Goal: Task Accomplishment & Management: Complete application form

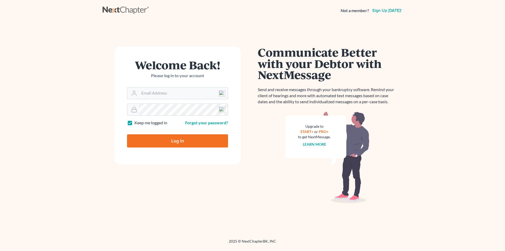
type input "[EMAIL_ADDRESS][DOMAIN_NAME]"
click at [180, 139] on input "Log In" at bounding box center [177, 140] width 101 height 13
type input "Thinking..."
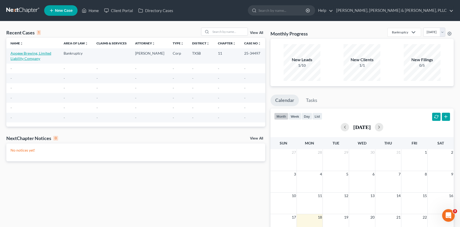
click at [32, 57] on link "Apogee Brewing, Limited Liability Company" at bounding box center [31, 56] width 41 height 10
select select "7"
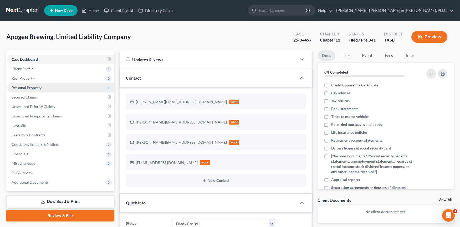
click at [34, 92] on span "Personal Property" at bounding box center [60, 87] width 107 height 9
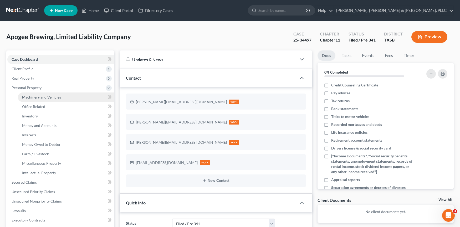
click at [45, 96] on span "Machinery and Vehicles" at bounding box center [41, 97] width 39 height 4
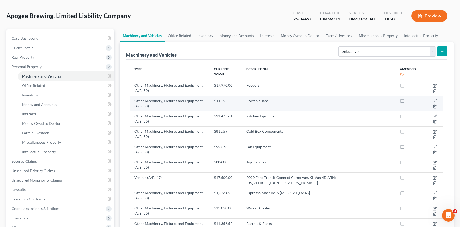
scroll to position [26, 0]
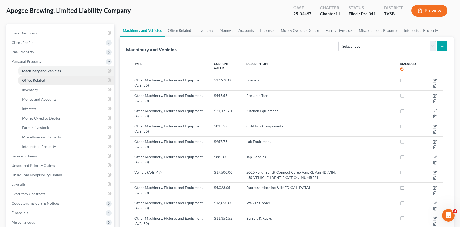
click at [80, 84] on link "Office Related" at bounding box center [66, 80] width 97 height 9
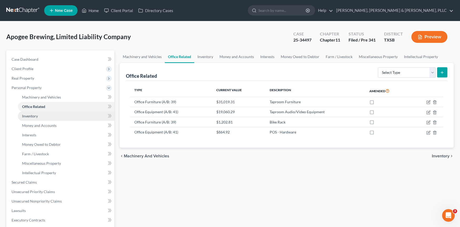
click at [73, 118] on link "Inventory" at bounding box center [66, 116] width 97 height 9
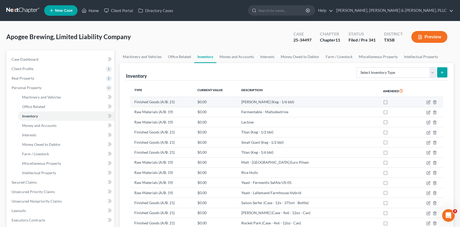
click at [391, 103] on label at bounding box center [391, 103] width 0 height 0
click at [393, 100] on input "checkbox" at bounding box center [394, 100] width 3 height 3
checkbox input "true"
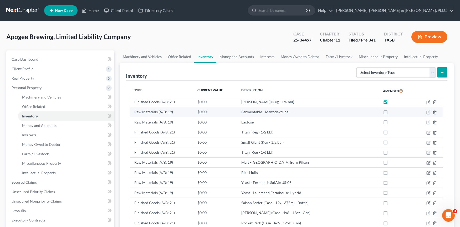
click at [391, 113] on label at bounding box center [391, 113] width 0 height 0
click at [393, 113] on input "checkbox" at bounding box center [394, 110] width 3 height 3
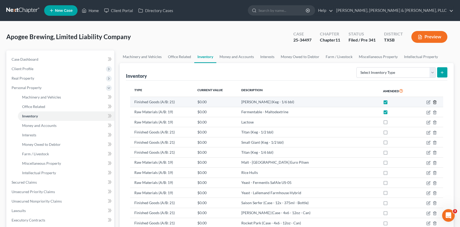
click at [435, 103] on icon "button" at bounding box center [435, 102] width 4 height 4
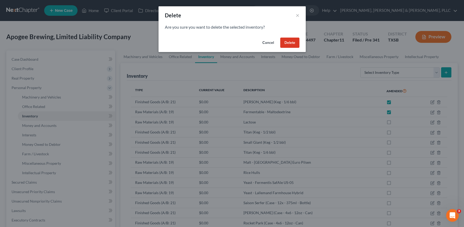
click at [288, 45] on button "Delete" at bounding box center [289, 43] width 19 height 11
checkbox input "true"
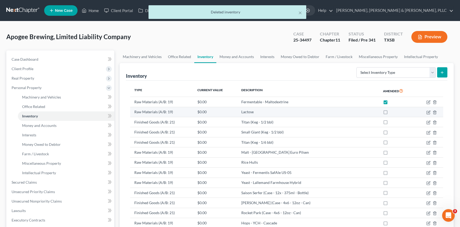
click at [391, 113] on label at bounding box center [391, 113] width 0 height 0
click at [393, 112] on input "checkbox" at bounding box center [394, 110] width 3 height 3
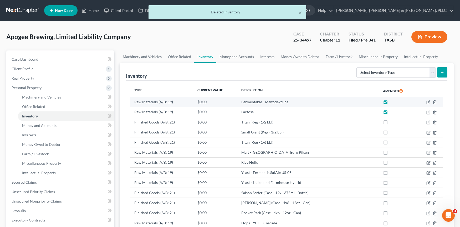
click at [437, 105] on td at bounding box center [429, 102] width 27 height 10
click at [436, 103] on icon "button" at bounding box center [435, 102] width 4 height 4
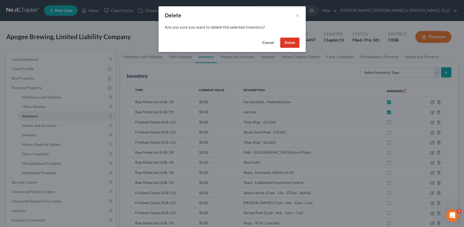
click at [288, 44] on button "Delete" at bounding box center [289, 43] width 19 height 11
checkbox input "true"
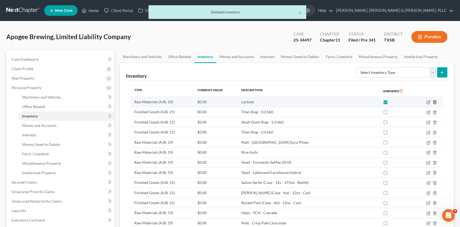
click at [435, 101] on icon "button" at bounding box center [435, 102] width 2 height 3
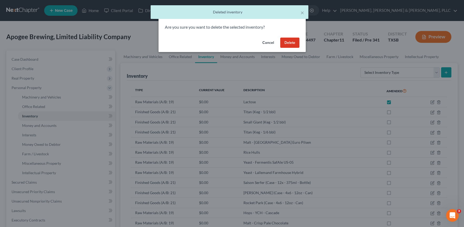
click at [289, 46] on button "Delete" at bounding box center [289, 43] width 19 height 11
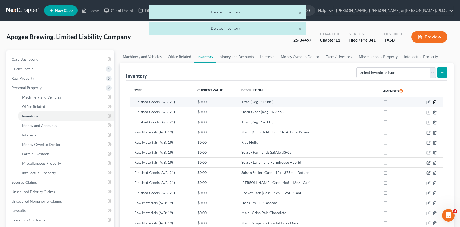
click at [435, 101] on icon "button" at bounding box center [435, 102] width 2 height 3
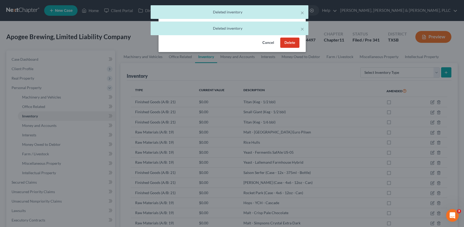
drag, startPoint x: 287, startPoint y: 44, endPoint x: 442, endPoint y: 107, distance: 167.8
click at [287, 44] on button "Delete" at bounding box center [289, 43] width 19 height 11
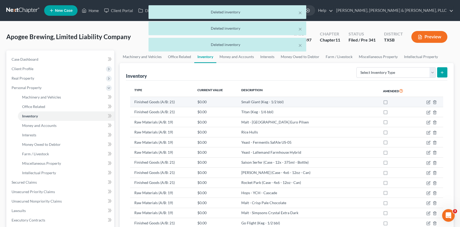
click at [437, 100] on td at bounding box center [429, 102] width 27 height 10
drag, startPoint x: 431, startPoint y: 100, endPoint x: 434, endPoint y: 102, distance: 3.4
click at [434, 102] on td at bounding box center [429, 102] width 27 height 10
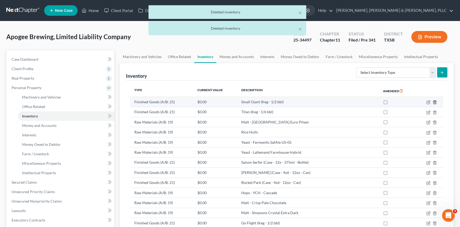
click at [434, 102] on icon "button" at bounding box center [435, 102] width 2 height 3
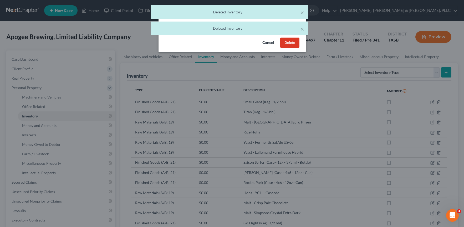
click at [291, 48] on div "Cancel Delete" at bounding box center [232, 44] width 147 height 17
drag, startPoint x: 291, startPoint y: 47, endPoint x: 298, endPoint y: 47, distance: 6.8
click at [291, 47] on button "Delete" at bounding box center [289, 43] width 19 height 11
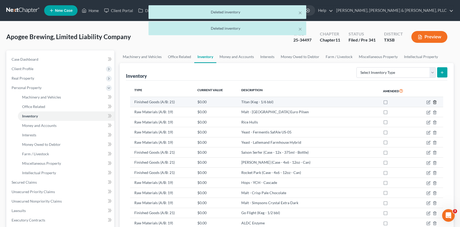
click at [437, 103] on icon "button" at bounding box center [435, 102] width 4 height 4
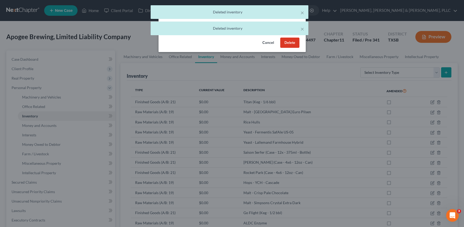
click at [281, 44] on button "Delete" at bounding box center [289, 43] width 19 height 11
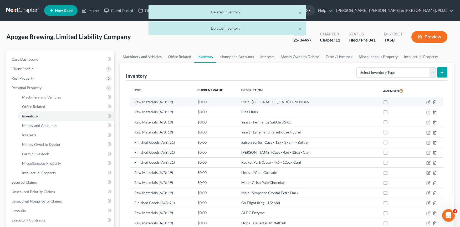
click at [438, 103] on td at bounding box center [429, 102] width 27 height 10
click at [435, 102] on icon "button" at bounding box center [435, 102] width 4 height 4
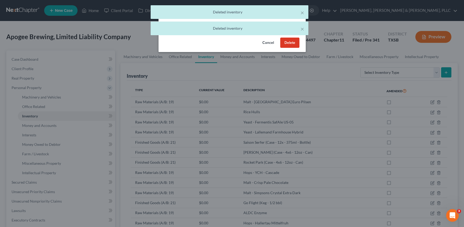
click at [286, 44] on button "Delete" at bounding box center [289, 43] width 19 height 11
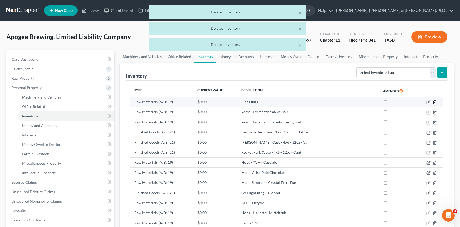
click at [435, 103] on icon "button" at bounding box center [435, 102] width 4 height 4
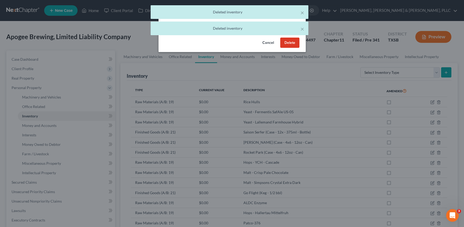
click at [294, 47] on button "Delete" at bounding box center [289, 43] width 19 height 11
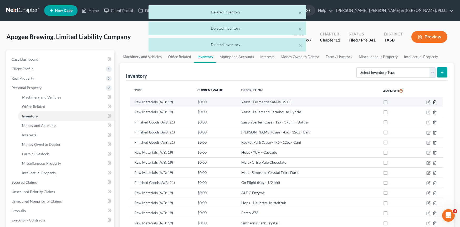
click at [436, 102] on icon "button" at bounding box center [435, 102] width 4 height 4
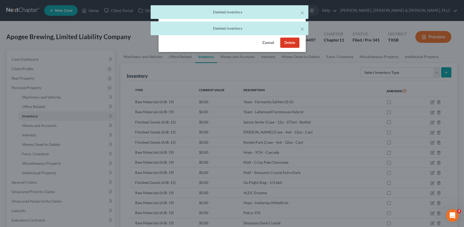
click at [293, 45] on button "Delete" at bounding box center [289, 43] width 19 height 11
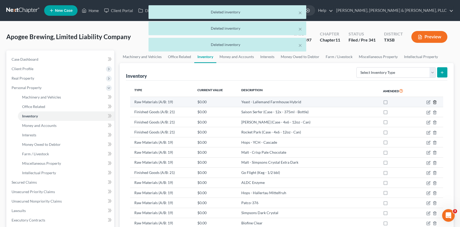
click at [436, 103] on icon "button" at bounding box center [435, 102] width 4 height 4
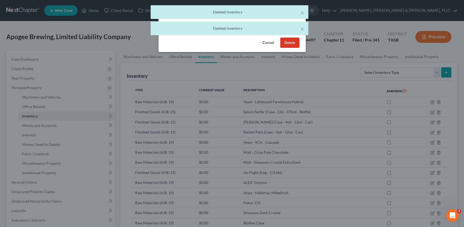
click at [291, 41] on button "Delete" at bounding box center [289, 43] width 19 height 11
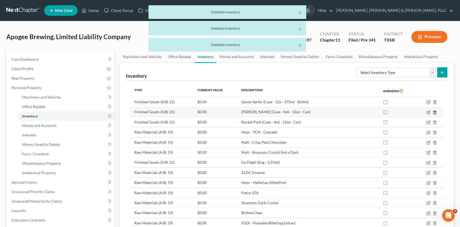
click at [435, 113] on line "button" at bounding box center [435, 112] width 0 height 1
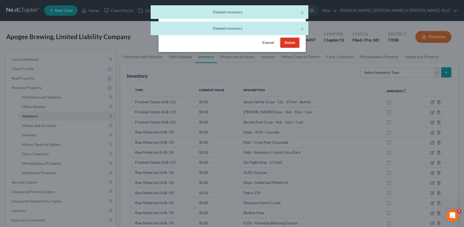
click at [297, 44] on button "Delete" at bounding box center [289, 43] width 19 height 11
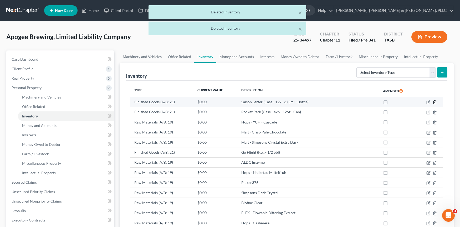
click at [436, 101] on icon "button" at bounding box center [435, 102] width 4 height 4
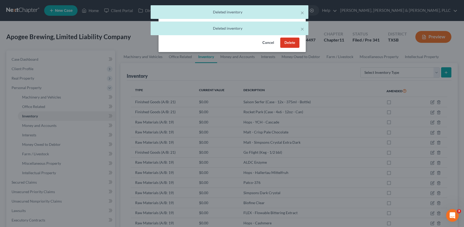
click at [284, 44] on button "Delete" at bounding box center [289, 43] width 19 height 11
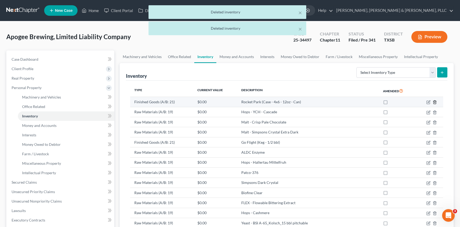
click at [436, 101] on icon "button" at bounding box center [435, 102] width 2 height 3
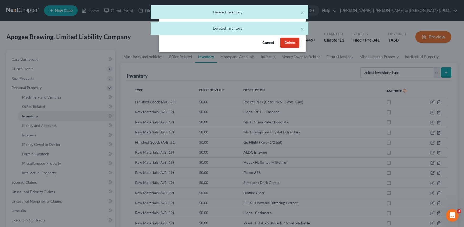
click at [290, 40] on button "Delete" at bounding box center [289, 43] width 19 height 11
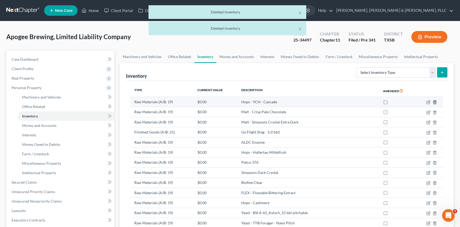
click at [436, 103] on icon "button" at bounding box center [435, 102] width 2 height 3
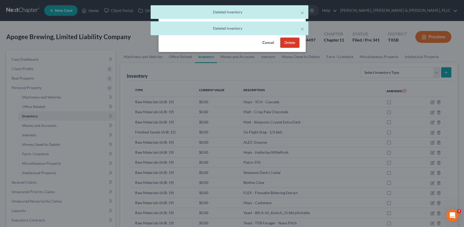
click at [295, 39] on button "Delete" at bounding box center [289, 43] width 19 height 11
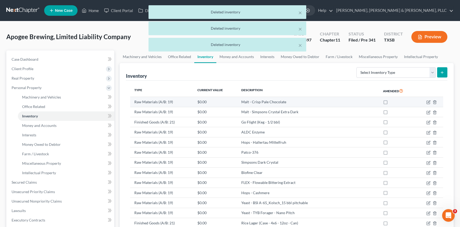
click at [435, 105] on td at bounding box center [429, 102] width 27 height 10
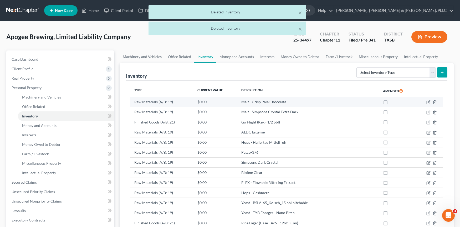
click at [433, 104] on td at bounding box center [429, 102] width 27 height 10
click at [435, 104] on icon "button" at bounding box center [435, 102] width 4 height 4
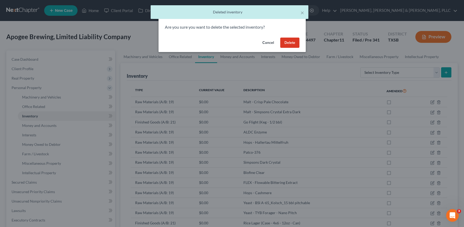
click at [292, 43] on button "Delete" at bounding box center [289, 43] width 19 height 11
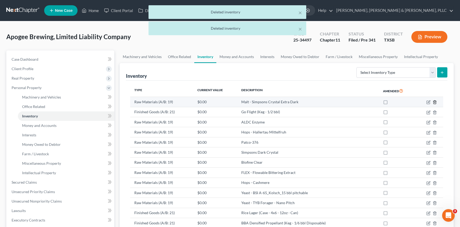
click at [436, 102] on icon "button" at bounding box center [435, 102] width 2 height 3
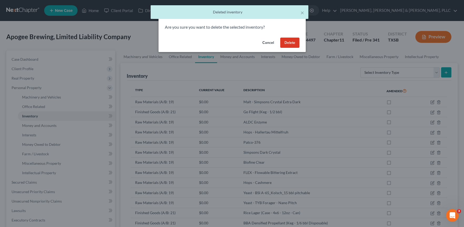
click at [286, 43] on button "Delete" at bounding box center [289, 43] width 19 height 11
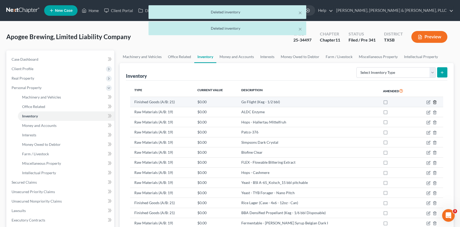
click at [437, 103] on icon "button" at bounding box center [435, 102] width 4 height 4
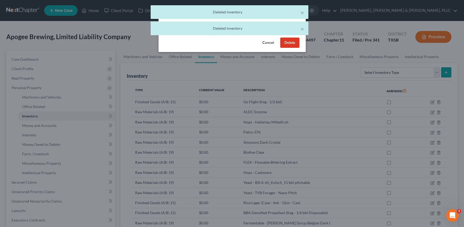
click at [283, 43] on button "Delete" at bounding box center [289, 43] width 19 height 11
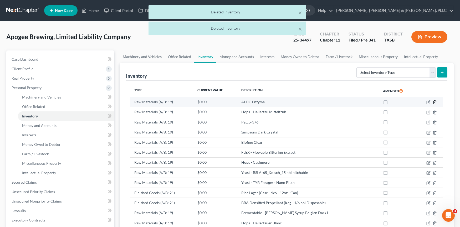
click at [433, 102] on icon "button" at bounding box center [435, 102] width 4 height 4
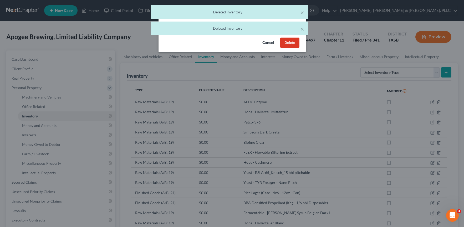
click at [286, 39] on button "Delete" at bounding box center [289, 43] width 19 height 11
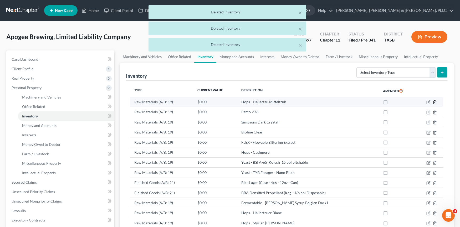
click at [436, 104] on icon "button" at bounding box center [435, 102] width 2 height 3
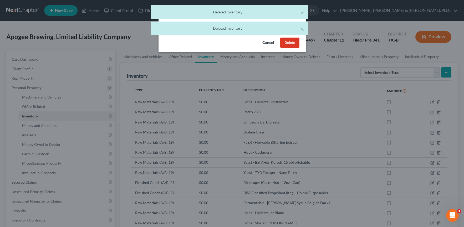
drag, startPoint x: 292, startPoint y: 36, endPoint x: 290, endPoint y: 42, distance: 6.4
click at [292, 36] on div "× Deleted inventory × Deleted inventory" at bounding box center [229, 21] width 464 height 33
click at [290, 42] on button "Delete" at bounding box center [289, 43] width 19 height 11
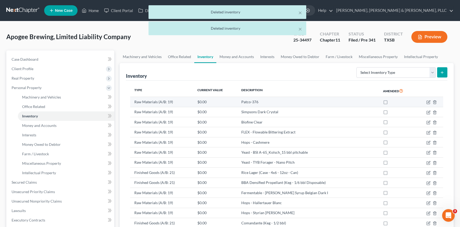
click at [439, 105] on td at bounding box center [429, 102] width 27 height 10
click at [437, 105] on td at bounding box center [429, 102] width 27 height 10
click at [436, 102] on icon "button" at bounding box center [435, 102] width 4 height 4
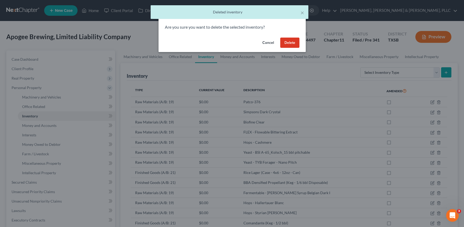
click at [281, 43] on button "Delete" at bounding box center [289, 43] width 19 height 11
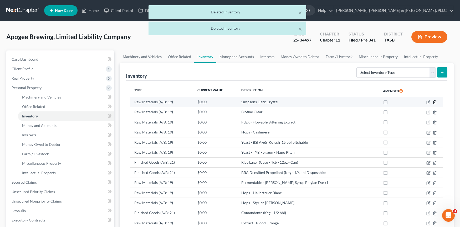
click at [436, 102] on icon "button" at bounding box center [435, 102] width 4 height 4
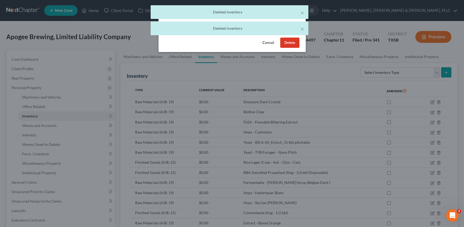
click at [288, 45] on button "Delete" at bounding box center [289, 43] width 19 height 11
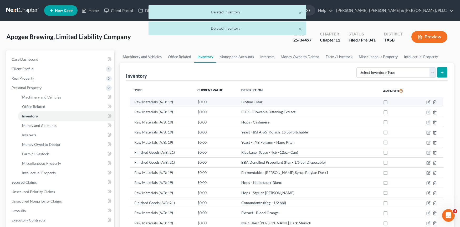
click at [432, 103] on td at bounding box center [429, 102] width 27 height 10
click at [433, 103] on icon "button" at bounding box center [435, 102] width 4 height 4
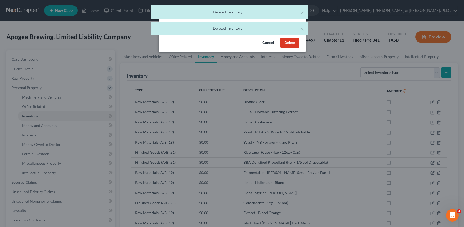
click at [289, 42] on button "Delete" at bounding box center [289, 43] width 19 height 11
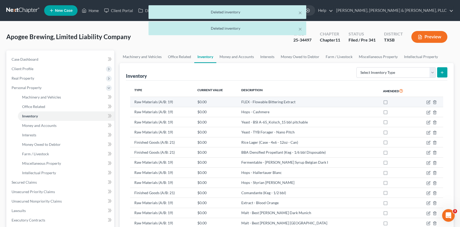
click at [438, 103] on td at bounding box center [429, 102] width 27 height 10
click at [437, 103] on icon "button" at bounding box center [435, 102] width 4 height 4
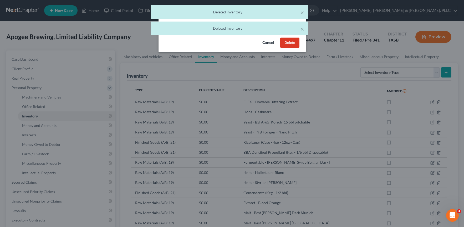
click at [293, 42] on button "Delete" at bounding box center [289, 43] width 19 height 11
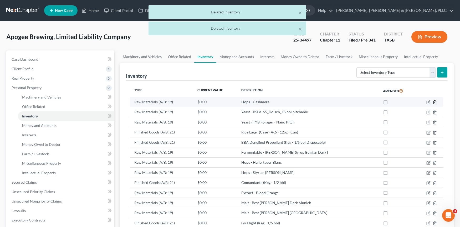
click at [434, 103] on icon "button" at bounding box center [435, 102] width 4 height 4
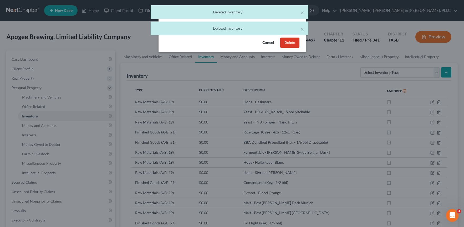
click at [293, 43] on button "Delete" at bounding box center [289, 43] width 19 height 11
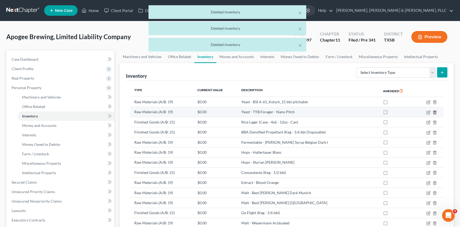
click at [434, 113] on icon "button" at bounding box center [435, 112] width 2 height 3
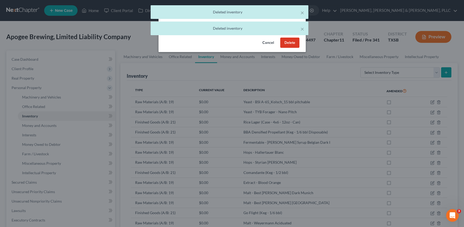
click at [286, 44] on button "Delete" at bounding box center [289, 43] width 19 height 11
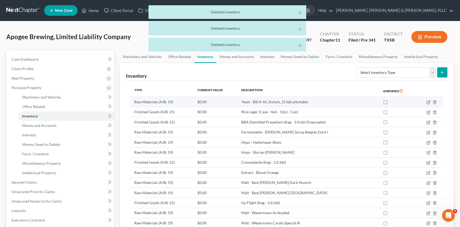
click at [438, 102] on td at bounding box center [429, 102] width 27 height 10
click at [437, 102] on icon "button" at bounding box center [435, 102] width 4 height 4
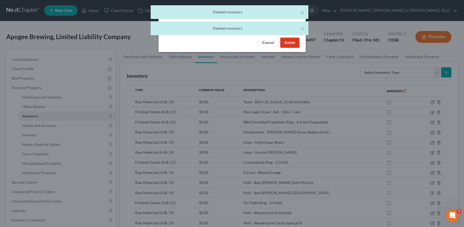
drag, startPoint x: 308, startPoint y: 54, endPoint x: 302, endPoint y: 51, distance: 6.4
click at [307, 54] on div "Delete × Are you sure you want to delete the selected inventory? Cancel Delete" at bounding box center [232, 113] width 464 height 227
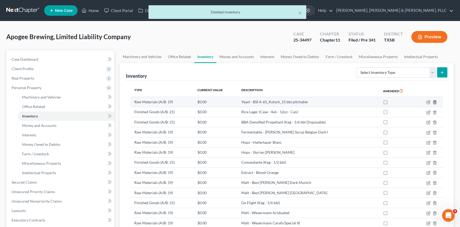
click at [436, 102] on icon "button" at bounding box center [435, 102] width 4 height 4
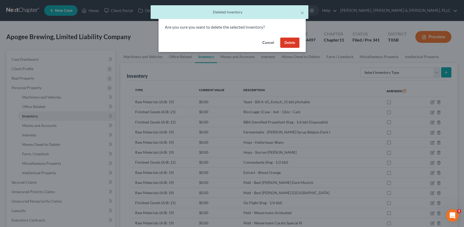
click at [291, 46] on button "Delete" at bounding box center [289, 43] width 19 height 11
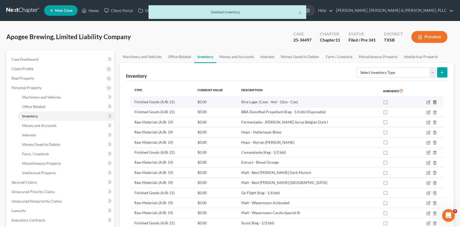
click at [436, 103] on icon "button" at bounding box center [435, 102] width 4 height 4
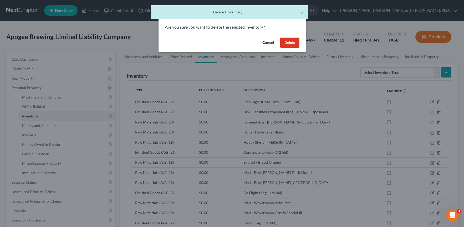
click at [279, 45] on div "Cancel Delete" at bounding box center [232, 44] width 147 height 17
click at [296, 42] on button "Delete" at bounding box center [289, 43] width 19 height 11
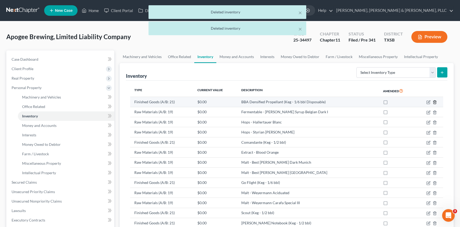
click at [435, 102] on icon "button" at bounding box center [435, 102] width 4 height 4
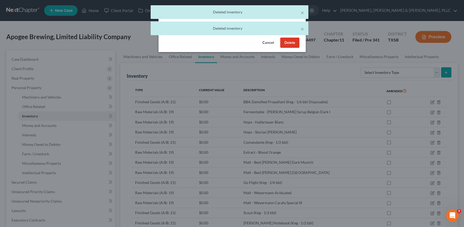
click at [289, 44] on button "Delete" at bounding box center [289, 43] width 19 height 11
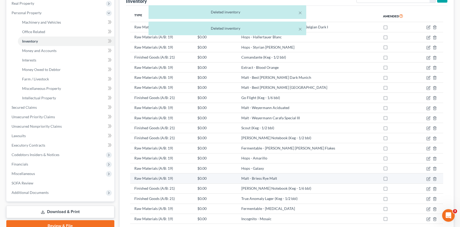
scroll to position [158, 0]
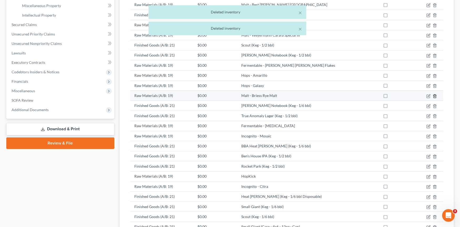
click at [434, 95] on icon "button" at bounding box center [435, 96] width 4 height 4
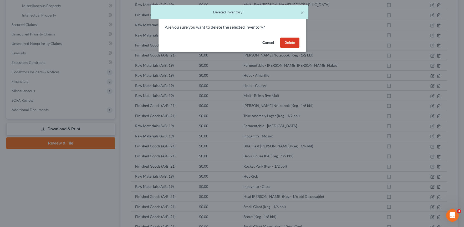
click at [296, 41] on button "Delete" at bounding box center [289, 43] width 19 height 11
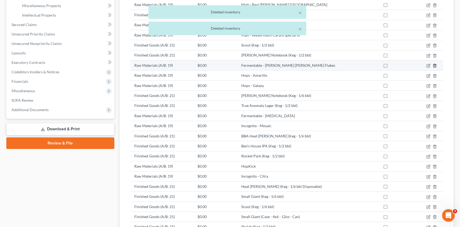
drag, startPoint x: 440, startPoint y: 66, endPoint x: 437, endPoint y: 65, distance: 3.5
click at [440, 66] on td at bounding box center [429, 66] width 27 height 10
click at [435, 64] on icon "button" at bounding box center [435, 65] width 2 height 3
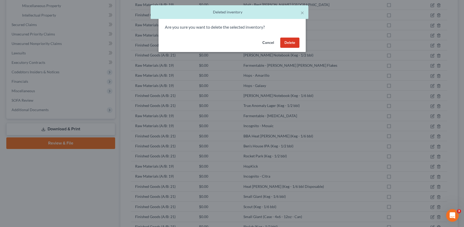
click at [295, 43] on button "Delete" at bounding box center [289, 43] width 19 height 11
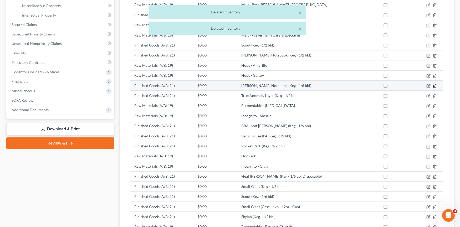
click at [435, 86] on icon "button" at bounding box center [435, 86] width 4 height 4
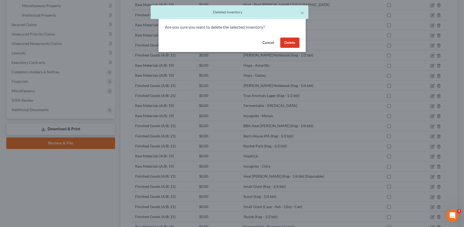
click at [285, 43] on button "Delete" at bounding box center [289, 43] width 19 height 11
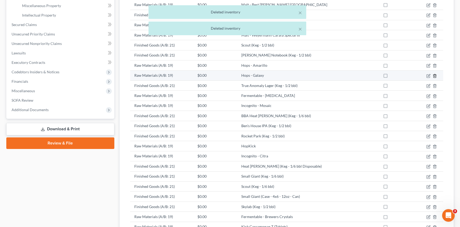
click at [436, 75] on icon "button" at bounding box center [435, 76] width 4 height 4
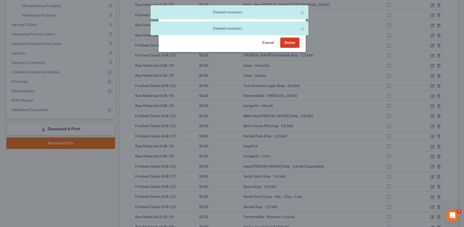
drag, startPoint x: 282, startPoint y: 37, endPoint x: 284, endPoint y: 41, distance: 4.1
click at [282, 37] on div "× Deleted inventory × Deleted inventory" at bounding box center [229, 21] width 464 height 33
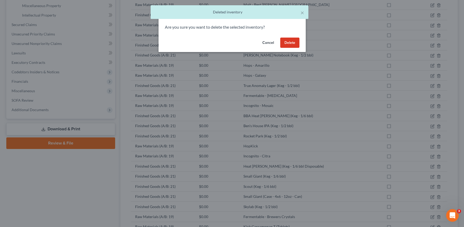
click at [284, 41] on button "Delete" at bounding box center [289, 43] width 19 height 11
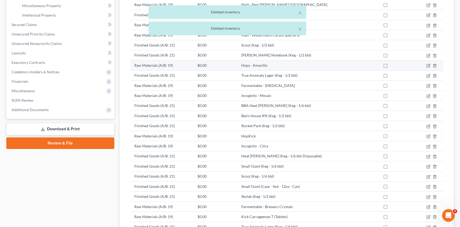
click at [432, 67] on td at bounding box center [429, 66] width 27 height 10
click at [434, 68] on icon "button" at bounding box center [435, 66] width 4 height 4
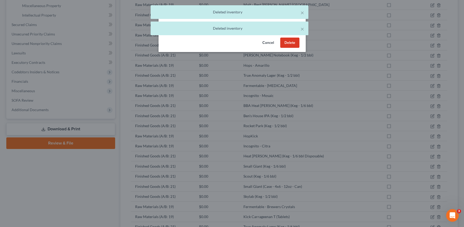
click at [283, 42] on button "Delete" at bounding box center [289, 43] width 19 height 11
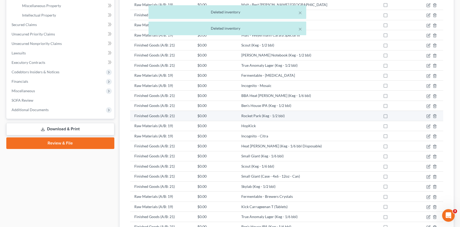
click at [436, 114] on td at bounding box center [429, 116] width 27 height 10
click at [436, 114] on icon "button" at bounding box center [435, 116] width 4 height 4
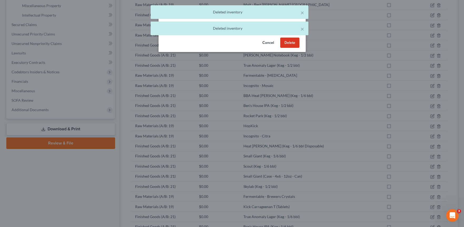
click at [288, 45] on button "Delete" at bounding box center [289, 43] width 19 height 11
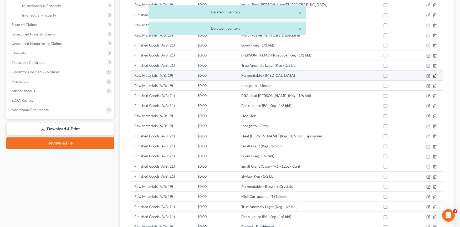
click at [434, 74] on icon "button" at bounding box center [435, 75] width 2 height 3
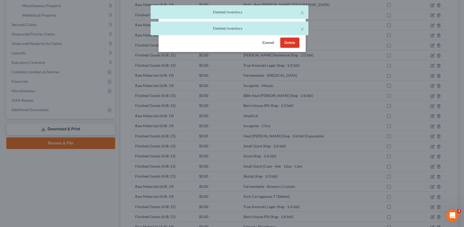
click at [296, 45] on button "Delete" at bounding box center [289, 43] width 19 height 11
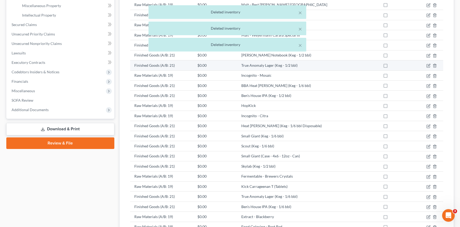
click at [433, 65] on td at bounding box center [429, 66] width 27 height 10
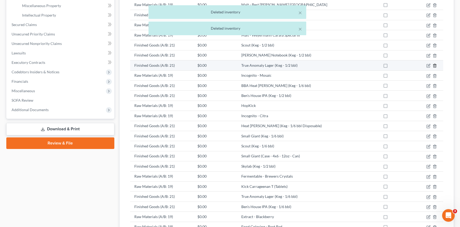
click at [434, 65] on polyline "button" at bounding box center [435, 65] width 3 height 0
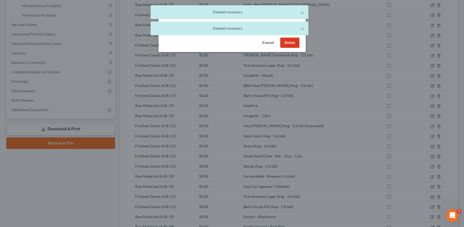
click at [293, 42] on button "Delete" at bounding box center [289, 43] width 19 height 11
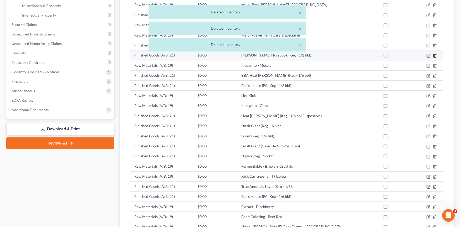
click at [436, 56] on icon "button" at bounding box center [435, 56] width 4 height 4
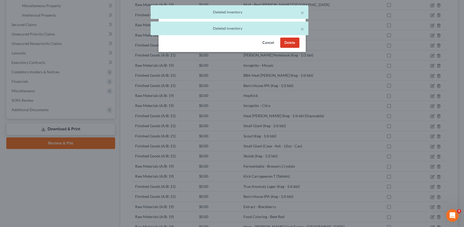
click at [287, 44] on button "Delete" at bounding box center [289, 43] width 19 height 11
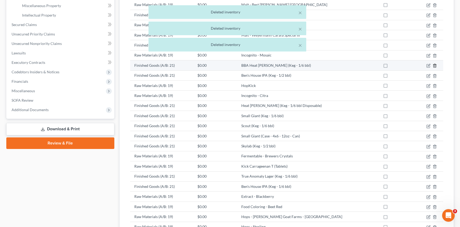
click at [436, 65] on icon "button" at bounding box center [435, 65] width 2 height 3
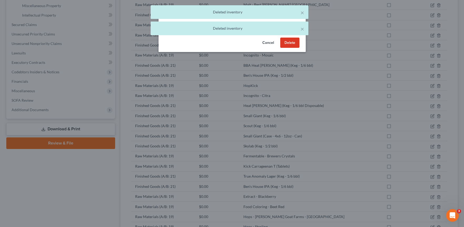
click at [290, 43] on button "Delete" at bounding box center [289, 43] width 19 height 11
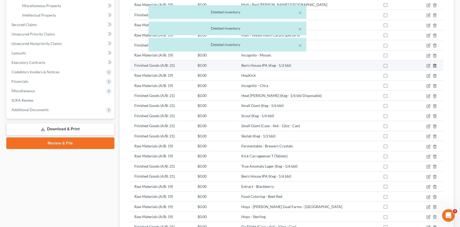
click at [435, 66] on line "button" at bounding box center [435, 66] width 0 height 1
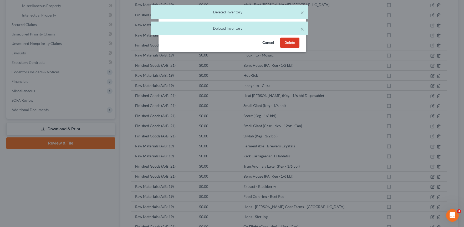
click at [295, 41] on button "Delete" at bounding box center [289, 43] width 19 height 11
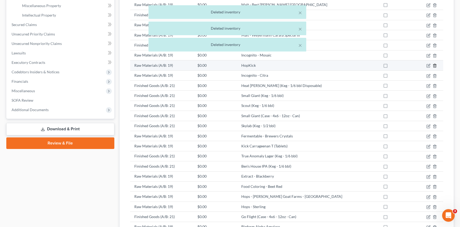
click at [435, 64] on icon "button" at bounding box center [435, 66] width 4 height 4
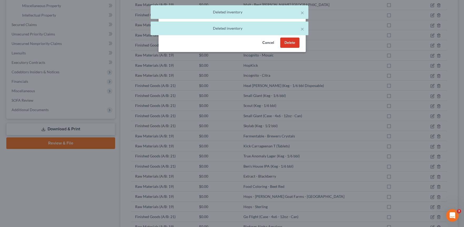
click at [296, 43] on button "Delete" at bounding box center [289, 43] width 19 height 11
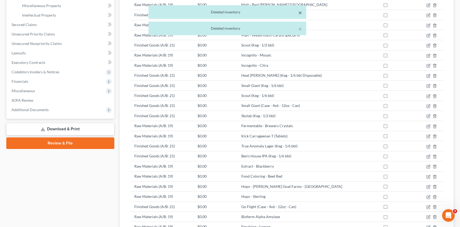
click at [299, 14] on button "×" at bounding box center [301, 12] width 4 height 6
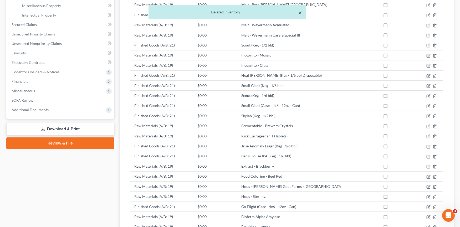
click at [299, 14] on button "×" at bounding box center [301, 12] width 4 height 6
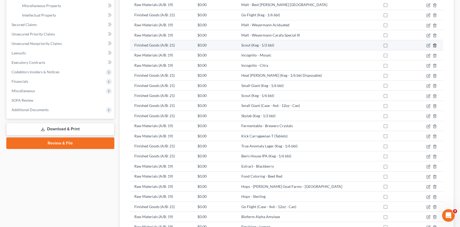
click at [434, 45] on icon "button" at bounding box center [435, 45] width 2 height 3
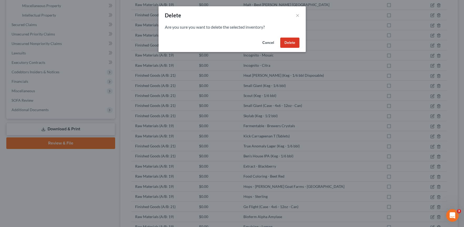
click at [287, 42] on button "Delete" at bounding box center [289, 43] width 19 height 11
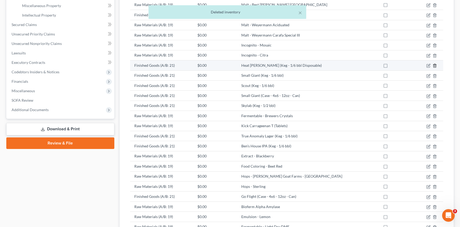
click at [433, 67] on icon "button" at bounding box center [435, 66] width 4 height 4
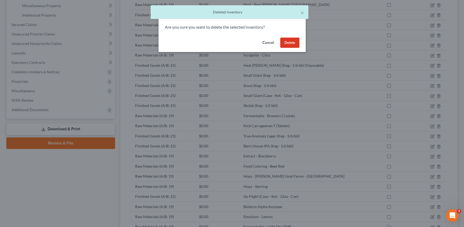
click at [295, 40] on button "Delete" at bounding box center [289, 43] width 19 height 11
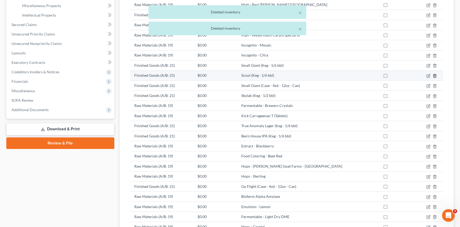
click at [435, 77] on icon "button" at bounding box center [435, 76] width 4 height 4
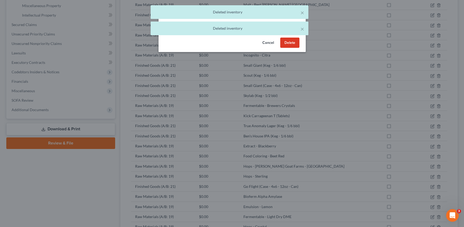
click at [292, 45] on button "Delete" at bounding box center [289, 43] width 19 height 11
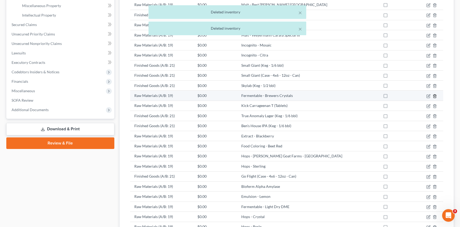
click at [437, 95] on icon "button" at bounding box center [435, 96] width 4 height 4
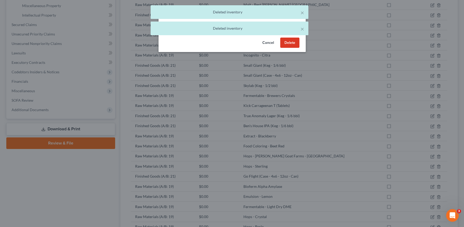
click at [281, 41] on button "Delete" at bounding box center [289, 43] width 19 height 11
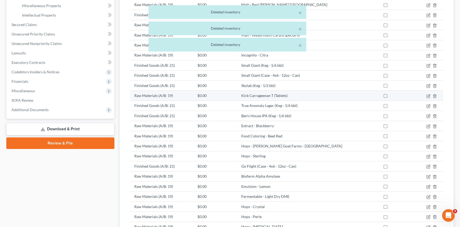
click at [434, 94] on td at bounding box center [429, 96] width 27 height 10
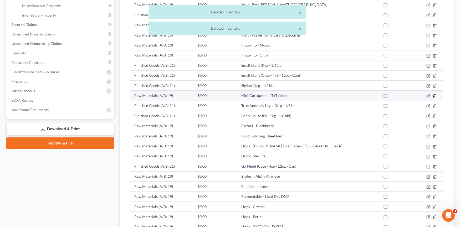
click at [435, 95] on polyline "button" at bounding box center [435, 95] width 3 height 0
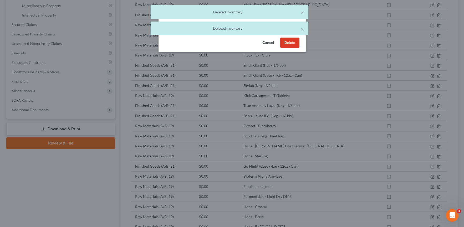
click at [290, 43] on button "Delete" at bounding box center [289, 43] width 19 height 11
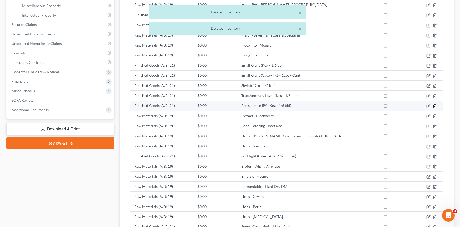
click at [434, 104] on icon "button" at bounding box center [435, 106] width 4 height 4
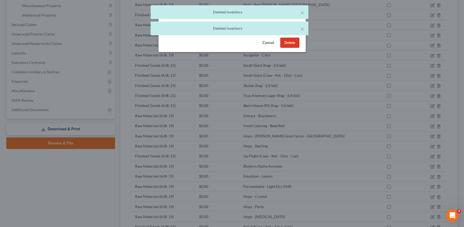
click at [300, 48] on div "Cancel Delete" at bounding box center [232, 44] width 147 height 17
click at [297, 46] on button "Delete" at bounding box center [289, 43] width 19 height 11
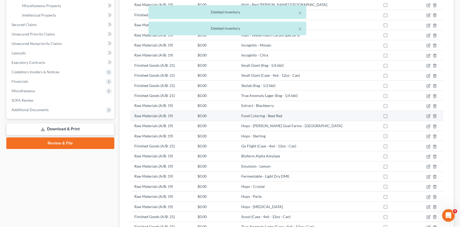
click at [435, 113] on td at bounding box center [429, 116] width 27 height 10
click at [435, 115] on icon "button" at bounding box center [435, 116] width 2 height 3
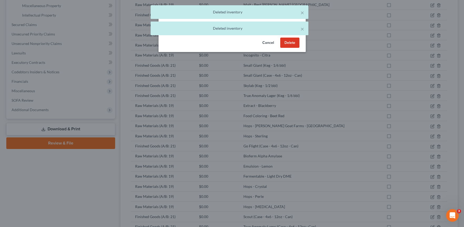
click at [284, 47] on button "Delete" at bounding box center [289, 43] width 19 height 11
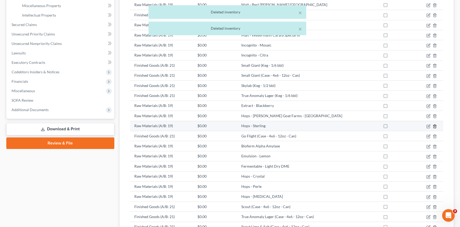
click at [436, 127] on icon "button" at bounding box center [435, 126] width 4 height 4
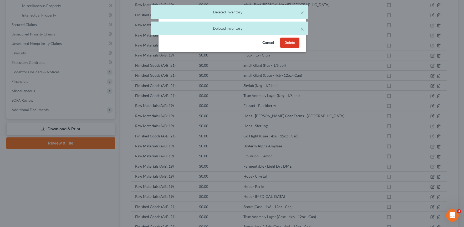
click at [289, 45] on button "Delete" at bounding box center [289, 43] width 19 height 11
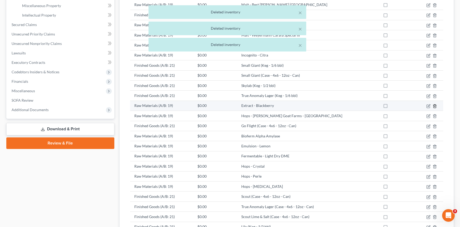
click at [433, 107] on icon "button" at bounding box center [435, 106] width 4 height 4
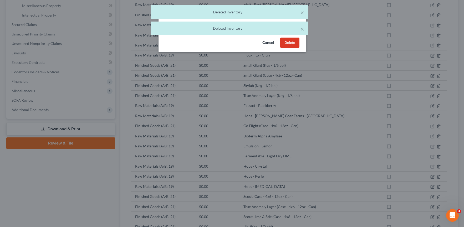
click at [288, 43] on button "Delete" at bounding box center [289, 43] width 19 height 11
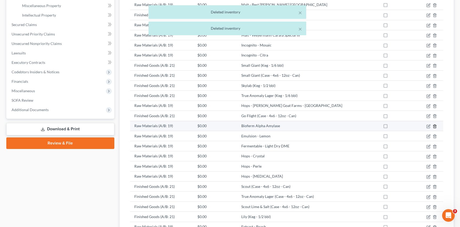
click at [436, 126] on icon "button" at bounding box center [435, 126] width 4 height 4
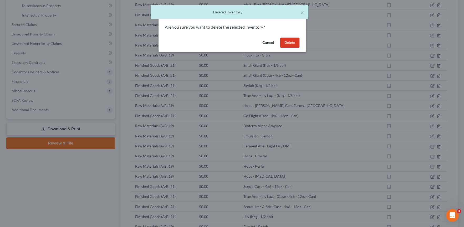
click at [290, 45] on button "Delete" at bounding box center [289, 43] width 19 height 11
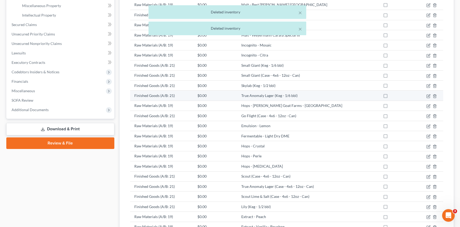
click at [437, 95] on td at bounding box center [429, 96] width 27 height 10
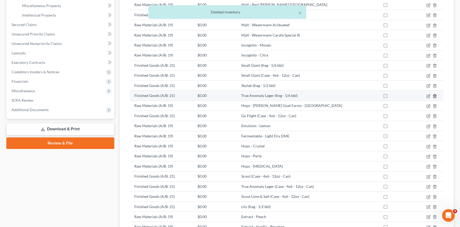
click at [436, 95] on polyline "button" at bounding box center [435, 95] width 3 height 0
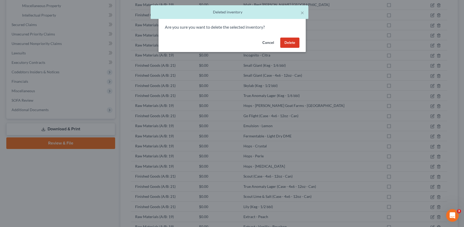
click at [290, 48] on button "Delete" at bounding box center [289, 43] width 19 height 11
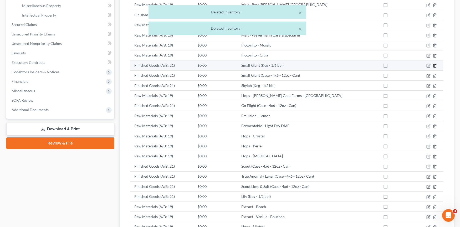
click at [435, 67] on icon "button" at bounding box center [435, 66] width 4 height 4
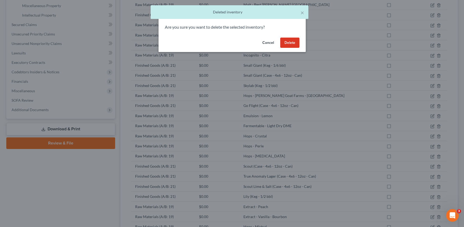
click at [290, 46] on button "Delete" at bounding box center [289, 43] width 19 height 11
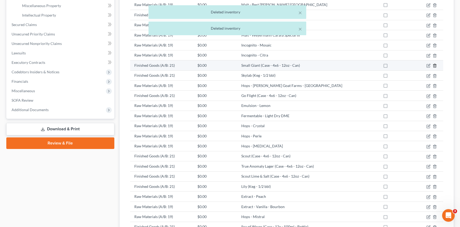
click at [433, 68] on icon "button" at bounding box center [435, 66] width 4 height 4
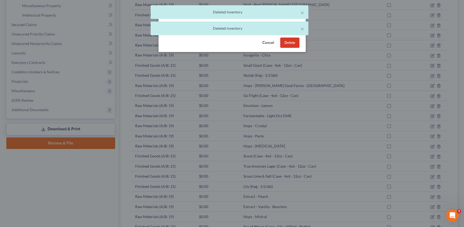
click at [294, 48] on div "Cancel Delete" at bounding box center [232, 44] width 147 height 17
click at [292, 46] on button "Delete" at bounding box center [289, 43] width 19 height 11
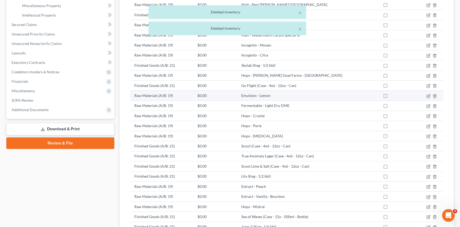
click at [433, 98] on td at bounding box center [429, 96] width 27 height 10
click at [435, 97] on line "button" at bounding box center [435, 96] width 0 height 1
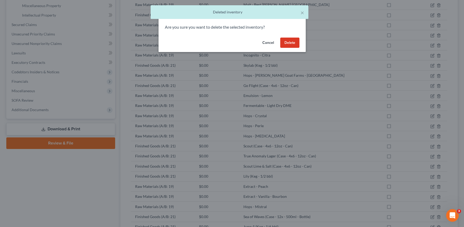
click at [286, 42] on button "Delete" at bounding box center [289, 43] width 19 height 11
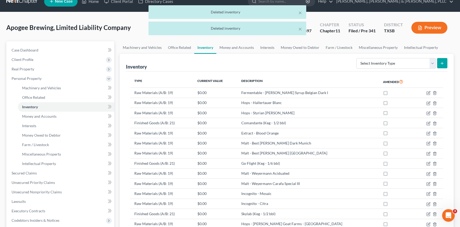
scroll to position [0, 0]
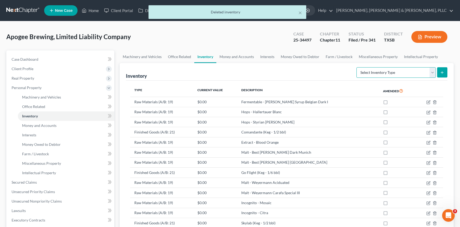
click at [373, 72] on select "Select Inventory Type Finished Goods (A/B: 21) Other Inventory or Supplies (A/B…" at bounding box center [396, 72] width 79 height 11
click at [338, 74] on div "Inventory Select Inventory Type Finished Goods (A/B: 21) Other Inventory or Sup…" at bounding box center [287, 72] width 322 height 18
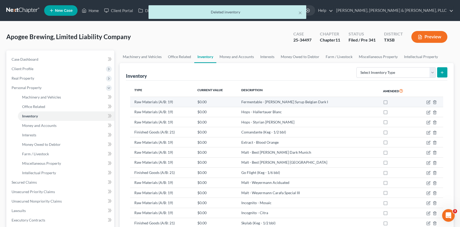
click at [391, 103] on label at bounding box center [391, 103] width 0 height 0
click at [393, 102] on input "checkbox" at bounding box center [394, 100] width 3 height 3
checkbox input "true"
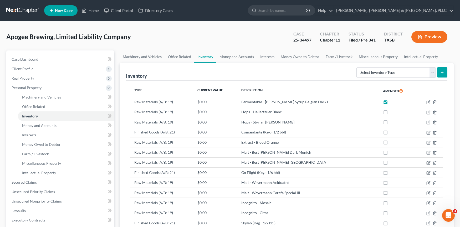
click at [391, 92] on th "Amended" at bounding box center [397, 91] width 37 height 12
drag, startPoint x: 378, startPoint y: 111, endPoint x: 378, endPoint y: 114, distance: 2.6
click at [391, 113] on label at bounding box center [391, 113] width 0 height 0
click at [393, 111] on input "checkbox" at bounding box center [394, 110] width 3 height 3
checkbox input "true"
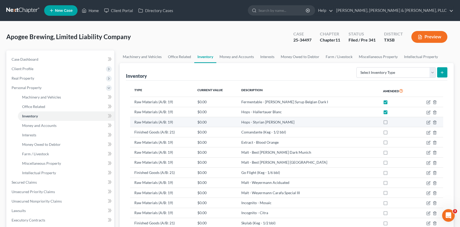
click at [391, 124] on label at bounding box center [391, 124] width 0 height 0
click at [393, 121] on input "checkbox" at bounding box center [394, 121] width 3 height 3
checkbox input "true"
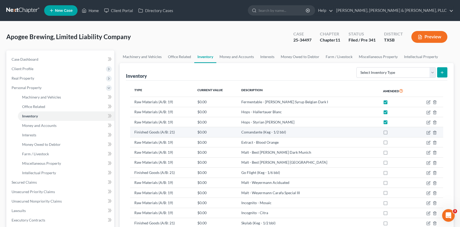
click at [391, 134] on label at bounding box center [391, 134] width 0 height 0
click at [393, 133] on input "checkbox" at bounding box center [394, 131] width 3 height 3
checkbox input "true"
click at [434, 131] on icon "button" at bounding box center [435, 132] width 2 height 3
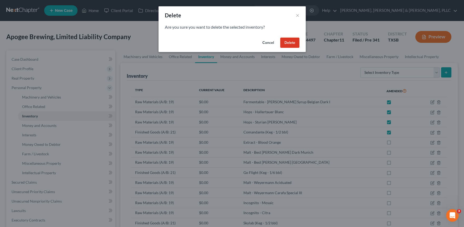
click at [296, 43] on button "Delete" at bounding box center [289, 43] width 19 height 11
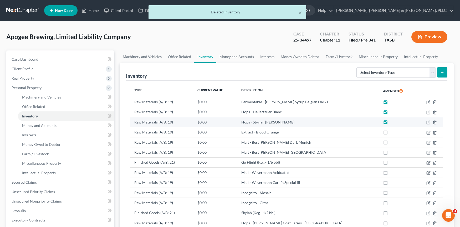
click at [432, 124] on td at bounding box center [429, 122] width 27 height 10
click at [434, 124] on icon "button" at bounding box center [435, 122] width 4 height 4
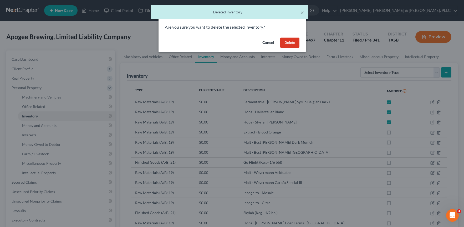
click at [296, 43] on button "Delete" at bounding box center [289, 43] width 19 height 11
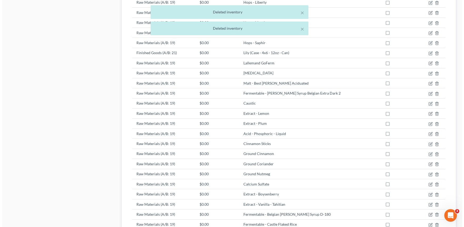
scroll to position [715, 0]
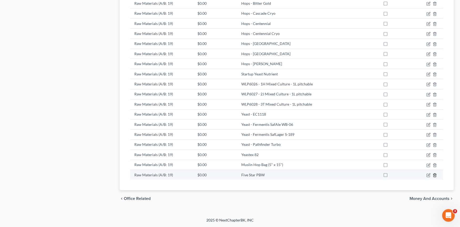
click at [437, 175] on icon "button" at bounding box center [435, 175] width 4 height 4
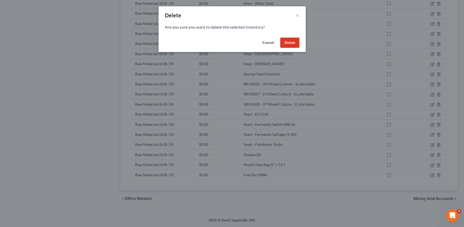
click at [289, 42] on button "Delete" at bounding box center [289, 43] width 19 height 11
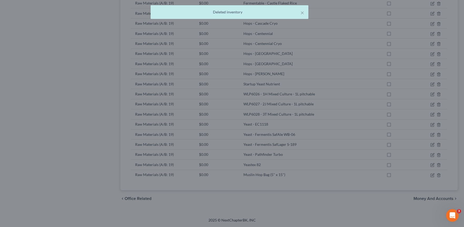
scroll to position [705, 0]
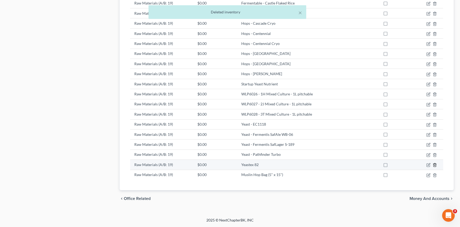
click at [436, 164] on polyline "button" at bounding box center [435, 164] width 3 height 0
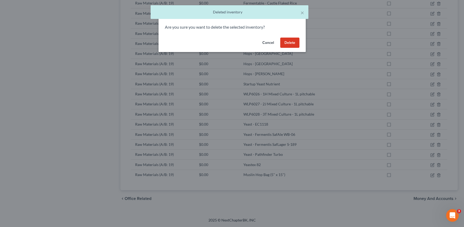
click at [282, 43] on button "Delete" at bounding box center [289, 43] width 19 height 11
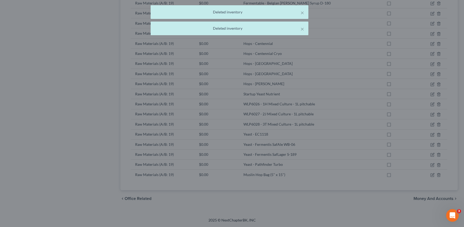
scroll to position [695, 0]
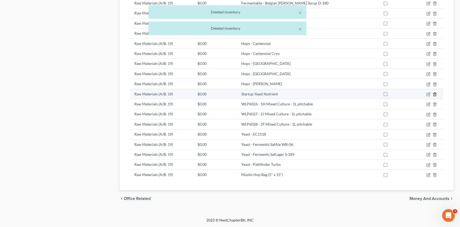
click at [434, 97] on icon "button" at bounding box center [435, 94] width 4 height 4
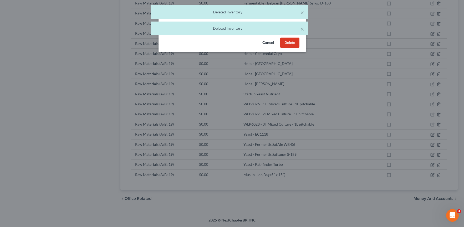
click at [288, 41] on button "Delete" at bounding box center [289, 43] width 19 height 11
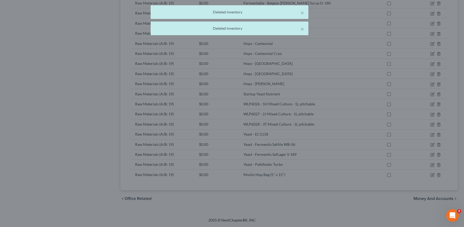
scroll to position [685, 0]
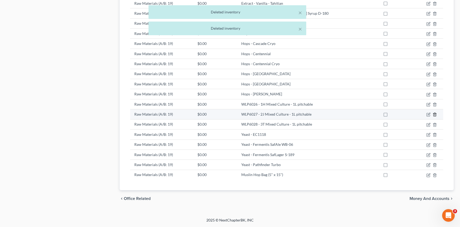
click at [435, 114] on polyline "button" at bounding box center [435, 114] width 3 height 0
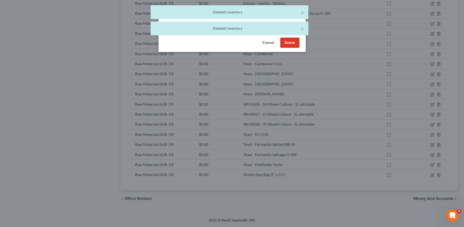
click at [290, 42] on button "Delete" at bounding box center [289, 43] width 19 height 11
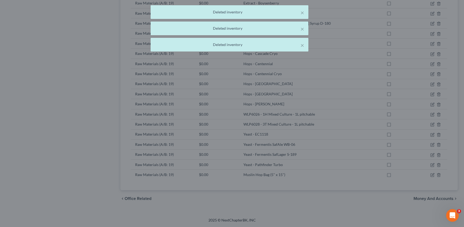
scroll to position [675, 0]
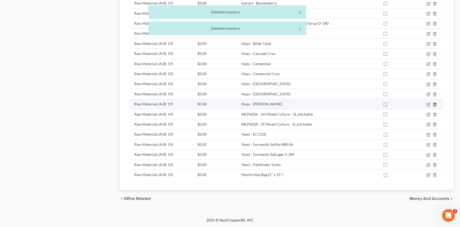
click at [435, 104] on polyline "button" at bounding box center [435, 104] width 3 height 0
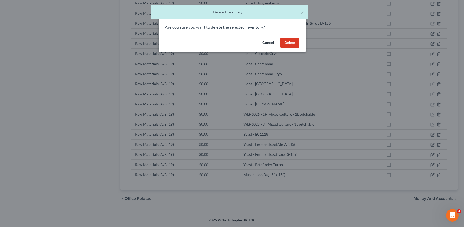
click at [283, 43] on button "Delete" at bounding box center [289, 43] width 19 height 11
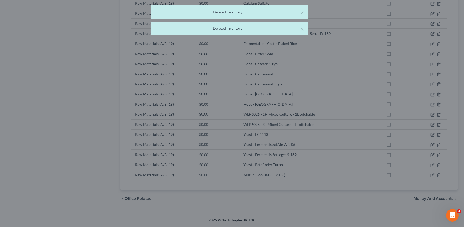
scroll to position [665, 0]
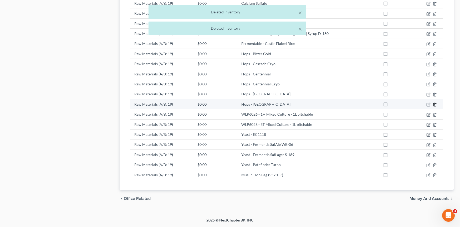
click at [434, 103] on icon "button" at bounding box center [435, 105] width 4 height 4
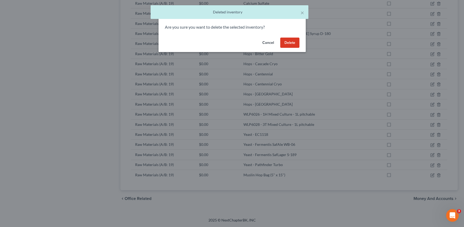
click at [281, 46] on button "Delete" at bounding box center [289, 43] width 19 height 11
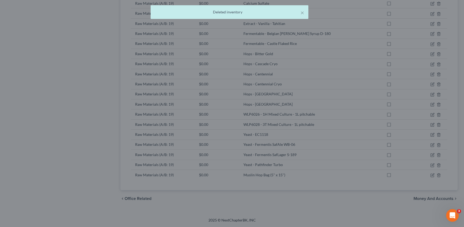
scroll to position [655, 0]
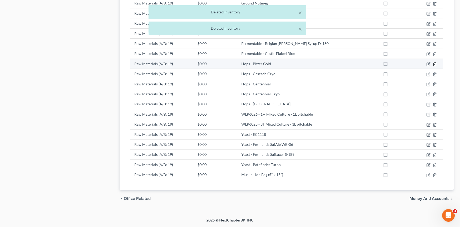
click at [434, 66] on icon "button" at bounding box center [435, 64] width 2 height 3
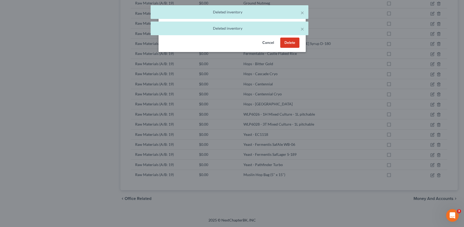
click at [291, 42] on button "Delete" at bounding box center [289, 43] width 19 height 11
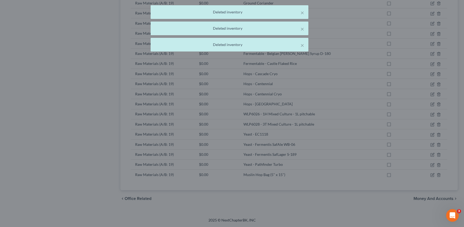
scroll to position [645, 0]
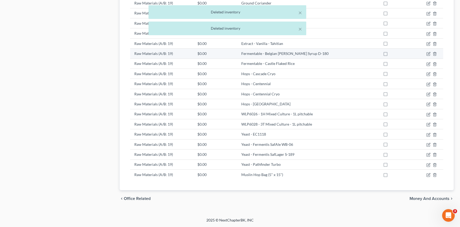
click at [435, 57] on td at bounding box center [429, 54] width 27 height 10
click at [435, 53] on icon "button" at bounding box center [435, 54] width 4 height 4
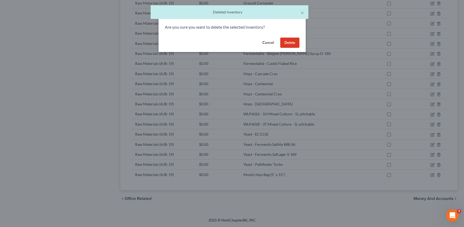
click at [282, 44] on button "Delete" at bounding box center [289, 43] width 19 height 11
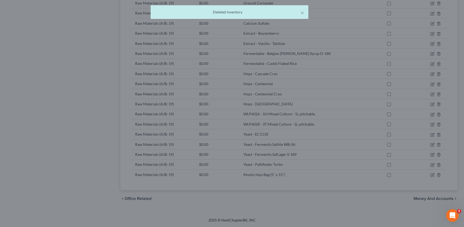
scroll to position [634, 0]
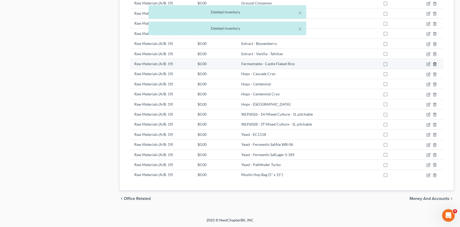
click at [436, 62] on icon "button" at bounding box center [435, 64] width 4 height 4
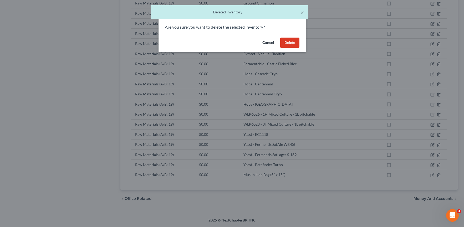
click at [286, 41] on button "Delete" at bounding box center [289, 43] width 19 height 11
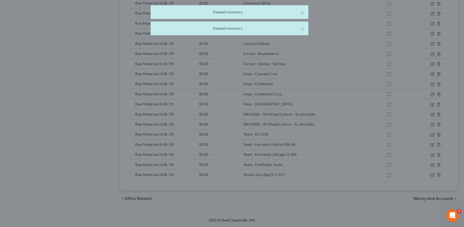
scroll to position [624, 0]
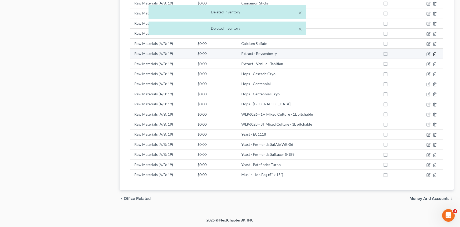
click at [436, 54] on icon "button" at bounding box center [435, 53] width 2 height 3
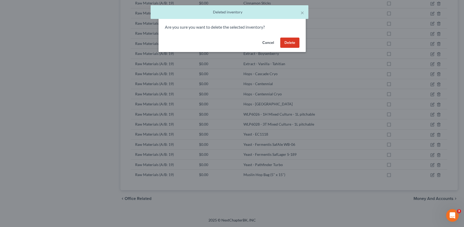
click at [282, 43] on button "Delete" at bounding box center [289, 43] width 19 height 11
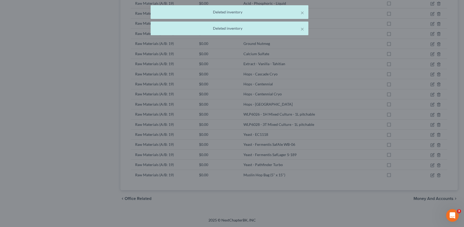
scroll to position [614, 0]
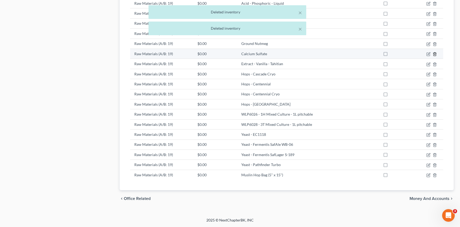
click at [434, 54] on icon "button" at bounding box center [435, 53] width 2 height 3
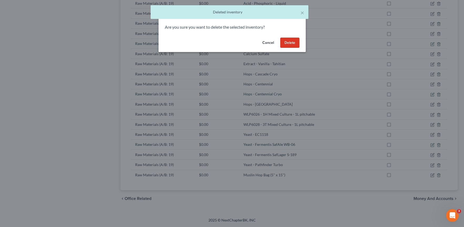
click at [280, 41] on div "Cancel Delete" at bounding box center [232, 44] width 147 height 17
click at [294, 42] on button "Delete" at bounding box center [289, 43] width 19 height 11
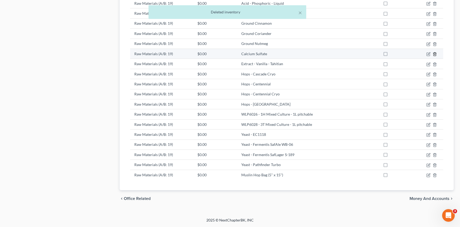
click at [435, 56] on icon "button" at bounding box center [435, 53] width 2 height 3
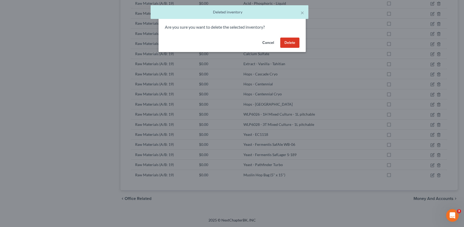
click at [291, 42] on button "Delete" at bounding box center [289, 43] width 19 height 11
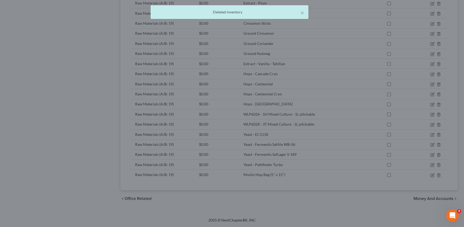
scroll to position [604, 0]
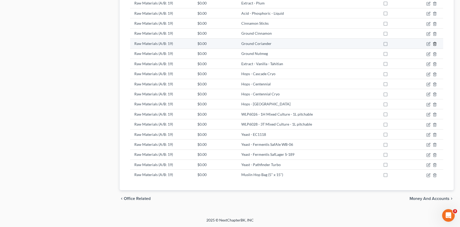
click at [436, 44] on icon "button" at bounding box center [435, 43] width 2 height 3
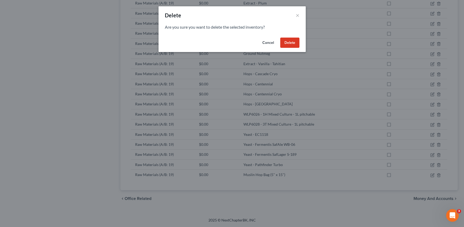
click at [301, 44] on div "Cancel Delete" at bounding box center [232, 44] width 147 height 17
click at [294, 43] on button "Delete" at bounding box center [289, 43] width 19 height 11
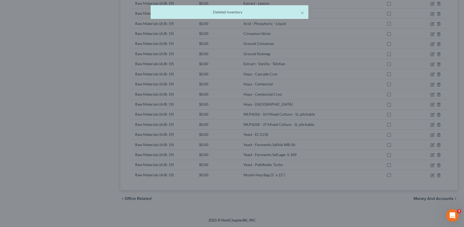
scroll to position [594, 0]
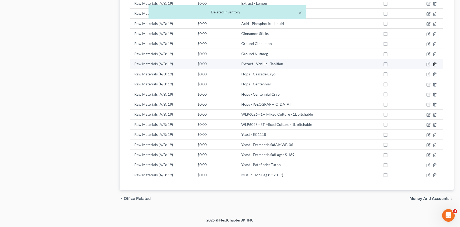
click at [435, 64] on line "button" at bounding box center [435, 64] width 0 height 1
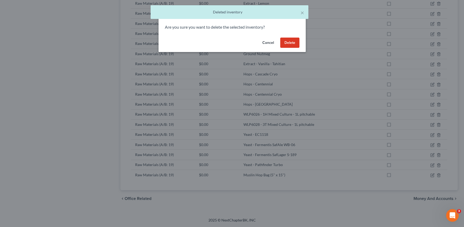
click at [286, 41] on button "Delete" at bounding box center [289, 43] width 19 height 11
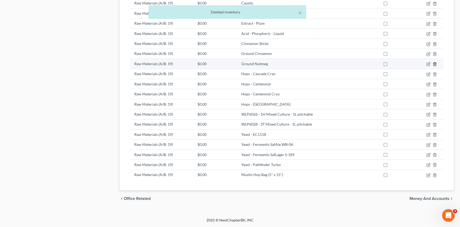
click at [436, 66] on icon "button" at bounding box center [435, 64] width 4 height 4
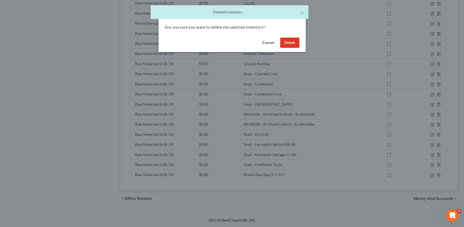
click at [283, 40] on button "Delete" at bounding box center [289, 43] width 19 height 11
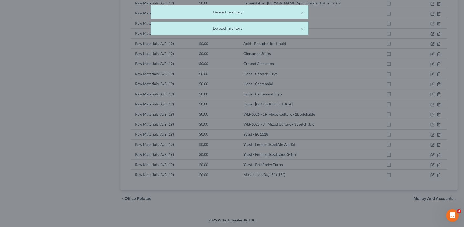
scroll to position [574, 0]
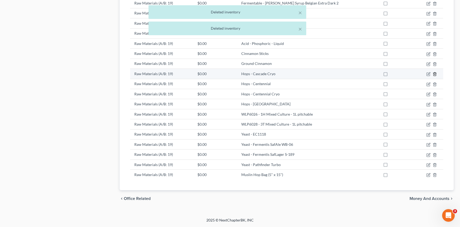
click at [437, 73] on icon "button" at bounding box center [435, 74] width 4 height 4
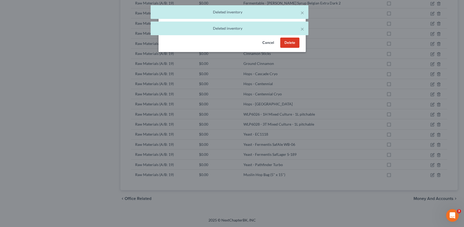
click at [291, 43] on button "Delete" at bounding box center [289, 43] width 19 height 11
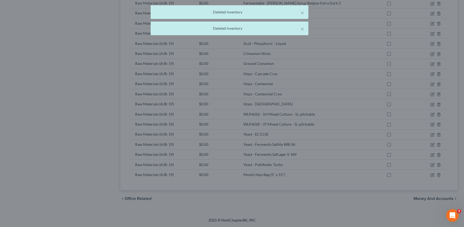
scroll to position [564, 0]
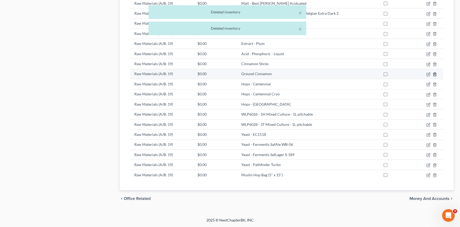
click at [436, 74] on icon "button" at bounding box center [435, 74] width 2 height 3
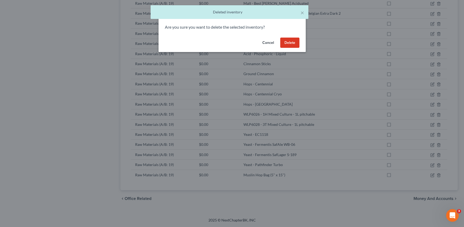
click at [293, 42] on button "Delete" at bounding box center [289, 43] width 19 height 11
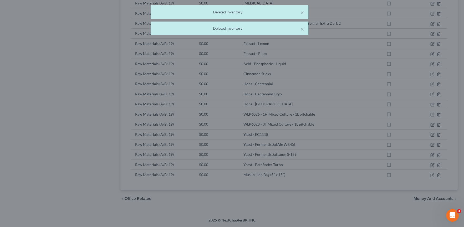
scroll to position [554, 0]
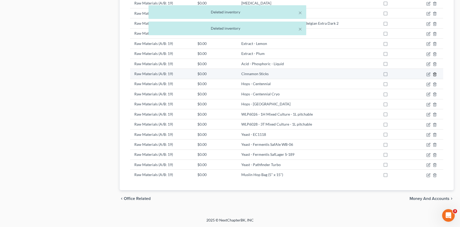
click at [433, 76] on icon "button" at bounding box center [435, 74] width 4 height 4
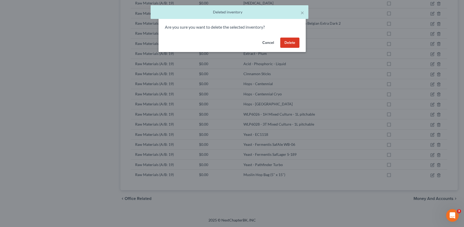
click at [289, 43] on button "Delete" at bounding box center [289, 43] width 19 height 11
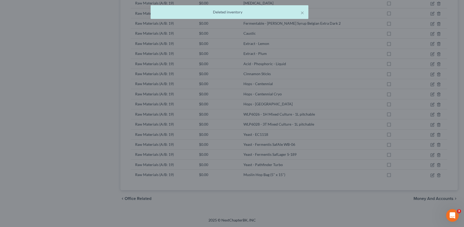
scroll to position [543, 0]
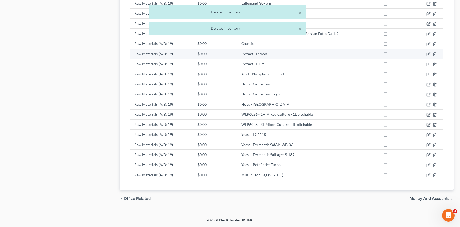
click at [438, 54] on td at bounding box center [429, 54] width 27 height 10
click at [436, 54] on icon "button" at bounding box center [435, 54] width 4 height 4
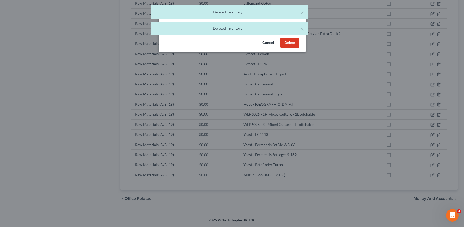
click at [294, 44] on button "Delete" at bounding box center [289, 43] width 19 height 11
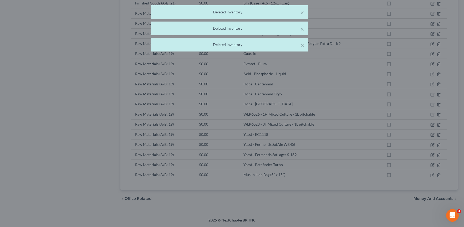
scroll to position [533, 0]
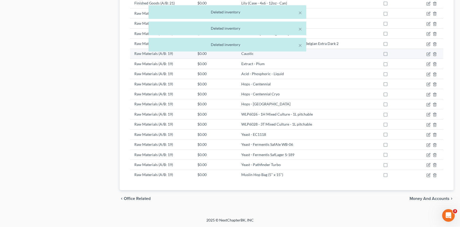
click at [432, 55] on td at bounding box center [429, 54] width 27 height 10
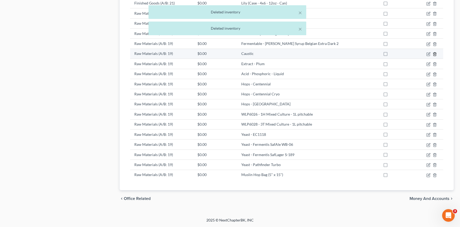
click at [434, 55] on icon "button" at bounding box center [435, 53] width 2 height 3
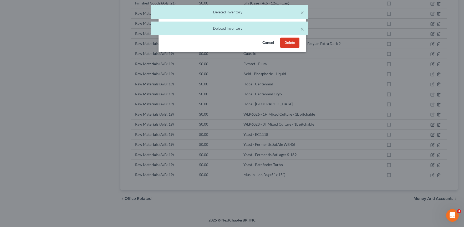
click at [289, 43] on button "Delete" at bounding box center [289, 43] width 19 height 11
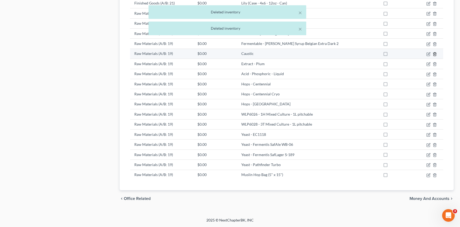
click at [436, 53] on icon "button" at bounding box center [435, 53] width 2 height 3
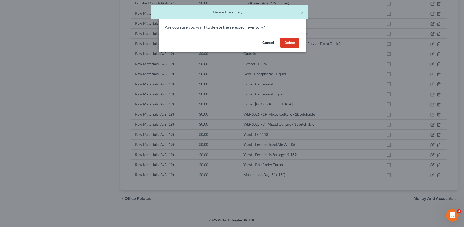
click at [291, 47] on button "Delete" at bounding box center [289, 43] width 19 height 11
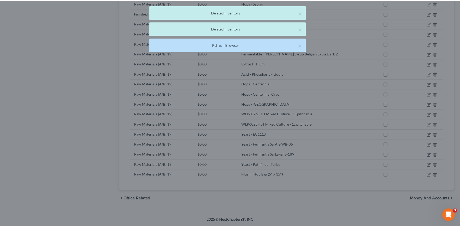
scroll to position [523, 0]
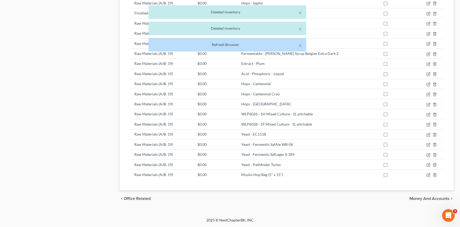
click at [435, 43] on div "× Deleted inventory × Deleted inventory × Refresh Browser" at bounding box center [227, 29] width 460 height 49
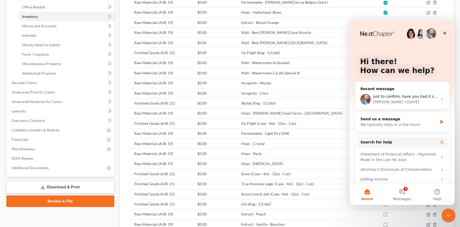
click at [454, 218] on div "Close Intercom Messenger" at bounding box center [448, 215] width 13 height 13
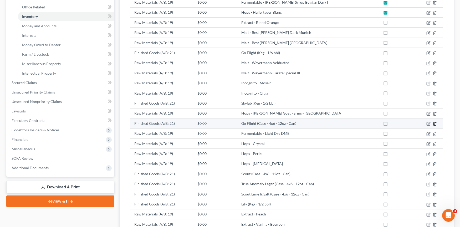
click at [435, 122] on icon "button" at bounding box center [435, 123] width 2 height 3
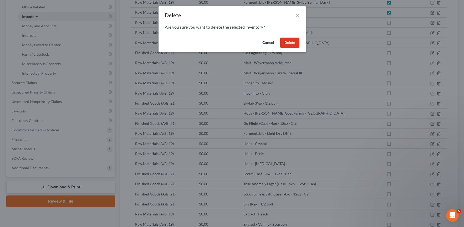
drag, startPoint x: 287, startPoint y: 43, endPoint x: 312, endPoint y: 46, distance: 24.9
click at [287, 43] on button "Delete" at bounding box center [289, 43] width 19 height 11
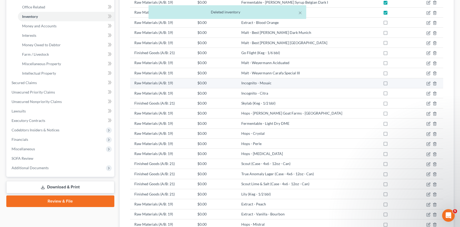
click at [433, 86] on td at bounding box center [429, 83] width 27 height 10
click at [434, 85] on icon "button" at bounding box center [435, 83] width 2 height 3
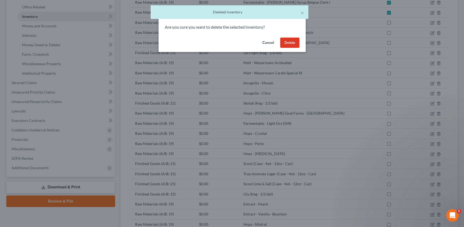
drag, startPoint x: 296, startPoint y: 44, endPoint x: 301, endPoint y: 44, distance: 4.8
click at [296, 44] on button "Delete" at bounding box center [289, 43] width 19 height 11
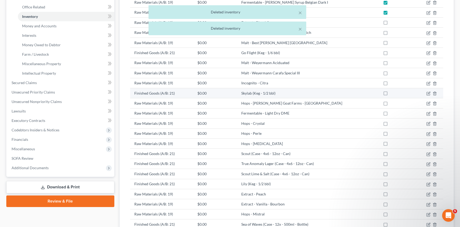
click at [438, 93] on td at bounding box center [429, 93] width 27 height 10
click at [435, 97] on td at bounding box center [429, 93] width 27 height 10
click at [435, 95] on icon "button" at bounding box center [435, 94] width 4 height 4
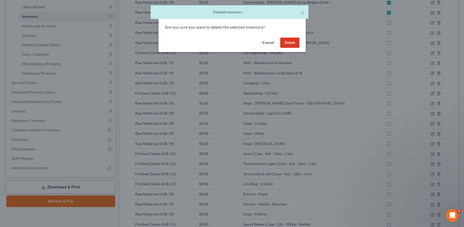
click at [288, 49] on div "Cancel Delete" at bounding box center [232, 44] width 147 height 17
click at [286, 48] on div "Cancel Delete" at bounding box center [232, 44] width 147 height 17
click at [285, 47] on button "Delete" at bounding box center [289, 43] width 19 height 11
click at [285, 47] on div "Cancel Delete" at bounding box center [232, 44] width 147 height 17
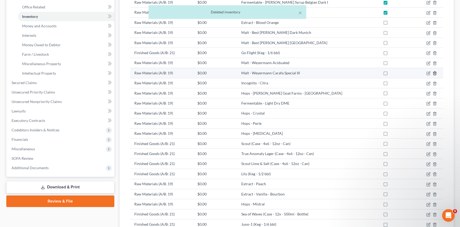
click at [436, 72] on icon "button" at bounding box center [435, 73] width 2 height 3
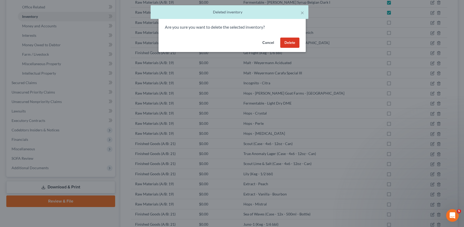
click at [289, 46] on button "Delete" at bounding box center [289, 43] width 19 height 11
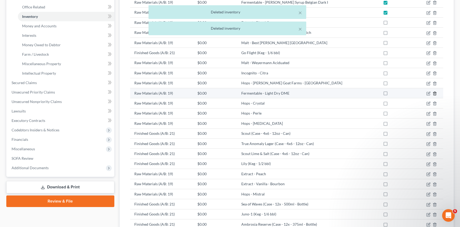
click at [436, 95] on icon "button" at bounding box center [435, 94] width 4 height 4
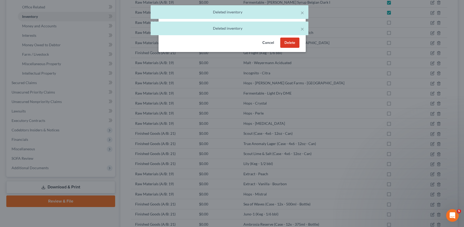
click at [289, 45] on button "Delete" at bounding box center [289, 43] width 19 height 11
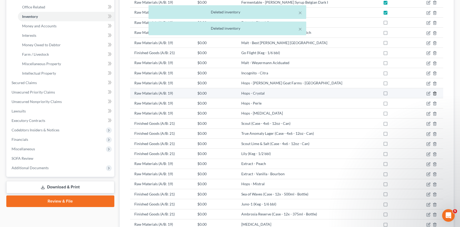
click at [435, 93] on icon "button" at bounding box center [435, 94] width 4 height 4
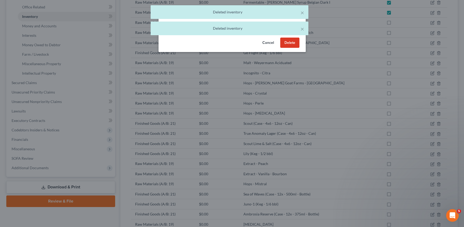
click at [283, 37] on div "× Deleted inventory × Deleted inventory" at bounding box center [229, 21] width 464 height 33
drag, startPoint x: 286, startPoint y: 41, endPoint x: 346, endPoint y: 44, distance: 60.1
click at [286, 42] on button "Delete" at bounding box center [289, 43] width 19 height 11
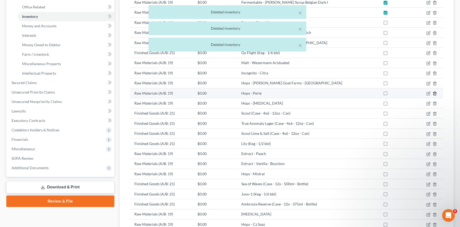
click at [435, 92] on icon "button" at bounding box center [435, 93] width 2 height 3
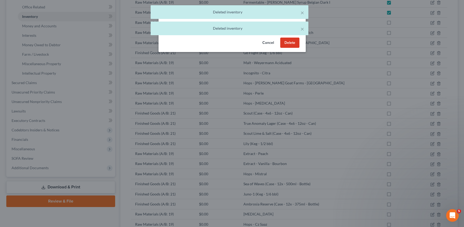
click at [290, 42] on button "Delete" at bounding box center [289, 43] width 19 height 11
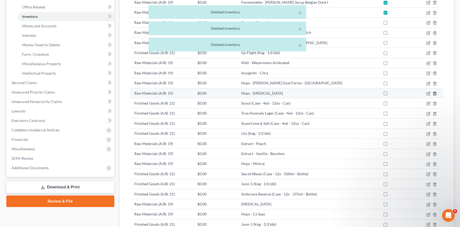
click at [437, 93] on icon "button" at bounding box center [435, 94] width 4 height 4
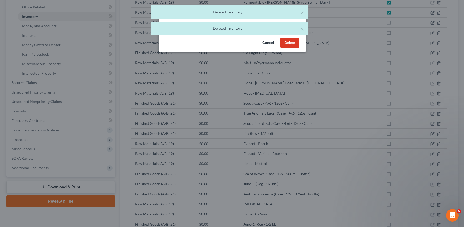
click at [283, 44] on button "Delete" at bounding box center [289, 43] width 19 height 11
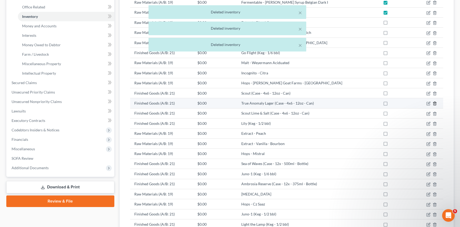
click at [435, 104] on line "button" at bounding box center [435, 104] width 0 height 1
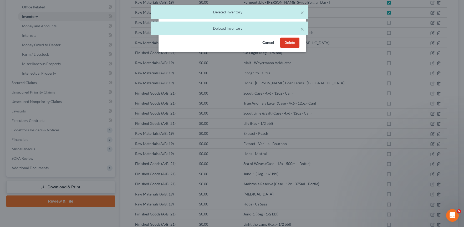
click at [288, 46] on button "Delete" at bounding box center [289, 43] width 19 height 11
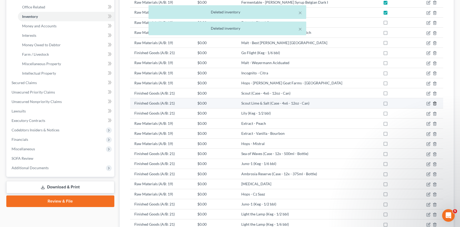
click at [436, 104] on icon "button" at bounding box center [435, 104] width 4 height 4
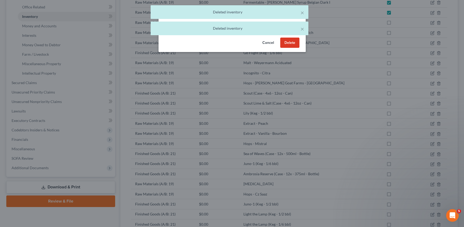
click at [288, 46] on button "Delete" at bounding box center [289, 43] width 19 height 11
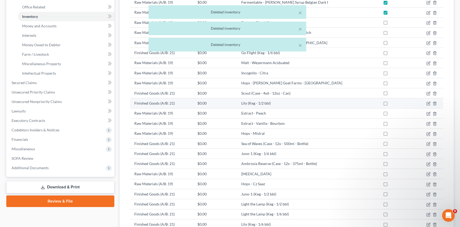
click at [435, 107] on td at bounding box center [429, 103] width 27 height 10
click at [435, 104] on line "button" at bounding box center [435, 104] width 0 height 1
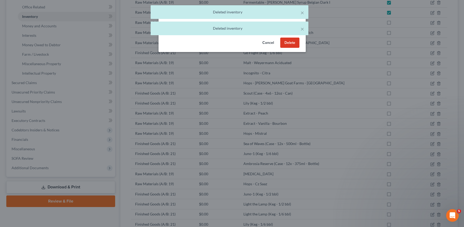
click at [285, 46] on button "Delete" at bounding box center [289, 43] width 19 height 11
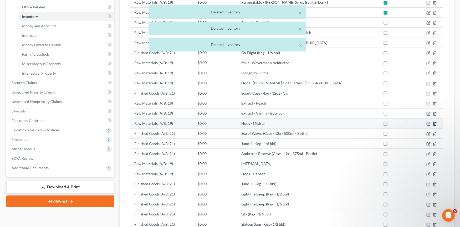
click at [434, 124] on icon "button" at bounding box center [435, 123] width 2 height 3
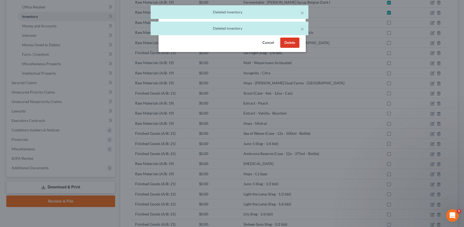
click at [293, 46] on button "Delete" at bounding box center [289, 43] width 19 height 11
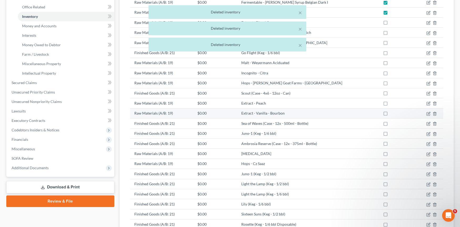
click at [437, 114] on td at bounding box center [429, 113] width 27 height 10
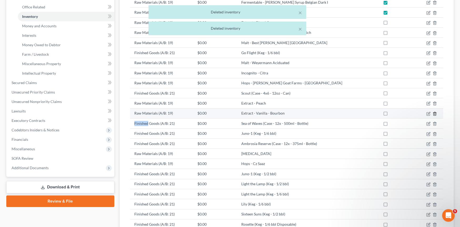
click at [437, 114] on td at bounding box center [429, 113] width 27 height 10
click at [437, 114] on icon "button" at bounding box center [435, 114] width 4 height 4
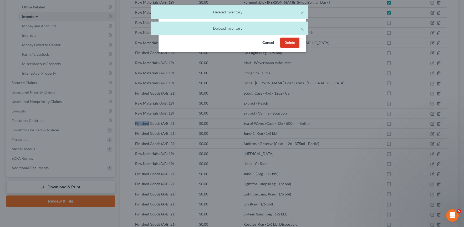
click at [290, 47] on button "Delete" at bounding box center [289, 43] width 19 height 11
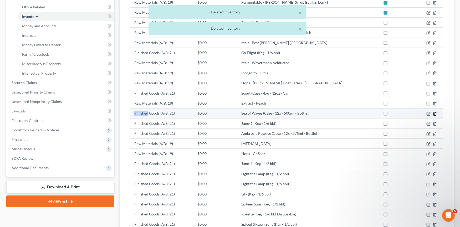
click at [435, 112] on icon "button" at bounding box center [435, 113] width 2 height 3
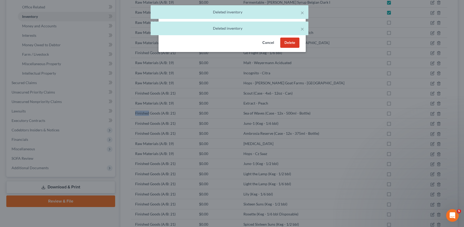
click at [284, 41] on button "Delete" at bounding box center [289, 43] width 19 height 11
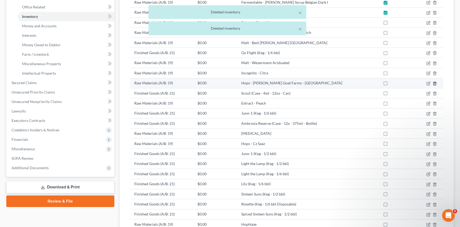
click at [435, 83] on icon "button" at bounding box center [435, 84] width 4 height 4
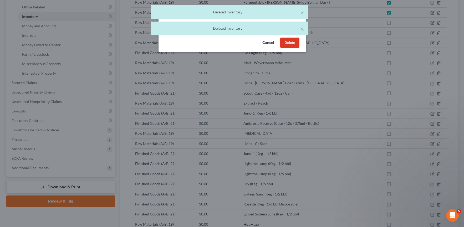
click at [295, 43] on button "Delete" at bounding box center [289, 43] width 19 height 11
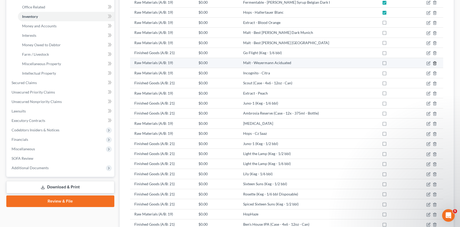
click at [434, 63] on icon "button" at bounding box center [435, 63] width 4 height 4
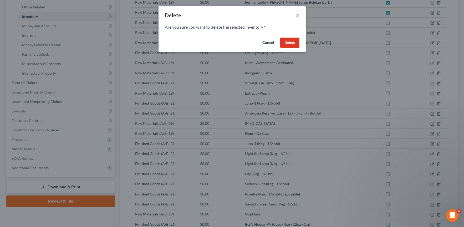
click at [281, 44] on button "Delete" at bounding box center [289, 43] width 19 height 11
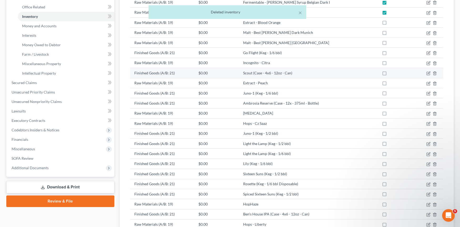
click at [438, 76] on td at bounding box center [430, 73] width 28 height 10
click at [436, 73] on icon "button" at bounding box center [435, 73] width 4 height 4
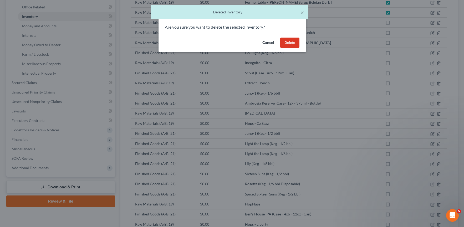
click at [281, 44] on button "Delete" at bounding box center [289, 43] width 19 height 11
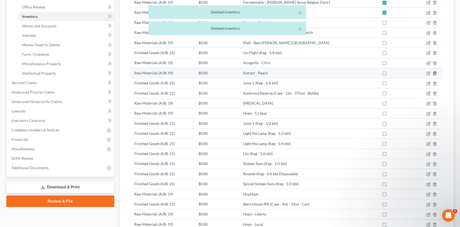
click at [433, 74] on icon "button" at bounding box center [435, 73] width 4 height 4
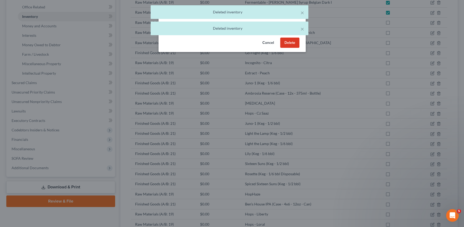
click at [294, 43] on button "Delete" at bounding box center [289, 43] width 19 height 11
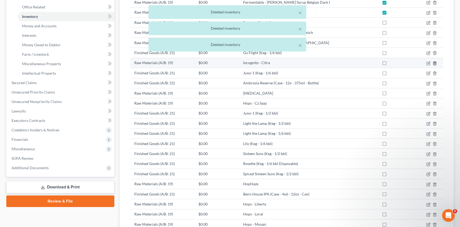
click at [434, 64] on icon "button" at bounding box center [435, 63] width 4 height 4
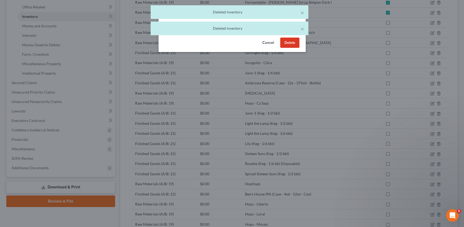
click at [299, 46] on button "Delete" at bounding box center [289, 43] width 19 height 11
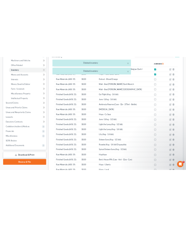
scroll to position [109, 0]
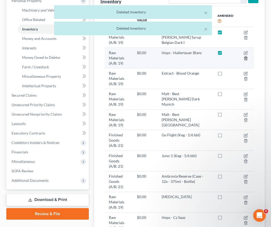
click at [246, 58] on line "button" at bounding box center [246, 58] width 0 height 1
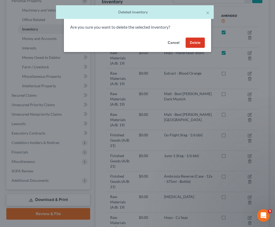
click at [194, 42] on button "Delete" at bounding box center [195, 43] width 19 height 11
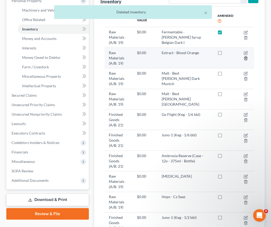
click at [246, 56] on icon "button" at bounding box center [246, 58] width 4 height 4
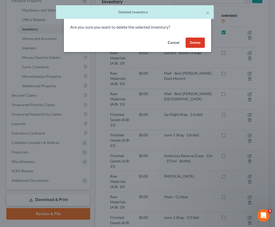
click at [199, 44] on button "Delete" at bounding box center [195, 43] width 19 height 11
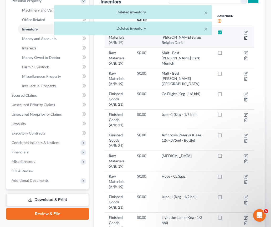
click at [248, 39] on icon "button" at bounding box center [246, 38] width 4 height 4
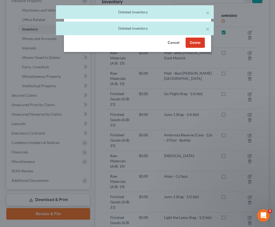
drag, startPoint x: 198, startPoint y: 47, endPoint x: 201, endPoint y: 47, distance: 3.2
click at [198, 47] on button "Delete" at bounding box center [195, 43] width 19 height 11
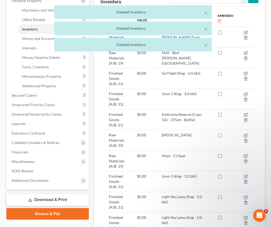
click at [245, 55] on td at bounding box center [247, 58] width 16 height 21
click at [244, 53] on div "× Deleted inventory × Deleted inventory × Deleted inventory" at bounding box center [132, 29] width 271 height 49
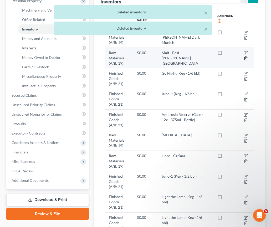
click at [245, 56] on icon "button" at bounding box center [246, 58] width 4 height 4
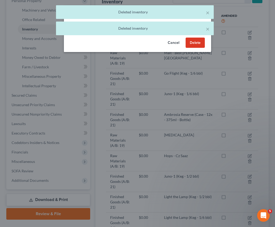
click at [198, 42] on button "Delete" at bounding box center [195, 43] width 19 height 11
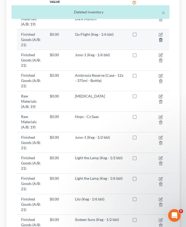
click at [161, 40] on line "button" at bounding box center [161, 40] width 0 height 1
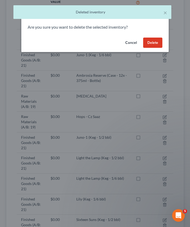
click at [152, 41] on button "Delete" at bounding box center [152, 43] width 19 height 11
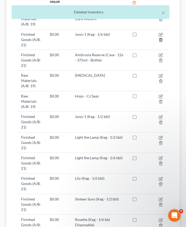
click at [160, 38] on icon "button" at bounding box center [160, 39] width 2 height 3
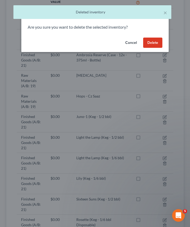
click at [160, 38] on button "Delete" at bounding box center [152, 43] width 19 height 11
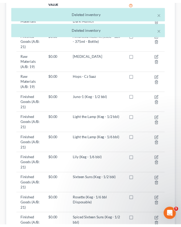
scroll to position [135, 0]
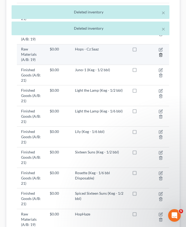
click at [162, 53] on icon "button" at bounding box center [161, 55] width 4 height 4
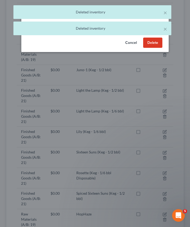
click at [155, 44] on button "Delete" at bounding box center [152, 43] width 19 height 11
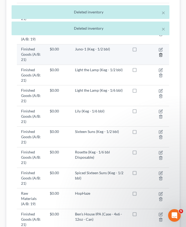
click at [160, 53] on icon "button" at bounding box center [161, 55] width 4 height 4
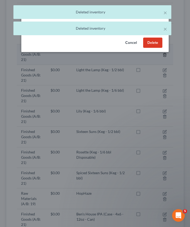
click at [160, 44] on button "Delete" at bounding box center [152, 43] width 19 height 11
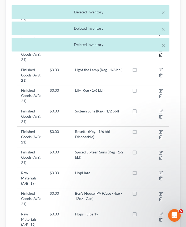
click at [160, 53] on icon "button" at bounding box center [161, 55] width 4 height 4
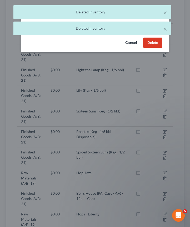
click at [160, 44] on button "Delete" at bounding box center [152, 43] width 19 height 11
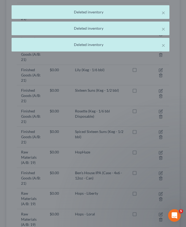
click at [160, 44] on div "Deleted inventory" at bounding box center [90, 44] width 149 height 5
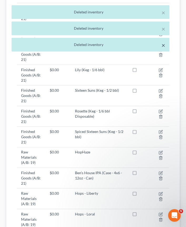
click at [162, 44] on button "×" at bounding box center [164, 45] width 4 height 6
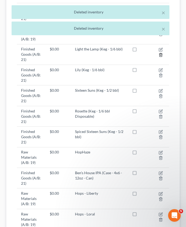
click at [162, 53] on icon "button" at bounding box center [160, 54] width 2 height 3
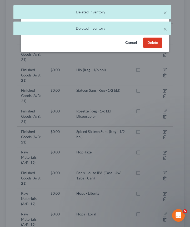
click at [162, 44] on button "Delete" at bounding box center [152, 43] width 19 height 11
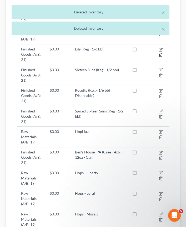
click at [162, 53] on icon "button" at bounding box center [160, 54] width 2 height 3
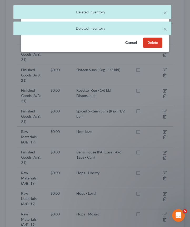
click at [162, 44] on div "Cancel Delete" at bounding box center [94, 44] width 147 height 17
click at [162, 44] on button "Delete" at bounding box center [152, 43] width 19 height 11
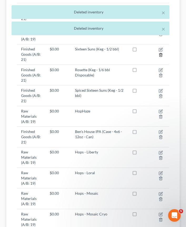
click at [162, 53] on icon "button" at bounding box center [160, 54] width 2 height 3
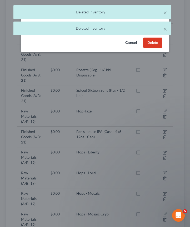
click at [162, 44] on button "Delete" at bounding box center [152, 43] width 19 height 11
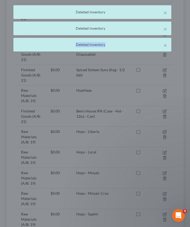
click at [162, 44] on div "Deleted inventory" at bounding box center [92, 44] width 149 height 5
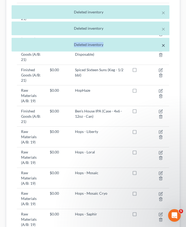
click at [162, 44] on button "×" at bounding box center [164, 45] width 4 height 6
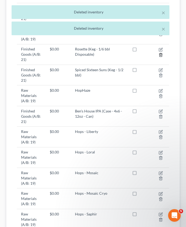
click at [162, 53] on icon "button" at bounding box center [160, 54] width 2 height 3
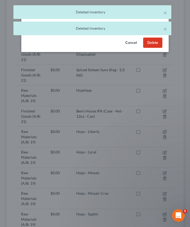
click at [162, 44] on button "Delete" at bounding box center [152, 43] width 19 height 11
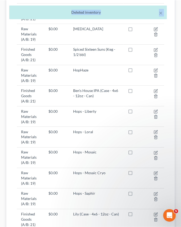
scroll to position [141, 0]
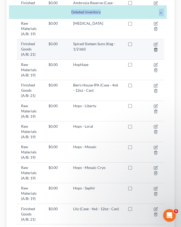
click at [156, 49] on polyline "button" at bounding box center [155, 49] width 3 height 0
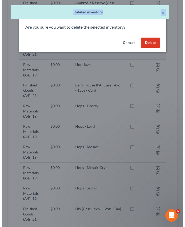
scroll to position [135, 0]
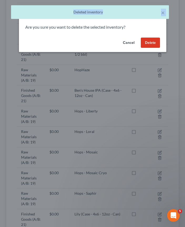
click at [155, 44] on button "Delete" at bounding box center [150, 43] width 19 height 11
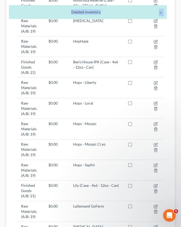
scroll to position [145, 0]
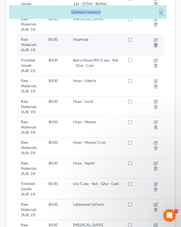
click at [155, 44] on icon "button" at bounding box center [156, 45] width 4 height 4
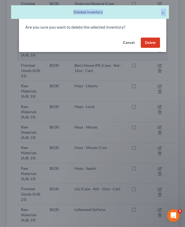
click at [155, 44] on button "Delete" at bounding box center [150, 43] width 19 height 11
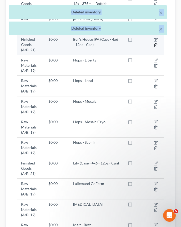
click at [155, 44] on icon "button" at bounding box center [156, 45] width 4 height 4
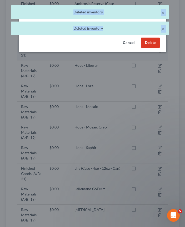
click at [155, 44] on button "Delete" at bounding box center [150, 43] width 19 height 11
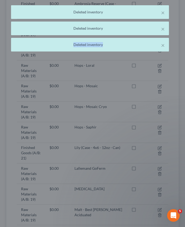
click at [155, 44] on div "Deleted inventory" at bounding box center [89, 44] width 149 height 5
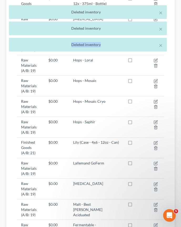
click at [155, 44] on div "Deleted inventory" at bounding box center [87, 44] width 149 height 5
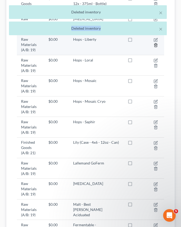
click at [157, 46] on icon "button" at bounding box center [155, 44] width 2 height 3
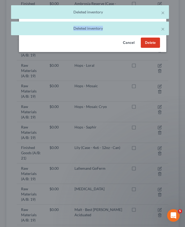
click at [156, 44] on button "Delete" at bounding box center [150, 43] width 19 height 11
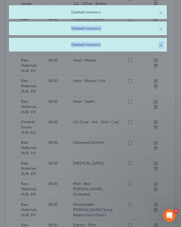
click at [156, 44] on div "Deleted inventory" at bounding box center [87, 44] width 149 height 5
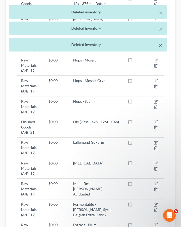
click at [161, 46] on button "×" at bounding box center [161, 45] width 4 height 6
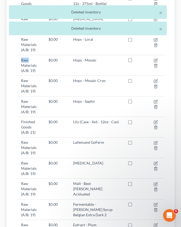
click at [161, 46] on td at bounding box center [157, 44] width 16 height 21
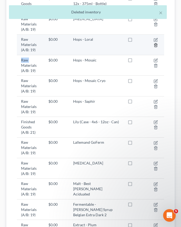
click at [155, 45] on line "button" at bounding box center [155, 45] width 0 height 1
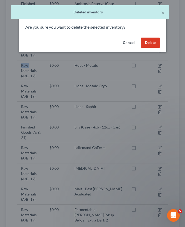
click at [148, 42] on button "Delete" at bounding box center [150, 43] width 19 height 11
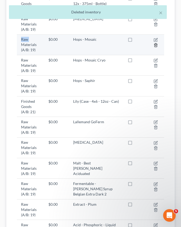
click at [155, 45] on line "button" at bounding box center [155, 45] width 0 height 1
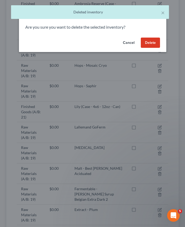
click at [151, 42] on button "Delete" at bounding box center [150, 43] width 19 height 11
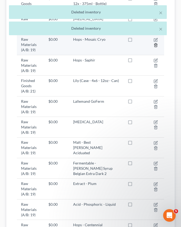
click at [155, 47] on icon "button" at bounding box center [155, 44] width 2 height 3
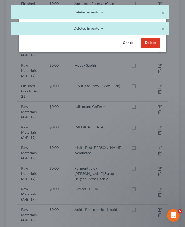
click at [148, 42] on button "Delete" at bounding box center [150, 43] width 19 height 11
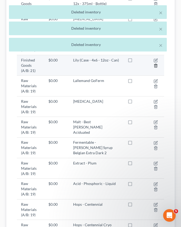
click at [155, 65] on polyline "button" at bounding box center [155, 65] width 3 height 0
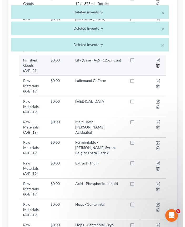
scroll to position [140, 0]
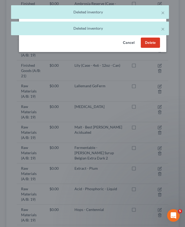
click at [149, 41] on button "Delete" at bounding box center [150, 43] width 19 height 11
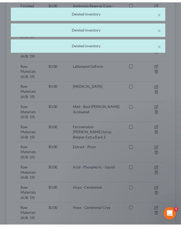
scroll to position [145, 0]
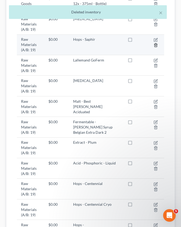
click at [157, 46] on icon "button" at bounding box center [156, 45] width 4 height 4
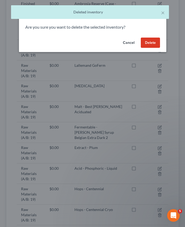
click at [156, 46] on button "Delete" at bounding box center [150, 43] width 19 height 11
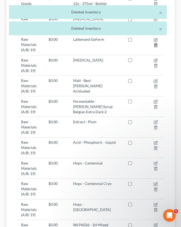
click at [156, 46] on icon "button" at bounding box center [156, 45] width 4 height 4
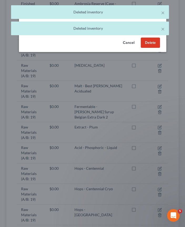
click at [156, 46] on button "Delete" at bounding box center [150, 43] width 19 height 11
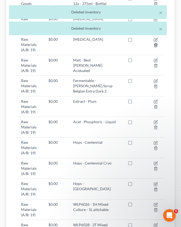
click at [156, 46] on line "button" at bounding box center [156, 45] width 0 height 1
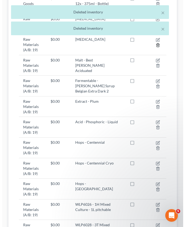
scroll to position [140, 0]
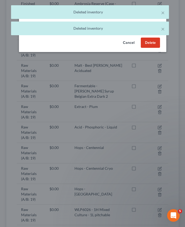
click at [154, 45] on button "Delete" at bounding box center [150, 43] width 19 height 11
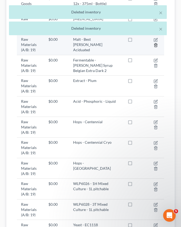
click at [154, 44] on icon "button" at bounding box center [156, 45] width 4 height 4
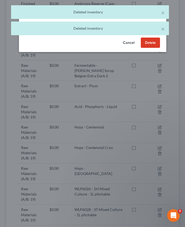
click at [150, 44] on button "Delete" at bounding box center [150, 43] width 19 height 11
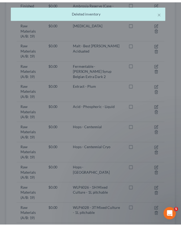
scroll to position [145, 0]
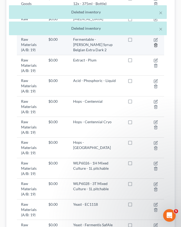
click at [155, 47] on icon "button" at bounding box center [156, 45] width 4 height 4
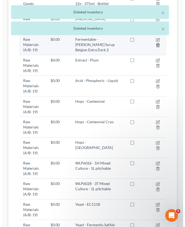
scroll to position [140, 0]
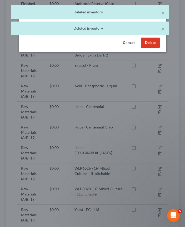
click at [155, 47] on button "Delete" at bounding box center [150, 43] width 19 height 11
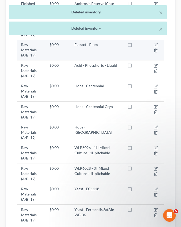
click at [155, 42] on td at bounding box center [156, 50] width 16 height 21
click at [155, 50] on line "button" at bounding box center [155, 50] width 0 height 1
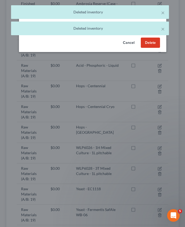
click at [152, 42] on button "Delete" at bounding box center [150, 43] width 19 height 11
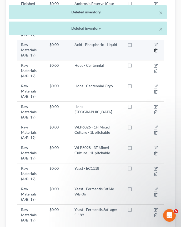
click at [155, 49] on icon "button" at bounding box center [155, 50] width 2 height 3
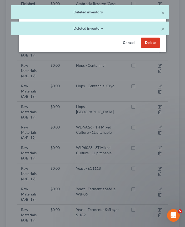
click at [143, 40] on button "Delete" at bounding box center [150, 43] width 19 height 11
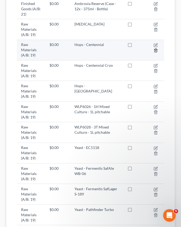
click at [155, 49] on icon "button" at bounding box center [155, 50] width 2 height 3
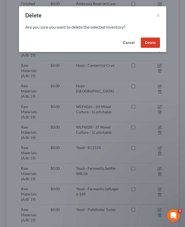
click at [142, 46] on button "Delete" at bounding box center [150, 43] width 19 height 11
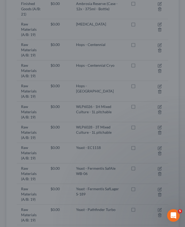
scroll to position [127, 0]
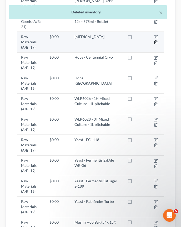
click at [155, 40] on icon "button" at bounding box center [156, 42] width 4 height 4
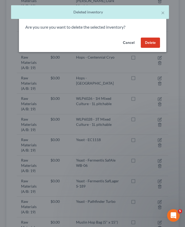
click at [146, 45] on button "Delete" at bounding box center [150, 43] width 19 height 11
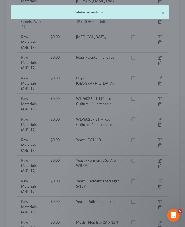
scroll to position [112, 0]
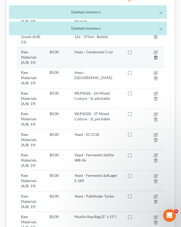
click at [155, 56] on icon "button" at bounding box center [156, 58] width 4 height 4
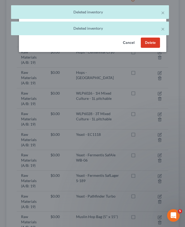
click at [153, 42] on button "Delete" at bounding box center [150, 43] width 19 height 11
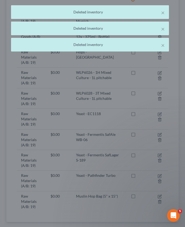
scroll to position [97, 0]
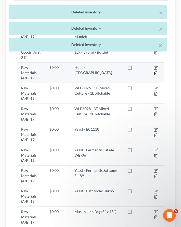
click at [155, 72] on icon "button" at bounding box center [155, 73] width 2 height 3
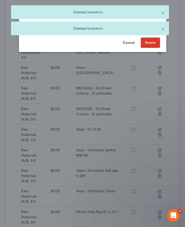
click at [149, 43] on button "Delete" at bounding box center [150, 43] width 19 height 11
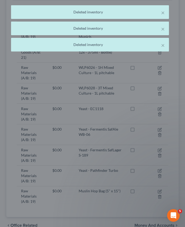
scroll to position [81, 0]
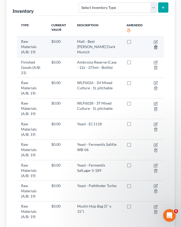
click at [155, 46] on icon "button" at bounding box center [155, 47] width 2 height 3
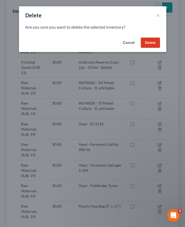
click at [155, 46] on button "Delete" at bounding box center [150, 43] width 19 height 11
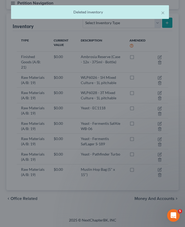
scroll to position [66, 0]
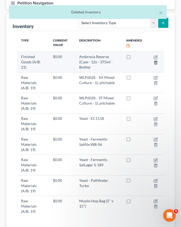
click at [155, 62] on icon "button" at bounding box center [156, 63] width 4 height 4
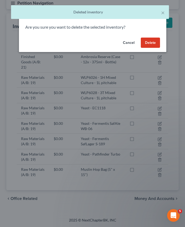
click at [153, 42] on button "Delete" at bounding box center [150, 43] width 19 height 11
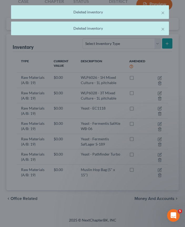
scroll to position [45, 0]
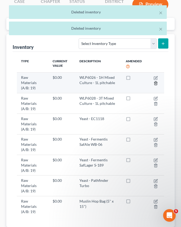
click at [155, 83] on line "button" at bounding box center [155, 83] width 0 height 1
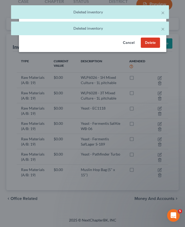
click at [147, 38] on button "Delete" at bounding box center [150, 43] width 19 height 11
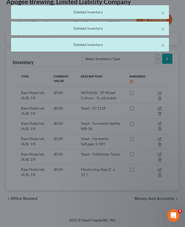
scroll to position [30, 0]
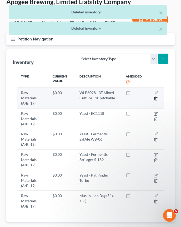
click at [155, 99] on icon "button" at bounding box center [156, 99] width 4 height 4
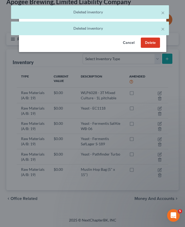
click at [148, 44] on button "Delete" at bounding box center [150, 43] width 19 height 11
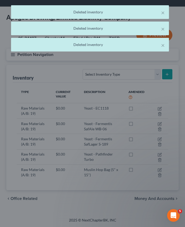
scroll to position [14, 0]
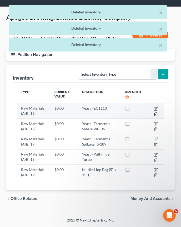
click at [155, 113] on icon "button" at bounding box center [156, 114] width 4 height 4
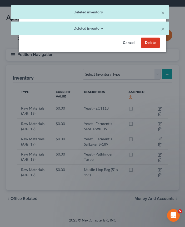
click at [147, 44] on button "Delete" at bounding box center [150, 43] width 19 height 11
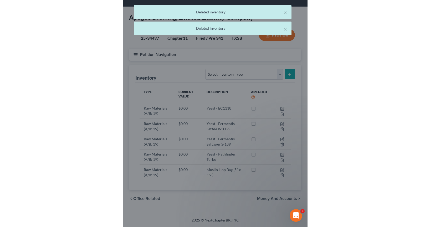
scroll to position [0, 0]
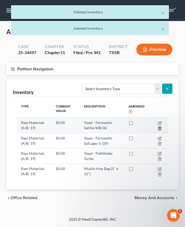
click at [159, 129] on line "button" at bounding box center [159, 128] width 0 height 1
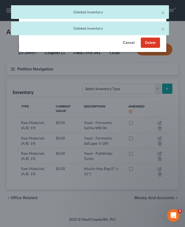
click at [150, 41] on button "Delete" at bounding box center [150, 43] width 19 height 11
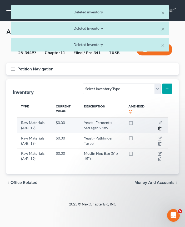
click at [158, 128] on icon "button" at bounding box center [159, 128] width 2 height 3
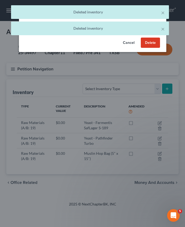
click at [147, 45] on button "Delete" at bounding box center [150, 43] width 19 height 11
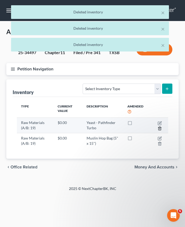
click at [160, 128] on icon "button" at bounding box center [160, 129] width 4 height 4
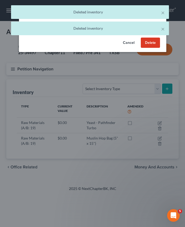
click at [147, 44] on button "Delete" at bounding box center [150, 43] width 19 height 11
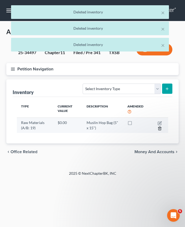
click at [160, 129] on line "button" at bounding box center [160, 128] width 0 height 1
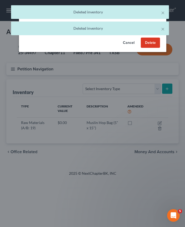
click at [153, 44] on button "Delete" at bounding box center [150, 43] width 19 height 11
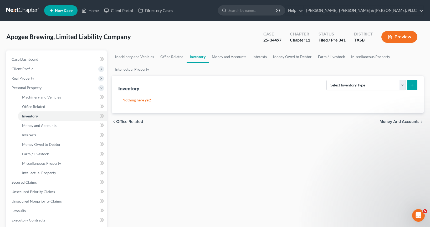
click at [190, 33] on div "Apogee Brewing, Limited Liability Company Upgraded Case 25-34497 Chapter Chapte…" at bounding box center [215, 39] width 418 height 23
click at [410, 91] on form "Select Inventory Type Finished Goods (A/B: 21) Other Inventory or Supplies (A/B…" at bounding box center [372, 85] width 91 height 11
click at [411, 86] on icon "submit" at bounding box center [412, 85] width 4 height 4
drag, startPoint x: 404, startPoint y: 83, endPoint x: 402, endPoint y: 86, distance: 3.5
click at [404, 83] on select "Select Inventory Type Finished Goods (A/B: 21) Other Inventory or Supplies (A/B…" at bounding box center [366, 85] width 79 height 11
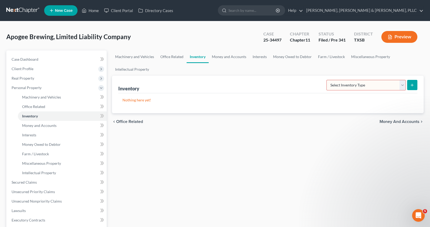
select select "finished_goods"
click at [327, 80] on select "Select Inventory Type Finished Goods (A/B: 21) Other Inventory or Supplies (A/B…" at bounding box center [366, 85] width 79 height 11
click at [410, 84] on button "submit" at bounding box center [413, 85] width 10 height 10
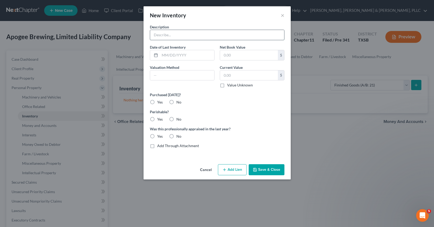
click at [196, 34] on input "text" at bounding box center [217, 35] width 134 height 10
type input "Beer"
type input "[DATE]"
click at [236, 76] on input "text" at bounding box center [249, 76] width 58 height 10
paste input "$56,674"
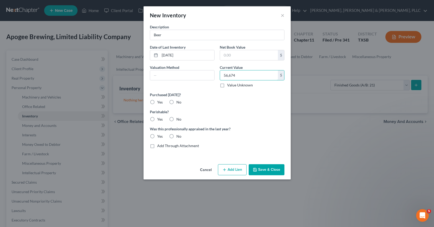
type input "56,674"
click at [269, 171] on button "Save & Close" at bounding box center [267, 169] width 36 height 11
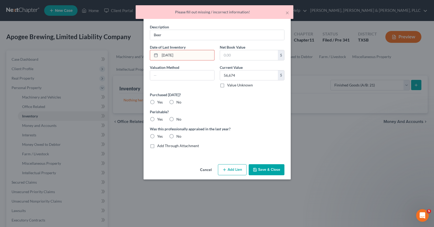
click at [190, 60] on input "[DATE]" at bounding box center [187, 55] width 54 height 10
click at [212, 98] on div "Purchased [DATE]? Yes No" at bounding box center [217, 98] width 140 height 13
click at [177, 103] on label "No" at bounding box center [179, 102] width 5 height 5
click at [179, 103] on input "No" at bounding box center [180, 101] width 3 height 3
radio input "true"
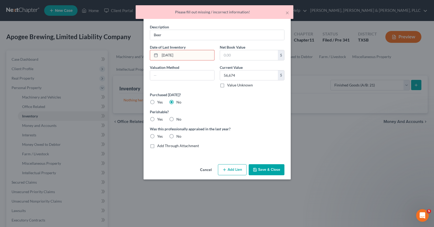
click at [177, 120] on label "No" at bounding box center [179, 119] width 5 height 5
click at [179, 120] on input "No" at bounding box center [180, 118] width 3 height 3
radio input "true"
click at [157, 120] on label "Yes" at bounding box center [160, 119] width 6 height 5
click at [159, 120] on input "Yes" at bounding box center [160, 118] width 3 height 3
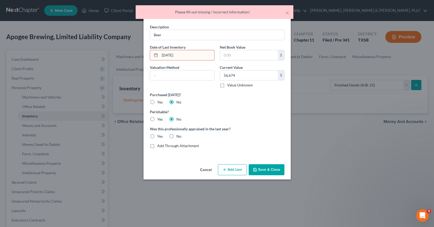
radio input "true"
radio input "false"
click at [177, 135] on label "No" at bounding box center [179, 136] width 5 height 5
click at [179, 135] on input "No" at bounding box center [180, 135] width 3 height 3
radio input "true"
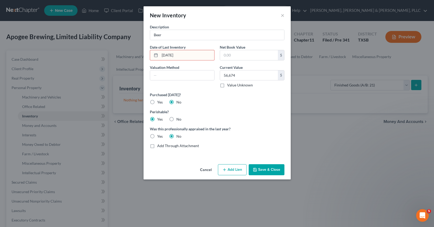
click at [251, 169] on button "Save & Close" at bounding box center [267, 169] width 36 height 11
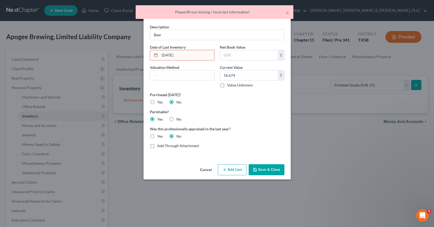
click at [186, 54] on input "[DATE]" at bounding box center [187, 55] width 54 height 10
click at [152, 56] on div at bounding box center [155, 55] width 10 height 10
click at [153, 56] on div at bounding box center [155, 55] width 10 height 10
click at [155, 56] on icon at bounding box center [156, 55] width 4 height 4
click at [179, 54] on input "[DATE]" at bounding box center [187, 55] width 54 height 10
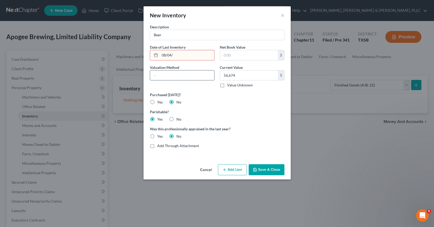
type input "08/04/"
click at [175, 78] on input "text" at bounding box center [182, 76] width 64 height 10
click at [174, 57] on input "08/04/" at bounding box center [187, 55] width 54 height 10
click at [140, 54] on div "New Inventory × Description Beer Date of Last Inventory 08/04/ Net Book Value $…" at bounding box center [217, 113] width 434 height 227
click at [258, 171] on button "Save & Close" at bounding box center [267, 169] width 36 height 11
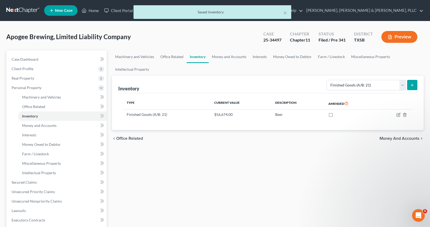
click at [415, 87] on button "submit" at bounding box center [413, 85] width 10 height 10
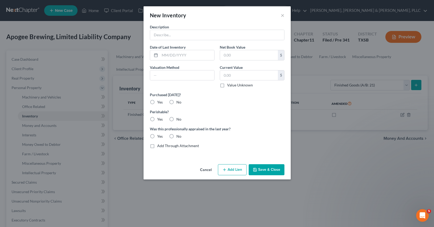
click at [376, 67] on div "New Inventory × Description Date of Last Inventory Net Book Value $ Valuation M…" at bounding box center [217, 113] width 434 height 227
click at [261, 168] on button "Save & Close" at bounding box center [267, 169] width 36 height 11
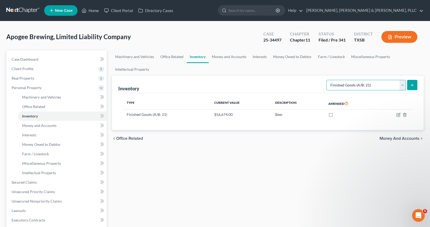
click at [379, 82] on select "Select Inventory Type Finished Goods (A/B: 21) Other Inventory or Supplies (A/B…" at bounding box center [366, 85] width 79 height 11
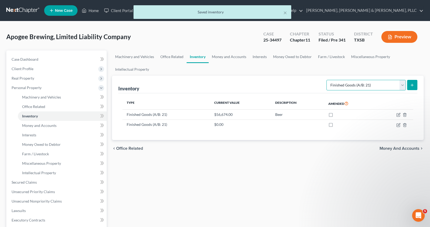
select select "raw_materials"
click at [327, 80] on select "Select Inventory Type Finished Goods (A/B: 21) Other Inventory or Supplies (A/B…" at bounding box center [366, 85] width 79 height 11
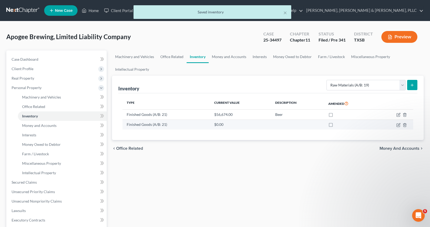
click at [408, 124] on td at bounding box center [395, 125] width 38 height 10
click at [407, 124] on icon "button" at bounding box center [405, 125] width 4 height 4
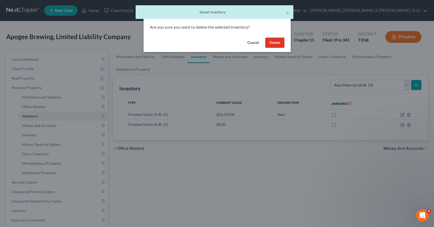
click at [274, 46] on button "Delete" at bounding box center [274, 43] width 19 height 11
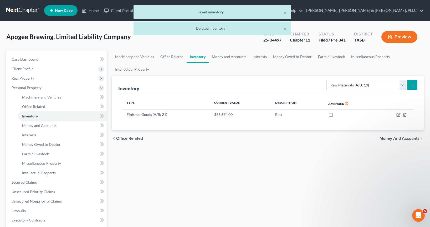
click at [411, 86] on icon "submit" at bounding box center [412, 85] width 4 height 4
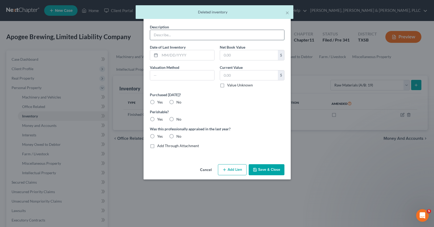
click at [171, 35] on input "text" at bounding box center [217, 35] width 134 height 10
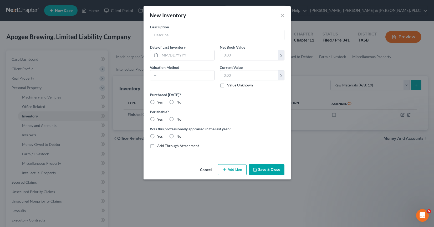
click at [224, 41] on div "Description Date of Last Inventory Net Book Value $ Valuation Method Current Va…" at bounding box center [217, 88] width 140 height 129
click at [224, 38] on input "text" at bounding box center [217, 35] width 134 height 10
type input "Bottles"
click at [248, 56] on input "text" at bounding box center [249, 55] width 58 height 10
click at [228, 75] on input "text" at bounding box center [249, 76] width 58 height 10
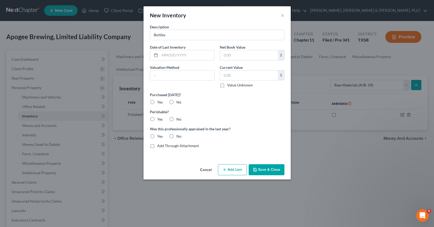
click at [255, 168] on icon "button" at bounding box center [255, 170] width 4 height 4
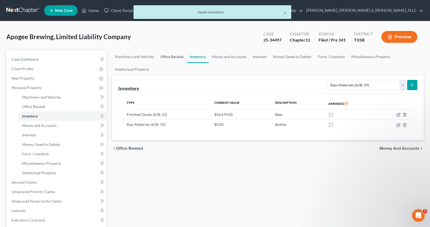
click at [174, 57] on link "Office Related" at bounding box center [171, 57] width 29 height 13
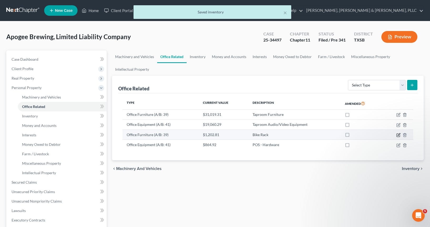
click at [398, 134] on icon "button" at bounding box center [399, 135] width 4 height 4
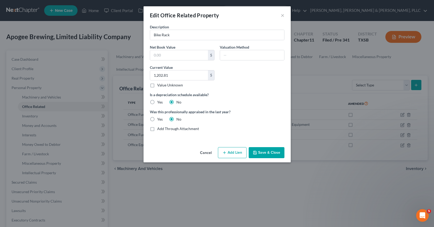
click at [262, 152] on button "Save & Close" at bounding box center [267, 152] width 36 height 11
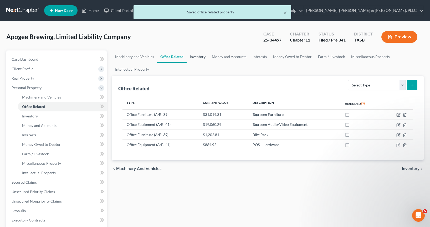
click at [203, 59] on link "Inventory" at bounding box center [198, 57] width 22 height 13
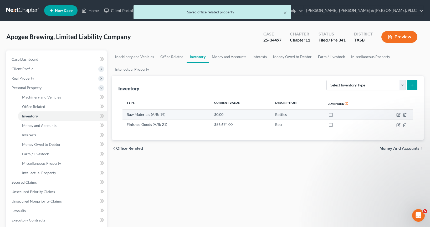
click at [396, 117] on td at bounding box center [395, 115] width 38 height 10
click at [399, 116] on icon "button" at bounding box center [399, 115] width 4 height 4
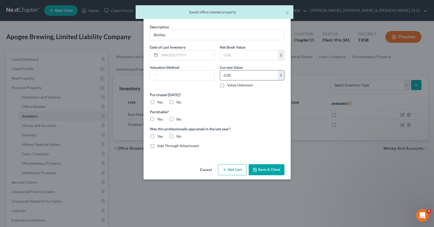
click at [241, 78] on input "0.00" at bounding box center [249, 76] width 58 height 10
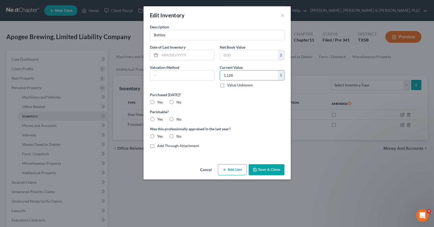
type input "1,128"
click at [257, 162] on div "Description Bottles Date of Last Inventory Net Book Value $ Valuation Method Cu…" at bounding box center [217, 93] width 147 height 138
click at [257, 166] on button "Save & Close" at bounding box center [267, 169] width 36 height 11
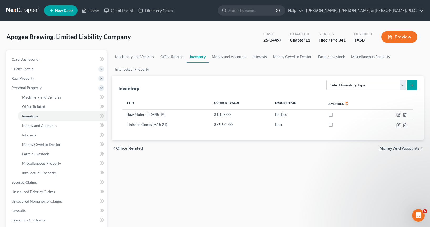
click at [412, 84] on icon "submit" at bounding box center [412, 85] width 4 height 4
click at [383, 85] on select "Select Inventory Type Finished Goods (A/B: 21) Other Inventory or Supplies (A/B…" at bounding box center [366, 85] width 79 height 11
select select "raw_materials"
click at [327, 80] on select "Select Inventory Type Finished Goods (A/B: 21) Other Inventory or Supplies (A/B…" at bounding box center [366, 85] width 79 height 11
click at [413, 85] on icon "submit" at bounding box center [412, 85] width 4 height 4
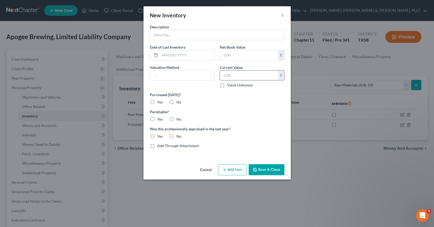
click at [254, 90] on div "Description Date of Last Inventory Net Book Value $ Valuation Method Current Va…" at bounding box center [217, 88] width 140 height 129
click at [248, 76] on input "text" at bounding box center [249, 76] width 58 height 10
type input "283"
click at [216, 37] on input "text" at bounding box center [217, 35] width 134 height 10
type input "Bottle Caps"
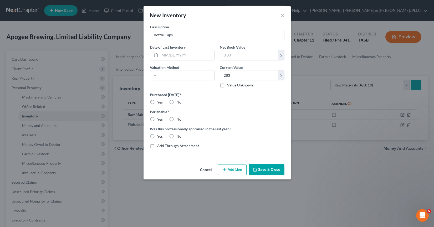
click at [177, 101] on label "No" at bounding box center [179, 102] width 5 height 5
click at [179, 101] on input "No" at bounding box center [180, 101] width 3 height 3
radio input "true"
click at [177, 118] on label "No" at bounding box center [179, 119] width 5 height 5
click at [179, 118] on input "No" at bounding box center [180, 118] width 3 height 3
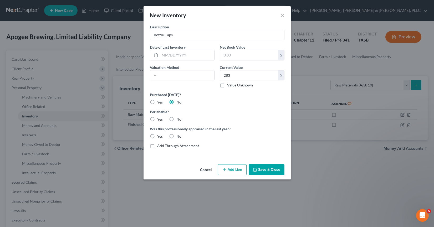
radio input "true"
click at [177, 137] on label "No" at bounding box center [179, 136] width 5 height 5
click at [179, 137] on input "No" at bounding box center [180, 135] width 3 height 3
radio input "true"
click at [265, 172] on button "Save & Close" at bounding box center [267, 169] width 36 height 11
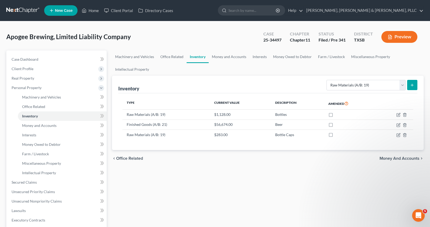
click at [313, 177] on div "Machinery and Vehicles Office Related Inventory Money and Accounts Interests Mo…" at bounding box center [267, 179] width 317 height 257
click at [416, 83] on button "submit" at bounding box center [413, 85] width 10 height 10
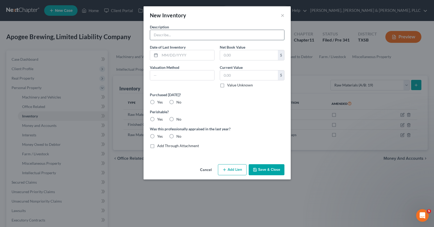
click at [200, 38] on input "text" at bounding box center [217, 35] width 134 height 10
type input "Can Brite"
click at [237, 75] on input "text" at bounding box center [249, 76] width 58 height 10
paste input "$2,005"
type input "2,005"
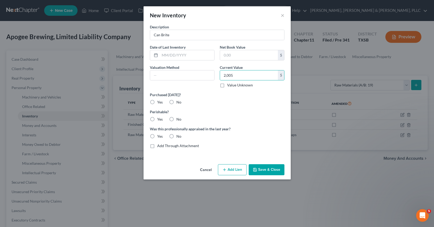
click at [274, 173] on button "Save & Close" at bounding box center [267, 169] width 36 height 11
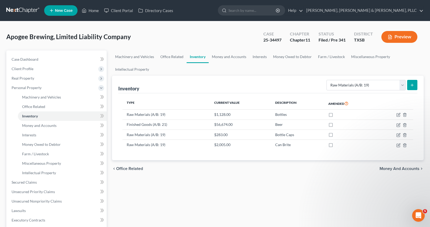
click at [414, 88] on button "submit" at bounding box center [413, 85] width 10 height 10
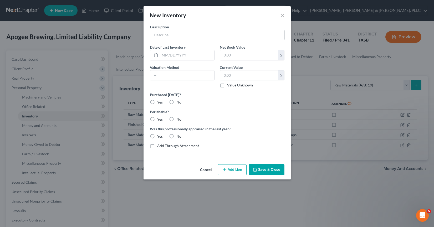
click at [228, 39] on input "text" at bounding box center [217, 35] width 134 height 10
paste input "$41 $281"
type input "$41 $281"
type input "Can End"
click at [234, 60] on div "$" at bounding box center [252, 55] width 65 height 11
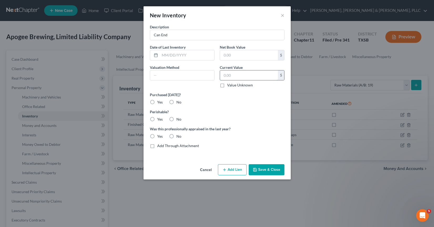
click at [266, 80] on input "text" at bounding box center [249, 76] width 58 height 10
type input "322"
drag, startPoint x: 259, startPoint y: 169, endPoint x: 259, endPoint y: 173, distance: 3.4
click at [259, 171] on button "Save & Close" at bounding box center [267, 169] width 36 height 11
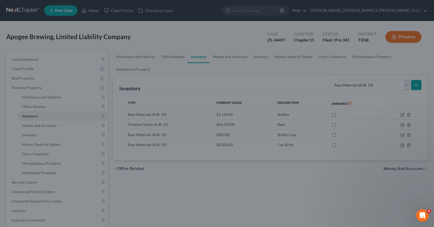
click at [259, 173] on div "New Inventory × Description Can End Date of Last Inventory Net Book Value $ Val…" at bounding box center [217, 113] width 434 height 227
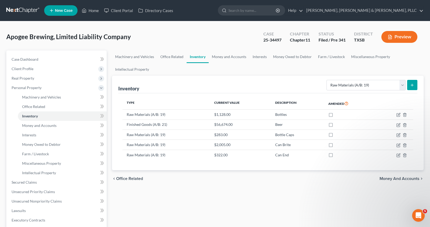
click at [417, 84] on button "submit" at bounding box center [413, 85] width 10 height 10
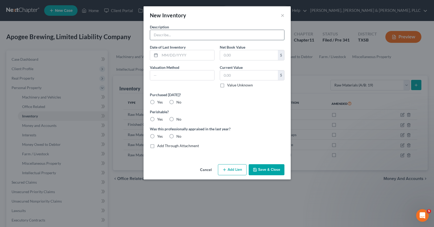
click at [211, 37] on input "text" at bounding box center [217, 35] width 134 height 10
type input "Case Tray"
type input "756"
drag, startPoint x: 237, startPoint y: 54, endPoint x: 187, endPoint y: 56, distance: 50.0
click at [187, 56] on div "Description Case Tray Date of Last Inventory Net Book Value 756 $ Valuation Met…" at bounding box center [217, 88] width 140 height 129
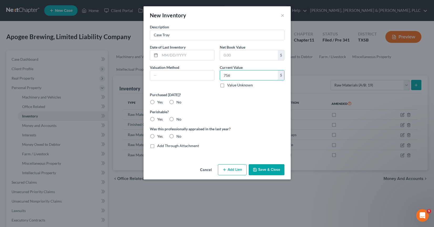
type input "756"
click at [248, 167] on div "Cancel Add Lien Add Lease Add Exemption Save & Close" at bounding box center [217, 170] width 147 height 17
click at [253, 166] on button "Save & Close" at bounding box center [267, 169] width 36 height 11
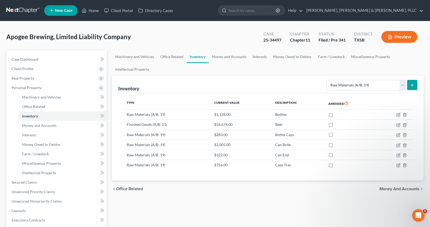
click at [414, 87] on button "submit" at bounding box center [413, 85] width 10 height 10
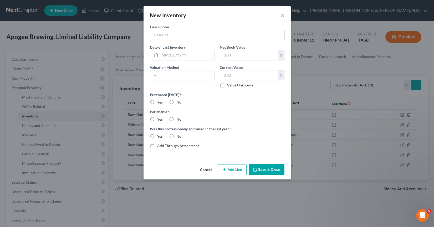
click at [223, 33] on input "text" at bounding box center [217, 35] width 134 height 10
type input "Coarse Straining Bag"
type input "34"
drag, startPoint x: 265, startPoint y: 170, endPoint x: 164, endPoint y: 116, distance: 114.9
click at [164, 116] on div "New Inventory × Description Coarse Straining Bag Date of Last Inventory Net Boo…" at bounding box center [217, 92] width 147 height 173
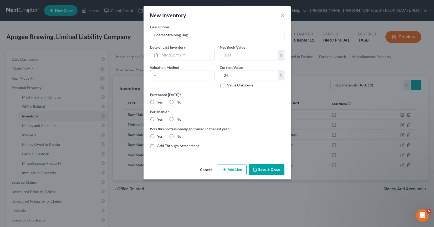
click at [177, 119] on label "No" at bounding box center [179, 119] width 5 height 5
click at [179, 119] on input "No" at bounding box center [180, 118] width 3 height 3
radio input "true"
click at [269, 171] on button "Save & Close" at bounding box center [267, 169] width 36 height 11
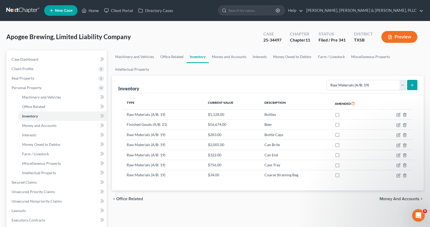
click at [256, 77] on div "Inventory Select Inventory Type Finished Goods (A/B: 21) Other Inventory or Sup…" at bounding box center [267, 85] width 299 height 18
click at [415, 85] on button "submit" at bounding box center [413, 85] width 10 height 10
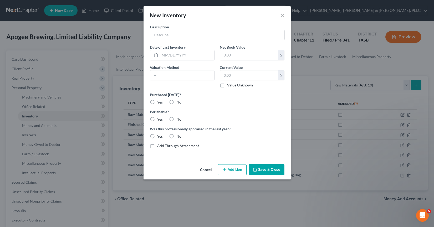
click at [219, 37] on input "text" at bounding box center [217, 35] width 134 height 10
type input "Fermentable"
click at [240, 77] on input "text" at bounding box center [249, 76] width 58 height 10
paste input "$1,226"
type input "1,226"
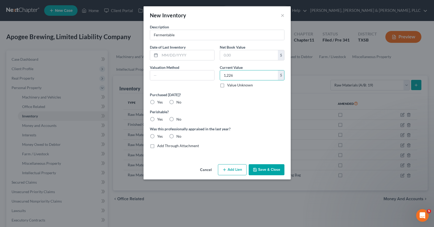
drag, startPoint x: 153, startPoint y: 119, endPoint x: 166, endPoint y: 119, distance: 13.4
click at [157, 119] on label "Yes" at bounding box center [160, 119] width 6 height 5
click at [159, 119] on input "Yes" at bounding box center [160, 118] width 3 height 3
radio input "true"
drag, startPoint x: 175, startPoint y: 135, endPoint x: 179, endPoint y: 137, distance: 4.6
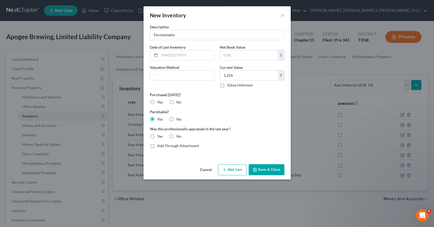
click at [177, 136] on label "No" at bounding box center [179, 136] width 5 height 5
click at [179, 136] on input "No" at bounding box center [180, 135] width 3 height 3
radio input "true"
click at [265, 167] on button "Save & Close" at bounding box center [267, 169] width 36 height 11
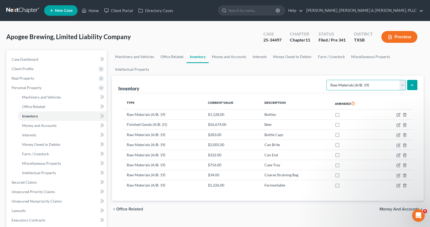
drag, startPoint x: 341, startPoint y: 82, endPoint x: 353, endPoint y: 75, distance: 14.5
click at [341, 82] on select "Select Inventory Type Finished Goods (A/B: 21) Other Inventory or Supplies (A/B…" at bounding box center [366, 85] width 79 height 11
click at [400, 38] on button "Preview" at bounding box center [400, 37] width 36 height 12
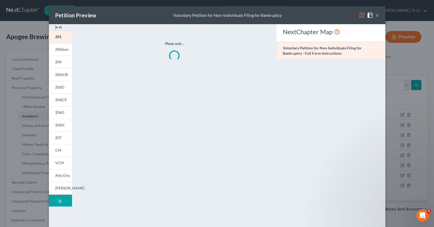
click at [378, 15] on div "Petition Preview Voluntary Petition for Non-Individuals Filing for Bankruptcy ×" at bounding box center [217, 15] width 337 height 18
click at [376, 16] on button "×" at bounding box center [378, 15] width 4 height 6
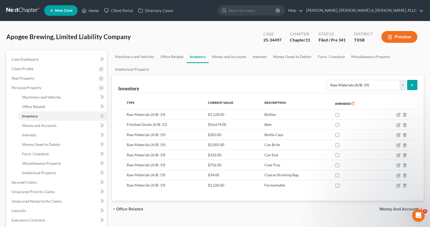
click at [409, 86] on button "submit" at bounding box center [413, 85] width 10 height 10
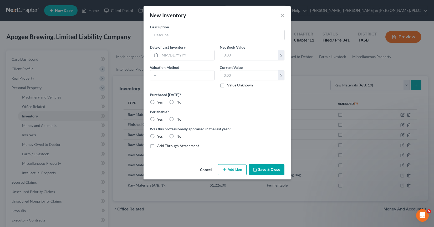
click at [177, 32] on input "text" at bounding box center [217, 35] width 134 height 10
type input "Labels"
click at [238, 55] on input "text" at bounding box center [249, 55] width 58 height 10
type input "27"
click at [177, 120] on label "No" at bounding box center [179, 119] width 5 height 5
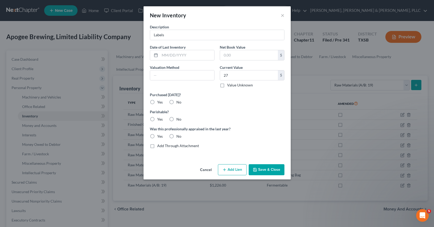
click at [179, 120] on input "No" at bounding box center [180, 118] width 3 height 3
radio input "true"
click at [177, 119] on label "No" at bounding box center [179, 119] width 5 height 5
click at [179, 119] on input "No" at bounding box center [180, 118] width 3 height 3
click at [177, 136] on label "No" at bounding box center [179, 136] width 5 height 5
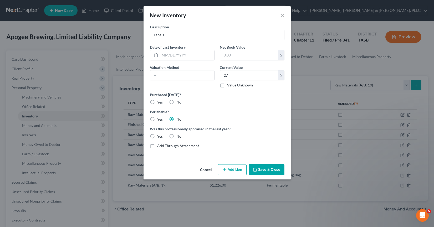
click at [179, 136] on input "No" at bounding box center [180, 135] width 3 height 3
radio input "true"
click at [259, 169] on button "Save & Close" at bounding box center [267, 169] width 36 height 11
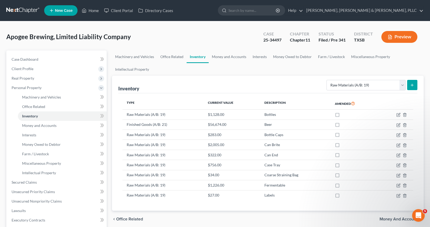
click at [1, 117] on div "Apogee Brewing, Limited Liability Company Upgraded Case 25-34497 Chapter Chapte…" at bounding box center [215, 169] width 430 height 296
drag, startPoint x: 405, startPoint y: 82, endPoint x: 409, endPoint y: 83, distance: 4.6
click at [405, 82] on select "Select Inventory Type Finished Goods (A/B: 21) Other Inventory or Supplies (A/B…" at bounding box center [366, 85] width 79 height 11
click at [410, 83] on button "submit" at bounding box center [413, 85] width 10 height 10
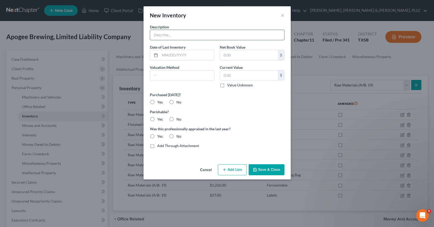
click at [197, 36] on input "text" at bounding box center [217, 35] width 134 height 10
type input "Hops"
paste input "$4,687"
type input "4,687"
click at [177, 136] on label "No" at bounding box center [179, 136] width 5 height 5
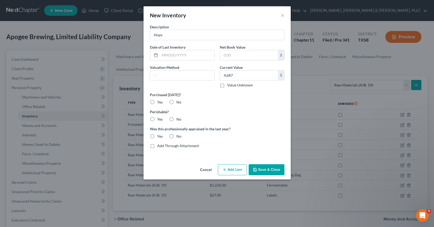
click at [179, 136] on input "No" at bounding box center [180, 135] width 3 height 3
radio input "true"
click at [157, 121] on label "Yes" at bounding box center [160, 119] width 6 height 5
click at [159, 120] on input "Yes" at bounding box center [160, 118] width 3 height 3
radio input "true"
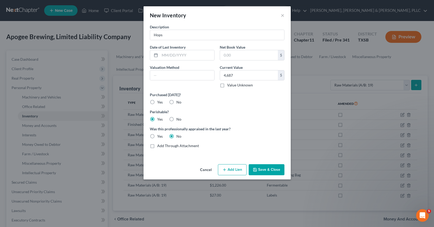
click at [260, 173] on button "Save & Close" at bounding box center [267, 169] width 36 height 11
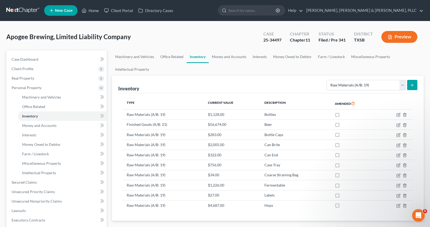
click at [3, 111] on div "Apogee Brewing, Limited Liability Company Upgraded Case 25-34497 Chapter Chapte…" at bounding box center [215, 169] width 430 height 296
click at [411, 81] on button "submit" at bounding box center [413, 85] width 10 height 10
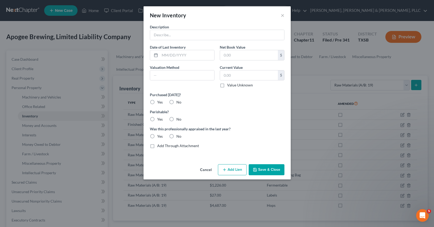
click at [202, 43] on div "Description Date of Last Inventory Net Book Value $ Valuation Method Current Va…" at bounding box center [217, 88] width 140 height 129
click at [198, 40] on div at bounding box center [217, 35] width 135 height 11
click at [195, 38] on input "text" at bounding box center [217, 35] width 134 height 10
type input "Keg Caps"
type input "296"
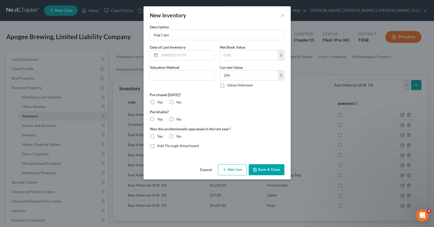
click at [268, 170] on button "Save & Close" at bounding box center [267, 169] width 36 height 11
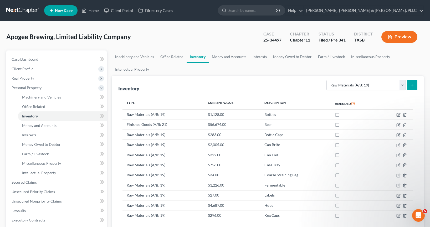
click at [415, 84] on button "submit" at bounding box center [413, 85] width 10 height 10
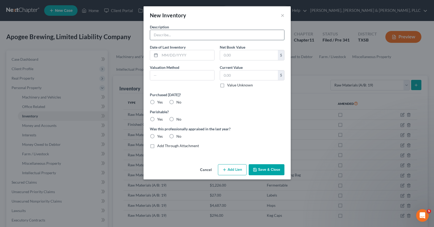
click at [162, 32] on input "text" at bounding box center [217, 35] width 134 height 10
type input "Keg Collar"
paste input "$557"
type input "557"
click at [177, 120] on label "No" at bounding box center [179, 119] width 5 height 5
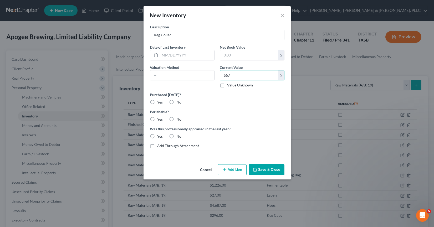
click at [179, 120] on input "No" at bounding box center [180, 118] width 3 height 3
radio input "true"
click at [177, 135] on label "No" at bounding box center [179, 136] width 5 height 5
click at [179, 135] on input "No" at bounding box center [180, 135] width 3 height 3
radio input "true"
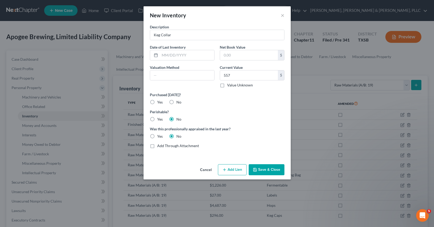
click at [257, 169] on icon "button" at bounding box center [255, 170] width 4 height 4
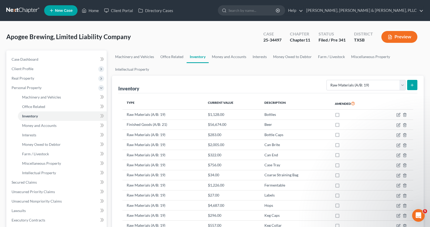
drag, startPoint x: 397, startPoint y: 41, endPoint x: 413, endPoint y: 84, distance: 45.3
click at [406, 72] on div "Apogee Brewing, Limited Liability Company Upgraded Case 25-34497 Chapter Chapte…" at bounding box center [215, 170] width 418 height 284
click at [413, 85] on line "submit" at bounding box center [412, 85] width 2 height 0
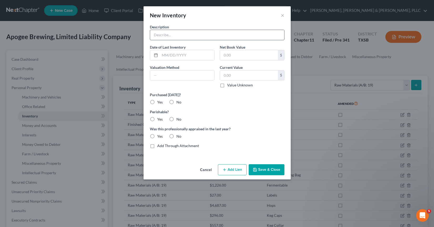
click at [207, 35] on input "text" at bounding box center [217, 35] width 134 height 10
type input "Malt"
type input "442"
click at [160, 118] on label "Yes" at bounding box center [160, 119] width 6 height 5
click at [160, 118] on input "Yes" at bounding box center [160, 118] width 3 height 3
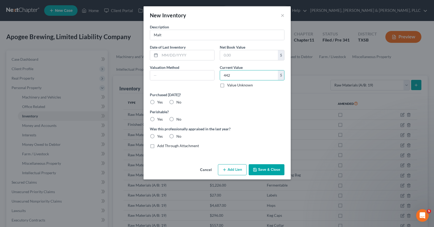
radio input "true"
click at [177, 134] on label "No" at bounding box center [179, 136] width 5 height 5
click at [179, 134] on input "No" at bounding box center [180, 135] width 3 height 3
radio input "true"
click at [258, 170] on button "Save & Close" at bounding box center [267, 169] width 36 height 11
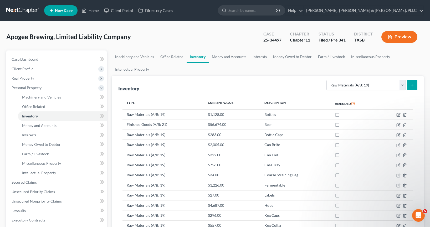
click at [416, 81] on button "submit" at bounding box center [413, 85] width 10 height 10
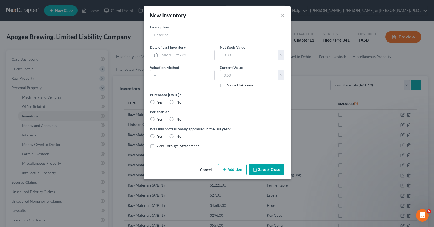
click at [236, 38] on input "text" at bounding box center [217, 35] width 134 height 10
paste input "$45 $90 $4 $87 $15 $114 $87"
type input "Muslin Hop Bag"
click at [235, 71] on input "text" at bounding box center [249, 76] width 58 height 10
type input "6"
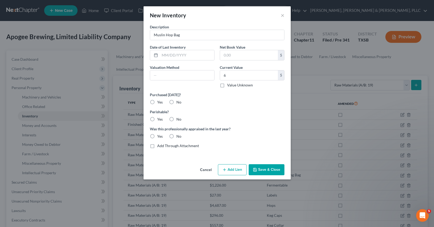
click at [263, 171] on button "Save & Close" at bounding box center [267, 169] width 36 height 11
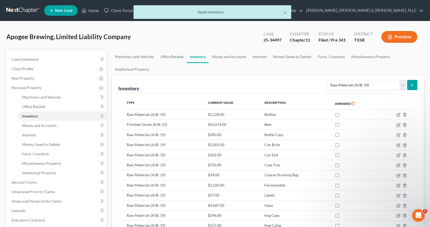
click at [413, 83] on button "submit" at bounding box center [413, 85] width 10 height 10
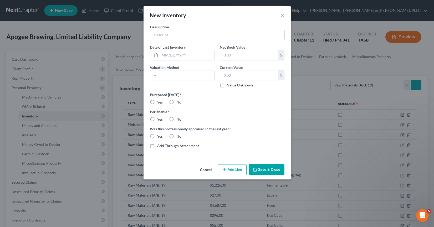
click at [169, 33] on input "text" at bounding box center [217, 35] width 134 height 10
type input "Gloves"
type input "132"
click at [177, 118] on label "No" at bounding box center [179, 119] width 5 height 5
click at [179, 118] on input "No" at bounding box center [180, 118] width 3 height 3
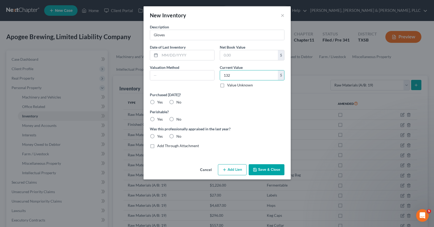
radio input "true"
drag, startPoint x: 168, startPoint y: 136, endPoint x: 170, endPoint y: 137, distance: 2.9
click at [177, 136] on label "No" at bounding box center [179, 136] width 5 height 5
click at [179, 136] on input "No" at bounding box center [180, 135] width 3 height 3
radio input "true"
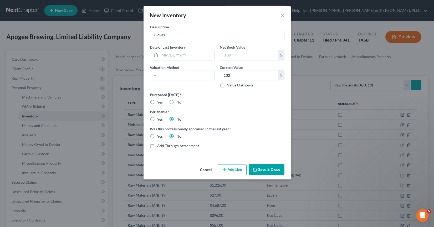
click at [267, 164] on div "Cancel Add Lien Add Lease Add Exemption Save & Close" at bounding box center [217, 170] width 147 height 17
click at [168, 37] on input "Gloves" at bounding box center [217, 35] width 134 height 10
type input "Nitrile Gloves"
click at [270, 167] on button "Save & Close" at bounding box center [267, 169] width 36 height 11
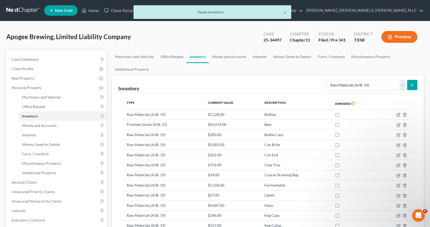
click at [412, 84] on icon "submit" at bounding box center [412, 85] width 4 height 4
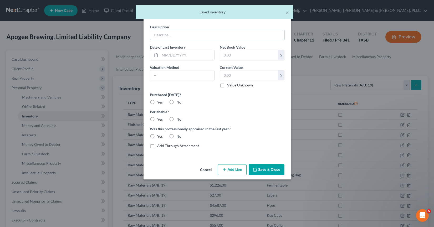
click at [191, 32] on input "text" at bounding box center [217, 35] width 134 height 10
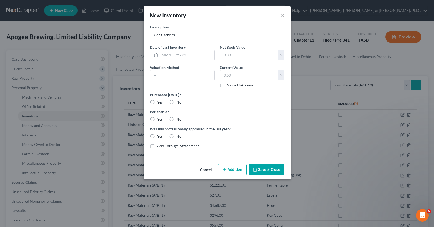
type input "Can Carriers"
click at [237, 72] on input "text" at bounding box center [249, 76] width 58 height 10
type input "951"
click at [177, 119] on label "No" at bounding box center [179, 119] width 5 height 5
click at [179, 119] on input "No" at bounding box center [180, 118] width 3 height 3
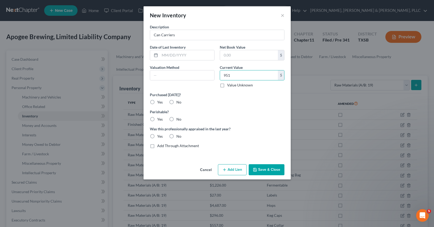
radio input "true"
click at [177, 136] on label "No" at bounding box center [179, 136] width 5 height 5
click at [179, 136] on input "No" at bounding box center [180, 135] width 3 height 3
radio input "true"
click at [273, 173] on button "Save & Close" at bounding box center [267, 169] width 36 height 11
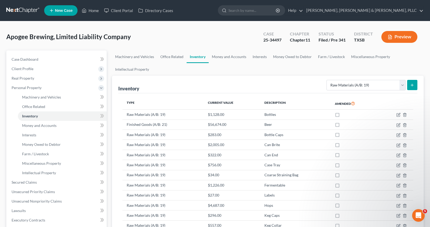
click at [413, 87] on button "submit" at bounding box center [413, 85] width 10 height 10
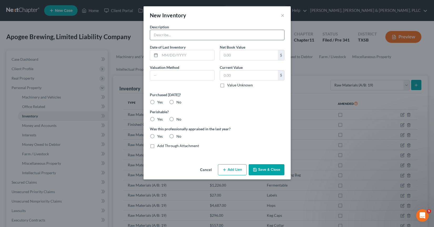
click at [171, 36] on input "text" at bounding box center [217, 35] width 134 height 10
paste input "Simpsons Dark Crystal"
type input "Simpsons Dark Crystal"
click at [250, 55] on input "text" at bounding box center [249, 55] width 58 height 10
click at [240, 78] on input "text" at bounding box center [249, 76] width 58 height 10
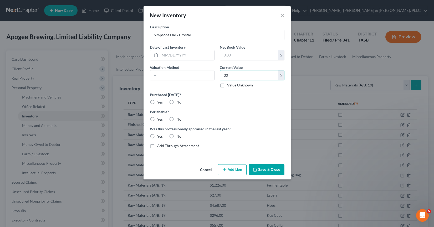
type input "30"
click at [177, 136] on label "No" at bounding box center [179, 136] width 5 height 5
click at [179, 136] on input "No" at bounding box center [180, 135] width 3 height 3
radio input "true"
click at [269, 171] on button "Save & Close" at bounding box center [267, 169] width 36 height 11
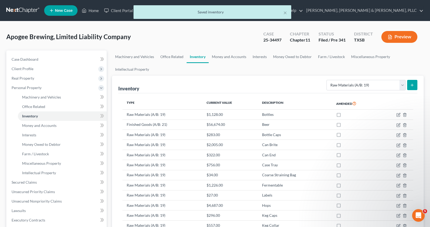
click at [412, 82] on button "submit" at bounding box center [413, 85] width 10 height 10
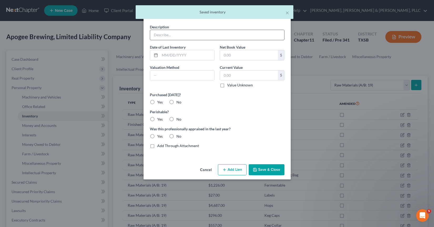
click at [189, 37] on input "text" at bounding box center [217, 35] width 134 height 10
paste input "Startup Yeast Nutrient"
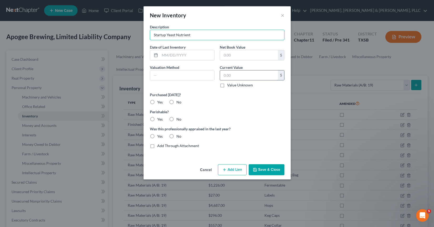
type input "Startup Yeast Nutrient"
click at [240, 77] on input "text" at bounding box center [249, 76] width 58 height 10
type input "26"
click at [270, 176] on div "Cancel Add Lien Add Lease Add Exemption Save & Close" at bounding box center [217, 170] width 147 height 17
click at [270, 172] on button "Save & Close" at bounding box center [267, 169] width 36 height 11
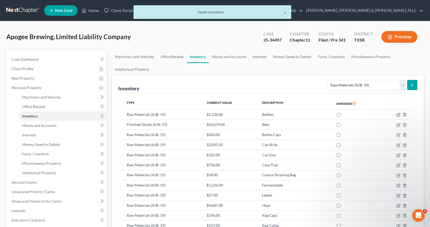
click at [418, 88] on button "submit" at bounding box center [413, 85] width 10 height 10
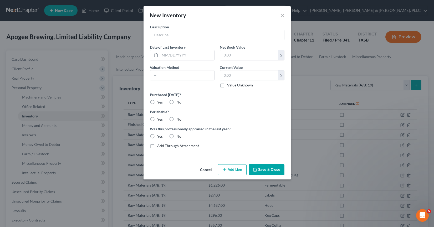
click at [198, 42] on div "Description Date of Last Inventory Net Book Value $ Valuation Method Current Va…" at bounding box center [217, 88] width 140 height 129
click at [192, 34] on input "text" at bounding box center [217, 35] width 134 height 10
paste input "Stretch Wrap Roll"
type input "Stretch Wrap Roll"
click at [244, 74] on input "text" at bounding box center [249, 76] width 58 height 10
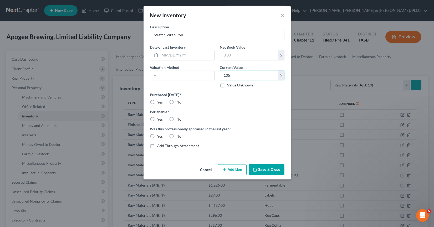
type input "105"
click at [181, 137] on div "Was this professionally appraised in the last year? Yes No" at bounding box center [217, 132] width 140 height 13
drag, startPoint x: 170, startPoint y: 136, endPoint x: 173, endPoint y: 126, distance: 10.2
click at [177, 136] on label "No" at bounding box center [179, 136] width 5 height 5
click at [179, 136] on input "No" at bounding box center [180, 135] width 3 height 3
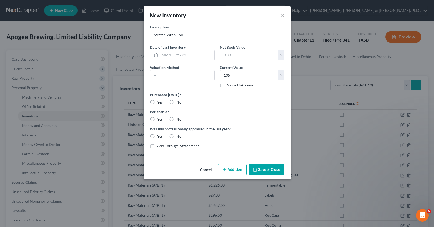
radio input "true"
click at [177, 119] on label "No" at bounding box center [179, 119] width 5 height 5
click at [179, 119] on input "No" at bounding box center [180, 118] width 3 height 3
radio input "true"
drag, startPoint x: 170, startPoint y: 119, endPoint x: 180, endPoint y: 122, distance: 10.7
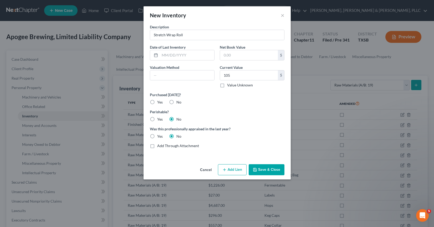
click at [177, 119] on label "No" at bounding box center [179, 119] width 5 height 5
click at [179, 119] on input "No" at bounding box center [180, 118] width 3 height 3
click at [263, 170] on button "Save & Close" at bounding box center [267, 169] width 36 height 11
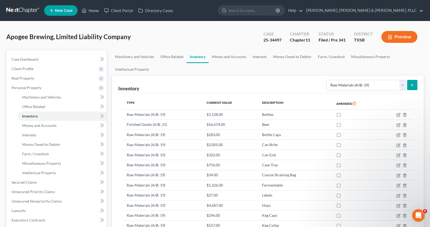
click at [412, 83] on button "submit" at bounding box center [413, 85] width 10 height 10
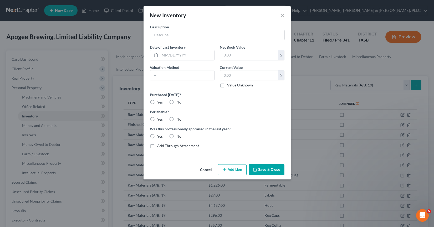
click at [216, 38] on input "text" at bounding box center [217, 35] width 134 height 10
type input "Yeast"
type input "871"
click at [157, 120] on label "Yes" at bounding box center [160, 119] width 6 height 5
click at [159, 120] on input "Yes" at bounding box center [160, 118] width 3 height 3
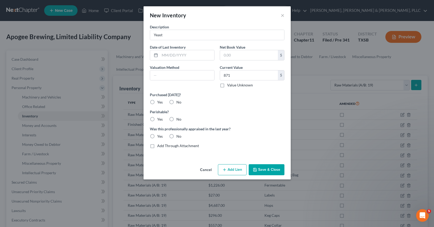
radio input "true"
click at [177, 136] on label "No" at bounding box center [179, 136] width 5 height 5
click at [179, 136] on input "No" at bounding box center [180, 135] width 3 height 3
radio input "true"
click at [251, 166] on button "Save & Close" at bounding box center [267, 169] width 36 height 11
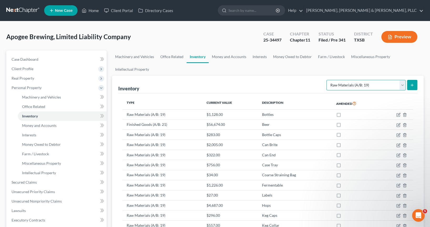
click at [379, 81] on select "Select Inventory Type Finished Goods (A/B: 21) Other Inventory or Supplies (A/B…" at bounding box center [366, 85] width 79 height 11
select select "work_in_progress"
click at [327, 80] on select "Select Inventory Type Finished Goods (A/B: 21) Other Inventory or Supplies (A/B…" at bounding box center [366, 85] width 79 height 11
click at [413, 85] on line "submit" at bounding box center [413, 85] width 0 height 2
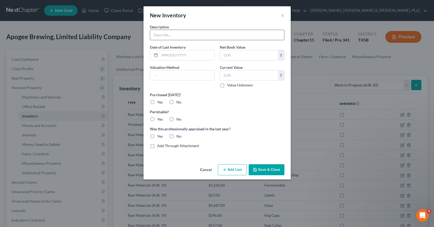
click at [202, 38] on input "text" at bounding box center [217, 35] width 134 height 10
type input "Beer"
paste input "$12,654"
type input "12,654"
click at [269, 173] on button "Save & Close" at bounding box center [267, 169] width 36 height 11
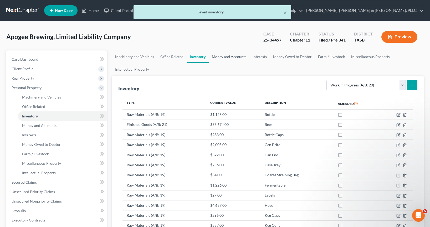
click at [223, 55] on link "Money and Accounts" at bounding box center [229, 57] width 41 height 13
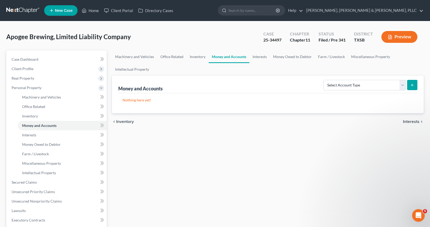
drag, startPoint x: 315, startPoint y: 148, endPoint x: 339, endPoint y: 113, distance: 41.5
click at [316, 148] on div "Machinery and Vehicles Office Related Inventory Money and Accounts Interests Mo…" at bounding box center [267, 179] width 317 height 257
click at [380, 87] on select "Select Account Type Brokerage (A/B: 3, SOFA: 18) Cash on Hand (A/B: 2) Certific…" at bounding box center [365, 85] width 83 height 11
click at [343, 89] on select "Select Account Type Brokerage (A/B: 3, SOFA: 18) Cash on Hand (A/B: 2) Certific…" at bounding box center [365, 85] width 83 height 11
click at [327, 78] on div "Select Account Type Brokerage (A/B: 3, SOFA: 18) Cash on Hand (A/B: 2) Certific…" at bounding box center [369, 85] width 96 height 14
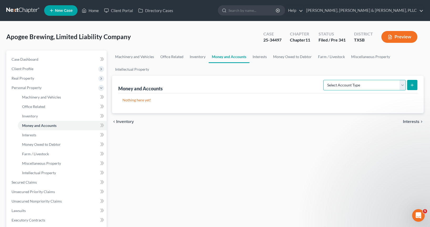
click at [331, 82] on select "Select Account Type Brokerage (A/B: 3, SOFA: 18) Cash on Hand (A/B: 2) Certific…" at bounding box center [365, 85] width 83 height 11
select select "checking"
click at [324, 80] on select "Select Account Type Brokerage (A/B: 3, SOFA: 18) Cash on Hand (A/B: 2) Certific…" at bounding box center [365, 85] width 83 height 11
click at [371, 84] on select "Select Account Type Brokerage (A/B: 3, SOFA: 18) Cash on Hand (A/B: 2) Certific…" at bounding box center [365, 85] width 83 height 11
click at [324, 80] on select "Select Account Type Brokerage (A/B: 3, SOFA: 18) Cash on Hand (A/B: 2) Certific…" at bounding box center [365, 85] width 83 height 11
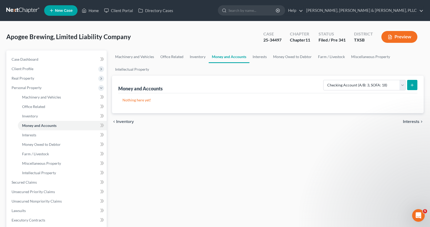
click at [415, 86] on button "submit" at bounding box center [413, 85] width 10 height 10
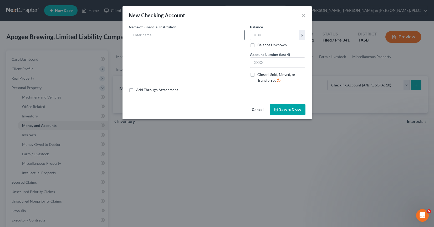
click at [216, 34] on input "text" at bounding box center [186, 35] width 115 height 10
click at [149, 39] on input "Stellar" at bounding box center [186, 35] width 115 height 10
paste input "Bank - Checking"
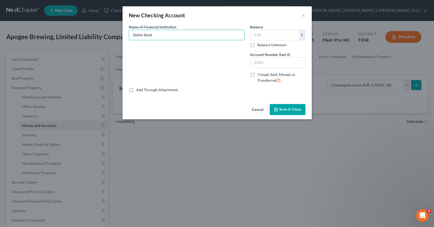
type input "Stellar Bank"
click at [269, 58] on input "text" at bounding box center [277, 63] width 55 height 10
type input "2280"
click at [267, 37] on input "text" at bounding box center [274, 35] width 49 height 10
paste input "$13,215"
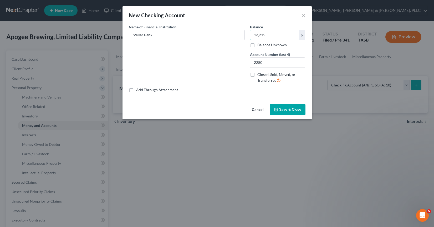
type input "13,215"
click at [289, 107] on button "Save & Close" at bounding box center [288, 109] width 36 height 11
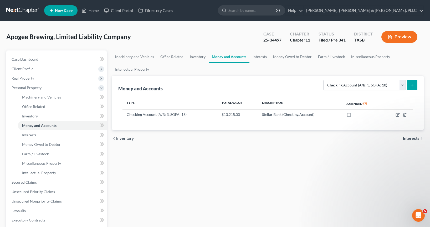
click at [417, 84] on button "submit" at bounding box center [413, 85] width 10 height 10
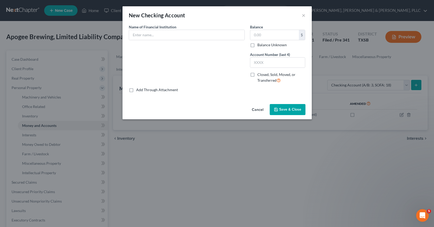
click at [177, 29] on div "Name of Financial Institution *" at bounding box center [187, 32] width 116 height 16
click at [172, 35] on input "text" at bounding box center [186, 35] width 115 height 10
type input "Stellar Bank"
type input "16"
type input "5761"
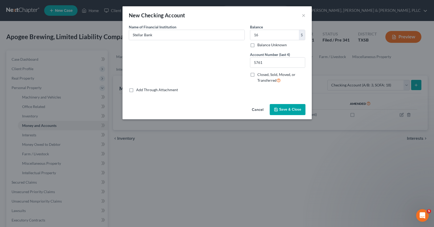
click at [278, 112] on button "Save & Close" at bounding box center [288, 109] width 36 height 11
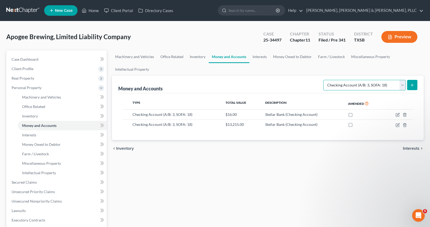
click at [366, 84] on select "Select Account Type Brokerage (A/B: 3, SOFA: 18) Cash on Hand (A/B: 2) Certific…" at bounding box center [365, 85] width 83 height 11
select select "security_deposits"
click at [324, 80] on select "Select Account Type Brokerage (A/B: 3, SOFA: 18) Cash on Hand (A/B: 2) Certific…" at bounding box center [365, 85] width 83 height 11
click at [407, 84] on form "Select Account Type Brokerage (A/B: 3, SOFA: 18) Cash on Hand (A/B: 2) Certific…" at bounding box center [371, 85] width 94 height 11
click at [409, 83] on button "submit" at bounding box center [413, 85] width 10 height 10
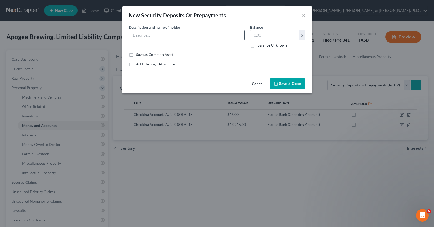
click at [170, 34] on input "text" at bounding box center [186, 35] width 115 height 10
click at [146, 42] on div "Description * Description and name of holder * A" at bounding box center [186, 35] width 121 height 23
click at [145, 37] on input "A" at bounding box center [186, 35] width 115 height 10
paste input "ncorian Management LLC"
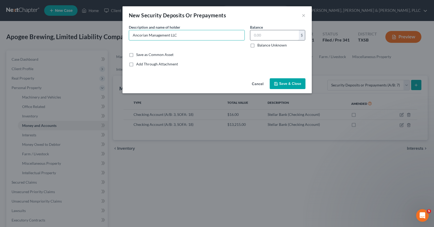
type input "Ancorian Management LLC"
click at [260, 33] on input "text" at bounding box center [274, 35] width 49 height 10
type input "9,000"
click at [279, 81] on button "Save & Close" at bounding box center [288, 83] width 36 height 11
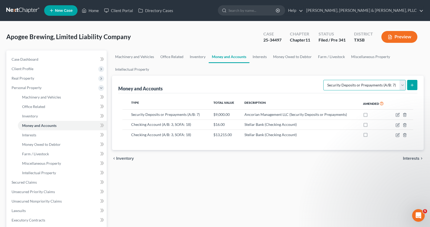
click at [395, 90] on select "Select Account Type Brokerage (A/B: 3, SOFA: 18) Cash on Hand (A/B: 2) Certific…" at bounding box center [365, 85] width 83 height 11
select select "other_cash_equivalents"
click at [324, 80] on select "Select Account Type Brokerage (A/B: 3, SOFA: 18) Cash on Hand (A/B: 2) Certific…" at bounding box center [365, 85] width 83 height 11
click at [410, 88] on button "submit" at bounding box center [413, 85] width 10 height 10
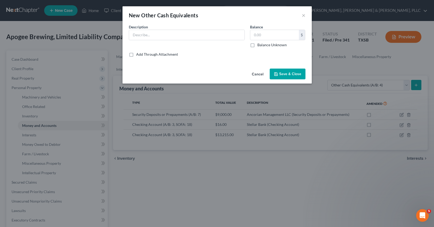
click at [258, 76] on button "Cancel" at bounding box center [258, 74] width 20 height 11
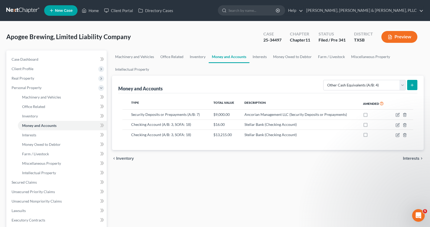
drag, startPoint x: 180, startPoint y: 178, endPoint x: 320, endPoint y: 100, distance: 159.2
click at [184, 177] on div "Machinery and Vehicles Office Related Inventory Money and Accounts Interests Mo…" at bounding box center [267, 179] width 317 height 257
click at [357, 87] on select "Select Account Type Brokerage (A/B: 3, SOFA: 18) Cash on Hand (A/B: 2) Certific…" at bounding box center [365, 85] width 83 height 11
click at [315, 186] on div "Machinery and Vehicles Office Related Inventory Money and Accounts Interests Mo…" at bounding box center [267, 179] width 317 height 257
click at [395, 89] on select "Select Account Type Brokerage (A/B: 3, SOFA: 18) Cash on Hand (A/B: 2) Certific…" at bounding box center [365, 85] width 83 height 11
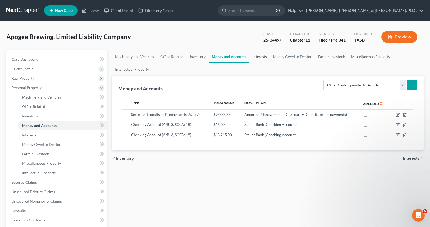
click at [265, 57] on link "Interests" at bounding box center [260, 57] width 21 height 13
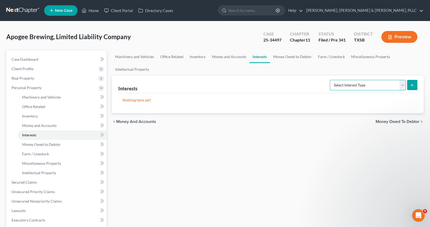
click at [358, 83] on select "Select Interest Type Bond (A/B: 16) Incorporated Business (A/B: 15) Insurance P…" at bounding box center [368, 85] width 76 height 11
click at [279, 59] on link "Money Owed to Debtor" at bounding box center [292, 57] width 45 height 13
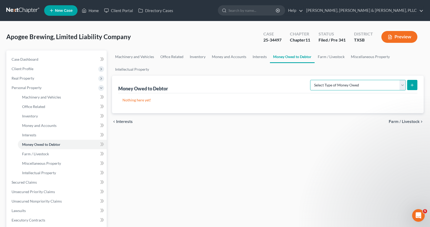
click at [325, 85] on select "Select Type of Money Owed Accounts Receivable (A/B: 11) Causes of Action Agains…" at bounding box center [358, 85] width 96 height 11
click at [363, 83] on select "Select Type of Money Owed Accounts Receivable (A/B: 11) Causes of Action Agains…" at bounding box center [358, 85] width 96 height 11
click at [247, 137] on div "Machinery and Vehicles Office Related Inventory Money and Accounts Interests Mo…" at bounding box center [267, 179] width 317 height 257
click at [328, 86] on select "Select Type of Money Owed Accounts Receivable (A/B: 11) Causes of Action Agains…" at bounding box center [358, 85] width 96 height 11
click at [243, 166] on div "Machinery and Vehicles Office Related Inventory Money and Accounts Interests Mo…" at bounding box center [267, 179] width 317 height 257
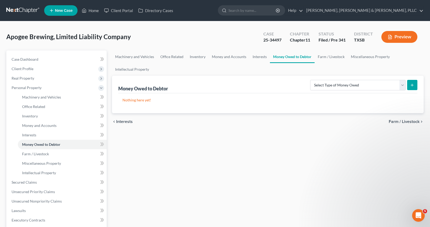
click at [398, 38] on button "Preview" at bounding box center [400, 37] width 36 height 12
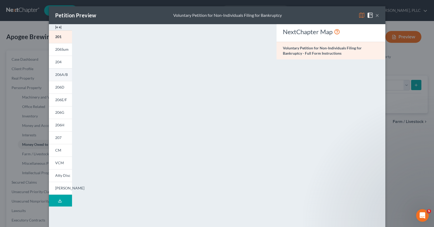
click at [58, 80] on link "206A/B" at bounding box center [60, 74] width 23 height 13
click at [345, 66] on div "NextChapter Map Schedule A/B: Assets - Real and Personal Property - Full Form I…" at bounding box center [331, 154] width 114 height 261
click at [368, 17] on img at bounding box center [370, 15] width 6 height 6
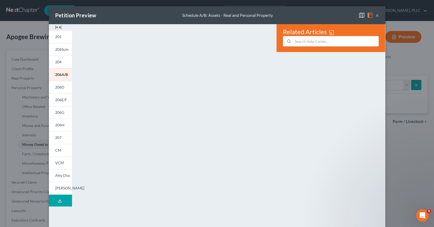
click at [368, 17] on img at bounding box center [370, 15] width 6 height 6
click at [362, 17] on img at bounding box center [362, 15] width 6 height 6
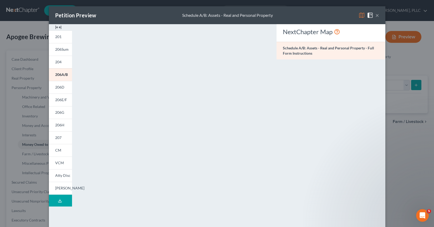
click at [362, 17] on img at bounding box center [362, 15] width 6 height 6
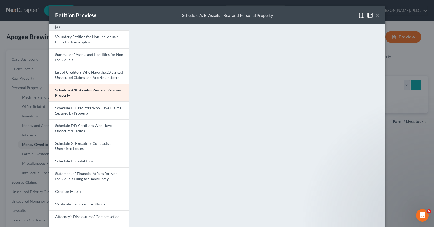
click at [373, 16] on span at bounding box center [371, 15] width 8 height 4
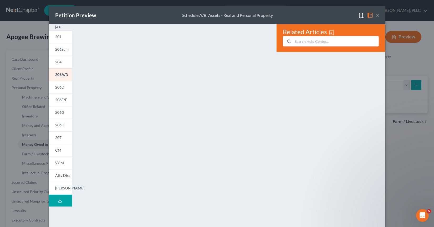
click at [372, 16] on span at bounding box center [371, 15] width 8 height 4
click at [376, 15] on button "×" at bounding box center [378, 15] width 4 height 6
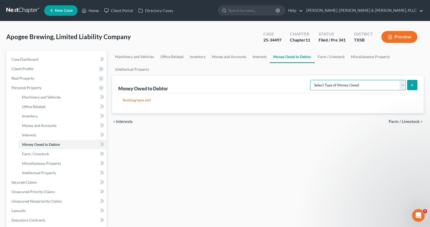
click at [367, 88] on select "Select Type of Money Owed Accounts Receivable (A/B: 11) Causes of Action Agains…" at bounding box center [358, 85] width 96 height 11
select select "accounts_receivable"
click at [311, 80] on select "Select Type of Money Owed Accounts Receivable (A/B: 11) Causes of Action Agains…" at bounding box center [358, 85] width 96 height 11
click at [413, 88] on button "submit" at bounding box center [413, 85] width 10 height 10
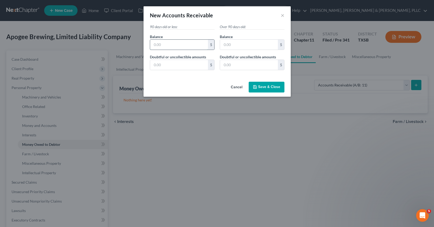
click at [170, 48] on input "text" at bounding box center [179, 45] width 58 height 10
paste input "$32,763"
type input "32,763"
click at [254, 91] on button "Save & Close" at bounding box center [267, 87] width 36 height 11
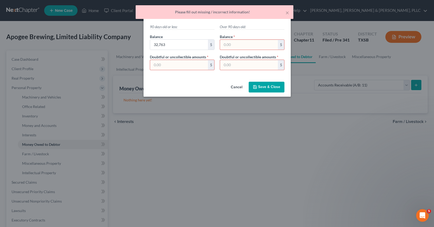
click at [184, 68] on input "text" at bounding box center [179, 65] width 58 height 10
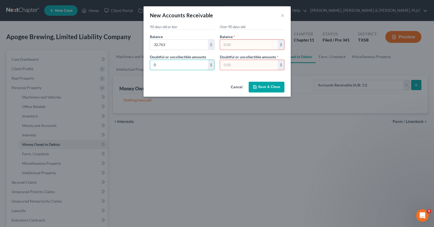
type input "0"
click at [228, 43] on input "text" at bounding box center [249, 45] width 58 height 10
type input "0"
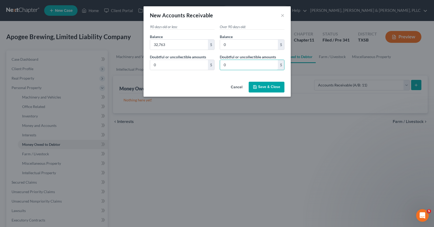
type input "0"
click at [252, 88] on button "Save & Close" at bounding box center [267, 87] width 36 height 11
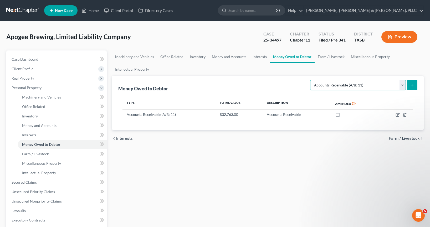
click at [391, 86] on select "Select Type of Money Owed Accounts Receivable (A/B: 11) Causes of Action Agains…" at bounding box center [358, 85] width 96 height 11
click at [239, 148] on div "Machinery and Vehicles Office Related Inventory Money and Accounts Interests Mo…" at bounding box center [267, 179] width 317 height 257
click at [361, 88] on select "Select Type of Money Owed Accounts Receivable (A/B: 11) Causes of Action Agains…" at bounding box center [358, 85] width 96 height 11
click at [192, 194] on div "Machinery and Vehicles Office Related Inventory Money and Accounts Interests Mo…" at bounding box center [267, 179] width 317 height 257
click at [344, 54] on link "Farm / Livestock" at bounding box center [331, 57] width 33 height 13
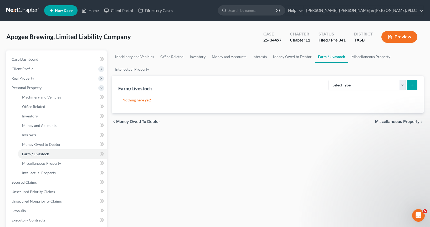
click at [368, 79] on div "Select Type Animals & Livestock (A/B: 29) Crops: Growing or Harvested (A/B: 28)…" at bounding box center [372, 85] width 91 height 14
click at [367, 82] on select "Select Type Animals & Livestock (A/B: 29) Crops: Growing or Harvested (A/B: 28)…" at bounding box center [367, 85] width 77 height 11
click at [365, 73] on ul "Machinery and Vehicles Office Related Inventory Money and Accounts Interests Mo…" at bounding box center [268, 63] width 312 height 25
click at [362, 61] on link "Miscellaneous Property" at bounding box center [371, 57] width 45 height 13
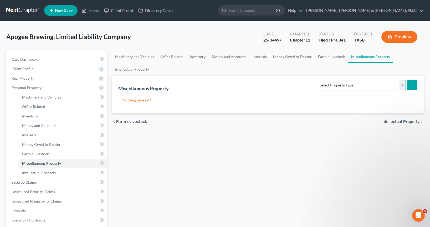
click at [331, 85] on select "Select Property Type Assigned for Creditor Benefit [DATE] (SOFA: 8) Assigned to…" at bounding box center [361, 85] width 90 height 11
click at [174, 72] on ul "Machinery and Vehicles Office Related Inventory Money and Accounts Interests Mo…" at bounding box center [268, 63] width 312 height 25
click at [140, 72] on link "Intellectual Property" at bounding box center [132, 69] width 40 height 13
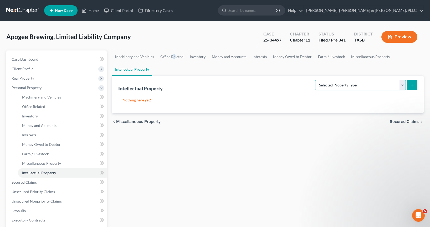
click at [344, 84] on select "Selected Property Type Customer Lists (A/B: 63) Goodwill (A/B: 65) Internet Dom…" at bounding box center [360, 85] width 91 height 11
select select "internet_domains_websites"
click at [316, 80] on select "Selected Property Type Customer Lists (A/B: 63) Goodwill (A/B: 65) Internet Dom…" at bounding box center [360, 85] width 91 height 11
click at [409, 83] on button "submit" at bounding box center [413, 85] width 10 height 10
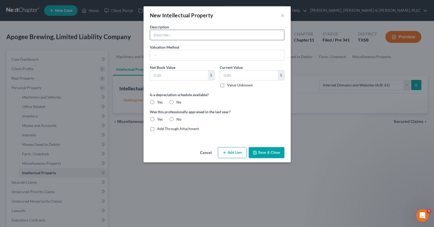
click at [195, 32] on input "text" at bounding box center [217, 35] width 134 height 10
type input "Website"
click at [227, 84] on label "Value Unknown" at bounding box center [240, 85] width 26 height 5
click at [229, 84] on input "Value Unknown" at bounding box center [230, 84] width 3 height 3
checkbox input "true"
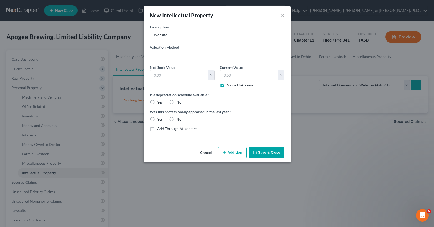
type input "0.00"
click at [177, 117] on label "No" at bounding box center [179, 119] width 5 height 5
click at [179, 117] on input "No" at bounding box center [180, 118] width 3 height 3
radio input "true"
drag, startPoint x: 173, startPoint y: 104, endPoint x: 174, endPoint y: 98, distance: 6.3
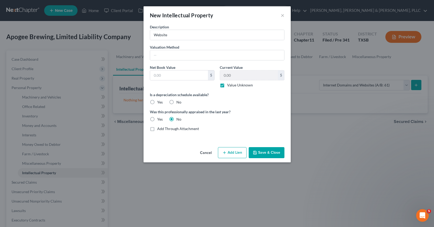
click at [177, 103] on label "No" at bounding box center [179, 102] width 5 height 5
click at [179, 103] on input "No" at bounding box center [180, 101] width 3 height 3
radio input "true"
click at [173, 98] on label "Is a depreciation schedule available?" at bounding box center [217, 95] width 135 height 6
click at [176, 34] on input "Website" at bounding box center [217, 35] width 134 height 10
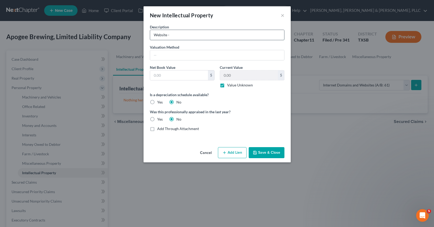
paste input "[DOMAIN_NAME][URL]"
click at [170, 35] on input "Website -[URL]" at bounding box center [217, 35] width 134 height 10
click at [223, 36] on input "Website - [DOMAIN_NAME][URL]" at bounding box center [217, 35] width 134 height 10
type input "Website - [DOMAIN_NAME]"
click at [264, 154] on button "Save & Close" at bounding box center [267, 152] width 36 height 11
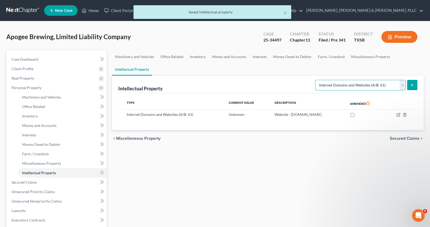
click at [365, 86] on select "Selected Property Type Customer Lists (A/B: 63) Goodwill (A/B: 65) Internet Dom…" at bounding box center [360, 85] width 91 height 11
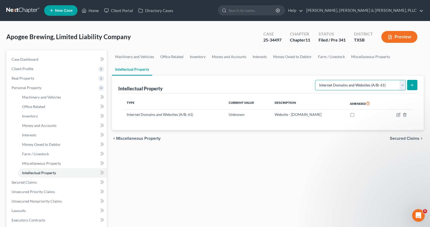
select select "other_intellectual_property"
click at [316, 80] on select "Selected Property Type Customer Lists (A/B: 63) Goodwill (A/B: 65) Internet Dom…" at bounding box center [360, 85] width 91 height 11
click at [412, 89] on button "submit" at bounding box center [413, 85] width 10 height 10
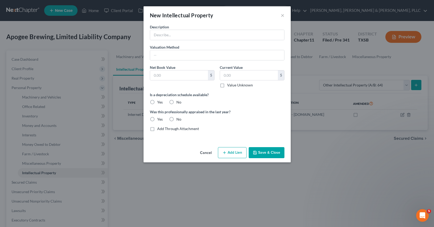
click at [202, 41] on div "Description Valuation Method Net Book Value $ Current Value $ Value Unknown Bal…" at bounding box center [217, 80] width 140 height 112
click at [201, 39] on input "text" at bounding box center [217, 35] width 134 height 10
type input "Trademarks"
click at [177, 103] on label "No" at bounding box center [179, 102] width 5 height 5
click at [179, 103] on input "No" at bounding box center [180, 101] width 3 height 3
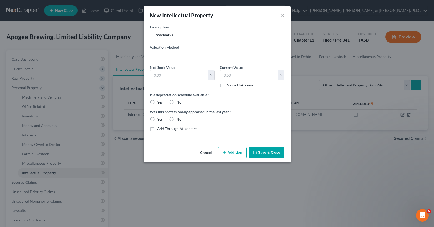
radio input "true"
click at [177, 117] on label "No" at bounding box center [179, 119] width 5 height 5
click at [179, 117] on input "No" at bounding box center [180, 118] width 3 height 3
radio input "true"
click at [227, 86] on label "Value Unknown" at bounding box center [240, 85] width 26 height 5
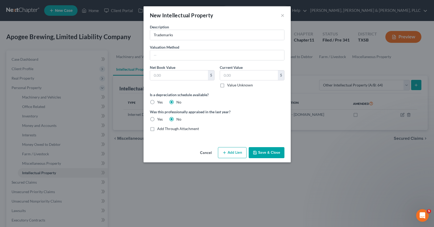
click at [229, 86] on input "Value Unknown" at bounding box center [230, 84] width 3 height 3
checkbox input "true"
type input "0.00"
click at [184, 38] on input "Trademarks" at bounding box center [217, 35] width 134 height 10
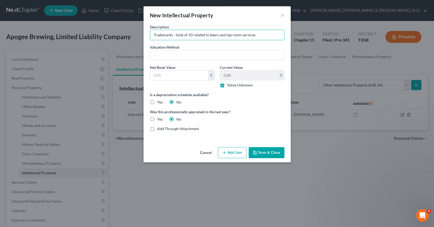
type input "Trademarks - total of 10 related to beers and tap room services"
click at [245, 20] on div "New Intellectual Property ×" at bounding box center [217, 15] width 147 height 18
click at [189, 131] on label "Add Through Attachment" at bounding box center [178, 128] width 42 height 5
click at [163, 130] on input "Add Through Attachment" at bounding box center [160, 127] width 3 height 3
checkbox input "true"
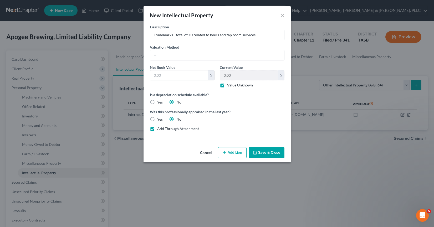
type input "See Schedule A/B Part 10, Question 64 Attachment"
click at [189, 131] on label "Add Through Attachment" at bounding box center [178, 128] width 42 height 5
click at [163, 130] on input "Add Through Attachment" at bounding box center [160, 127] width 3 height 3
checkbox input "false"
click at [206, 38] on input "See Schedule A/B Part 10, Question 64 Attachment" at bounding box center [217, 35] width 134 height 10
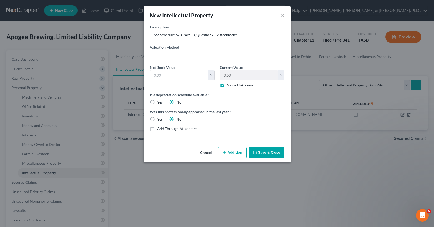
click at [206, 38] on input "See Schedule A/B Part 10, Question 64 Attachment" at bounding box center [217, 35] width 134 height 10
type input "Trademarks - 10 Registered with USPTO"
click at [273, 153] on button "Save & Close" at bounding box center [267, 152] width 36 height 11
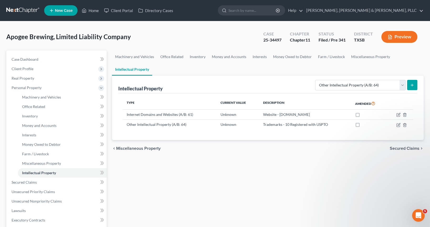
click at [412, 85] on icon "submit" at bounding box center [412, 85] width 4 height 4
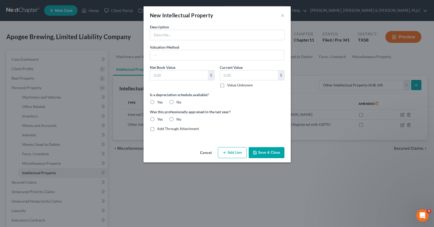
click at [288, 13] on div "New Intellectual Property ×" at bounding box center [217, 15] width 147 height 18
click at [285, 14] on div "New Intellectual Property ×" at bounding box center [217, 15] width 147 height 18
click at [280, 15] on div "New Intellectual Property ×" at bounding box center [217, 15] width 147 height 18
click at [282, 16] on button "×" at bounding box center [283, 15] width 4 height 6
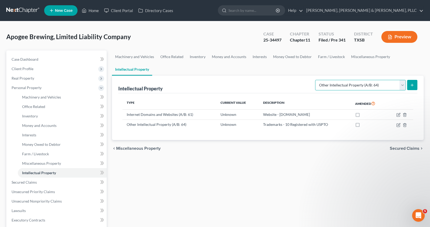
click at [341, 89] on select "Selected Property Type Customer Lists (A/B: 63) Goodwill (A/B: 65) Internet Dom…" at bounding box center [360, 85] width 91 height 11
click at [289, 75] on ul "Machinery and Vehicles Office Related Inventory Money and Accounts Interests Mo…" at bounding box center [268, 63] width 312 height 25
click at [414, 147] on span "Secured Claims" at bounding box center [405, 149] width 30 height 4
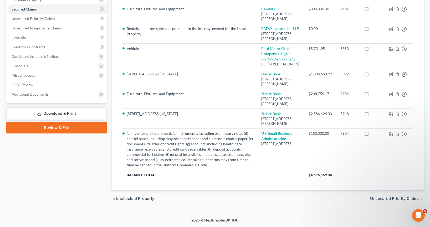
click at [395, 201] on span "Unsecured Priority Claims" at bounding box center [394, 199] width 49 height 4
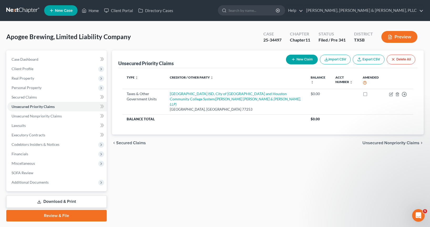
click at [305, 58] on button "New Claim" at bounding box center [302, 60] width 32 height 10
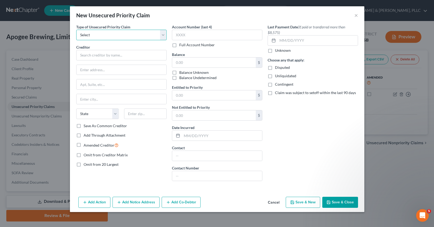
drag, startPoint x: 143, startPoint y: 30, endPoint x: 143, endPoint y: 33, distance: 2.9
click at [143, 30] on select "Select Taxes & Other Government Units Domestic Support Obligations Extensions o…" at bounding box center [121, 35] width 91 height 11
click at [274, 199] on button "Cancel" at bounding box center [274, 203] width 20 height 11
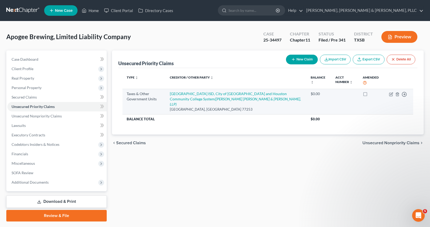
click at [319, 98] on td "$0.00" at bounding box center [319, 102] width 25 height 26
click at [392, 96] on icon "button" at bounding box center [391, 94] width 3 height 3
select select "1"
select select "45"
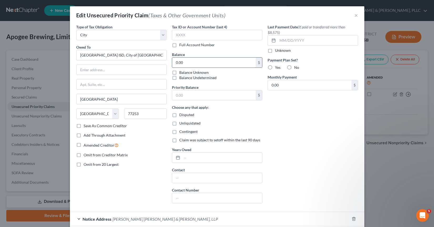
click at [182, 62] on input "0.00" at bounding box center [214, 63] width 84 height 10
paste input "29,777.04"
type input "29,777.04"
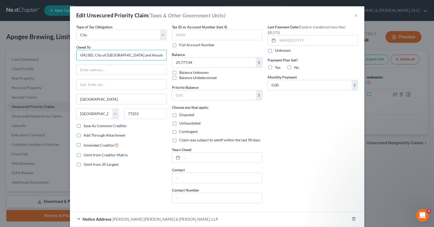
drag, startPoint x: 101, startPoint y: 55, endPoint x: 200, endPoint y: 55, distance: 98.4
click at [200, 55] on div "Type of Tax Obligation * Select Federal City State Franchise Tax Board Other Ow…" at bounding box center [217, 116] width 287 height 184
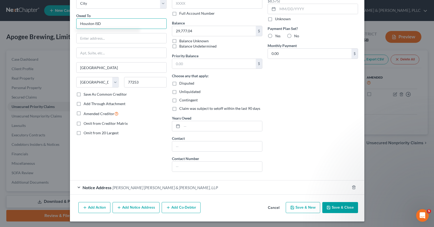
scroll to position [32, 0]
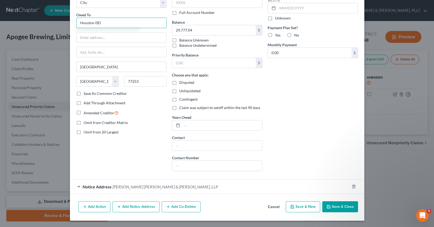
type input "Houston ISD"
click at [329, 208] on button "Save & Close" at bounding box center [341, 207] width 36 height 11
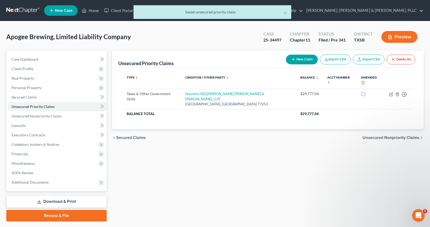
click at [308, 61] on button "New Claim" at bounding box center [302, 60] width 32 height 10
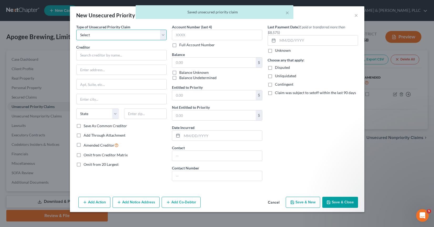
click at [123, 32] on select "Select Taxes & Other Government Units Domestic Support Obligations Extensions o…" at bounding box center [121, 35] width 91 height 11
select select "0"
click at [76, 30] on select "Select Taxes & Other Government Units Domestic Support Obligations Extensions o…" at bounding box center [121, 35] width 91 height 11
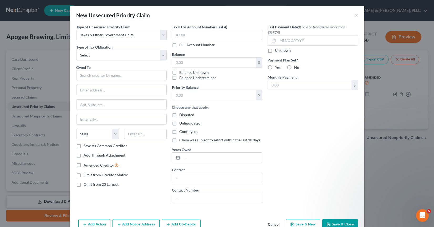
click at [92, 63] on div "Type of Unsecured Priority Claim * Select Taxes & Other Government Units Domest…" at bounding box center [122, 116] width 96 height 184
click at [92, 54] on select "Select Federal City State Franchise Tax Board Other" at bounding box center [121, 55] width 91 height 11
click at [99, 52] on select "Select Federal City State Franchise Tax Board Other" at bounding box center [121, 55] width 91 height 11
select select "1"
click at [76, 50] on select "Select Federal City State Franchise Tax Board Other" at bounding box center [121, 55] width 91 height 11
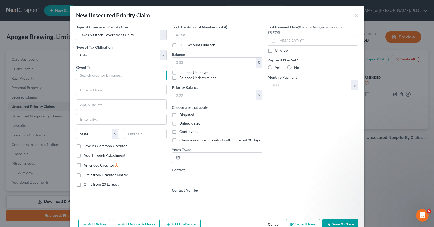
click at [97, 74] on input "text" at bounding box center [121, 75] width 91 height 11
paste input "City of [GEOGRAPHIC_DATA] and Houston Community College System"
type input "City of [GEOGRAPHIC_DATA] and Houston Community College System"
drag, startPoint x: 102, startPoint y: 76, endPoint x: -69, endPoint y: 76, distance: 171.0
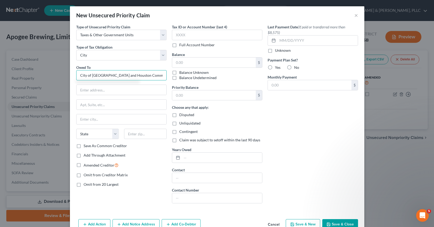
click at [0, 76] on html "Home New Case Client Portal Directory Cases [PERSON_NAME], [PERSON_NAME] & [PER…" at bounding box center [217, 121] width 434 height 242
paste input "City of [GEOGRAPHIC_DATA] and Houston Community College System"
drag, startPoint x: 81, startPoint y: 75, endPoint x: 21, endPoint y: 75, distance: 60.0
click at [19, 75] on div "New Unsecured Priority Claim × Type of Unsecured Priority Claim * Select Taxes …" at bounding box center [217, 113] width 434 height 227
drag, startPoint x: 99, startPoint y: 76, endPoint x: 106, endPoint y: 76, distance: 7.1
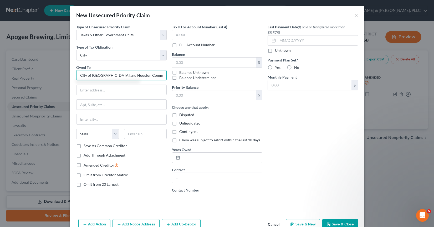
click at [99, 76] on input "City of [GEOGRAPHIC_DATA] and Houston Community College System" at bounding box center [121, 75] width 91 height 11
drag, startPoint x: 131, startPoint y: 76, endPoint x: 218, endPoint y: 76, distance: 87.3
click at [218, 76] on div "Type of Unsecured Priority Claim * Select Taxes & Other Government Units Domest…" at bounding box center [217, 116] width 287 height 184
click at [140, 76] on input "City of [GEOGRAPHIC_DATA] and Houston Community College System" at bounding box center [121, 75] width 91 height 11
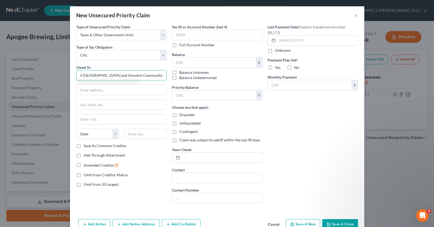
scroll to position [0, 0]
drag, startPoint x: 120, startPoint y: 76, endPoint x: 25, endPoint y: 76, distance: 95.5
click at [25, 76] on div "New Unsecured Priority Claim × Type of Unsecured Priority Claim * Select Taxes …" at bounding box center [217, 113] width 434 height 227
click at [84, 76] on input "City of [GEOGRAPHIC_DATA] and Houston Community College System" at bounding box center [121, 75] width 91 height 11
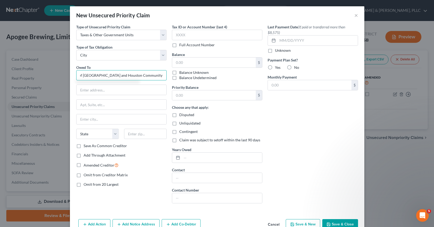
drag, startPoint x: 97, startPoint y: 76, endPoint x: 193, endPoint y: 78, distance: 95.5
click at [193, 78] on div "Type of Unsecured Priority Claim * Select Taxes & Other Government Units Domest…" at bounding box center [217, 116] width 287 height 184
click at [110, 77] on input "City of [GEOGRAPHIC_DATA] and Houston Community College System" at bounding box center [121, 75] width 91 height 11
drag, startPoint x: 101, startPoint y: 76, endPoint x: 28, endPoint y: 75, distance: 73.4
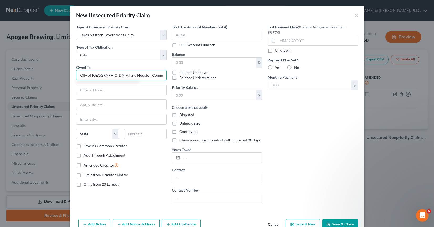
click at [28, 75] on div "New Unsecured Priority Claim × Type of Unsecured Priority Claim * Select Taxes …" at bounding box center [217, 113] width 434 height 227
type input "Houston Community College System"
click at [122, 90] on input "text" at bounding box center [122, 90] width 90 height 10
paste input "HOUSTON COMM COLL SYSTEM"
type input "HOUSTON COMM COLL SYSTEM"
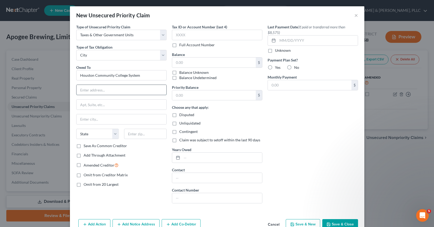
click at [111, 92] on input "text" at bounding box center [122, 90] width 90 height 10
paste input "PO BOX 4576"
type input "PO BOX 4576"
click at [100, 122] on input "text" at bounding box center [122, 119] width 90 height 10
paste input "[GEOGRAPHIC_DATA],"
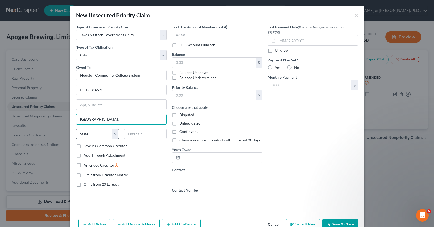
type input "[GEOGRAPHIC_DATA],"
click at [93, 138] on select "State [US_STATE] AK AR AZ CA CO CT DE DC [GEOGRAPHIC_DATA] [GEOGRAPHIC_DATA] GU…" at bounding box center [97, 134] width 43 height 11
select select "45"
click at [76, 129] on select "State [US_STATE] AK AR AZ CA CO CT DE DC [GEOGRAPHIC_DATA] [GEOGRAPHIC_DATA] GU…" at bounding box center [97, 134] width 43 height 11
click at [103, 123] on input "[GEOGRAPHIC_DATA]," at bounding box center [122, 119] width 90 height 10
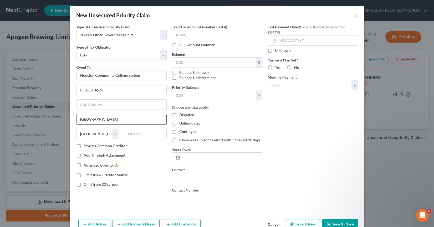
type input "[GEOGRAPHIC_DATA]"
type input "77210"
click at [301, 142] on div "Last Payment Date (If paid or transferred more than $8,575) Unknown Payment Pla…" at bounding box center [313, 116] width 96 height 184
type input "[GEOGRAPHIC_DATA]"
click at [193, 38] on input "text" at bounding box center [217, 35] width 91 height 11
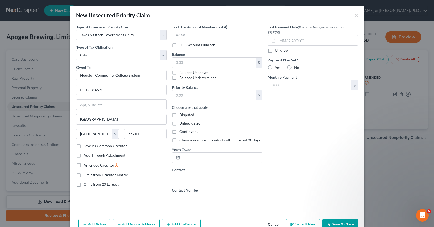
paste input "3,29"
type input "3,29"
click at [200, 66] on input "text" at bounding box center [214, 63] width 84 height 10
paste input "3,298.45"
type input "3,298.45"
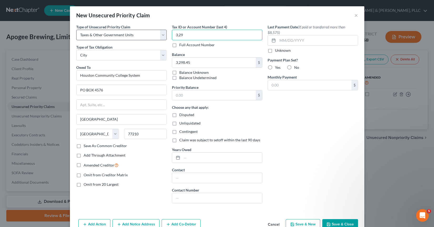
drag, startPoint x: 190, startPoint y: 37, endPoint x: 106, endPoint y: 38, distance: 83.9
click at [106, 38] on div "Type of Unsecured Priority Claim * Select Taxes & Other Government Units Domest…" at bounding box center [217, 116] width 287 height 184
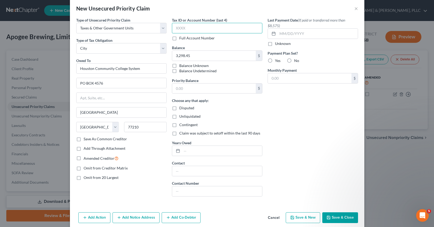
scroll to position [13, 0]
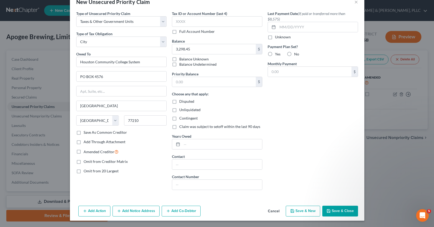
click at [343, 212] on button "Save & Close" at bounding box center [341, 211] width 36 height 11
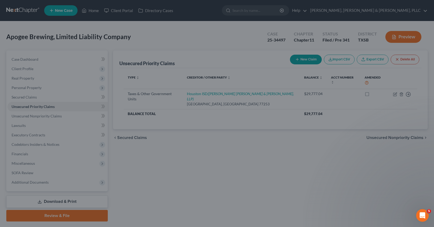
type input "0.00"
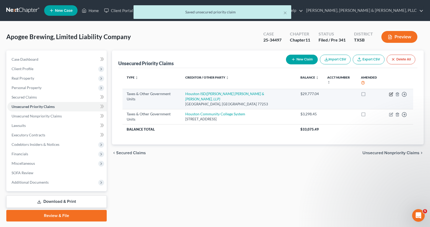
click at [392, 92] on icon "button" at bounding box center [391, 94] width 4 height 4
select select "1"
select select "45"
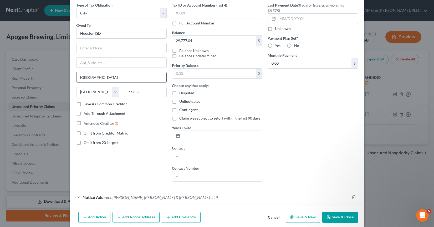
scroll to position [0, 0]
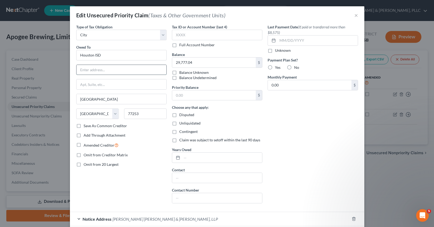
click at [105, 74] on input "text" at bounding box center [122, 70] width 90 height 10
paste input "PO BOX 4576"
type input "PO BOX 4576"
click at [132, 115] on input "77253" at bounding box center [145, 114] width 43 height 11
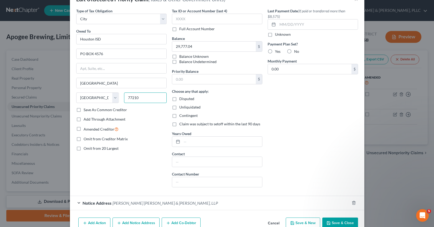
scroll to position [43, 0]
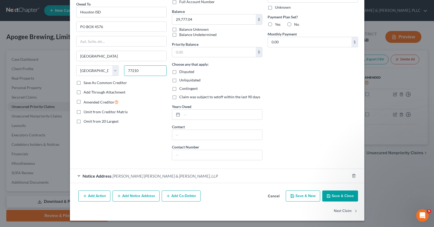
type input "77210"
click at [143, 178] on span "[PERSON_NAME] [PERSON_NAME] & [PERSON_NAME], LLP" at bounding box center [165, 176] width 105 height 5
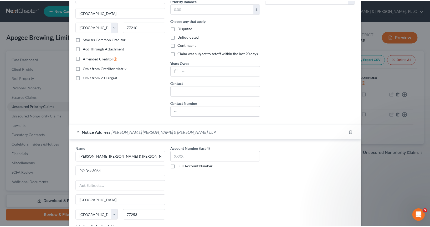
scroll to position [148, 0]
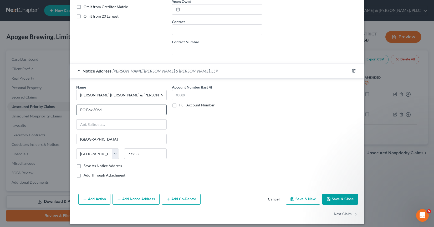
click at [87, 111] on input "PO Box 3064" at bounding box center [122, 110] width 90 height 10
click at [97, 94] on input "[PERSON_NAME] [PERSON_NAME] & [PERSON_NAME], LLP" at bounding box center [121, 95] width 91 height 11
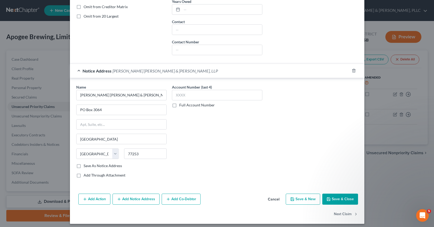
drag, startPoint x: 324, startPoint y: 196, endPoint x: 118, endPoint y: 191, distance: 205.5
click at [121, 192] on div "Edit Unsecured Priority Claim (Taxes & Other Government Units) × Type of Tax Ob…" at bounding box center [217, 41] width 295 height 366
click at [100, 168] on label "Save As Notice Address" at bounding box center [103, 165] width 38 height 5
click at [89, 167] on input "Save As Notice Address" at bounding box center [87, 164] width 3 height 3
click at [331, 197] on button "Save & Close" at bounding box center [341, 199] width 36 height 11
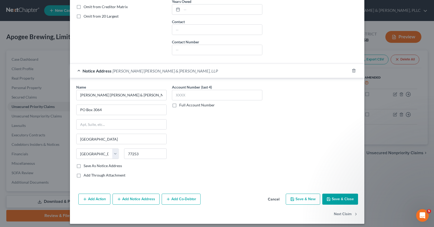
checkbox input "false"
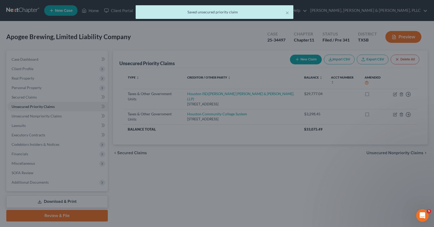
scroll to position [0, 0]
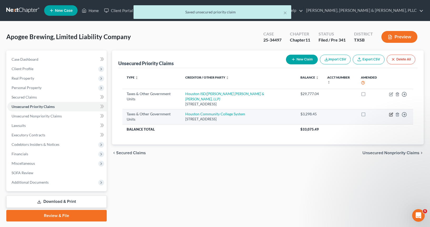
click at [392, 113] on icon "button" at bounding box center [391, 115] width 4 height 4
select select "1"
select select "45"
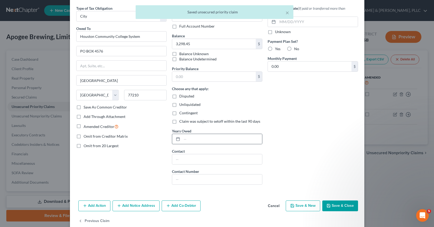
scroll to position [29, 0]
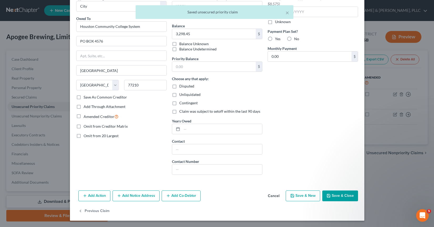
click at [125, 194] on button "Add Notice Address" at bounding box center [136, 196] width 47 height 11
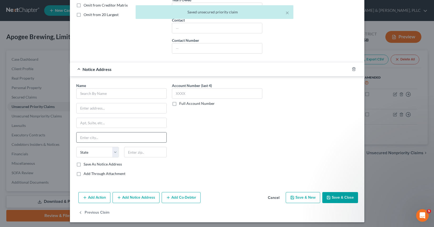
scroll to position [152, 0]
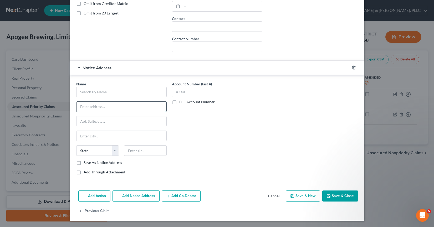
click at [90, 102] on input "text" at bounding box center [122, 107] width 90 height 10
click at [90, 98] on div "Name * State [US_STATE] AK AR AZ CA CO CT DE DC [GEOGRAPHIC_DATA] [GEOGRAPHIC_D…" at bounding box center [121, 123] width 91 height 84
click at [89, 95] on input "text" at bounding box center [121, 92] width 91 height 11
paste input "[PERSON_NAME] [PERSON_NAME] & [PERSON_NAME], LLP"
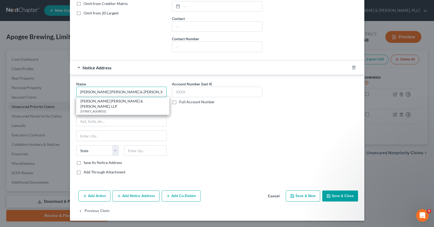
type input "[PERSON_NAME] [PERSON_NAME] & [PERSON_NAME], LLP"
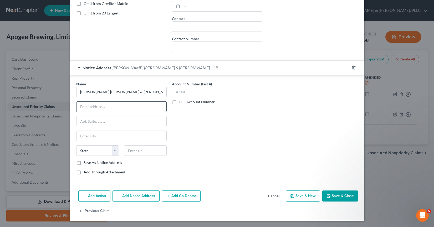
drag, startPoint x: 97, startPoint y: 107, endPoint x: 97, endPoint y: 111, distance: 4.0
click at [97, 107] on input "text" at bounding box center [122, 107] width 90 height 10
paste input "PO BOX 3064"
type input "PO BOX 3064"
click at [91, 124] on input "text" at bounding box center [122, 122] width 90 height 10
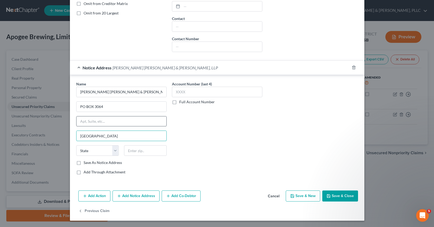
type input "[GEOGRAPHIC_DATA]"
select select "45"
type input "77253"
click at [84, 163] on label "Save As Notice Address" at bounding box center [103, 162] width 38 height 5
click at [86, 163] on input "Save As Notice Address" at bounding box center [87, 161] width 3 height 3
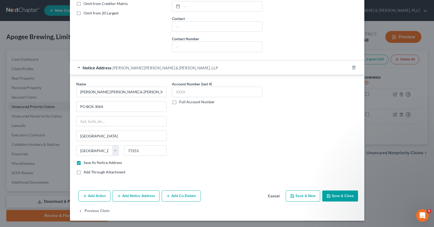
click at [324, 194] on button "Save & Close" at bounding box center [341, 196] width 36 height 11
checkbox input "false"
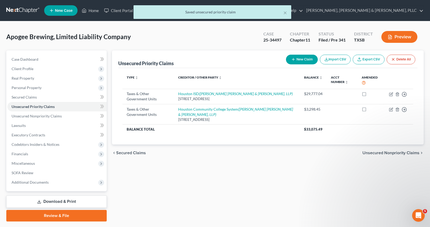
click at [311, 60] on button "New Claim" at bounding box center [302, 60] width 32 height 10
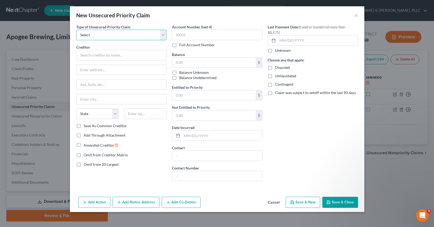
click at [114, 38] on select "Select Taxes & Other Government Units Domestic Support Obligations Extensions o…" at bounding box center [121, 35] width 91 height 11
select select "0"
click at [76, 30] on select "Select Taxes & Other Government Units Domestic Support Obligations Extensions o…" at bounding box center [121, 35] width 91 height 11
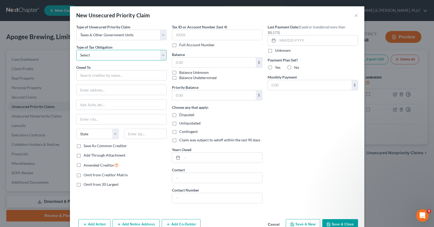
click at [107, 54] on select "Select Federal City State Franchise Tax Board Other" at bounding box center [121, 55] width 91 height 11
select select "1"
click at [76, 50] on select "Select Federal City State Franchise Tax Board Other" at bounding box center [121, 55] width 91 height 11
click at [89, 75] on input "text" at bounding box center [121, 75] width 91 height 11
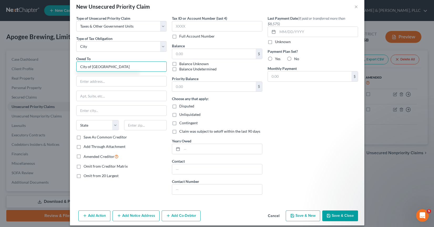
scroll to position [13, 0]
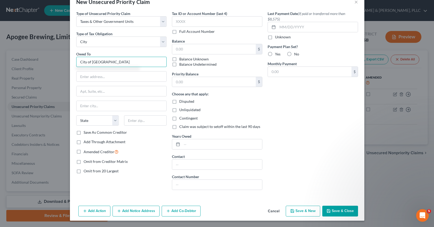
type input "City of [GEOGRAPHIC_DATA]"
click at [133, 211] on button "Add Notice Address" at bounding box center [136, 211] width 47 height 11
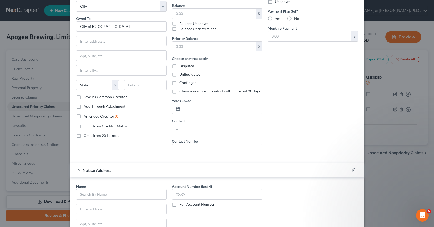
scroll to position [137, 0]
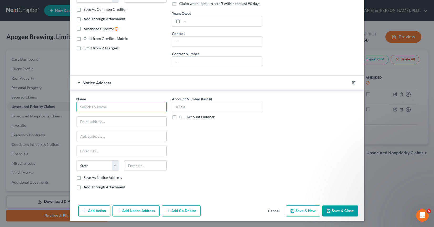
click at [101, 108] on input "text" at bounding box center [121, 107] width 91 height 11
paste input "PO BOX 3064"
type input "PO BOX 3064"
click at [100, 124] on input "text" at bounding box center [122, 122] width 90 height 10
paste input "PO BOX 3064"
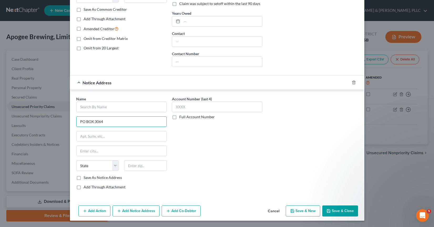
type input "PO BOX 3064"
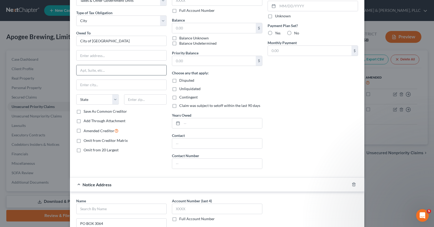
scroll to position [31, 0]
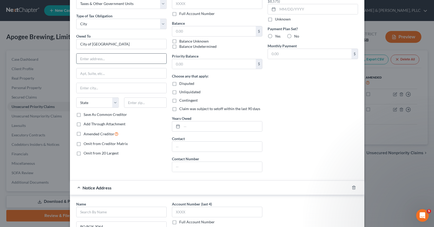
click at [99, 60] on input "text" at bounding box center [122, 59] width 90 height 10
paste input "PO BOX 4576"
type input "PO BOX 4576"
click at [83, 84] on input "text" at bounding box center [122, 88] width 90 height 10
type input "[GEOGRAPHIC_DATA]"
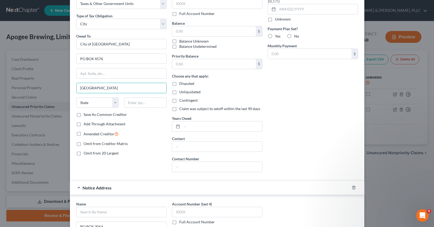
click at [119, 179] on form "Type of Unsecured Priority Claim * Select Taxes & Other Government Units Domest…" at bounding box center [217, 148] width 282 height 311
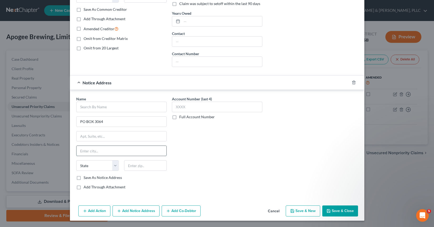
click at [104, 152] on input "text" at bounding box center [122, 151] width 90 height 10
paste input "[GEOGRAPHIC_DATA]"
type input "[GEOGRAPHIC_DATA]"
click at [90, 167] on select "State [US_STATE] AK AR AZ CA CO CT DE DC [GEOGRAPHIC_DATA] [GEOGRAPHIC_DATA] GU…" at bounding box center [97, 165] width 43 height 11
select select "45"
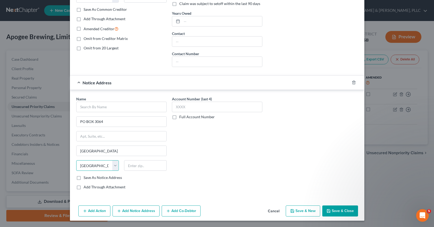
click at [76, 160] on select "State [US_STATE] AK AR AZ CA CO CT DE DC [GEOGRAPHIC_DATA] [GEOGRAPHIC_DATA] GU…" at bounding box center [97, 165] width 43 height 11
click at [138, 172] on div "State [US_STATE] AK AR AZ CA CO CT DE DC [GEOGRAPHIC_DATA] [GEOGRAPHIC_DATA] GU…" at bounding box center [122, 167] width 96 height 15
click at [137, 166] on input "text" at bounding box center [145, 165] width 43 height 11
type input "77210"
click at [84, 179] on label "Save As Notice Address" at bounding box center [103, 177] width 38 height 5
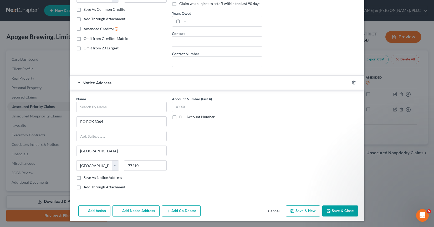
click at [86, 179] on input "Save As Notice Address" at bounding box center [87, 176] width 3 height 3
checkbox input "true"
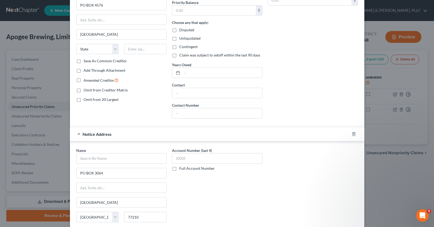
scroll to position [84, 0]
click at [92, 158] on input "text" at bounding box center [121, 159] width 91 height 11
paste input "[PERSON_NAME] [PERSON_NAME] & [PERSON_NAME], LLP"
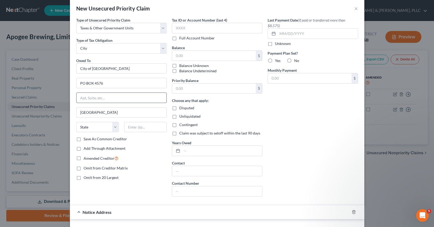
scroll to position [5, 0]
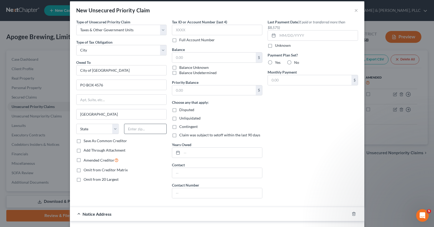
type input "[PERSON_NAME] [PERSON_NAME] & [PERSON_NAME], LLP"
click at [124, 129] on input "text" at bounding box center [145, 129] width 43 height 11
type input "77253"
drag, startPoint x: 138, startPoint y: 192, endPoint x: 92, endPoint y: 206, distance: 48.4
click at [136, 190] on div "Type of Unsecured Priority Claim * Select Taxes & Other Government Units Domest…" at bounding box center [122, 111] width 96 height 184
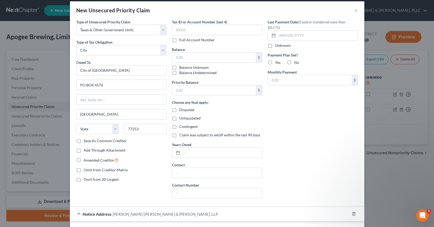
select select "45"
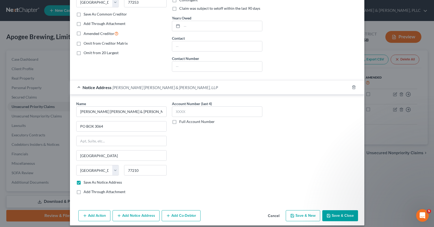
scroll to position [137, 0]
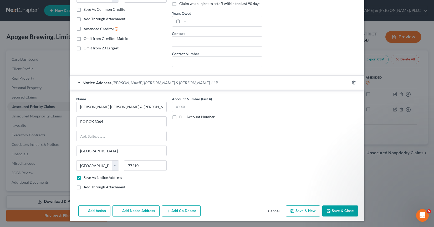
click at [334, 210] on button "Save & Close" at bounding box center [341, 211] width 36 height 11
checkbox input "false"
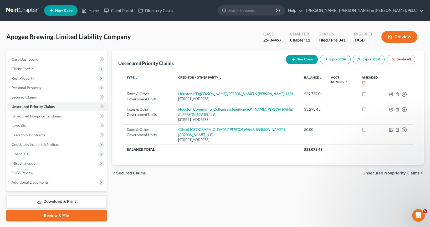
click at [312, 60] on button "New Claim" at bounding box center [302, 60] width 32 height 10
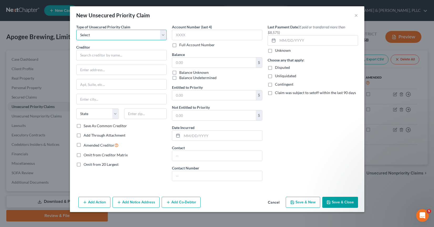
click at [116, 34] on select "Select Taxes & Other Government Units Domestic Support Obligations Extensions o…" at bounding box center [121, 35] width 91 height 11
select select "9"
click at [76, 30] on select "Select Taxes & Other Government Units Domestic Support Obligations Extensions o…" at bounding box center [121, 35] width 91 height 11
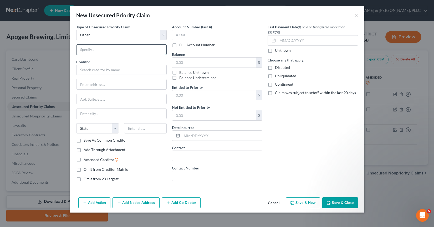
click at [121, 52] on input "text" at bounding box center [122, 50] width 90 height 10
type input "c"
type input "Credit Card"
type input "Capital One"
click at [119, 80] on input "text" at bounding box center [122, 84] width 90 height 10
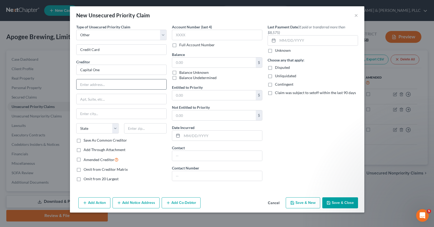
paste input "[STREET_ADDRESS][PERSON_NAME]"
type input "[STREET_ADDRESS][PERSON_NAME]"
drag, startPoint x: 119, startPoint y: 85, endPoint x: 165, endPoint y: 85, distance: 46.6
click at [165, 85] on input "[STREET_ADDRESS][PERSON_NAME]" at bounding box center [122, 84] width 90 height 10
paste input "[STREET_ADDRESS][PERSON_NAME]"
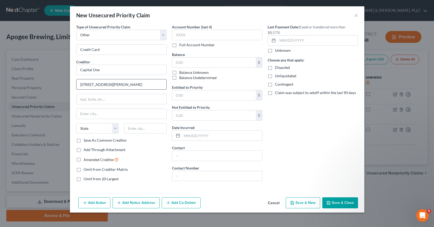
drag, startPoint x: 119, startPoint y: 82, endPoint x: 160, endPoint y: 84, distance: 41.3
click at [160, 84] on input "[STREET_ADDRESS][PERSON_NAME]" at bounding box center [122, 84] width 90 height 10
type input "[STREET_ADDRESS],"
click at [109, 113] on input "text" at bounding box center [122, 114] width 90 height 10
paste input "[PERSON_NAME][GEOGRAPHIC_DATA]"
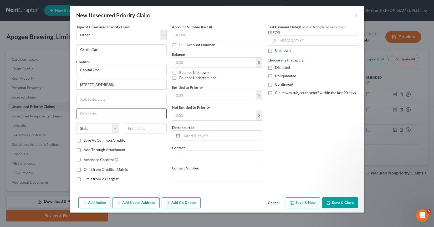
type input "[PERSON_NAME][GEOGRAPHIC_DATA]"
drag, startPoint x: 119, startPoint y: 113, endPoint x: 93, endPoint y: 115, distance: 25.8
click at [93, 115] on input "[PERSON_NAME][GEOGRAPHIC_DATA]" at bounding box center [122, 114] width 90 height 10
paste input "[PERSON_NAME][GEOGRAPHIC_DATA]"
type input "[PERSON_NAME][GEOGRAPHIC_DATA]"
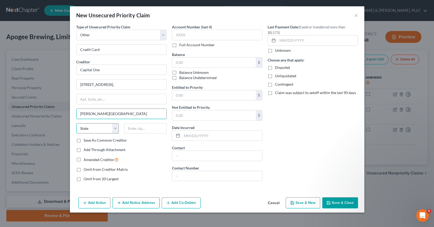
click at [96, 127] on select "State [US_STATE] AK AR AZ CA CO CT DE DC [GEOGRAPHIC_DATA] [GEOGRAPHIC_DATA] GU…" at bounding box center [97, 128] width 43 height 11
select select "48"
click at [76, 123] on select "State [US_STATE] AK AR AZ CA CO CT DE DC [GEOGRAPHIC_DATA] [GEOGRAPHIC_DATA] GU…" at bounding box center [97, 128] width 43 height 11
click at [132, 125] on input "text" at bounding box center [145, 128] width 43 height 11
type input "22102"
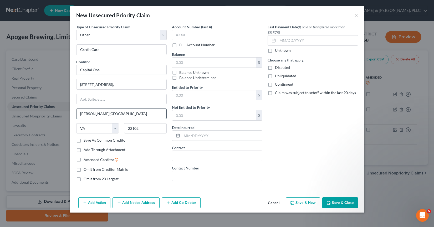
type input "[PERSON_NAME]"
click at [126, 113] on input "[PERSON_NAME]" at bounding box center [122, 114] width 90 height 10
click at [123, 115] on input "[PERSON_NAME]" at bounding box center [122, 114] width 90 height 10
click at [236, 35] on input "text" at bounding box center [217, 35] width 91 height 11
type input "8510"
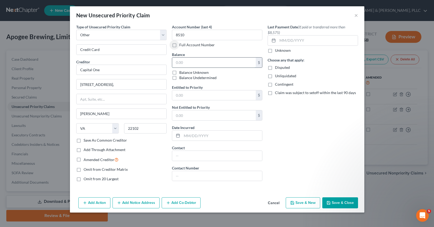
click at [215, 63] on input "text" at bounding box center [214, 63] width 84 height 10
paste input "78641.18"
type input "78,641.18"
click at [330, 199] on button "Save & Close" at bounding box center [341, 203] width 36 height 11
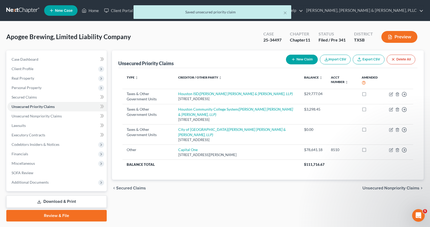
click at [301, 61] on button "New Claim" at bounding box center [302, 60] width 32 height 10
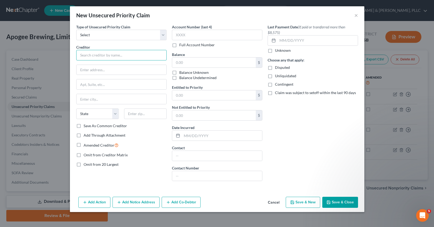
click at [118, 59] on input "text" at bounding box center [121, 55] width 91 height 11
paste input "Chase Card"
type input "Chase Card"
click at [101, 36] on select "Select Taxes & Other Government Units Domestic Support Obligations Extensions o…" at bounding box center [121, 35] width 91 height 11
select select "9"
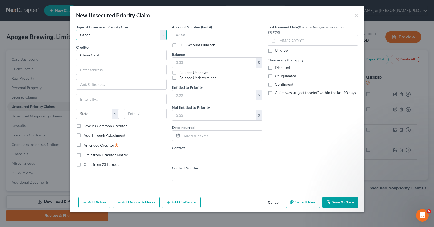
click at [76, 30] on select "Select Taxes & Other Government Units Domestic Support Obligations Extensions o…" at bounding box center [121, 35] width 91 height 11
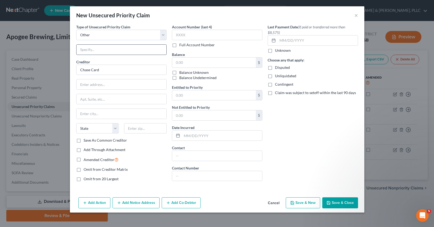
click at [96, 50] on input "text" at bounding box center [122, 50] width 90 height 10
type input "Chase"
drag, startPoint x: 110, startPoint y: 101, endPoint x: 108, endPoint y: 93, distance: 7.9
click at [110, 101] on input "text" at bounding box center [122, 99] width 90 height 10
click at [106, 89] on input "text" at bounding box center [122, 84] width 90 height 10
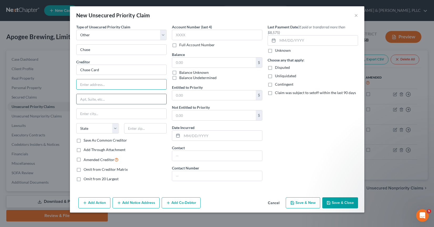
paste input "[STREET_ADDRESS][US_STATE]"
type input "[STREET_ADDRESS][US_STATE]"
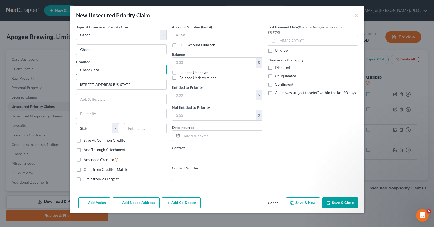
click at [96, 70] on input "Chase Card" at bounding box center [121, 70] width 91 height 11
click at [102, 46] on input "Chase" at bounding box center [122, 50] width 90 height 10
type input "Chase"
click at [99, 50] on input "Chase" at bounding box center [122, 50] width 90 height 10
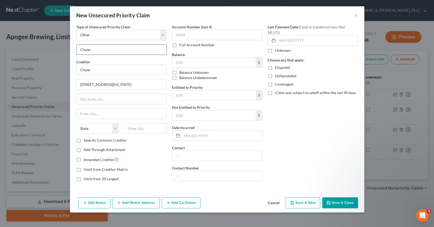
click at [99, 50] on input "Chase" at bounding box center [122, 50] width 90 height 10
type input "Credit Card"
click at [88, 116] on input "text" at bounding box center [122, 114] width 90 height 10
paste input "Monroe"
type input "Monroe"
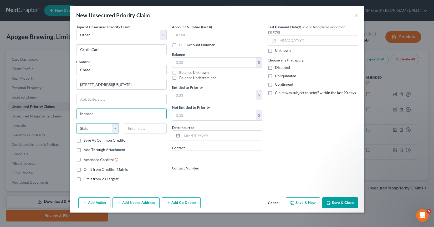
click at [90, 131] on select "State [US_STATE] AK AR AZ CA CO CT DE DC [GEOGRAPHIC_DATA] [GEOGRAPHIC_DATA] GU…" at bounding box center [97, 128] width 43 height 11
select select "19"
click at [76, 123] on select "State [US_STATE] AK AR AZ CA CO CT DE DC [GEOGRAPHIC_DATA] [GEOGRAPHIC_DATA] GU…" at bounding box center [97, 128] width 43 height 11
type input "71203"
click at [223, 42] on div "Account Number (last 4) Full Account Number" at bounding box center [217, 35] width 91 height 23
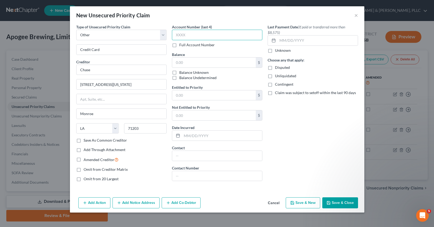
click at [223, 39] on input "text" at bounding box center [217, 35] width 91 height 11
paste input "$55,"
click at [198, 40] on input "$55," at bounding box center [217, 35] width 91 height 11
click at [197, 39] on input "$55," at bounding box center [217, 35] width 91 height 11
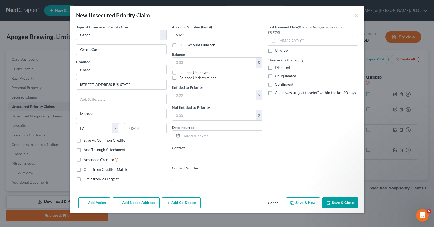
type input "6132"
paste input "55829.96"
type input "55,829.96"
click at [334, 201] on button "Save & Close" at bounding box center [341, 203] width 36 height 11
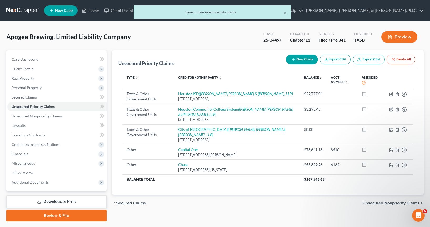
click at [290, 60] on button "New Claim" at bounding box center [302, 60] width 32 height 10
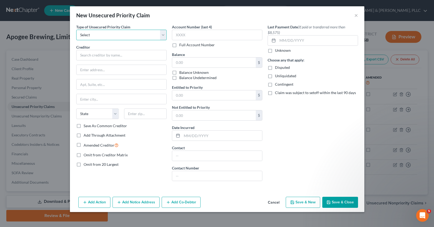
click at [135, 36] on select "Select Taxes & Other Government Units Domestic Support Obligations Extensions o…" at bounding box center [121, 35] width 91 height 11
select select "9"
click at [76, 30] on select "Select Taxes & Other Government Units Domestic Support Obligations Extensions o…" at bounding box center [121, 35] width 91 height 11
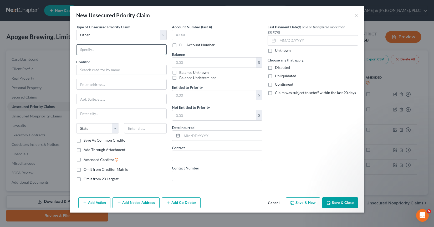
click at [115, 53] on input "text" at bounding box center [122, 50] width 90 height 10
type input "Professional Services"
click at [97, 70] on input "text" at bounding box center [121, 70] width 91 height 11
paste input "[PERSON_NAME] Architecture, PLLC"
type input "[PERSON_NAME] Architecture, PLLC"
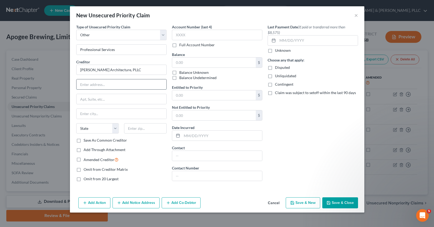
click at [105, 84] on input "text" at bounding box center [122, 84] width 90 height 10
paste input "[STREET_ADDRESS]"
click at [126, 84] on input "[STREET_ADDRESS]" at bounding box center [122, 84] width 90 height 10
drag, startPoint x: 132, startPoint y: 84, endPoint x: 113, endPoint y: 84, distance: 18.9
click at [113, 84] on input "[STREET_ADDRESS]" at bounding box center [122, 84] width 90 height 10
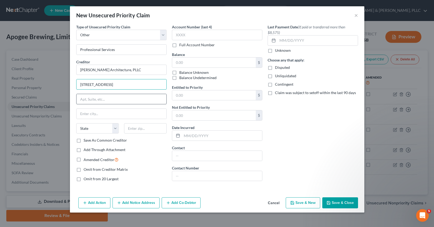
type input "[STREET_ADDRESS]"
click at [112, 100] on input "text" at bounding box center [122, 99] width 90 height 10
paste input "Suite #165"
type input "Suite #165"
click at [118, 86] on input "[STREET_ADDRESS]" at bounding box center [122, 84] width 90 height 10
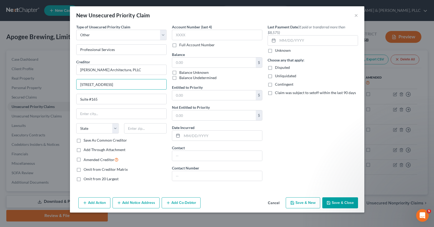
type input "[STREET_ADDRESS]"
click at [194, 34] on input "text" at bounding box center [217, 35] width 91 height 11
click at [188, 60] on input "text" at bounding box center [214, 63] width 84 height 10
paste input "$19,056.12"
type input "19,056.12"
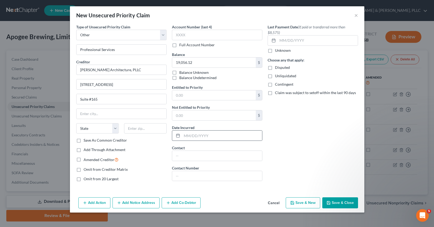
drag, startPoint x: 333, startPoint y: 203, endPoint x: 182, endPoint y: 134, distance: 166.0
click at [182, 134] on div "New Unsecured Priority Claim × Type of Unsecured Priority Claim * Select Taxes …" at bounding box center [217, 109] width 295 height 207
click at [150, 119] on div at bounding box center [121, 114] width 91 height 11
click at [149, 118] on input "text" at bounding box center [122, 114] width 90 height 10
type input "[GEOGRAPHIC_DATA]"
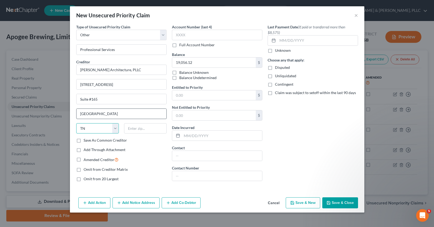
select select "45"
type input "77002"
drag, startPoint x: 333, startPoint y: 204, endPoint x: 330, endPoint y: 203, distance: 3.1
click at [333, 204] on button "Save & Close" at bounding box center [341, 203] width 36 height 11
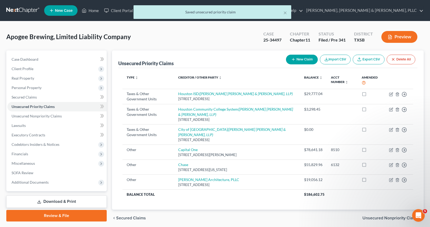
click at [308, 62] on button "New Claim" at bounding box center [302, 60] width 32 height 10
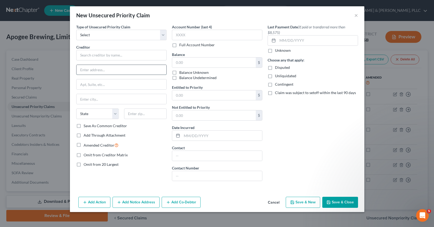
click at [98, 68] on input "text" at bounding box center [122, 70] width 90 height 10
click at [102, 34] on select "Select Taxes & Other Government Units Domestic Support Obligations Extensions o…" at bounding box center [121, 35] width 91 height 11
select select "9"
click at [76, 30] on select "Select Taxes & Other Government Units Domestic Support Obligations Extensions o…" at bounding box center [121, 35] width 91 height 11
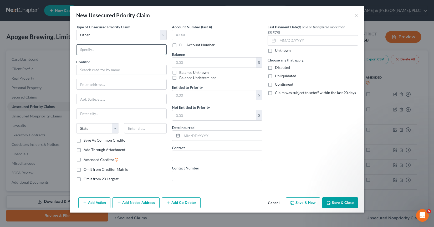
click at [98, 53] on input "text" at bounding box center [122, 50] width 90 height 10
type input "Hops Supplier"
click at [88, 82] on input "text" at bounding box center [122, 84] width 90 height 10
paste input "[STREET_ADDRESS]"
drag, startPoint x: 140, startPoint y: 84, endPoint x: 105, endPoint y: 86, distance: 35.3
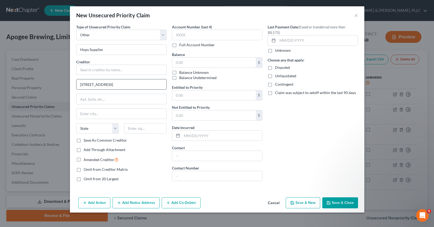
click at [105, 86] on input "[STREET_ADDRESS]" at bounding box center [122, 84] width 90 height 10
type input "[STREET_ADDRESS]"
click at [101, 109] on div at bounding box center [121, 114] width 91 height 11
click at [100, 112] on input "text" at bounding box center [122, 114] width 90 height 10
paste input "Yakima, WA 98902"
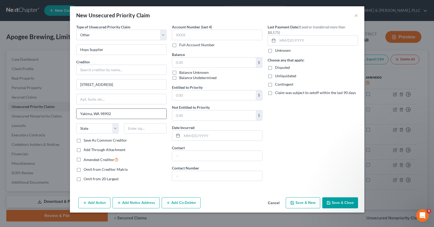
drag, startPoint x: 111, startPoint y: 113, endPoint x: 102, endPoint y: 115, distance: 9.4
click at [102, 115] on input "Yakima, WA 98902" at bounding box center [122, 114] width 90 height 10
click at [142, 128] on input "text" at bounding box center [145, 128] width 43 height 11
paste input "98902"
click at [97, 113] on input "Yakima, [GEOGRAPHIC_DATA]" at bounding box center [122, 114] width 90 height 10
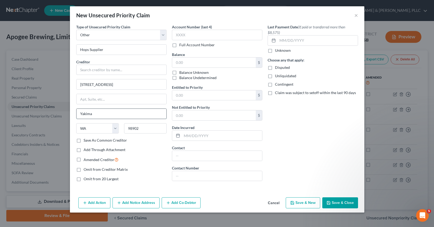
click at [97, 113] on input "Yakima" at bounding box center [122, 114] width 90 height 10
click at [100, 41] on div "Type of Unsecured Priority Claim * Select Taxes & Other Government Units Domest…" at bounding box center [122, 105] width 96 height 162
click at [109, 76] on div "Creditor * [STREET_ADDRESS][GEOGRAPHIC_DATA] [US_STATE] AK AR AZ CA CO [GEOGRAP…" at bounding box center [121, 98] width 91 height 79
click at [109, 72] on input "text" at bounding box center [121, 70] width 91 height 11
paste input "Yakima Chief Hops"
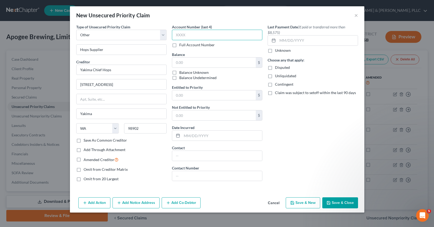
click at [210, 35] on input "text" at bounding box center [217, 35] width 91 height 11
paste input "$11,"
click at [206, 65] on input "text" at bounding box center [214, 63] width 84 height 10
paste input "$11,250.00"
click at [189, 38] on input "$11," at bounding box center [217, 35] width 91 height 11
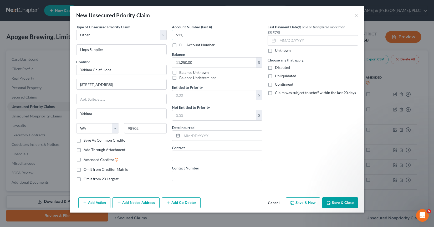
click at [189, 38] on input "$11," at bounding box center [217, 35] width 91 height 11
click at [335, 202] on button "Save & Close" at bounding box center [341, 203] width 36 height 11
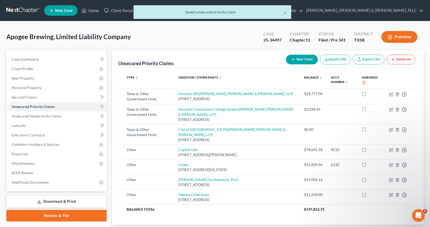
click at [308, 57] on button "New Claim" at bounding box center [302, 60] width 32 height 10
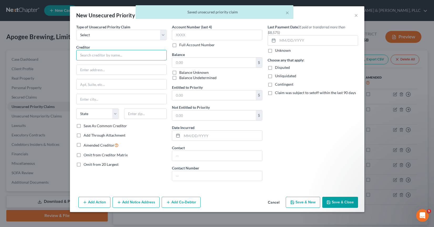
click at [100, 52] on input "text" at bounding box center [121, 55] width 91 height 11
paste input "Blue Label Packaging Company"
click at [94, 76] on div "Creditor * Blue Label Packaging Company State [US_STATE] AK AR AZ CA CO [GEOGRA…" at bounding box center [121, 83] width 91 height 79
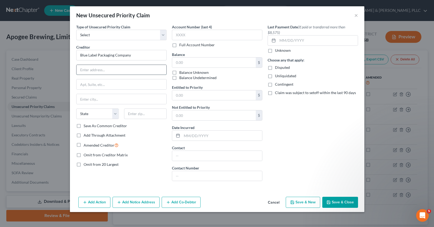
click at [125, 71] on input "text" at bounding box center [122, 70] width 90 height 10
paste input "[STREET_ADDRESS]"
click at [79, 87] on input "text" at bounding box center [122, 84] width 90 height 10
drag, startPoint x: 142, startPoint y: 71, endPoint x: 189, endPoint y: 71, distance: 47.1
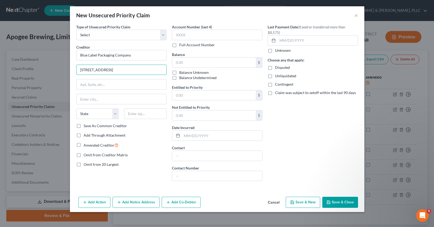
click at [189, 71] on div "Type of Unsecured Priority Claim * Select Taxes & Other Government Units Domest…" at bounding box center [217, 104] width 287 height 161
click at [110, 99] on input "text" at bounding box center [122, 99] width 90 height 10
paste input "[GEOGRAPHIC_DATA]"
click at [155, 69] on input "[STREET_ADDRESS]," at bounding box center [122, 70] width 90 height 10
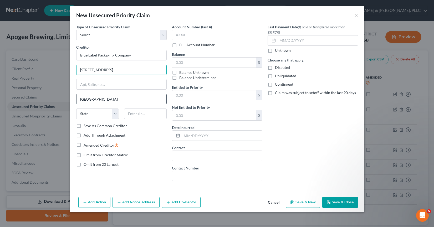
click at [108, 103] on input "[GEOGRAPHIC_DATA]" at bounding box center [122, 99] width 90 height 10
click at [140, 127] on div "Save As Common Creditor" at bounding box center [121, 125] width 91 height 5
click at [120, 103] on input "[GEOGRAPHIC_DATA]" at bounding box center [122, 99] width 90 height 10
click at [117, 102] on input "[GEOGRAPHIC_DATA]" at bounding box center [122, 99] width 90 height 10
click at [136, 114] on input "text" at bounding box center [145, 114] width 43 height 11
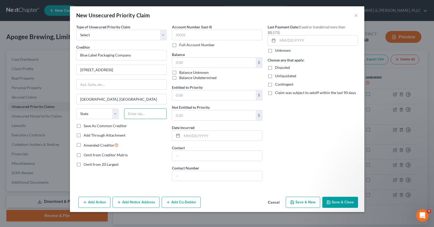
paste input "43130"
click at [114, 96] on input "[GEOGRAPHIC_DATA]" at bounding box center [122, 99] width 90 height 10
click at [109, 88] on input "text" at bounding box center [122, 84] width 90 height 10
click at [175, 37] on input "text" at bounding box center [217, 35] width 91 height 11
click at [180, 61] on input "text" at bounding box center [214, 63] width 84 height 10
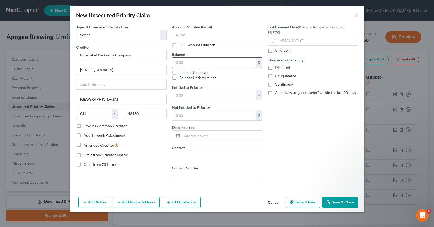
paste input "$4,855.81"
click at [135, 205] on button "Add Notice Address" at bounding box center [136, 202] width 47 height 11
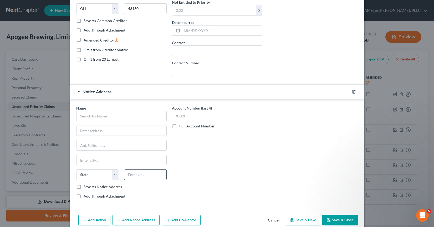
scroll to position [114, 0]
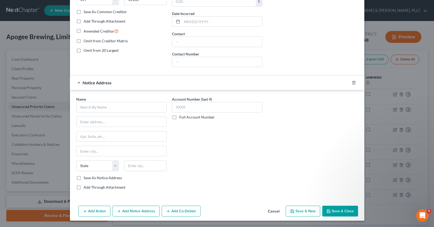
click at [330, 213] on button "Save & Close" at bounding box center [341, 211] width 36 height 11
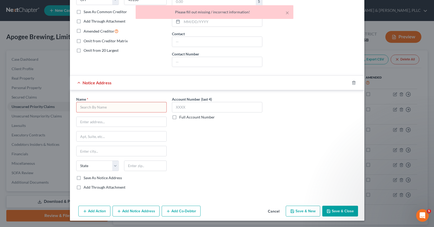
click at [350, 85] on div at bounding box center [357, 83] width 15 height 8
click at [354, 84] on line "button" at bounding box center [354, 83] width 0 height 1
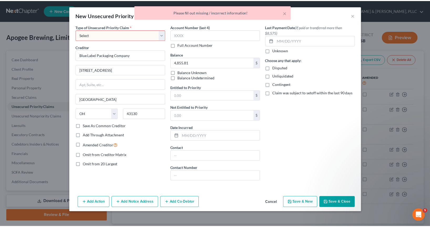
scroll to position [0, 0]
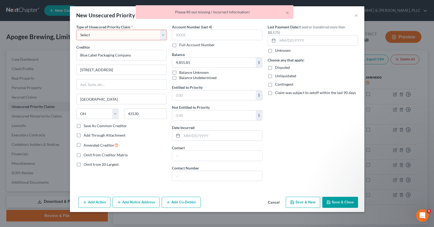
click at [336, 203] on button "Save & Close" at bounding box center [341, 202] width 36 height 11
click at [114, 36] on select "Select Taxes & Other Government Units Domestic Support Obligations Extensions o…" at bounding box center [121, 35] width 91 height 11
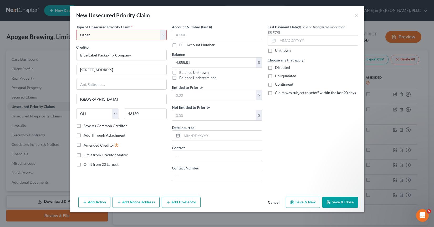
click at [76, 30] on select "Select Taxes & Other Government Units Domestic Support Obligations Extensions o…" at bounding box center [121, 35] width 91 height 11
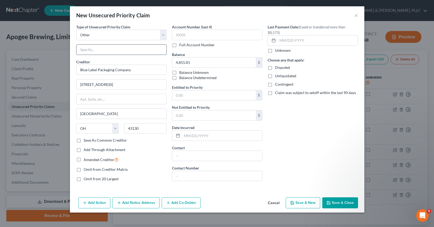
click at [96, 51] on input "text" at bounding box center [122, 50] width 90 height 10
click at [338, 204] on button "Save & Close" at bounding box center [341, 203] width 36 height 11
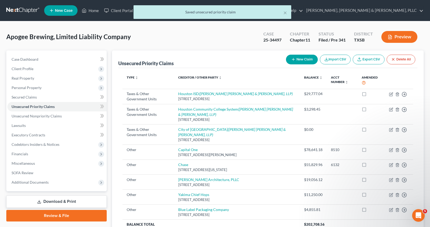
click at [307, 61] on button "New Claim" at bounding box center [302, 60] width 32 height 10
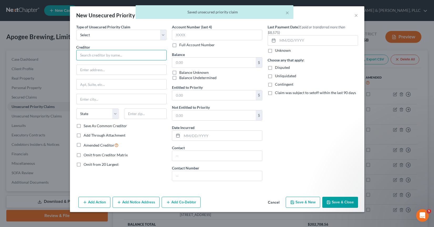
click at [107, 51] on input "text" at bounding box center [121, 55] width 91 height 11
click at [100, 35] on select "Select Taxes & Other Government Units Domestic Support Obligations Extensions o…" at bounding box center [121, 35] width 91 height 11
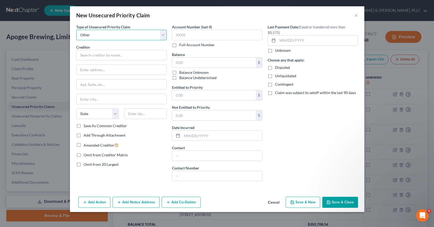
click at [76, 30] on select "Select Taxes & Other Government Units Domestic Support Obligations Extensions o…" at bounding box center [121, 35] width 91 height 11
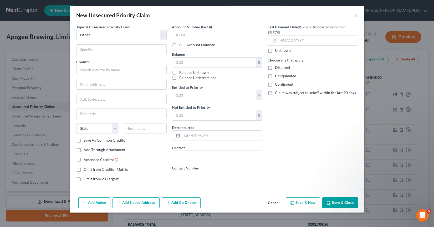
click at [93, 55] on div "Type of Unsecured Priority Claim * Select Taxes & Other Government Units Domest…" at bounding box center [122, 105] width 96 height 162
click at [96, 78] on div "Creditor * State [US_STATE] AK AR AZ CA CO [GEOGRAPHIC_DATA] DE DC [GEOGRAPHIC_…" at bounding box center [121, 98] width 91 height 79
click at [96, 73] on input "text" at bounding box center [121, 70] width 91 height 11
paste input "Petainer"
click at [106, 90] on div "Creditor * Petainer State [US_STATE] AK AR AZ CA CO [GEOGRAPHIC_DATA] DE DC [GE…" at bounding box center [121, 98] width 91 height 79
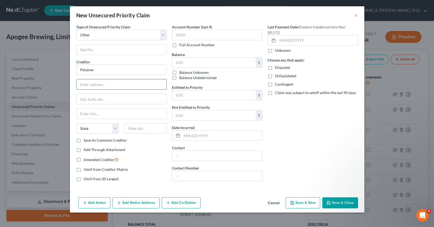
click at [105, 88] on input "text" at bounding box center [122, 84] width 90 height 10
paste input "601 [PERSON_NAME][GEOGRAPHIC_DATA][PERSON_NAME]"
click at [117, 85] on input "601 [PERSON_NAME][GEOGRAPHIC_DATA][PERSON_NAME]" at bounding box center [122, 84] width 90 height 10
drag, startPoint x: 115, startPoint y: 85, endPoint x: 152, endPoint y: 86, distance: 36.8
click at [152, 85] on input "601 [PERSON_NAME][GEOGRAPHIC_DATA][PERSON_NAME]" at bounding box center [122, 84] width 90 height 10
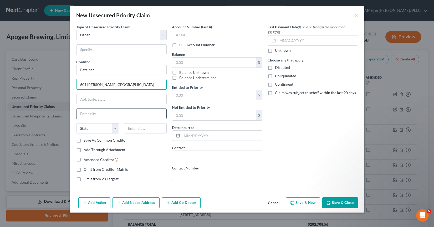
click at [108, 112] on input "text" at bounding box center [122, 114] width 90 height 10
paste input "[PERSON_NAME][GEOGRAPHIC_DATA]"
drag, startPoint x: 108, startPoint y: 114, endPoint x: 95, endPoint y: 115, distance: 12.7
click at [95, 115] on input "[PERSON_NAME][GEOGRAPHIC_DATA]" at bounding box center [122, 114] width 90 height 10
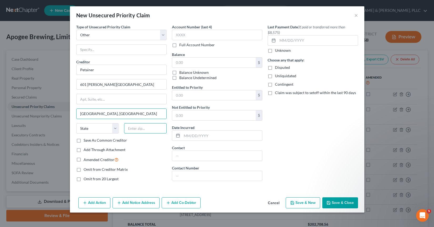
click at [138, 129] on input "text" at bounding box center [145, 128] width 43 height 11
paste input "38260"
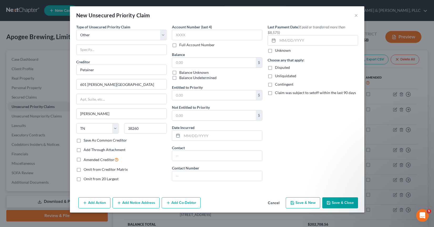
click at [193, 40] on div "Account Number (last 4) Full Account Number" at bounding box center [217, 35] width 91 height 23
click at [192, 37] on input "text" at bounding box center [217, 35] width 91 height 11
click at [210, 67] on input "text" at bounding box center [214, 63] width 84 height 10
paste input "$1,587.07"
click at [307, 157] on div "Last Payment Date (If paid or transferred more than $8,575) Unknown Choose any …" at bounding box center [313, 105] width 96 height 162
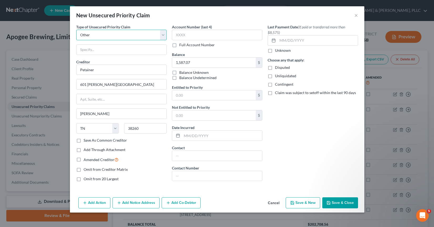
click at [127, 38] on select "Select Taxes & Other Government Units Domestic Support Obligations Extensions o…" at bounding box center [121, 35] width 91 height 11
click at [144, 17] on div "New Unsecured Priority Claim" at bounding box center [113, 15] width 74 height 7
click at [340, 206] on button "Save & Close" at bounding box center [341, 203] width 36 height 11
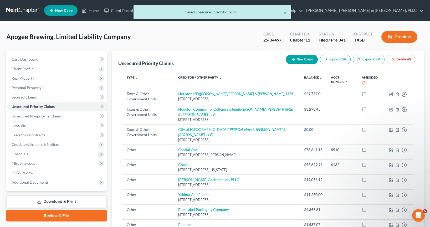
click at [304, 63] on button "New Claim" at bounding box center [302, 60] width 32 height 10
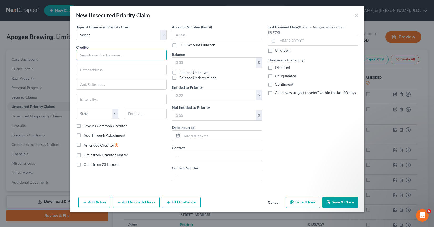
click at [103, 56] on input "text" at bounding box center [121, 55] width 91 height 11
paste input "[PERSON_NAME], Inc"
click at [113, 45] on div "Creditor * [PERSON_NAME], Inc" at bounding box center [121, 52] width 91 height 16
click at [111, 38] on select "Select Taxes & Other Government Units Domestic Support Obligations Extensions o…" at bounding box center [121, 35] width 91 height 11
click at [76, 30] on select "Select Taxes & Other Government Units Domestic Support Obligations Extensions o…" at bounding box center [121, 35] width 91 height 11
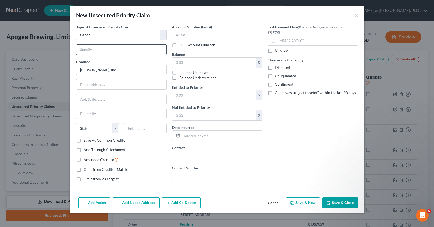
click at [97, 53] on input "text" at bounding box center [122, 50] width 90 height 10
click at [117, 86] on input "text" at bounding box center [122, 84] width 90 height 10
paste input "[GEOGRAPHIC_DATA]-0008"
drag, startPoint x: 98, startPoint y: 86, endPoint x: 156, endPoint y: 83, distance: 57.9
click at [156, 83] on input "[GEOGRAPHIC_DATA]-0008" at bounding box center [122, 84] width 90 height 10
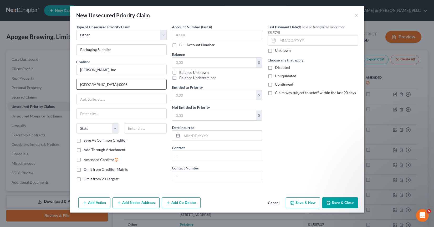
click at [156, 83] on input "[GEOGRAPHIC_DATA]-0008" at bounding box center [122, 84] width 90 height 10
drag, startPoint x: 156, startPoint y: 83, endPoint x: 102, endPoint y: 87, distance: 54.5
click at [102, 87] on input "[GEOGRAPHIC_DATA]-0008" at bounding box center [122, 84] width 90 height 10
click at [103, 115] on input "text" at bounding box center [122, 114] width 90 height 10
paste input "[GEOGRAPHIC_DATA]-0008"
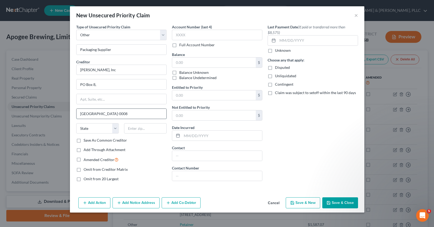
drag, startPoint x: 119, startPoint y: 113, endPoint x: 99, endPoint y: 113, distance: 19.7
click at [99, 113] on input "[GEOGRAPHIC_DATA]-0008" at bounding box center [122, 114] width 90 height 10
click at [139, 132] on input "text" at bounding box center [145, 128] width 43 height 11
paste input "17013-0008"
drag, startPoint x: 153, startPoint y: 129, endPoint x: 139, endPoint y: 129, distance: 13.7
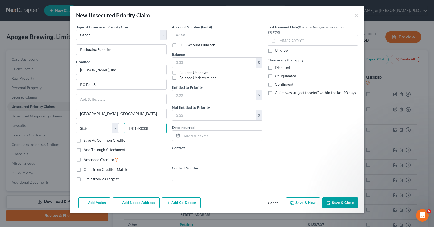
click at [139, 129] on input "17013-0008" at bounding box center [145, 128] width 43 height 11
click at [129, 97] on input "text" at bounding box center [122, 99] width 90 height 10
click at [117, 79] on div "Creditor * [PERSON_NAME], Inc [GEOGRAPHIC_DATA] [US_STATE] AK AR AZ CA CO [GEOG…" at bounding box center [121, 98] width 91 height 79
click at [117, 85] on input "PO Box 8," at bounding box center [122, 84] width 90 height 10
click at [192, 38] on input "text" at bounding box center [217, 35] width 91 height 11
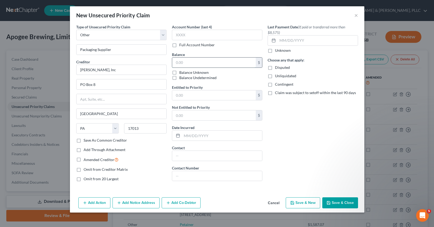
click at [200, 64] on input "text" at bounding box center [214, 63] width 84 height 10
paste input "$738.28"
click at [351, 203] on button "Save & Close" at bounding box center [341, 203] width 36 height 11
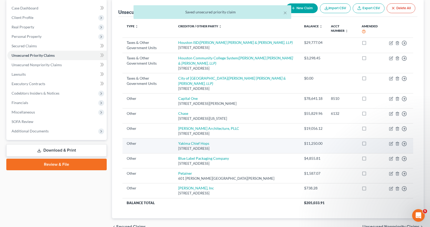
scroll to position [53, 0]
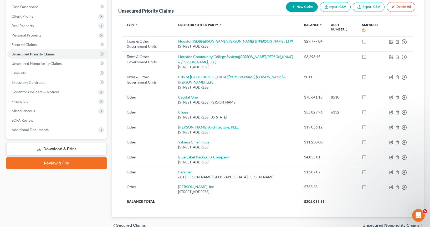
click at [308, 6] on button "New Claim" at bounding box center [302, 7] width 32 height 10
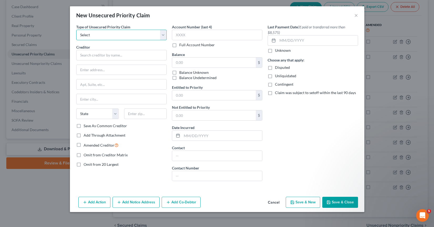
click at [126, 37] on select "Select Taxes & Other Government Units Domestic Support Obligations Extensions o…" at bounding box center [121, 35] width 91 height 11
click at [76, 30] on select "Select Taxes & Other Government Units Domestic Support Obligations Extensions o…" at bounding box center [121, 35] width 91 height 11
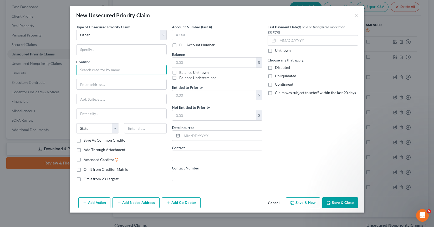
click at [108, 68] on input "text" at bounding box center [121, 70] width 91 height 11
paste input "Sysco"
click at [99, 82] on input "text" at bounding box center [122, 84] width 90 height 10
paste input "[STREET_ADDRESS]"
click at [95, 117] on input "text" at bounding box center [122, 114] width 90 height 10
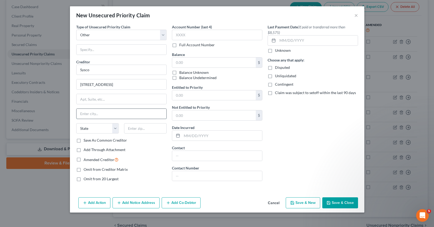
paste input "[GEOGRAPHIC_DATA]"
click at [95, 135] on div "State [US_STATE] AK AR AZ CA CO CT DE DC [GEOGRAPHIC_DATA] [GEOGRAPHIC_DATA] GU…" at bounding box center [122, 130] width 96 height 15
click at [94, 129] on select "State [US_STATE] AK AR AZ CA CO CT DE DC [GEOGRAPHIC_DATA] [GEOGRAPHIC_DATA] GU…" at bounding box center [97, 128] width 43 height 11
click at [76, 123] on select "State [US_STATE] AK AR AZ CA CO CT DE DC [GEOGRAPHIC_DATA] [GEOGRAPHIC_DATA] GU…" at bounding box center [97, 128] width 43 height 11
click at [145, 127] on input "text" at bounding box center [145, 128] width 43 height 11
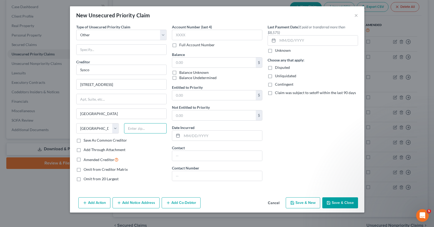
paste input "77077"
click at [115, 66] on input "Sysco" at bounding box center [121, 70] width 91 height 11
paste input "Corporation"
click at [191, 61] on input "text" at bounding box center [214, 63] width 84 height 10
paste input "$528.56"
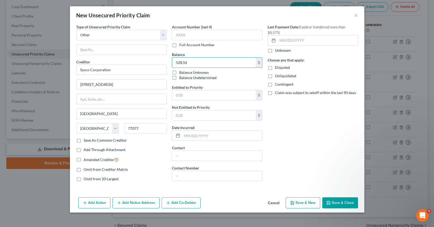
click at [351, 203] on button "Save & Close" at bounding box center [341, 203] width 36 height 11
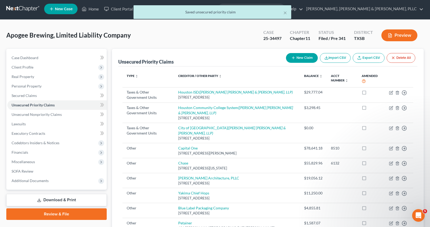
scroll to position [0, 0]
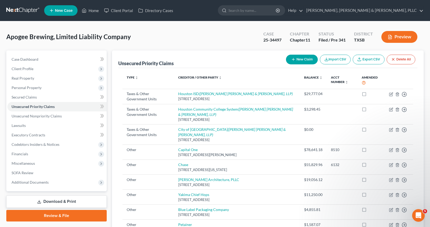
click at [308, 60] on button "New Claim" at bounding box center [302, 60] width 32 height 10
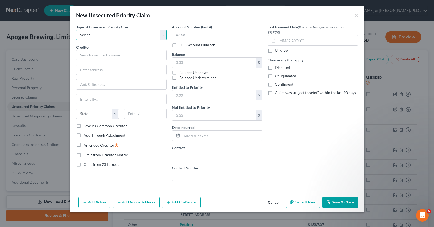
click at [104, 34] on select "Select Taxes & Other Government Units Domestic Support Obligations Extensions o…" at bounding box center [121, 35] width 91 height 11
click at [76, 30] on select "Select Taxes & Other Government Units Domestic Support Obligations Extensions o…" at bounding box center [121, 35] width 91 height 11
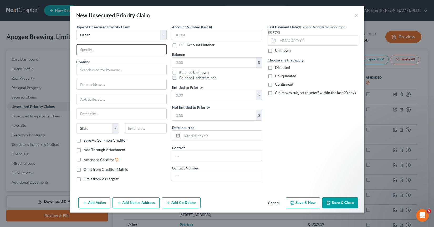
click at [95, 52] on input "text" at bounding box center [122, 50] width 90 height 10
paste input "Keg Logistics"
click at [100, 69] on input "text" at bounding box center [121, 70] width 91 height 11
paste input "Keg Logistics"
click at [97, 81] on input "text" at bounding box center [122, 84] width 90 height 10
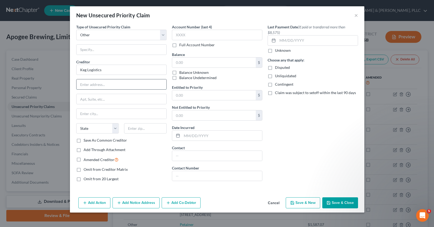
paste input "[STREET_ADDRESS][PERSON_NAME]"
click at [88, 106] on div "Creditor * Keg Logistics [STREET_ADDRESS][GEOGRAPHIC_DATA][PERSON_NAME][US_STAT…" at bounding box center [121, 98] width 91 height 79
click at [88, 113] on input "text" at bounding box center [122, 114] width 90 height 10
paste input "[GEOGRAPHIC_DATA]"
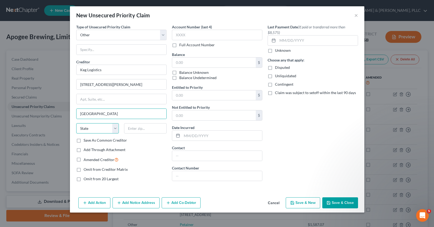
click at [94, 126] on select "State [US_STATE] AK AR AZ CA CO CT DE DC [GEOGRAPHIC_DATA] [GEOGRAPHIC_DATA] GU…" at bounding box center [97, 128] width 43 height 11
click at [76, 123] on select "State [US_STATE] AK AR AZ CA CO CT DE DC [GEOGRAPHIC_DATA] [GEOGRAPHIC_DATA] GU…" at bounding box center [97, 128] width 43 height 11
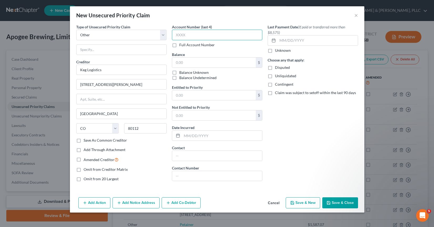
drag, startPoint x: 188, startPoint y: 38, endPoint x: 189, endPoint y: 48, distance: 9.8
click at [188, 38] on input "text" at bounding box center [217, 35] width 91 height 11
click at [186, 61] on input "text" at bounding box center [214, 63] width 84 height 10
paste input "$273.00"
click at [336, 202] on button "Save & Close" at bounding box center [341, 203] width 36 height 11
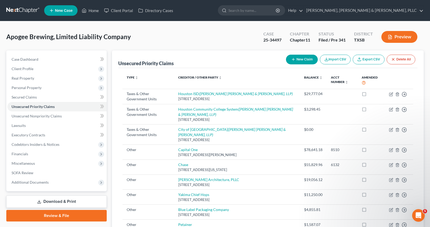
click at [225, 40] on div "Apogee Brewing, Limited Liability Company Upgraded Case 25-34497 Chapter Chapte…" at bounding box center [215, 39] width 418 height 23
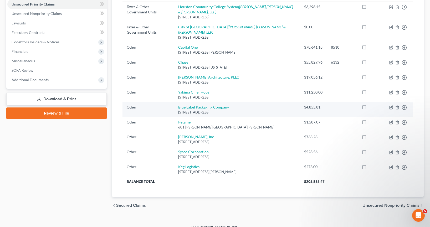
scroll to position [104, 0]
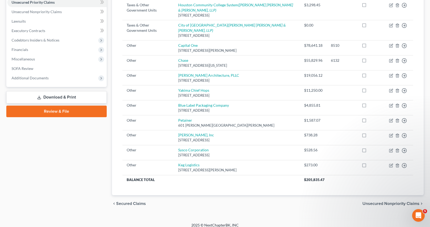
click at [407, 202] on span "Unsecured Nonpriority Claims" at bounding box center [391, 204] width 57 height 4
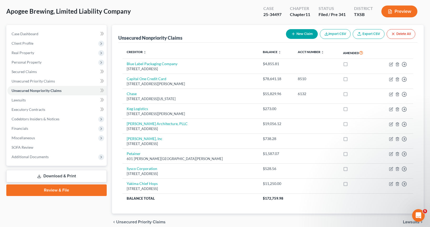
scroll to position [49, 0]
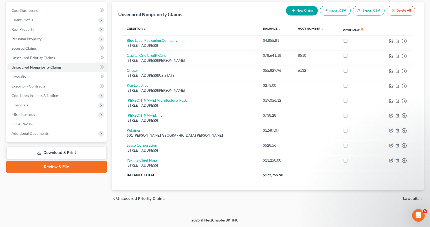
click at [413, 199] on span "Lawsuits" at bounding box center [411, 199] width 17 height 4
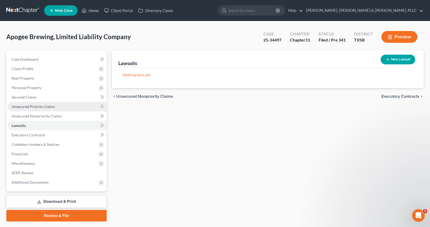
click at [53, 110] on link "Unsecured Priority Claims" at bounding box center [56, 106] width 99 height 9
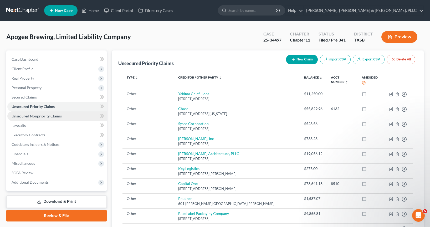
click at [55, 119] on link "Unsecured Nonpriority Claims" at bounding box center [56, 116] width 99 height 9
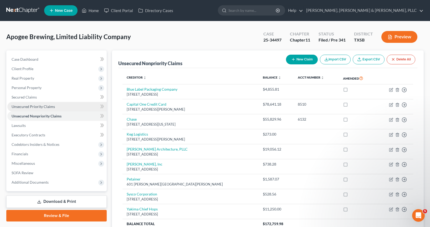
click at [57, 108] on link "Unsecured Priority Claims" at bounding box center [56, 106] width 99 height 9
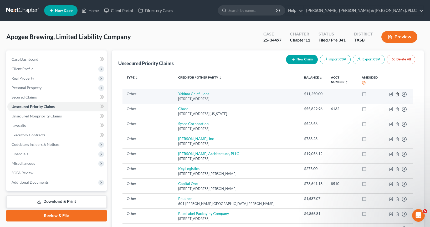
click at [396, 93] on icon "button" at bounding box center [398, 94] width 4 height 4
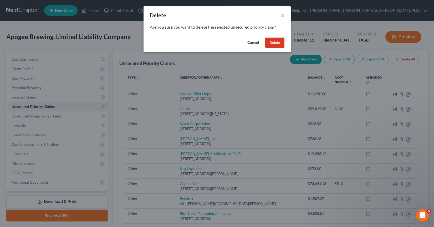
click at [275, 43] on button "Delete" at bounding box center [274, 43] width 19 height 11
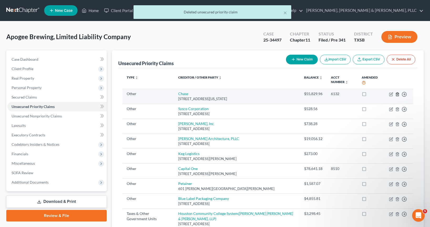
click at [399, 94] on icon "button" at bounding box center [397, 94] width 2 height 3
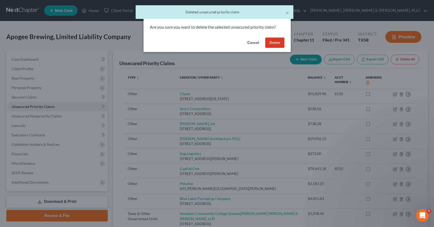
click at [275, 39] on button "Delete" at bounding box center [274, 43] width 19 height 11
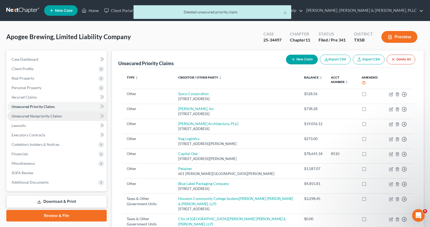
click at [48, 118] on span "Unsecured Nonpriority Claims" at bounding box center [37, 116] width 50 height 4
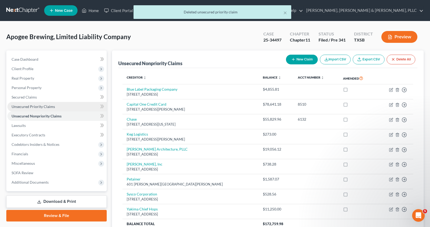
click at [61, 108] on link "Unsecured Priority Claims" at bounding box center [56, 106] width 99 height 9
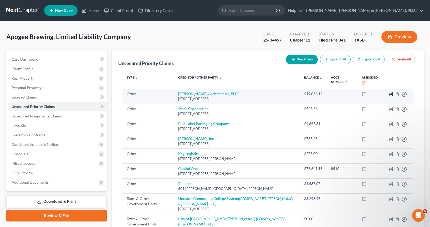
click at [391, 95] on icon "button" at bounding box center [391, 94] width 4 height 4
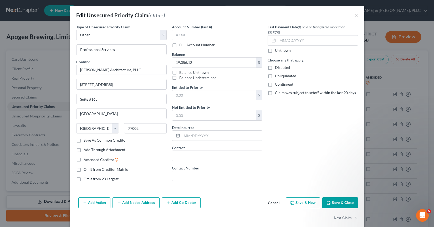
click at [272, 202] on button "Cancel" at bounding box center [274, 203] width 20 height 11
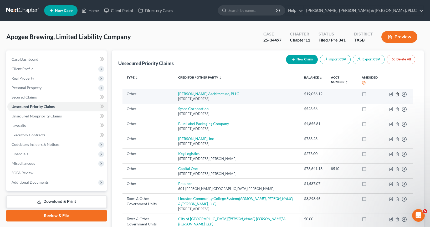
click at [397, 94] on icon "button" at bounding box center [398, 94] width 4 height 4
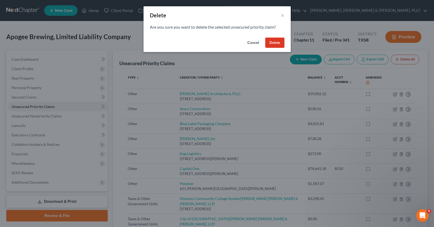
click at [273, 41] on button "Delete" at bounding box center [274, 43] width 19 height 11
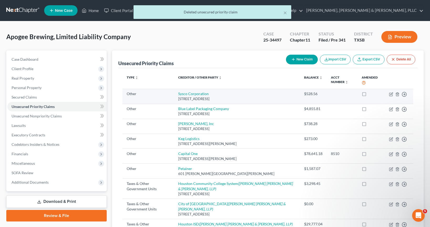
click at [395, 95] on td "Move to D Move to F Move to G Move to Notice Only" at bounding box center [399, 96] width 28 height 15
click at [396, 95] on icon "button" at bounding box center [397, 94] width 2 height 3
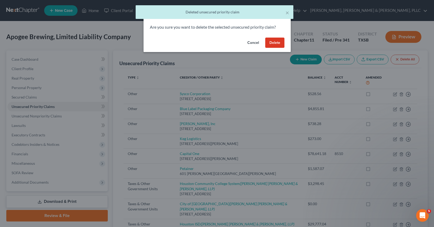
click at [277, 43] on button "Delete" at bounding box center [274, 43] width 19 height 11
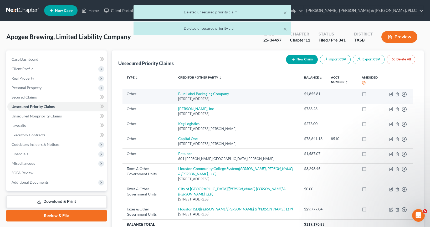
click at [398, 97] on td "Move to D Move to F Move to G Move to Notice Only" at bounding box center [399, 96] width 28 height 15
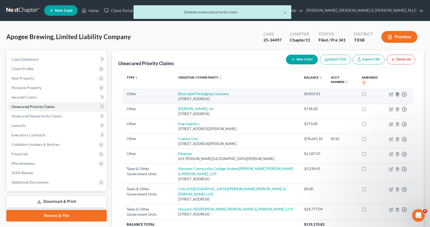
click at [398, 94] on line "button" at bounding box center [398, 94] width 0 height 1
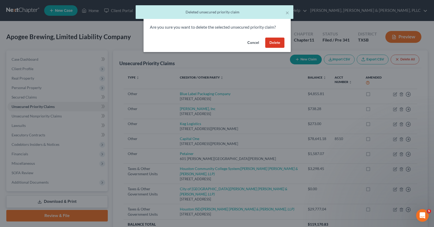
click at [268, 44] on button "Delete" at bounding box center [274, 43] width 19 height 11
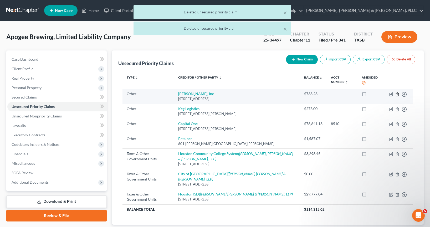
click at [396, 93] on icon "button" at bounding box center [398, 94] width 4 height 4
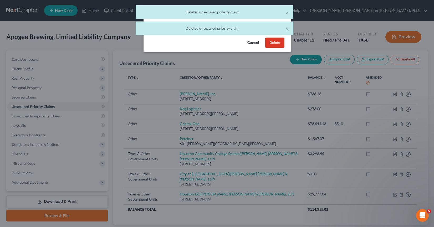
click at [277, 45] on button "Delete" at bounding box center [274, 43] width 19 height 11
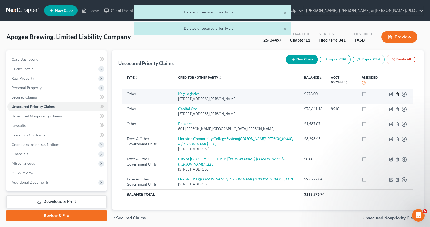
click at [397, 94] on icon "button" at bounding box center [398, 94] width 4 height 4
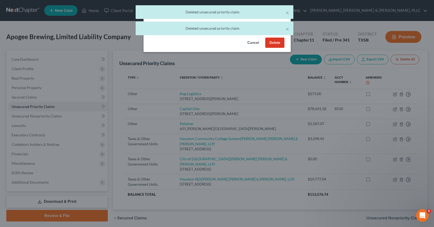
click at [280, 47] on button "Delete" at bounding box center [274, 43] width 19 height 11
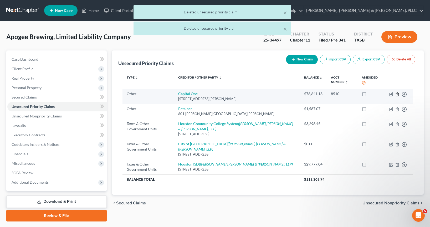
click at [396, 95] on icon "button" at bounding box center [397, 94] width 2 height 3
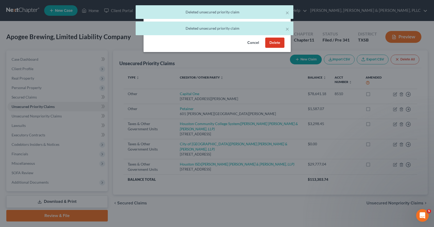
click at [276, 47] on button "Delete" at bounding box center [274, 43] width 19 height 11
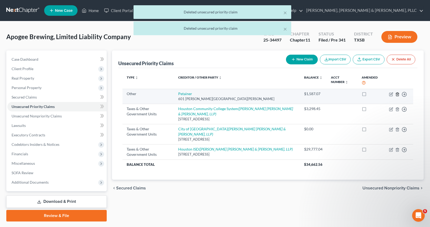
click at [397, 96] on icon "button" at bounding box center [397, 94] width 2 height 3
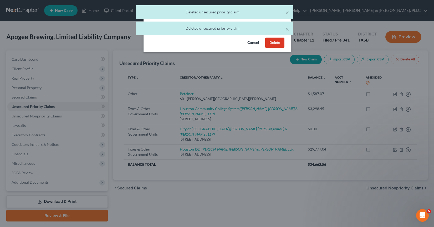
click at [272, 46] on button "Delete" at bounding box center [274, 43] width 19 height 11
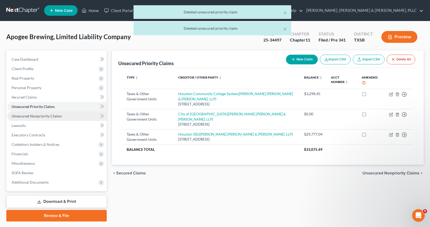
click at [66, 116] on link "Unsecured Nonpriority Claims" at bounding box center [56, 116] width 99 height 9
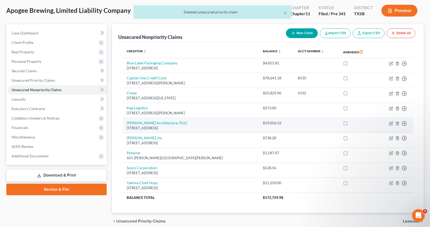
scroll to position [49, 0]
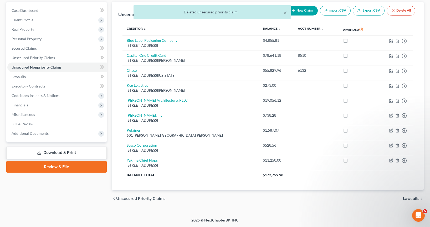
click at [243, 192] on div "chevron_left Unsecured Priority Claims Lawsuits chevron_right" at bounding box center [268, 198] width 312 height 17
click at [69, 76] on link "Lawsuits" at bounding box center [56, 76] width 99 height 9
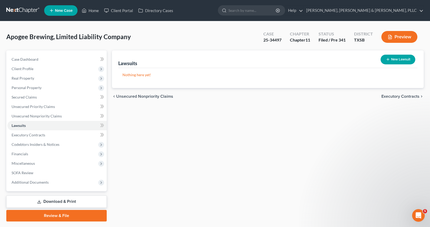
click at [406, 98] on span "Executory Contracts" at bounding box center [401, 96] width 38 height 4
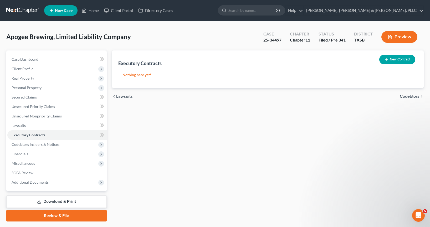
click at [152, 64] on div "Executory Contracts" at bounding box center [139, 63] width 43 height 6
copy div "Executory Contracts New Contract"
click at [396, 59] on button "New Contract" at bounding box center [398, 60] width 36 height 10
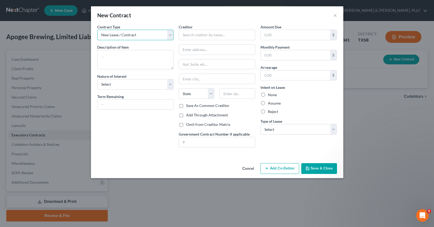
click at [127, 37] on select "New Lease / Contract New Timeshare" at bounding box center [135, 35] width 77 height 11
click at [97, 30] on select "New Lease / Contract New Timeshare" at bounding box center [135, 35] width 77 height 11
click at [200, 37] on input "text" at bounding box center [217, 35] width 77 height 11
click at [210, 55] on div "Creditor * Eado Investments LLC State [US_STATE] AK AR AZ CA CO CT DE DC [GEOGR…" at bounding box center [217, 63] width 77 height 79
click at [209, 53] on input "text" at bounding box center [217, 50] width 76 height 10
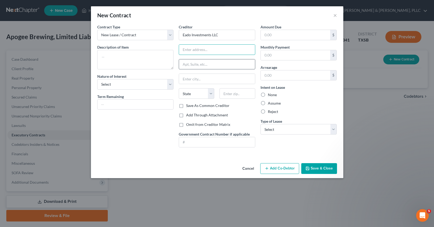
paste input "[STREET_ADDRESS][PERSON_NAME]"
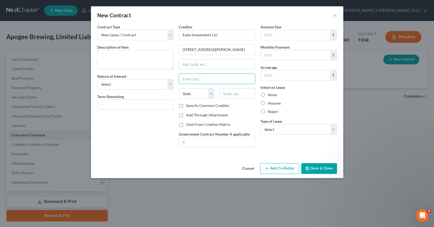
drag, startPoint x: 208, startPoint y: 80, endPoint x: 202, endPoint y: 85, distance: 7.9
click at [208, 80] on input "text" at bounding box center [217, 79] width 76 height 10
paste input "[GEOGRAPHIC_DATA]"
click at [198, 93] on select "State [US_STATE] AK AR AZ CA CO CT DE DC [GEOGRAPHIC_DATA] [GEOGRAPHIC_DATA] GU…" at bounding box center [197, 93] width 36 height 11
click at [179, 88] on select "State [US_STATE] AK AR AZ CA CO CT DE DC [GEOGRAPHIC_DATA] [GEOGRAPHIC_DATA] GU…" at bounding box center [197, 93] width 36 height 11
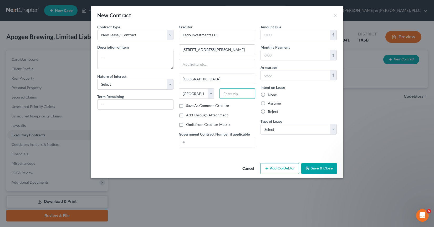
click at [228, 94] on input "text" at bounding box center [238, 93] width 36 height 11
click at [280, 51] on input "text" at bounding box center [296, 55] width 70 height 10
click at [115, 65] on textarea at bounding box center [135, 59] width 77 height 19
click at [124, 86] on select "Select Purchaser Agent Lessor Lessee" at bounding box center [135, 84] width 77 height 11
click at [97, 79] on select "Select Purchaser Agent Lessor Lessee" at bounding box center [135, 84] width 77 height 11
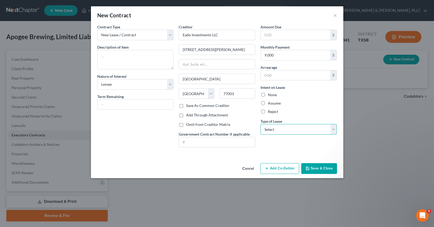
click at [277, 127] on select "Select Real Estate Car Other" at bounding box center [299, 129] width 77 height 11
click at [261, 124] on select "Select Real Estate Car Other" at bounding box center [299, 129] width 77 height 11
click at [277, 150] on div "Amount Due $ Monthly Payment 9,000 $ Arrearage $ Intent on Lease None Assume Re…" at bounding box center [299, 88] width 82 height 128
click at [146, 72] on div "Contract Type New Lease / Contract New Timeshare Description of non-residential…" at bounding box center [136, 88] width 82 height 128
click at [139, 53] on textarea at bounding box center [135, 59] width 77 height 19
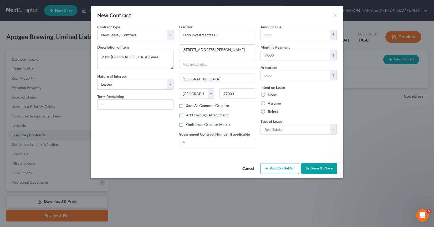
click at [308, 171] on button "Save & Close" at bounding box center [319, 168] width 36 height 11
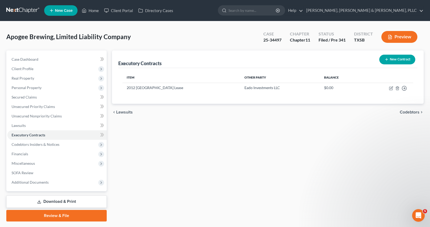
click at [383, 61] on button "New Contract" at bounding box center [398, 60] width 36 height 10
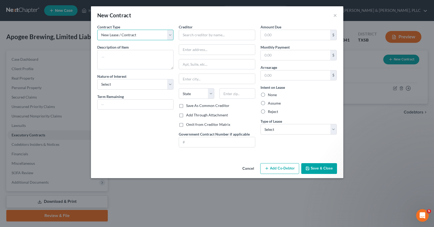
click at [124, 39] on select "New Lease / Contract New Timeshare" at bounding box center [135, 35] width 77 height 11
click at [148, 63] on textarea at bounding box center [135, 59] width 77 height 19
click at [228, 39] on input "text" at bounding box center [217, 35] width 77 height 11
paste input "Keg Logistics"
click at [198, 53] on input "text" at bounding box center [217, 50] width 76 height 10
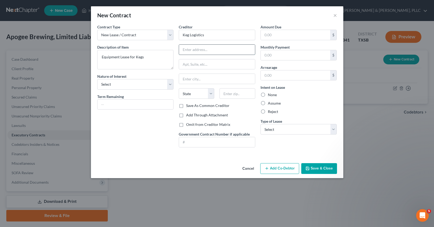
paste input "[STREET_ADDRESS][PERSON_NAME]"
drag, startPoint x: 235, startPoint y: 51, endPoint x: 217, endPoint y: 51, distance: 18.9
click at [217, 51] on input "[STREET_ADDRESS][PERSON_NAME]" at bounding box center [217, 50] width 76 height 10
click at [212, 64] on input "text" at bounding box center [217, 64] width 76 height 10
paste input "Suite 105"
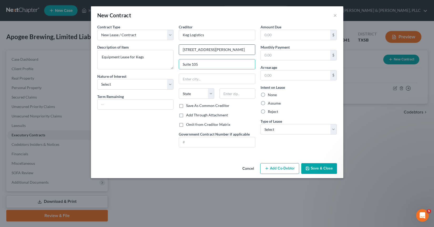
click at [219, 55] on div "[STREET_ADDRESS][PERSON_NAME]" at bounding box center [217, 49] width 77 height 11
click at [219, 54] on input "[STREET_ADDRESS][PERSON_NAME]" at bounding box center [217, 50] width 76 height 10
click at [219, 52] on input "[STREET_ADDRESS][PERSON_NAME]" at bounding box center [217, 50] width 76 height 10
click at [237, 83] on input "text" at bounding box center [217, 79] width 76 height 10
paste input "Centennial,"
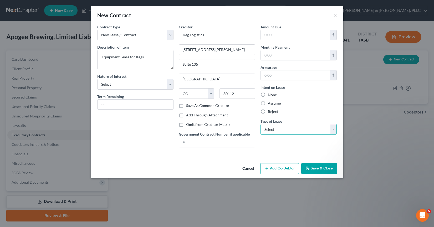
click at [294, 130] on select "Select Real Estate Car Other" at bounding box center [299, 129] width 77 height 11
click at [261, 124] on select "Select Real Estate Car Other" at bounding box center [299, 129] width 77 height 11
click at [298, 150] on div "Amount Due $ Monthly Payment $ Arrearage $ Intent on Lease None Assume Reject T…" at bounding box center [299, 88] width 82 height 128
click at [318, 169] on button "Save & Close" at bounding box center [319, 168] width 36 height 11
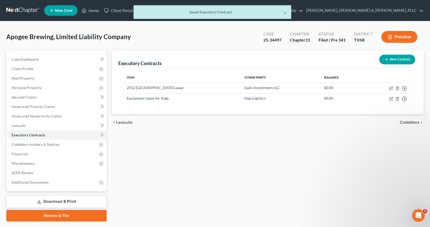
click at [411, 122] on span "Codebtors" at bounding box center [410, 122] width 20 height 4
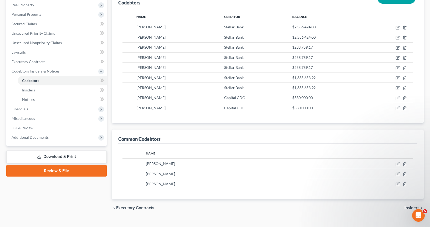
scroll to position [79, 0]
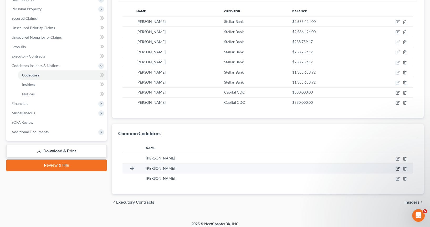
click at [398, 170] on icon "button" at bounding box center [398, 169] width 4 height 4
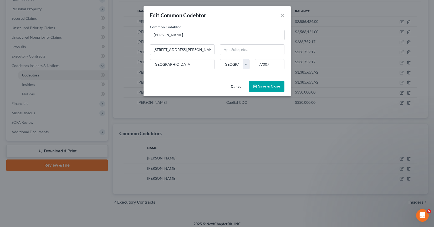
click at [188, 35] on input "[PERSON_NAME]" at bounding box center [217, 35] width 134 height 10
click at [163, 51] on input "[STREET_ADDRESS][PERSON_NAME]" at bounding box center [182, 50] width 64 height 10
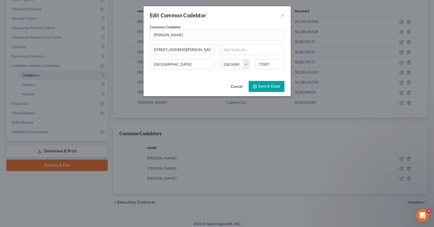
click at [261, 84] on span "Save & Close" at bounding box center [269, 86] width 22 height 4
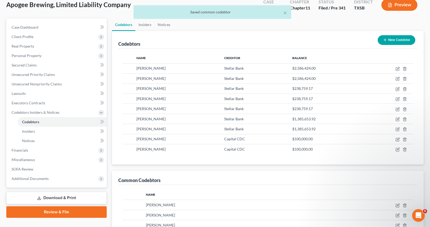
scroll to position [26, 0]
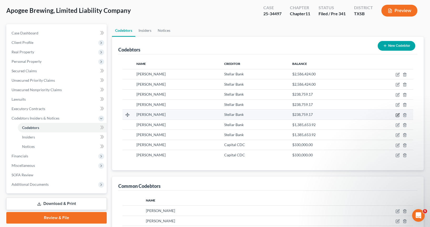
click at [399, 115] on icon "button" at bounding box center [398, 115] width 4 height 4
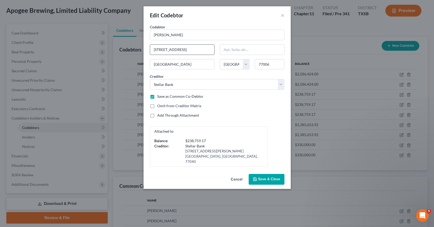
click at [166, 50] on input "[STREET_ADDRESS]" at bounding box center [182, 50] width 64 height 10
paste input "1026 Columbia"
click at [265, 67] on input "77006" at bounding box center [270, 64] width 30 height 11
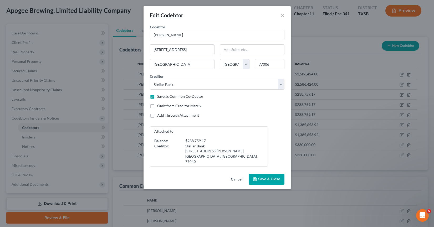
click at [290, 64] on div "Codebtor * [PERSON_NAME] Codebtor * [PERSON_NAME] [GEOGRAPHIC_DATA] [US_STATE] …" at bounding box center [217, 98] width 147 height 148
click at [275, 64] on input "77006" at bounding box center [270, 64] width 30 height 11
paste input "8"
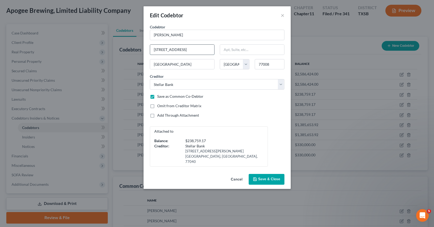
click at [182, 50] on input "[STREET_ADDRESS]" at bounding box center [182, 50] width 64 height 10
click at [274, 176] on button "Save & Close" at bounding box center [267, 179] width 36 height 11
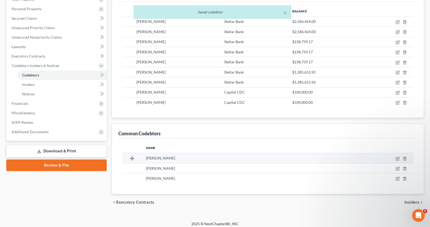
scroll to position [83, 0]
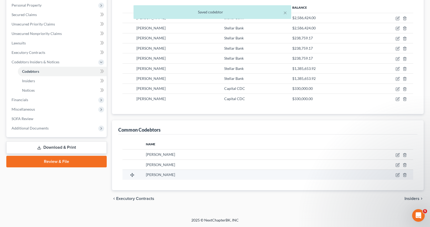
click at [396, 174] on td at bounding box center [364, 175] width 100 height 10
click at [397, 174] on icon "button" at bounding box center [397, 175] width 3 height 3
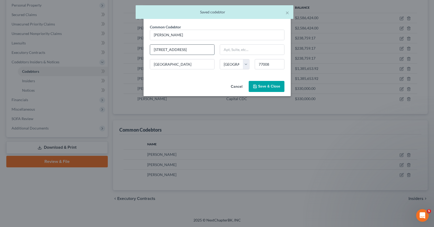
click at [175, 49] on input "[STREET_ADDRESS]" at bounding box center [182, 50] width 64 height 10
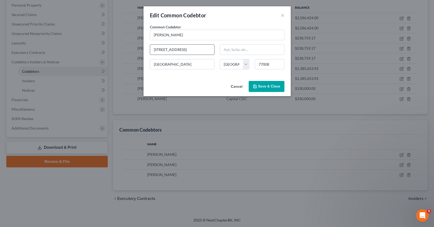
click at [175, 49] on input "[STREET_ADDRESS]" at bounding box center [182, 50] width 64 height 10
click at [264, 89] on button "Save & Close" at bounding box center [267, 86] width 36 height 11
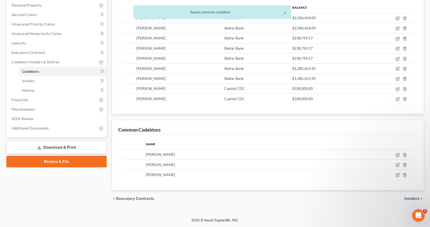
click at [416, 197] on span "Insiders" at bounding box center [412, 199] width 15 height 4
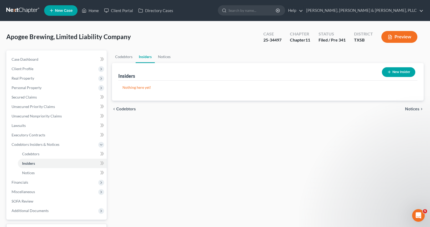
click at [416, 108] on span "Notices" at bounding box center [412, 109] width 14 height 4
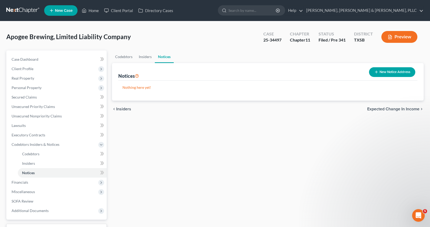
click at [414, 108] on span "Expected Change in Income" at bounding box center [394, 109] width 52 height 4
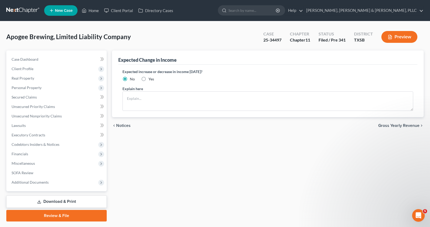
click at [402, 126] on span "Gross Yearly Revenue" at bounding box center [399, 126] width 41 height 4
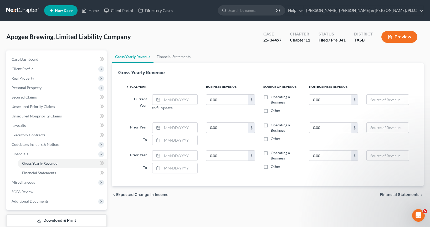
drag, startPoint x: 388, startPoint y: 37, endPoint x: 351, endPoint y: 65, distance: 46.0
click at [379, 57] on div "Apogee Brewing, Limited Liability Company Upgraded Case 25-34497 Chapter Chapte…" at bounding box center [215, 136] width 418 height 217
drag, startPoint x: 398, startPoint y: 28, endPoint x: 396, endPoint y: 32, distance: 4.9
click at [398, 28] on div "Case 25-34497 Chapter Chapter 11 Status Filed / Pre 341 District [GEOGRAPHIC_DA…" at bounding box center [340, 37] width 167 height 19
click at [395, 34] on button "Preview" at bounding box center [400, 37] width 36 height 12
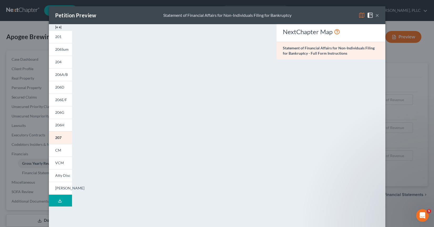
click at [376, 16] on button "×" at bounding box center [378, 15] width 4 height 6
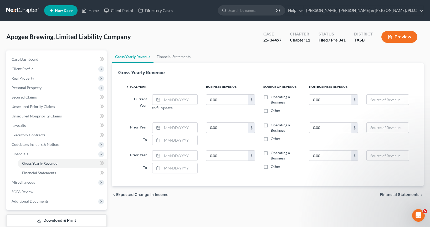
click at [271, 98] on label "Operating a Business" at bounding box center [286, 99] width 30 height 11
click at [273, 98] on input "Operating a Business" at bounding box center [274, 95] width 3 height 3
click at [173, 102] on input "text" at bounding box center [179, 100] width 35 height 10
click at [42, 173] on span "Financial Statements" at bounding box center [39, 173] width 34 height 4
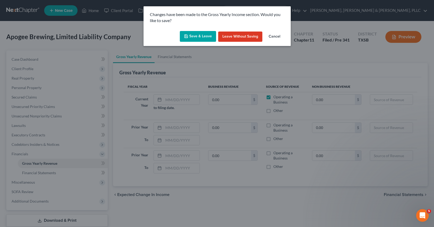
click at [273, 34] on button "Cancel" at bounding box center [275, 37] width 20 height 11
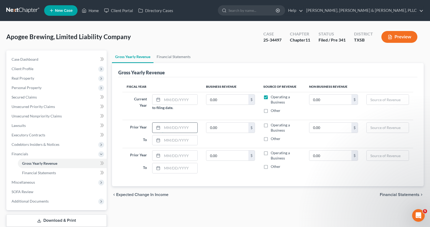
click at [177, 123] on input "text" at bounding box center [179, 128] width 35 height 10
paste input "$968,482.81"
click at [271, 125] on label "Operating a Business" at bounding box center [286, 128] width 30 height 11
click at [273, 125] on input "Operating a Business" at bounding box center [274, 124] width 3 height 3
click at [214, 154] on input "0.00" at bounding box center [228, 156] width 42 height 10
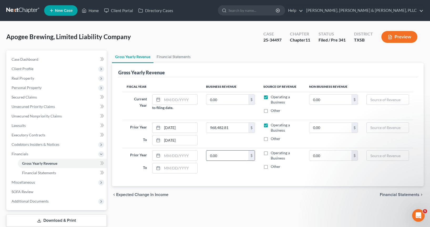
paste input "$954,969.41"
click at [180, 130] on input "[DATE]" at bounding box center [179, 128] width 35 height 10
click at [180, 156] on input "text" at bounding box center [179, 156] width 35 height 10
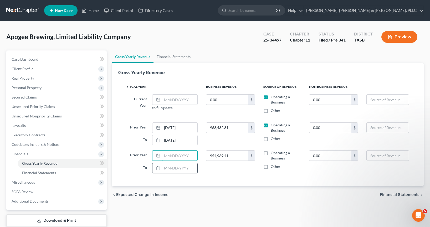
paste input "[DATE]"
click at [179, 166] on input "text" at bounding box center [179, 168] width 35 height 10
paste input "[DATE]"
click at [188, 158] on input "[DATE]" at bounding box center [179, 156] width 35 height 10
click at [189, 168] on input "[DATE]" at bounding box center [179, 168] width 35 height 10
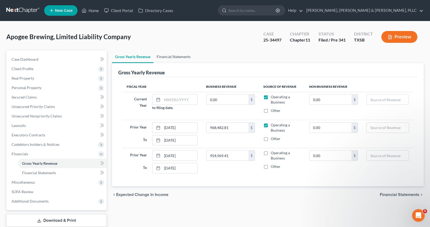
click at [171, 52] on link "Financial Statements" at bounding box center [174, 57] width 40 height 13
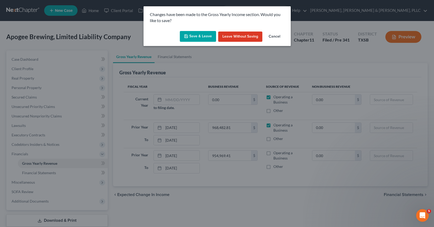
click at [274, 34] on button "Cancel" at bounding box center [275, 37] width 20 height 11
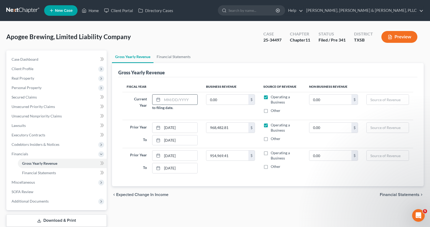
click at [187, 102] on input "text" at bounding box center [179, 100] width 35 height 10
click at [229, 115] on td "0.00 $" at bounding box center [230, 106] width 57 height 28
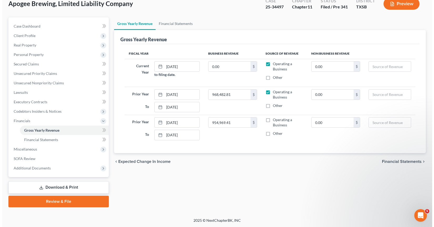
scroll to position [33, 0]
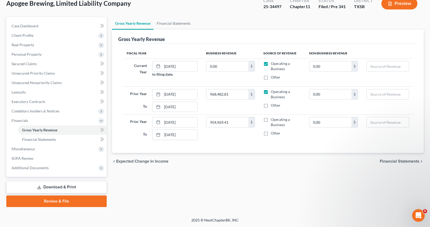
click at [397, 165] on div "chevron_left Expected Change in Income Financial Statements chevron_right" at bounding box center [268, 161] width 312 height 17
click at [396, 163] on span "Financial Statements" at bounding box center [400, 161] width 40 height 4
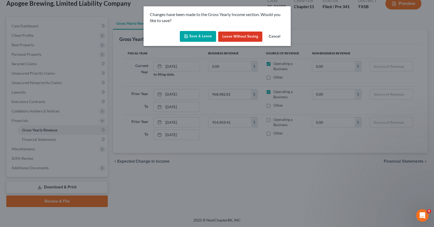
click at [201, 38] on button "Save & Leave" at bounding box center [198, 36] width 36 height 11
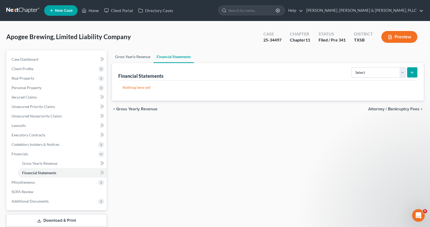
click at [149, 56] on link "Gross Yearly Revenue" at bounding box center [133, 57] width 42 height 13
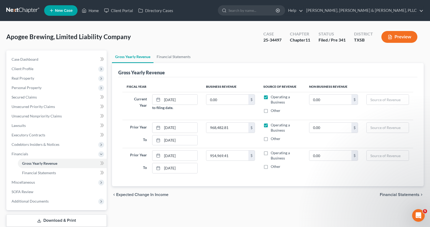
click at [271, 152] on label "Operating a Business" at bounding box center [286, 155] width 30 height 11
click at [273, 152] on input "Operating a Business" at bounding box center [274, 151] width 3 height 3
click at [394, 194] on span "Financial Statements" at bounding box center [400, 195] width 40 height 4
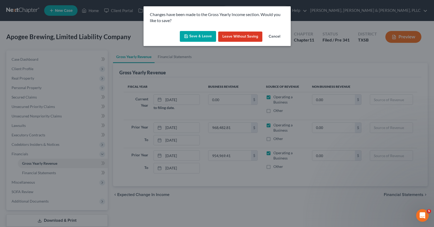
click at [199, 34] on button "Save & Leave" at bounding box center [198, 36] width 36 height 11
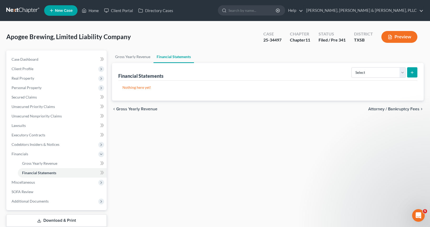
click at [170, 55] on link "Financial Statements" at bounding box center [174, 57] width 41 height 13
click at [380, 75] on select "Select Auditor Bookkeeper Creditor Pension Contribution Records Keeper Tax Cons…" at bounding box center [379, 72] width 54 height 11
click at [175, 44] on div "Apogee Brewing, Limited Liability Company Upgraded Case 25-34497 Chapter Chapte…" at bounding box center [215, 39] width 418 height 23
click at [369, 66] on div "Select Auditor Bookkeeper Creditor Pension Contribution Records Keeper Tax Cons…" at bounding box center [384, 72] width 68 height 14
drag, startPoint x: 369, startPoint y: 70, endPoint x: 370, endPoint y: 76, distance: 6.1
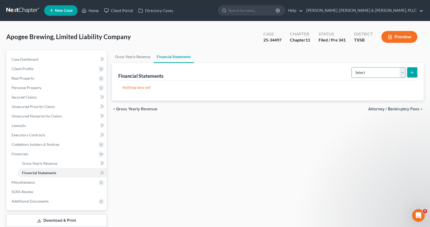
click at [369, 70] on select "Select Auditor Bookkeeper Creditor Pension Contribution Records Keeper Tax Cons…" at bounding box center [379, 72] width 54 height 11
click at [352, 67] on select "Select Auditor Bookkeeper Creditor Pension Contribution Records Keeper Tax Cons…" at bounding box center [379, 72] width 54 height 11
click at [388, 71] on select "Select Auditor Bookkeeper Creditor Pension Contribution Records Keeper Tax Cons…" at bounding box center [379, 72] width 54 height 11
click at [413, 73] on line "submit" at bounding box center [412, 73] width 2 height 0
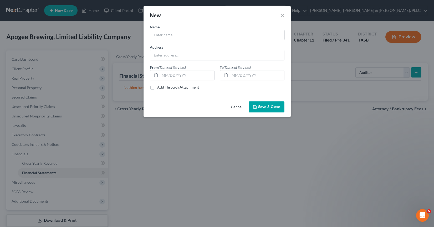
click at [170, 38] on input "text" at bounding box center [217, 35] width 134 height 10
click at [242, 107] on button "Cancel" at bounding box center [237, 107] width 20 height 11
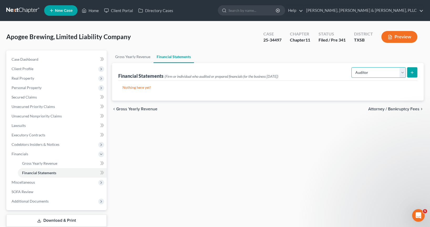
click at [376, 71] on select "Select Auditor Bookkeeper Creditor Pension Contribution Records Keeper Tax Cons…" at bounding box center [379, 72] width 54 height 11
click at [352, 67] on select "Select Auditor Bookkeeper Creditor Pension Contribution Records Keeper Tax Cons…" at bounding box center [379, 72] width 54 height 11
click at [385, 74] on select "Select Auditor Bookkeeper Creditor Pension Contribution Records Keeper Tax Cons…" at bounding box center [379, 72] width 54 height 11
click at [352, 67] on select "Select Auditor Bookkeeper Creditor Pension Contribution Records Keeper Tax Cons…" at bounding box center [379, 72] width 54 height 11
click at [378, 79] on div "Select Auditor Bookkeeper Creditor Pension Contribution Records Keeper Tax Cons…" at bounding box center [384, 72] width 68 height 14
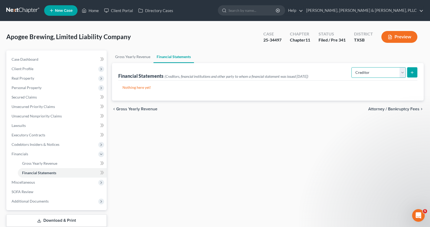
click at [378, 75] on select "Select Auditor Bookkeeper Creditor Pension Contribution Records Keeper Tax Cons…" at bounding box center [379, 72] width 54 height 11
click at [370, 77] on select "Select Auditor Bookkeeper Creditor Pension Contribution Records Keeper Tax Cons…" at bounding box center [379, 72] width 54 height 11
click at [359, 61] on ul "Gross Yearly Revenue Financial Statements" at bounding box center [268, 57] width 312 height 13
click at [128, 58] on link "Gross Yearly Revenue" at bounding box center [133, 57] width 42 height 13
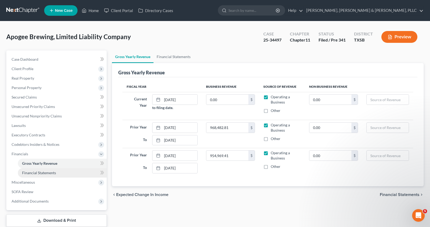
click at [45, 174] on span "Financial Statements" at bounding box center [39, 173] width 34 height 4
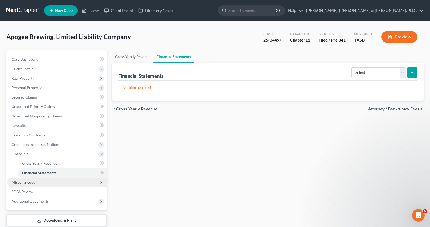
click at [42, 184] on span "Miscellaneous" at bounding box center [56, 182] width 99 height 9
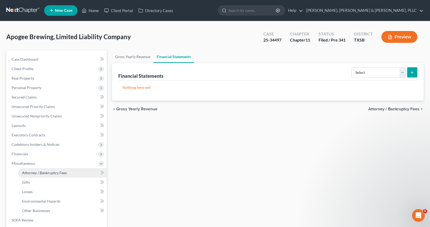
click at [59, 176] on link "Attorney / Bankruptcy Fees" at bounding box center [62, 172] width 89 height 9
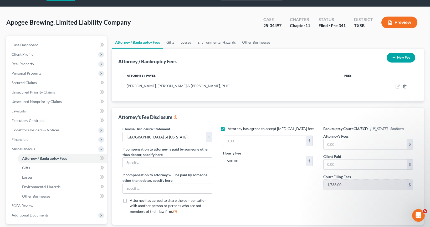
scroll to position [26, 0]
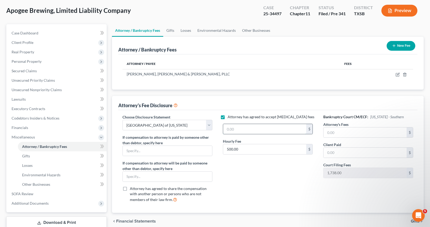
click at [257, 128] on input "text" at bounding box center [264, 129] width 83 height 10
click at [305, 165] on div "Attorney has agreed to accept [MEDICAL_DATA] fees 0 $ Hourly Fee 500.00 $" at bounding box center [268, 160] width 100 height 92
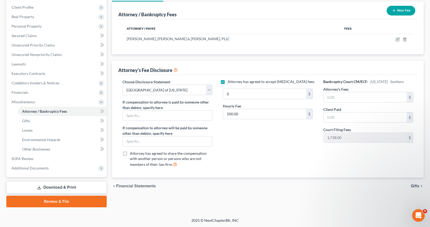
scroll to position [62, 0]
click at [391, 98] on input "text" at bounding box center [365, 97] width 83 height 10
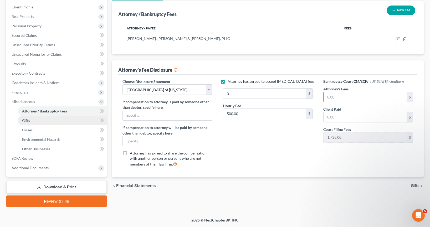
click at [29, 118] on span "Gifts" at bounding box center [26, 120] width 8 height 4
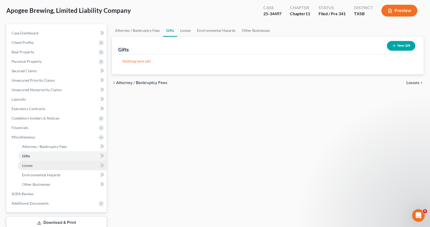
click at [43, 167] on link "Losses" at bounding box center [62, 165] width 89 height 9
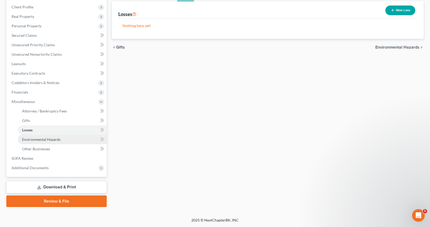
click at [55, 136] on link "Environmental Hazards" at bounding box center [62, 139] width 89 height 9
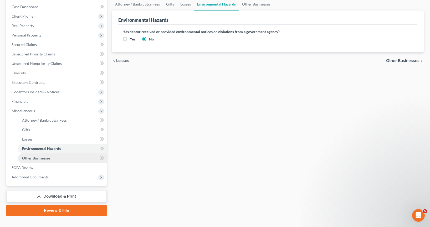
click at [49, 158] on span "Other Businesses" at bounding box center [36, 158] width 28 height 4
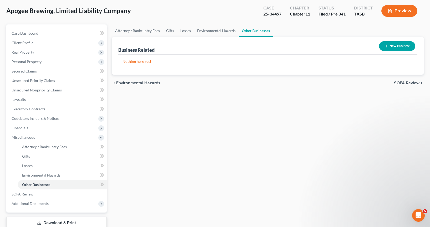
scroll to position [26, 0]
click at [390, 47] on button "New Business" at bounding box center [397, 46] width 36 height 10
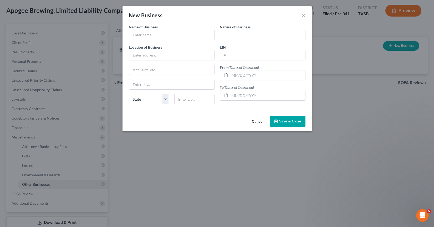
click at [257, 120] on button "Cancel" at bounding box center [258, 122] width 20 height 11
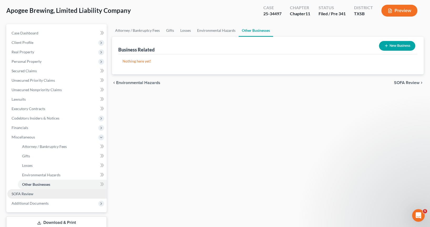
click at [11, 196] on link "SOFA Review" at bounding box center [56, 193] width 99 height 9
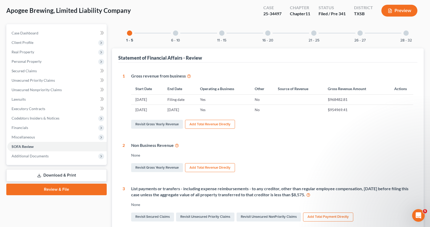
scroll to position [53, 0]
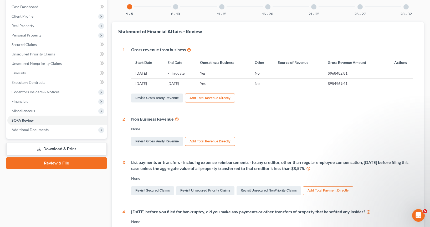
click at [189, 51] on icon at bounding box center [189, 49] width 4 height 5
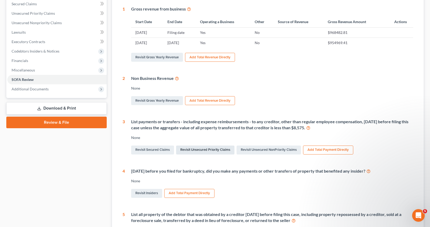
scroll to position [105, 0]
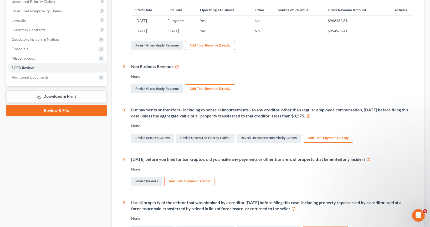
drag, startPoint x: 138, startPoint y: 109, endPoint x: 322, endPoint y: 116, distance: 183.8
click at [322, 116] on div "List payments or transfers - including expense reimbursements - to any creditor…" at bounding box center [272, 113] width 282 height 12
drag, startPoint x: 322, startPoint y: 116, endPoint x: 131, endPoint y: 112, distance: 191.0
click at [131, 112] on div "List payments or transfers - including expense reimbursements - to any creditor…" at bounding box center [269, 125] width 289 height 37
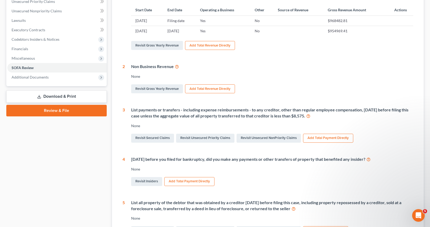
copy div "List payments or transfers - including expense reimbursements - to any creditor…"
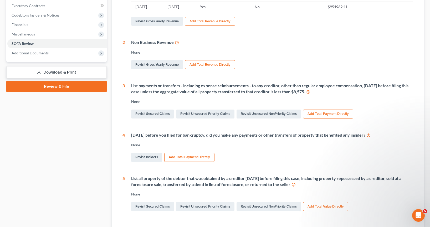
scroll to position [170, 0]
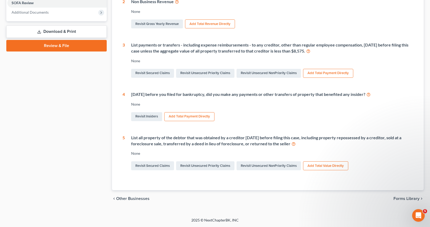
click at [57, 31] on link "Download & Print" at bounding box center [56, 32] width 100 height 12
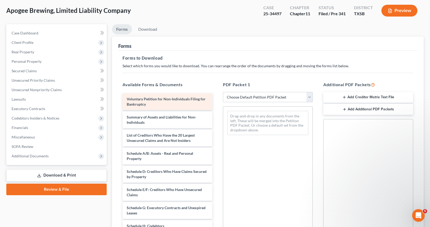
click at [158, 106] on div "Voluntary Petition for Non-Individuals Filing for Bankruptcy" at bounding box center [168, 101] width 90 height 17
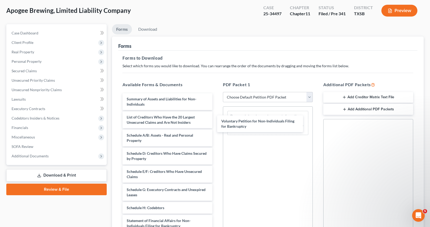
click at [217, 122] on div "Voluntary Petition for Non-Individuals Filing for Bankruptcy Voluntary Petition…" at bounding box center [167, 197] width 98 height 208
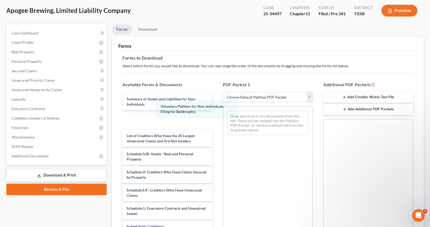
drag, startPoint x: 240, startPoint y: 114, endPoint x: 278, endPoint y: 100, distance: 40.9
click at [223, 107] on div "Voluntary Petition for Non-Individuals Filing for Bankruptcy Voluntary Petition…" at bounding box center [267, 123] width 89 height 33
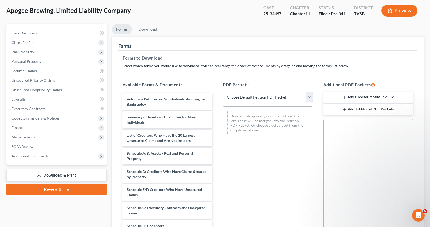
click at [284, 100] on select "Choose Default Petition PDF Packet Complete Bankruptcy Petition (all forms and …" at bounding box center [268, 97] width 90 height 11
click at [223, 92] on select "Choose Default Petition PDF Packet Complete Bankruptcy Petition (all forms and …" at bounding box center [268, 97] width 90 height 11
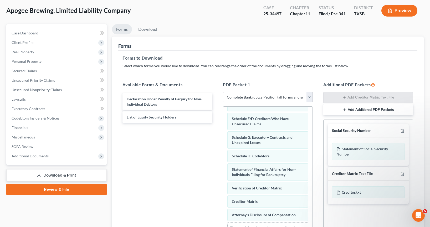
scroll to position [98, 0]
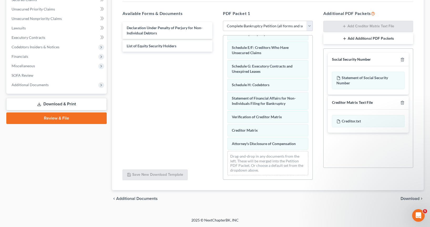
click at [413, 198] on span "Download" at bounding box center [410, 199] width 19 height 4
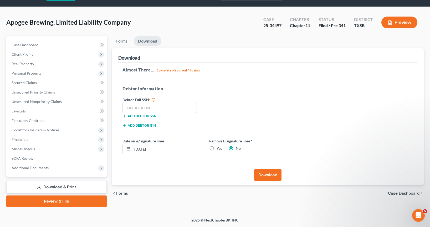
scroll to position [14, 0]
click at [255, 174] on button "Download" at bounding box center [267, 175] width 27 height 12
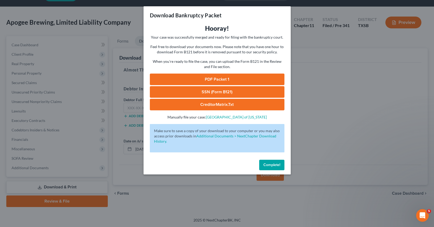
click at [224, 81] on link "PDF Packet 1" at bounding box center [217, 80] width 135 height 12
click at [256, 78] on link "PDF Packet 1" at bounding box center [217, 80] width 135 height 12
click at [302, 163] on div "Download Bankruptcy Packet Hooray! Your case was successfully merged and ready …" at bounding box center [217, 113] width 434 height 227
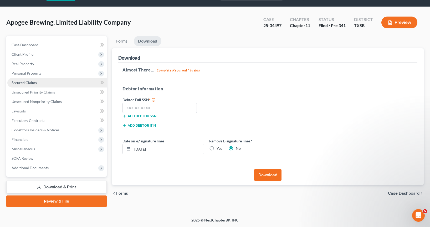
drag, startPoint x: 43, startPoint y: 85, endPoint x: 72, endPoint y: 83, distance: 29.8
click at [43, 85] on link "Secured Claims" at bounding box center [56, 82] width 99 height 9
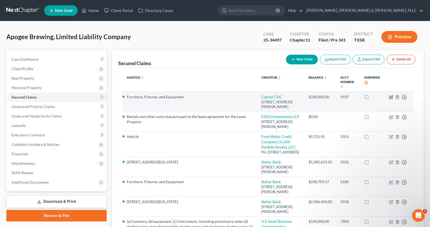
click at [391, 97] on icon "button" at bounding box center [391, 97] width 4 height 4
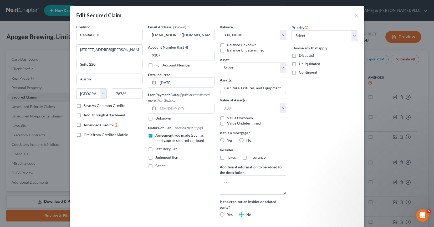
drag, startPoint x: 232, startPoint y: 92, endPoint x: 285, endPoint y: 92, distance: 52.6
click at [285, 92] on div "Balance 330,000.00 $ Balance Unknown Balance Undetermined 330,000.00 $ Balance …" at bounding box center [253, 123] width 72 height 198
click at [355, 18] on button "×" at bounding box center [357, 15] width 4 height 6
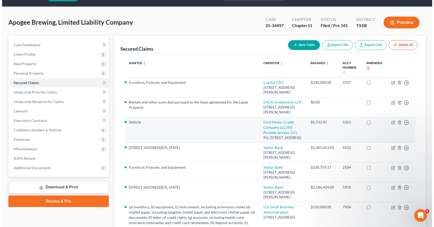
scroll to position [26, 0]
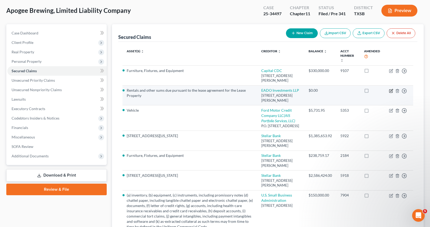
click at [391, 92] on icon "button" at bounding box center [392, 90] width 2 height 2
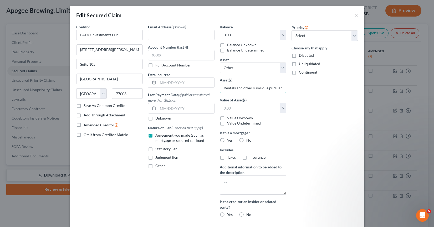
click at [249, 86] on input "Rentals and other sums due pursuant to the lease agreement for the Lease Proper…" at bounding box center [253, 88] width 66 height 10
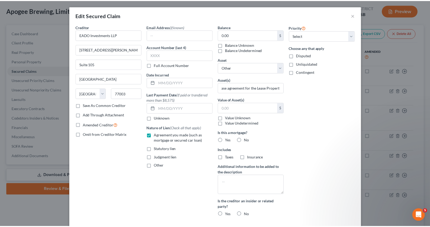
scroll to position [0, 0]
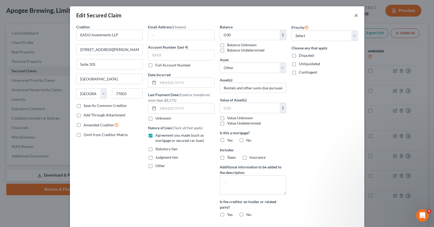
click at [355, 16] on button "×" at bounding box center [357, 15] width 4 height 6
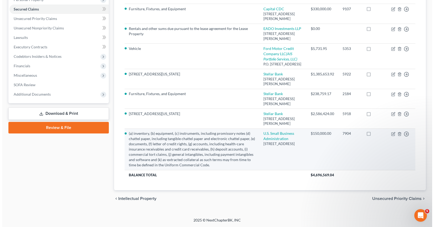
scroll to position [79, 0]
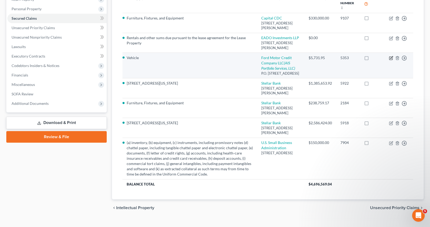
click at [393, 60] on icon "button" at bounding box center [391, 58] width 4 height 4
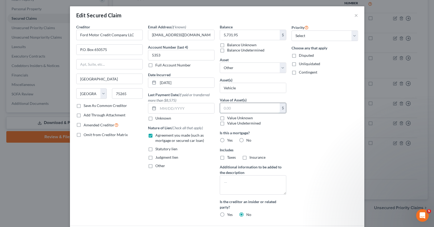
click at [248, 111] on input "text" at bounding box center [250, 108] width 60 height 10
click at [253, 92] on input "Vehicle" at bounding box center [253, 88] width 66 height 10
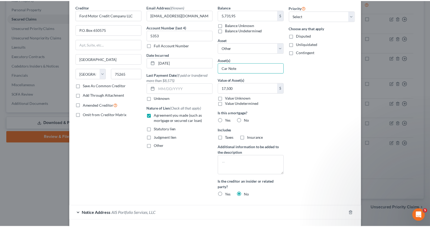
scroll to position [57, 0]
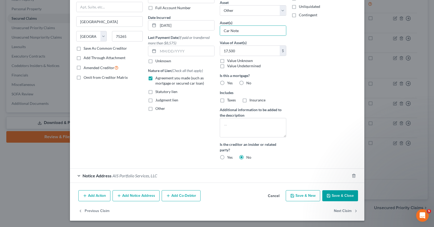
click at [335, 194] on button "Save & Close" at bounding box center [341, 195] width 36 height 11
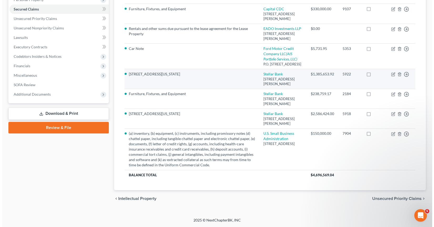
scroll to position [105, 0]
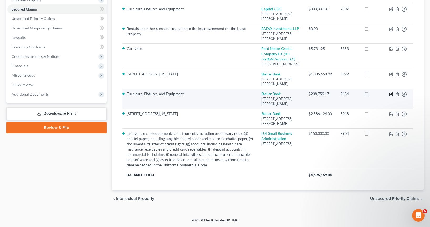
click at [393, 97] on icon "button" at bounding box center [391, 94] width 4 height 4
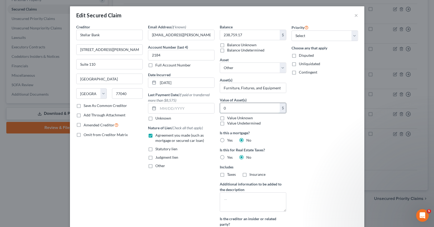
click at [253, 110] on input "0" at bounding box center [250, 108] width 60 height 10
drag, startPoint x: 79, startPoint y: 167, endPoint x: 87, endPoint y: 161, distance: 9.7
click at [79, 167] on div "Creditor * Stellar Bank [STREET_ADDRESS][GEOGRAPHIC_DATA][PERSON_NAME][US_STATE…" at bounding box center [110, 131] width 72 height 215
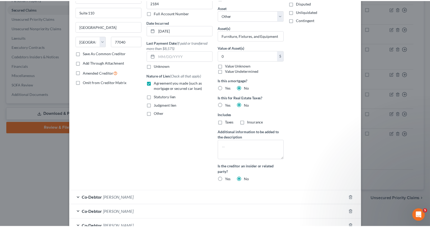
scroll to position [0, 0]
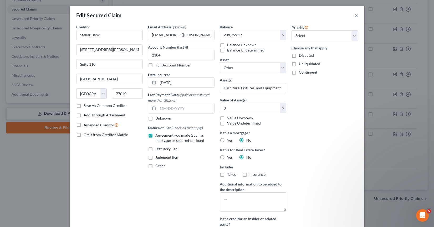
click at [355, 16] on button "×" at bounding box center [357, 15] width 4 height 6
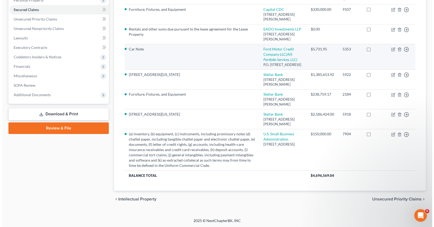
scroll to position [53, 0]
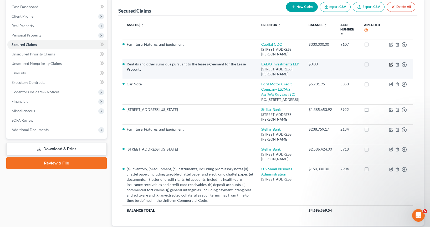
click at [391, 65] on icon "button" at bounding box center [392, 64] width 2 height 2
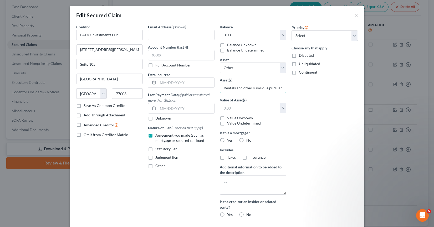
click at [238, 88] on input "Rentals and other sums due pursuant to the lease agreement for the Lease Proper…" at bounding box center [253, 88] width 66 height 10
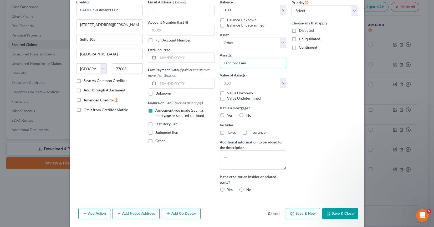
scroll to position [43, 0]
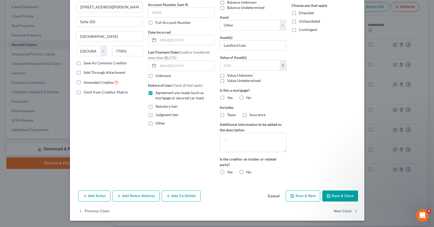
click at [338, 197] on button "Save & Close" at bounding box center [341, 196] width 36 height 11
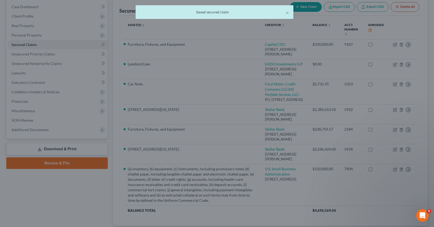
scroll to position [0, 0]
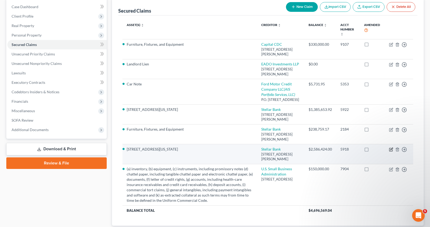
click at [391, 152] on icon "button" at bounding box center [391, 150] width 4 height 4
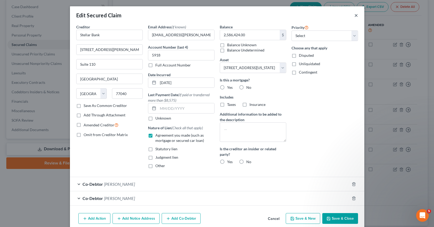
click at [355, 17] on button "×" at bounding box center [357, 15] width 4 height 6
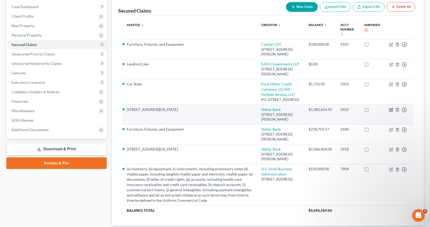
click at [391, 110] on icon "button" at bounding box center [392, 109] width 2 height 2
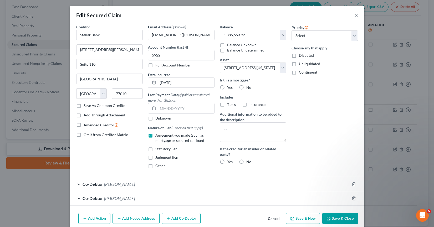
click at [355, 17] on button "×" at bounding box center [357, 15] width 4 height 6
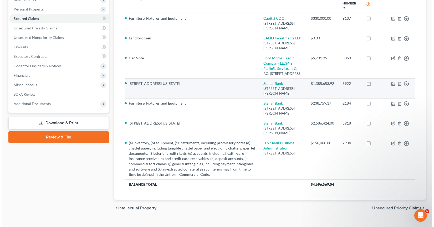
scroll to position [79, 0]
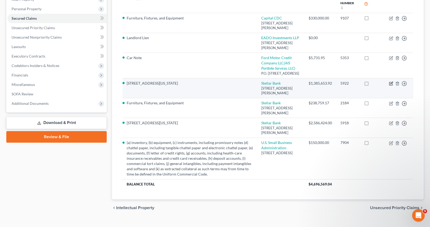
click at [393, 86] on icon "button" at bounding box center [391, 84] width 4 height 4
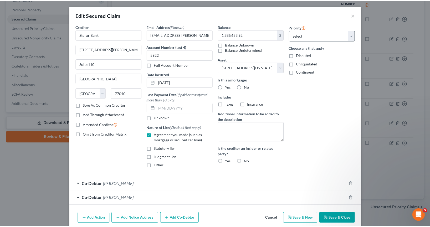
scroll to position [0, 0]
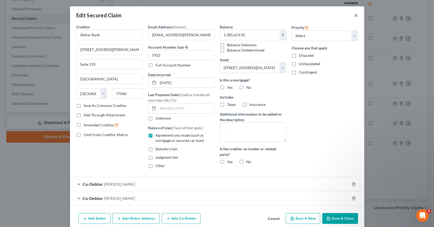
click at [355, 15] on button "×" at bounding box center [357, 15] width 4 height 6
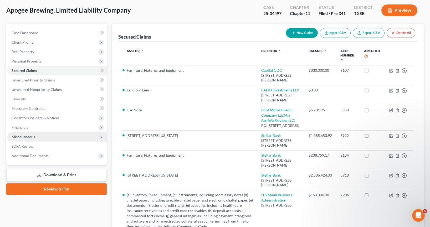
scroll to position [26, 0]
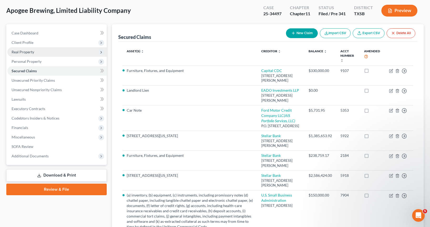
click at [60, 53] on span "Real Property" at bounding box center [56, 51] width 99 height 9
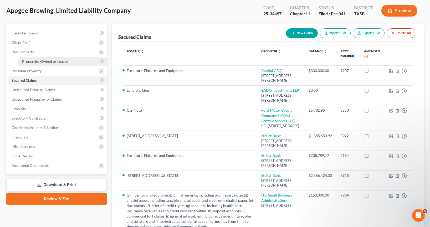
click at [69, 63] on link "Properties Owned or Leased" at bounding box center [62, 61] width 89 height 9
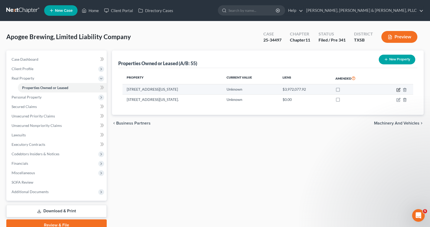
click at [398, 89] on icon "button" at bounding box center [399, 90] width 4 height 4
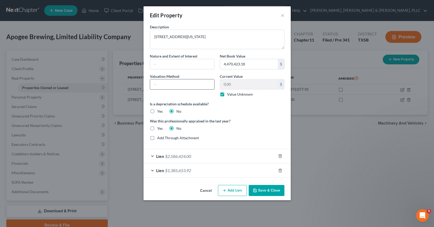
click at [177, 84] on input "text" at bounding box center [182, 84] width 64 height 10
drag, startPoint x: 228, startPoint y: 96, endPoint x: 232, endPoint y: 85, distance: 12.2
click at [227, 96] on label "Value Unknown" at bounding box center [240, 94] width 26 height 5
click at [229, 95] on input "Value Unknown" at bounding box center [230, 93] width 3 height 3
click at [227, 94] on label "Value Unknown" at bounding box center [240, 94] width 26 height 5
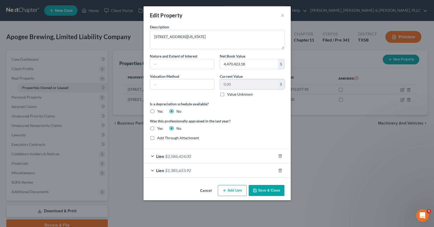
click at [229, 94] on input "Value Unknown" at bounding box center [230, 93] width 3 height 3
click at [227, 95] on label "Value Unknown" at bounding box center [240, 94] width 26 height 5
click at [229, 95] on input "Value Unknown" at bounding box center [230, 93] width 3 height 3
click at [225, 89] on input "0.00" at bounding box center [249, 84] width 58 height 10
click at [267, 194] on button "Save & Close" at bounding box center [267, 190] width 36 height 11
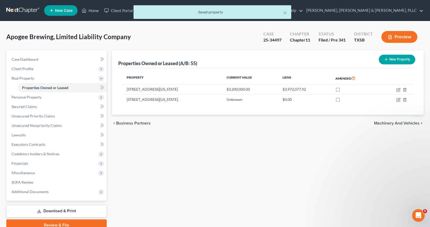
click at [395, 59] on button "New Property" at bounding box center [397, 60] width 37 height 10
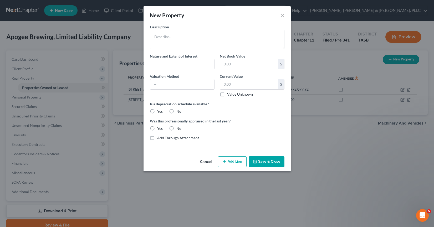
click at [209, 162] on button "Cancel" at bounding box center [206, 162] width 20 height 11
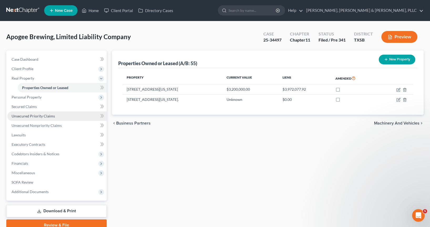
click at [42, 115] on span "Unsecured Priority Claims" at bounding box center [33, 116] width 43 height 4
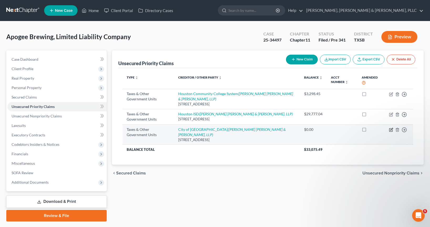
click at [391, 132] on icon "button" at bounding box center [391, 130] width 4 height 4
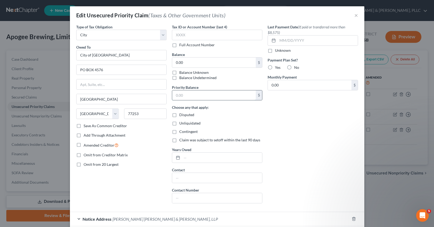
click at [210, 97] on input "text" at bounding box center [214, 96] width 84 height 10
click at [227, 59] on input "0.00" at bounding box center [214, 63] width 84 height 10
paste input "17,804.84_"
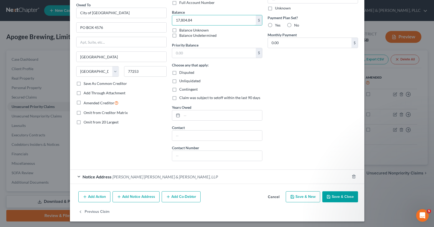
scroll to position [43, 0]
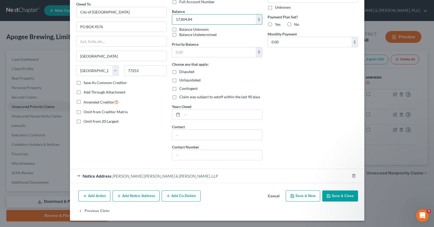
click at [338, 195] on button "Save & Close" at bounding box center [341, 196] width 36 height 11
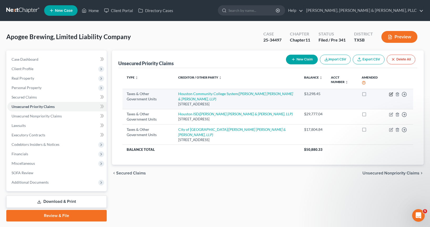
click at [392, 96] on icon "button" at bounding box center [391, 94] width 3 height 3
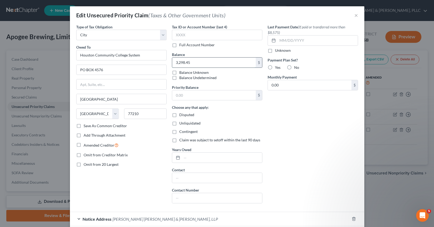
click at [230, 64] on input "3,298.45" at bounding box center [214, 63] width 84 height 10
click at [211, 94] on input "text" at bounding box center [214, 96] width 84 height 10
paste input "3,298.45"
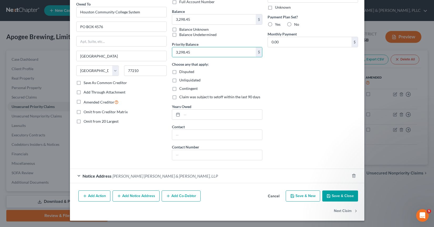
click at [329, 200] on button "Save & Close" at bounding box center [341, 196] width 36 height 11
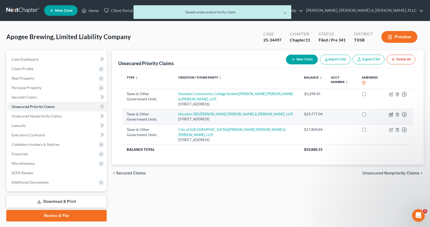
click at [391, 113] on icon "button" at bounding box center [391, 115] width 4 height 4
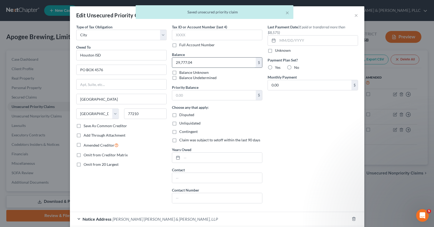
click at [230, 66] on input "29,777.04" at bounding box center [214, 63] width 84 height 10
drag, startPoint x: 230, startPoint y: 97, endPoint x: 235, endPoint y: 100, distance: 6.5
click at [230, 97] on input "text" at bounding box center [214, 96] width 84 height 10
paste input "29,777.04"
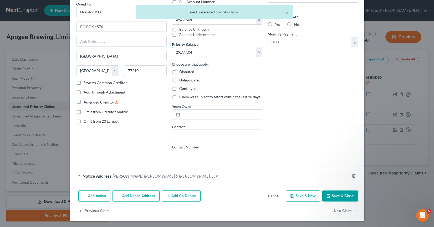
click at [335, 195] on button "Save & Close" at bounding box center [341, 196] width 36 height 11
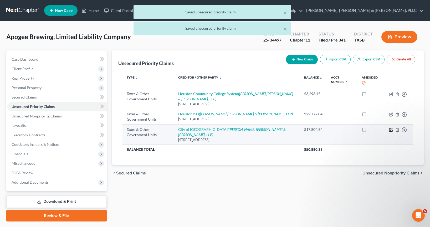
click at [390, 129] on icon "button" at bounding box center [391, 130] width 4 height 4
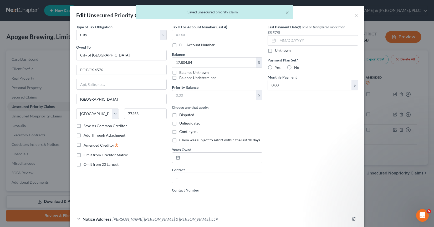
click at [194, 68] on div "17,804.84 $ Balance Unknown Balance Undetermined" at bounding box center [217, 68] width 91 height 23
drag, startPoint x: 194, startPoint y: 64, endPoint x: 197, endPoint y: 78, distance: 13.7
click at [194, 64] on input "17,804.84" at bounding box center [214, 63] width 84 height 10
click at [200, 93] on input "text" at bounding box center [214, 96] width 84 height 10
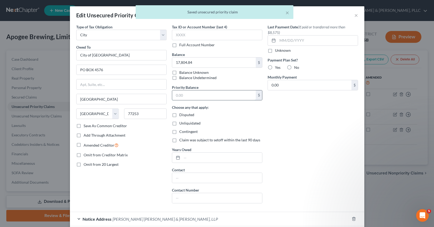
paste input "17,804.84"
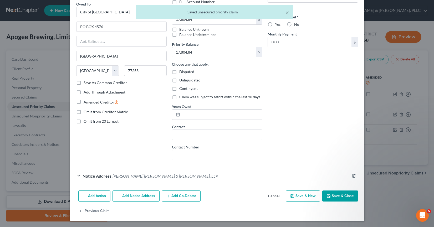
click at [347, 198] on button "Save & Close" at bounding box center [341, 196] width 36 height 11
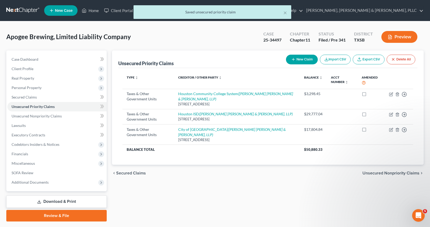
click at [386, 172] on div "chevron_left Secured Claims Unsecured Nonpriority Claims chevron_right" at bounding box center [268, 173] width 312 height 17
click at [386, 171] on span "Unsecured Nonpriority Claims" at bounding box center [391, 173] width 57 height 4
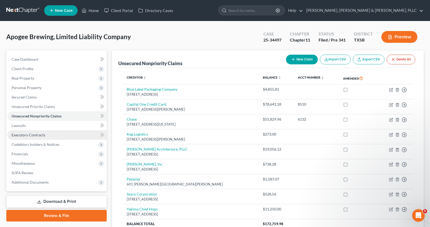
click at [59, 135] on link "Executory Contracts" at bounding box center [56, 134] width 99 height 9
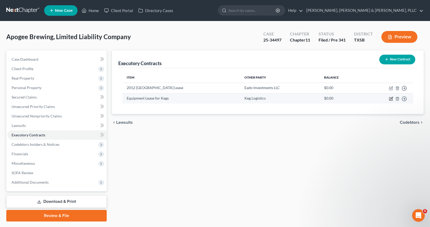
click at [390, 98] on icon "button" at bounding box center [391, 99] width 4 height 4
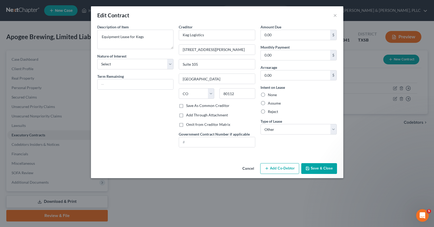
click at [270, 103] on label "Assume" at bounding box center [274, 103] width 13 height 5
click at [270, 103] on input "Assume" at bounding box center [271, 102] width 3 height 3
click at [311, 163] on button "Save & Close" at bounding box center [319, 168] width 36 height 11
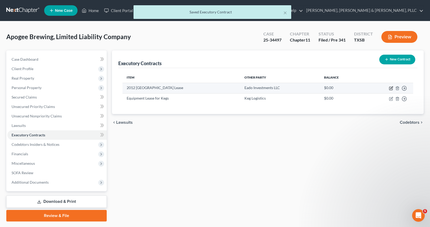
click at [392, 90] on icon "button" at bounding box center [391, 88] width 4 height 4
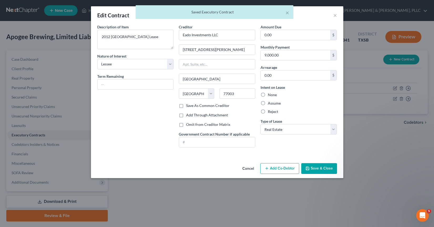
click at [268, 103] on label "Assume" at bounding box center [274, 103] width 13 height 5
click at [270, 103] on input "Assume" at bounding box center [271, 102] width 3 height 3
click at [268, 103] on label "Assume" at bounding box center [274, 103] width 13 height 5
click at [270, 103] on input "Assume" at bounding box center [271, 102] width 3 height 3
click at [320, 167] on button "Save & Close" at bounding box center [319, 168] width 36 height 11
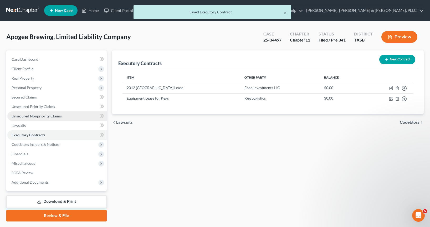
click at [62, 116] on link "Unsecured Nonpriority Claims" at bounding box center [56, 116] width 99 height 9
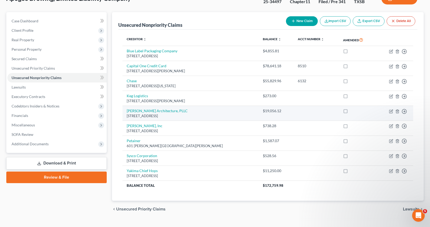
scroll to position [49, 0]
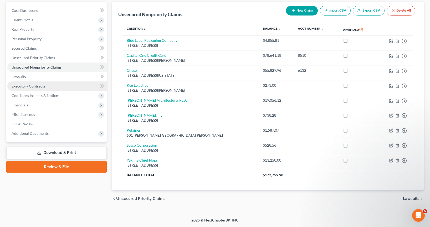
click at [57, 91] on link "Executory Contracts" at bounding box center [56, 86] width 99 height 9
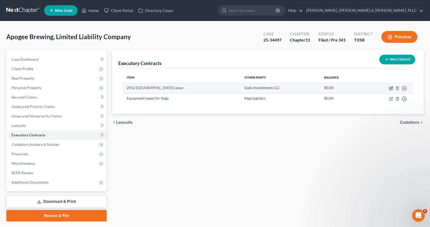
click at [391, 88] on icon "button" at bounding box center [391, 88] width 4 height 4
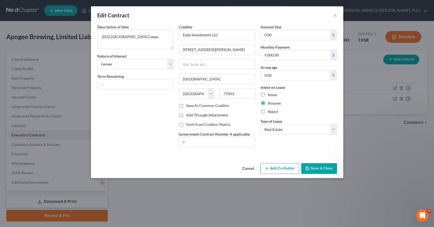
click at [268, 95] on label "None" at bounding box center [272, 94] width 9 height 5
click at [270, 95] on input "None" at bounding box center [271, 93] width 3 height 3
click at [330, 166] on button "Save & Close" at bounding box center [319, 168] width 36 height 11
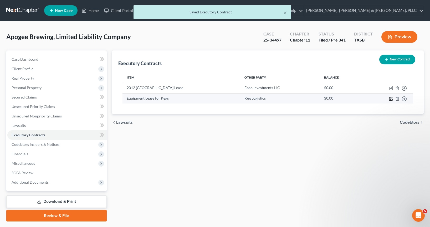
click at [393, 98] on icon "button" at bounding box center [392, 98] width 2 height 2
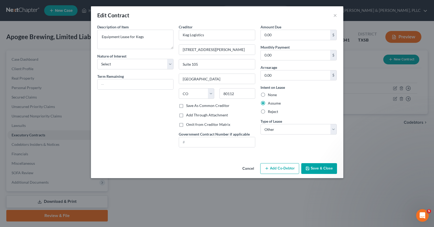
click at [273, 96] on label "None" at bounding box center [272, 94] width 9 height 5
click at [273, 96] on input "None" at bounding box center [271, 93] width 3 height 3
click at [316, 166] on button "Save & Close" at bounding box center [319, 168] width 36 height 11
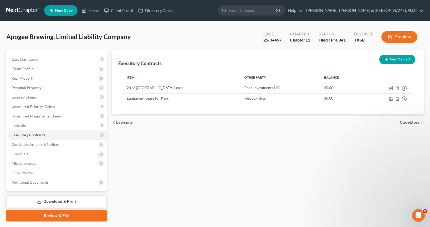
click at [243, 143] on div "Executory Contracts New Contract Item Other Party Balance 2012 [GEOGRAPHIC_DATA…" at bounding box center [267, 136] width 317 height 171
click at [398, 60] on button "New Contract" at bounding box center [398, 60] width 36 height 10
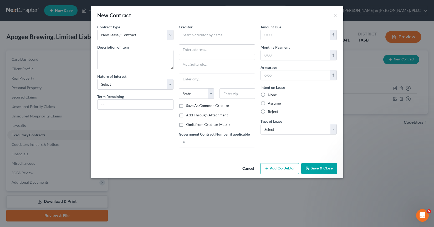
click at [189, 39] on input "text" at bounding box center [217, 35] width 77 height 11
click at [207, 51] on input "text" at bounding box center [217, 50] width 76 height 10
paste input "[STREET_ADDRESS] – 42ND FLOOR"
drag, startPoint x: 182, startPoint y: 79, endPoint x: 200, endPoint y: 82, distance: 17.9
click at [182, 79] on input "text" at bounding box center [217, 79] width 76 height 10
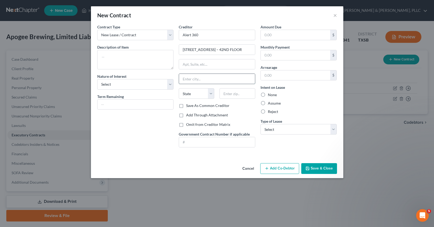
paste input "[GEOGRAPHIC_DATA], [US_STATE]"
click at [203, 80] on input "[GEOGRAPHIC_DATA], [US_STATE]" at bounding box center [217, 79] width 76 height 10
drag, startPoint x: 226, startPoint y: 51, endPoint x: 229, endPoint y: 60, distance: 10.0
click at [245, 50] on input "[STREET_ADDRESS] – 42ND FLOOR" at bounding box center [217, 50] width 76 height 10
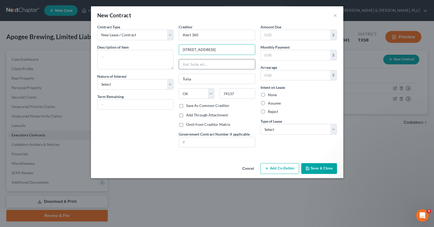
click at [224, 62] on input "text" at bounding box center [217, 64] width 76 height 10
paste input "– 42ND FLOOR"
drag, startPoint x: 186, startPoint y: 65, endPoint x: 170, endPoint y: 67, distance: 16.4
click at [152, 64] on div "Contract Type New Lease / Contract New Timeshare Description of non-residential…" at bounding box center [217, 88] width 245 height 128
click at [316, 167] on button "Save & Close" at bounding box center [319, 168] width 36 height 11
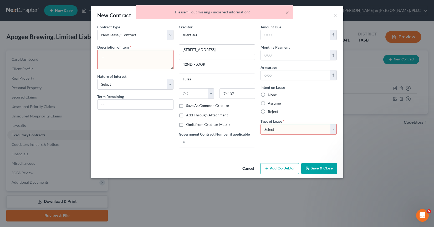
click at [286, 137] on div "Amount Due $ Monthly Payment $ Arrearage $ Intent on Lease None Assume Reject T…" at bounding box center [299, 88] width 82 height 128
click at [286, 129] on select "Select Real Estate Car Other" at bounding box center [299, 129] width 77 height 11
click at [261, 124] on select "Select Real Estate Car Other" at bounding box center [299, 129] width 77 height 11
click at [310, 165] on button "Save & Close" at bounding box center [319, 168] width 36 height 11
click at [134, 63] on textarea at bounding box center [135, 59] width 77 height 19
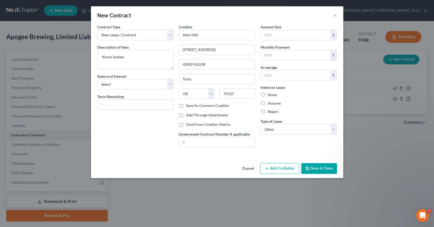
click at [306, 170] on icon "button" at bounding box center [307, 168] width 3 height 3
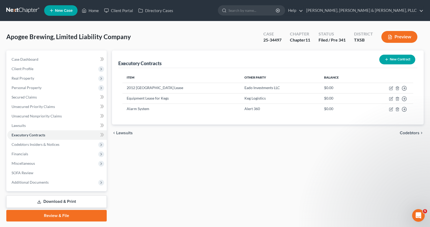
click at [394, 63] on button "New Contract" at bounding box center [398, 60] width 36 height 10
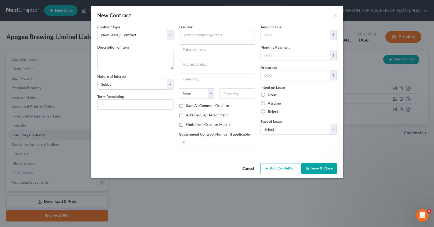
click at [202, 32] on input "text" at bounding box center [217, 35] width 77 height 11
paste input "PO Box 769"
click at [200, 64] on input "text" at bounding box center [217, 64] width 76 height 10
drag, startPoint x: 193, startPoint y: 80, endPoint x: 197, endPoint y: 85, distance: 5.7
click at [193, 80] on input "text" at bounding box center [217, 79] width 76 height 10
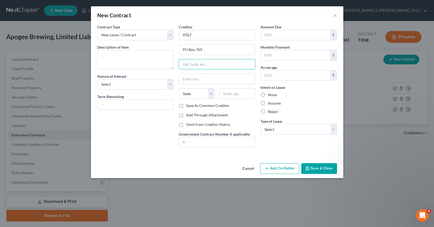
paste input "[GEOGRAPHIC_DATA]"
click at [197, 91] on select "State [US_STATE] AK AR AZ CA CO CT DE DC [GEOGRAPHIC_DATA] [GEOGRAPHIC_DATA] GU…" at bounding box center [197, 93] width 36 height 11
click at [179, 88] on select "State [US_STATE] AK AR AZ CA CO CT DE DC [GEOGRAPHIC_DATA] [GEOGRAPHIC_DATA] GU…" at bounding box center [197, 93] width 36 height 11
click at [132, 52] on textarea at bounding box center [135, 59] width 77 height 19
click at [131, 52] on textarea "AT&T" at bounding box center [135, 59] width 77 height 19
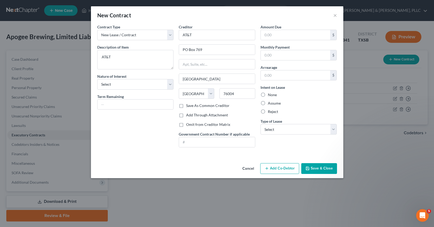
click at [318, 167] on button "Save & Close" at bounding box center [319, 168] width 36 height 11
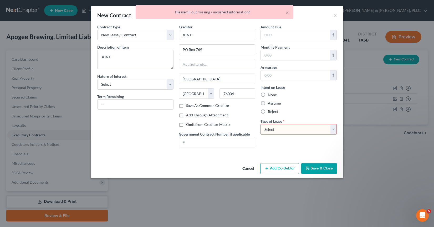
click at [295, 132] on select "Select Real Estate Car Other" at bounding box center [299, 129] width 77 height 11
click at [261, 124] on select "Select Real Estate Car Other" at bounding box center [299, 129] width 77 height 11
click at [314, 167] on button "Save & Close" at bounding box center [319, 168] width 36 height 11
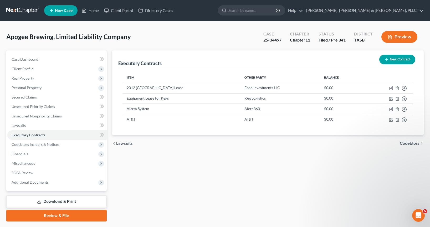
click at [398, 60] on button "New Contract" at bounding box center [398, 60] width 36 height 10
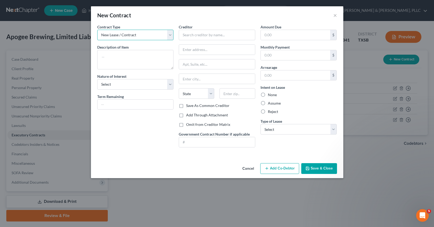
click at [141, 37] on select "New Lease / Contract New Timeshare" at bounding box center [135, 35] width 77 height 11
click at [97, 30] on select "New Lease / Contract New Timeshare" at bounding box center [135, 35] width 77 height 11
click at [187, 33] on input "text" at bounding box center [217, 35] width 77 height 11
paste input "Yakima Chief Hops"
click at [337, 16] on button "×" at bounding box center [336, 15] width 4 height 6
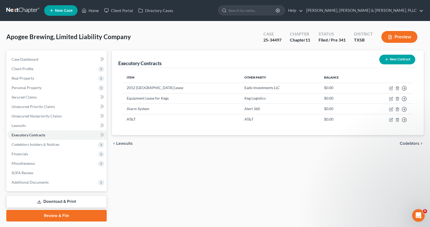
click at [407, 60] on button "New Contract" at bounding box center [398, 60] width 36 height 10
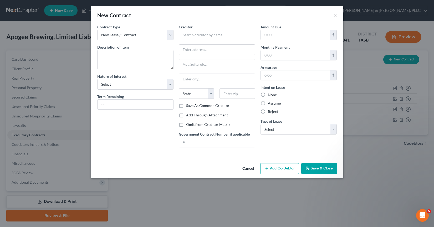
click at [248, 32] on input "text" at bounding box center [217, 35] width 77 height 11
paste
click at [247, 49] on input "text" at bounding box center [217, 50] width 76 height 10
click at [225, 68] on input "text" at bounding box center [217, 64] width 76 height 10
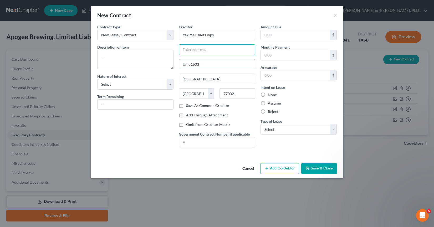
click at [207, 65] on input "Unit 1603" at bounding box center [217, 64] width 76 height 10
click at [207, 64] on input "Unit 1603" at bounding box center [217, 64] width 76 height 10
drag, startPoint x: 214, startPoint y: 50, endPoint x: 431, endPoint y: 78, distance: 219.1
click at [214, 50] on input "text" at bounding box center [217, 50] width 76 height 10
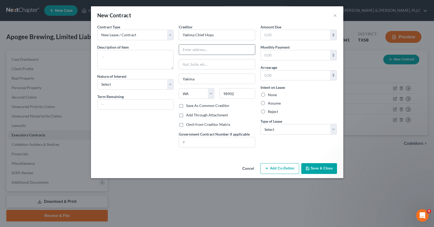
click at [218, 52] on input "text" at bounding box center [217, 50] width 76 height 10
click at [127, 53] on textarea at bounding box center [135, 59] width 77 height 19
drag, startPoint x: 284, startPoint y: 130, endPoint x: 283, endPoint y: 134, distance: 4.4
click at [284, 130] on select "Select Real Estate Car Other" at bounding box center [299, 129] width 77 height 11
click at [261, 124] on select "Select Real Estate Car Other" at bounding box center [299, 129] width 77 height 11
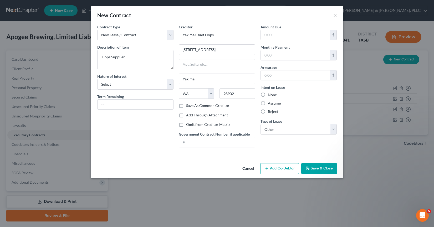
click at [317, 168] on button "Save & Close" at bounding box center [319, 168] width 36 height 11
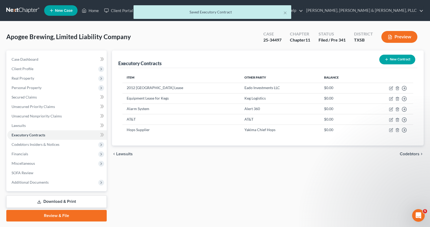
click at [395, 61] on button "New Contract" at bounding box center [398, 60] width 36 height 10
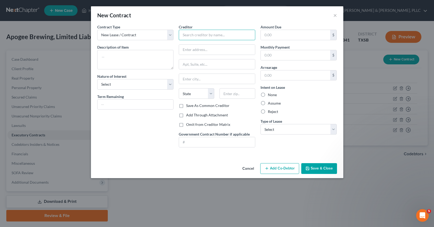
click at [189, 37] on input "text" at bounding box center [217, 35] width 77 height 11
click at [193, 46] on input "text" at bounding box center [217, 50] width 76 height 10
click at [193, 62] on input "text" at bounding box center [217, 64] width 76 height 10
click at [196, 80] on input "text" at bounding box center [217, 79] width 76 height 10
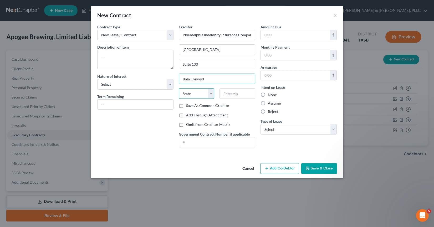
click at [203, 96] on select "State [US_STATE] AK AR AZ CA CO CT DE DC [GEOGRAPHIC_DATA] [GEOGRAPHIC_DATA] GU…" at bounding box center [197, 93] width 36 height 11
click at [179, 88] on select "State [US_STATE] AK AR AZ CA CO CT DE DC [GEOGRAPHIC_DATA] [GEOGRAPHIC_DATA] GU…" at bounding box center [197, 93] width 36 height 11
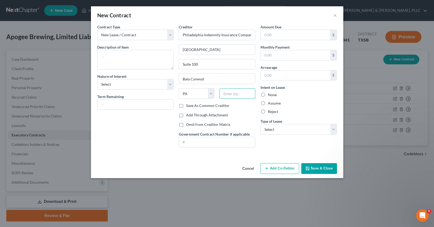
click at [237, 92] on input "text" at bounding box center [238, 93] width 36 height 11
click at [135, 65] on textarea at bounding box center [135, 59] width 77 height 19
click at [322, 165] on button "Save & Close" at bounding box center [319, 168] width 36 height 11
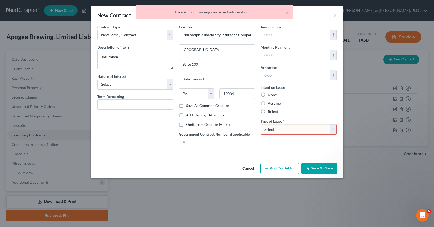
click at [287, 127] on select "Select Real Estate Car Other" at bounding box center [299, 129] width 77 height 11
click at [261, 124] on select "Select Real Estate Car Other" at bounding box center [299, 129] width 77 height 11
click at [301, 166] on div "Cancel Add Co-Debtor Save & Close" at bounding box center [217, 169] width 253 height 17
click at [302, 167] on button "Save & Close" at bounding box center [319, 168] width 36 height 11
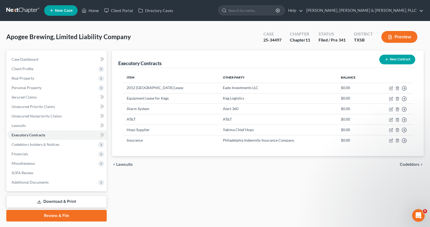
click at [392, 62] on button "New Contract" at bounding box center [398, 60] width 36 height 10
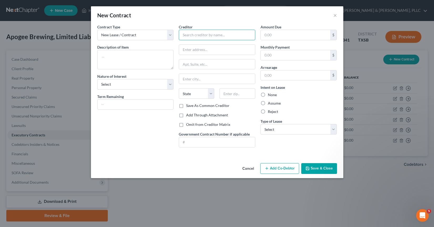
click at [199, 34] on input "text" at bounding box center [217, 35] width 77 height 11
click at [200, 40] on input "text" at bounding box center [217, 35] width 77 height 11
drag, startPoint x: 185, startPoint y: 51, endPoint x: 167, endPoint y: 58, distance: 19.5
click at [185, 51] on input "text" at bounding box center [217, 50] width 76 height 10
click at [225, 53] on input "Business Service Center" at bounding box center [217, 50] width 76 height 10
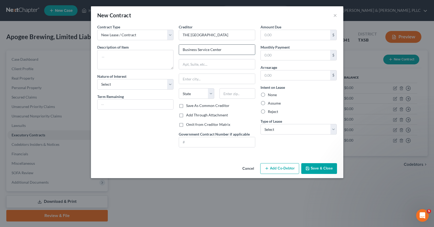
click at [225, 53] on input "Business Service Center" at bounding box center [217, 50] width 76 height 10
click at [197, 77] on input "text" at bounding box center [217, 79] width 76 height 10
drag, startPoint x: 275, startPoint y: 127, endPoint x: 275, endPoint y: 133, distance: 5.8
click at [275, 127] on select "Select Real Estate Car Other" at bounding box center [299, 129] width 77 height 11
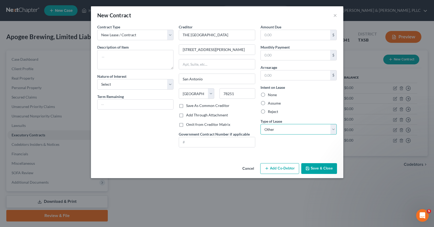
click at [261, 124] on select "Select Real Estate Car Other" at bounding box center [299, 129] width 77 height 11
click at [107, 136] on div "Contract Type New Lease / Contract New Timeshare Description of non-residential…" at bounding box center [136, 88] width 82 height 128
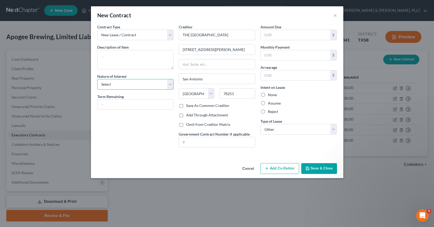
click at [166, 87] on select "Select Purchaser Agent Lessor Lessee" at bounding box center [135, 84] width 77 height 11
click at [97, 79] on select "Select Purchaser Agent Lessor Lessee" at bounding box center [135, 84] width 77 height 11
click at [324, 169] on button "Save & Close" at bounding box center [319, 168] width 36 height 11
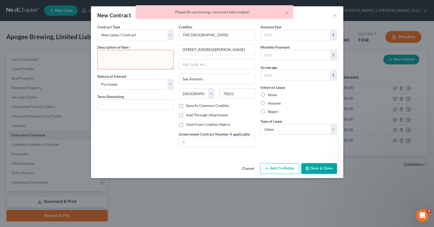
click at [127, 60] on textarea at bounding box center [135, 59] width 77 height 19
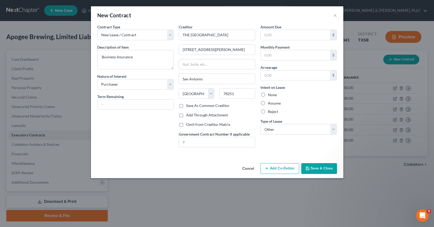
drag, startPoint x: 320, startPoint y: 166, endPoint x: 312, endPoint y: 162, distance: 9.5
click at [320, 166] on button "Save & Close" at bounding box center [319, 168] width 36 height 11
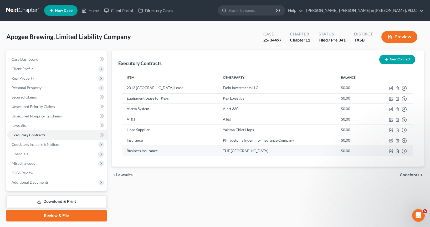
drag, startPoint x: 398, startPoint y: 150, endPoint x: 394, endPoint y: 156, distance: 6.7
click at [394, 156] on td "Move to D Move to E Move to F Move to Notice Only" at bounding box center [392, 151] width 42 height 10
click at [392, 153] on icon "button" at bounding box center [391, 151] width 3 height 3
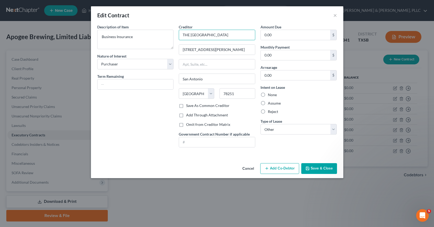
click at [187, 38] on input "THE [GEOGRAPHIC_DATA]" at bounding box center [217, 35] width 77 height 11
click at [314, 162] on div "Cancel Add Co-Debtor Save & Close" at bounding box center [217, 169] width 253 height 17
click at [315, 168] on button "Save & Close" at bounding box center [319, 168] width 36 height 11
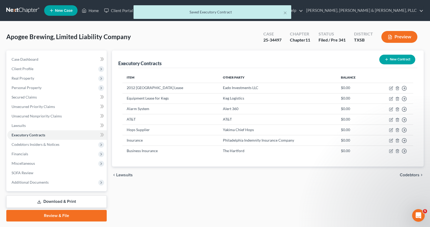
click at [402, 60] on button "New Contract" at bounding box center [398, 60] width 36 height 10
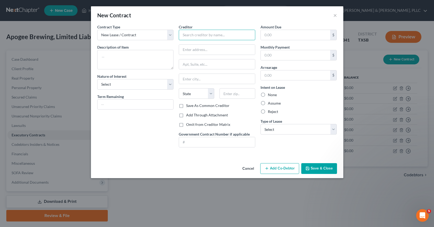
click at [200, 39] on input "text" at bounding box center [217, 35] width 77 height 11
click at [195, 51] on input "text" at bounding box center [217, 50] width 76 height 10
click at [199, 62] on input "text" at bounding box center [217, 64] width 76 height 10
drag, startPoint x: 190, startPoint y: 86, endPoint x: 190, endPoint y: 79, distance: 6.6
click at [190, 86] on div "Creditor * Great Western Malting Company [STREET_ADDRESS][GEOGRAPHIC_DATA][US_S…" at bounding box center [217, 63] width 77 height 79
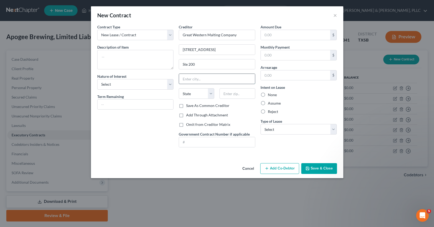
click at [190, 79] on input "text" at bounding box center [217, 79] width 76 height 10
click at [112, 55] on textarea at bounding box center [135, 59] width 77 height 19
drag, startPoint x: 295, startPoint y: 130, endPoint x: 296, endPoint y: 134, distance: 4.5
click at [295, 130] on select "Select Real Estate Car Other" at bounding box center [299, 129] width 77 height 11
click at [261, 124] on select "Select Real Estate Car Other" at bounding box center [299, 129] width 77 height 11
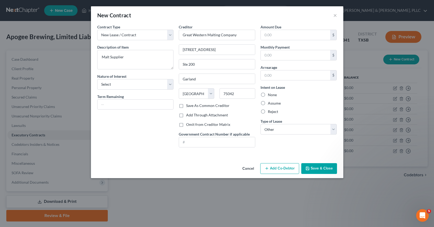
click at [111, 95] on label "Term Remaining" at bounding box center [110, 97] width 27 height 6
click at [113, 102] on input "text" at bounding box center [136, 105] width 76 height 10
drag, startPoint x: 112, startPoint y: 82, endPoint x: 113, endPoint y: 85, distance: 3.1
click at [112, 82] on select "Select Purchaser Agent Lessor Lessee" at bounding box center [135, 84] width 77 height 11
click at [97, 79] on select "Select Purchaser Agent Lessor Lessee" at bounding box center [135, 84] width 77 height 11
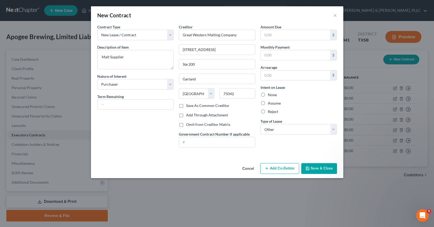
click at [318, 167] on button "Save & Close" at bounding box center [319, 168] width 36 height 11
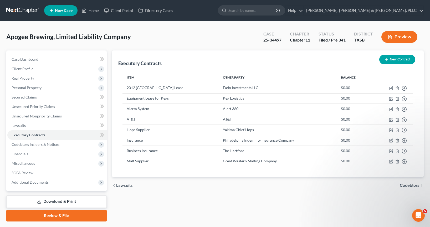
click at [393, 62] on button "New Contract" at bounding box center [398, 60] width 36 height 10
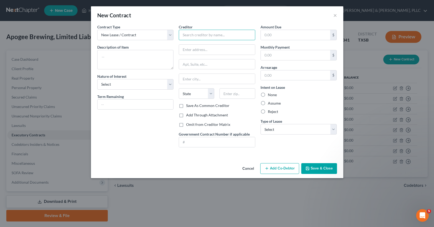
click at [180, 34] on input "text" at bounding box center [217, 35] width 77 height 11
click at [192, 55] on div at bounding box center [217, 49] width 77 height 11
click at [193, 53] on input "text" at bounding box center [217, 50] width 76 height 10
drag, startPoint x: 210, startPoint y: 66, endPoint x: 193, endPoint y: 69, distance: 17.6
click at [210, 66] on input "text" at bounding box center [217, 64] width 76 height 10
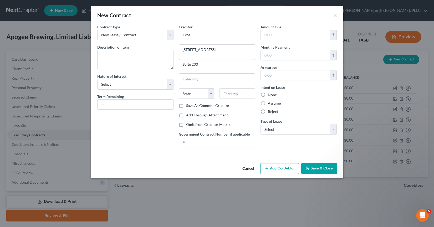
click at [195, 83] on input "text" at bounding box center [217, 79] width 76 height 10
click at [195, 92] on select "State [US_STATE] AK AR AZ CA CO CT DE DC [GEOGRAPHIC_DATA] [GEOGRAPHIC_DATA] GU…" at bounding box center [197, 93] width 36 height 11
click at [179, 88] on select "State [US_STATE] AK AR AZ CA CO CT DE DC [GEOGRAPHIC_DATA] [GEOGRAPHIC_DATA] GU…" at bounding box center [197, 93] width 36 height 11
click at [247, 97] on input "text" at bounding box center [238, 93] width 36 height 11
drag, startPoint x: 271, startPoint y: 130, endPoint x: 272, endPoint y: 134, distance: 3.7
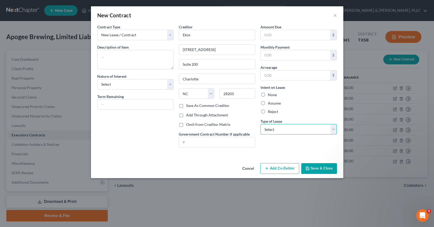
click at [271, 130] on select "Select Real Estate Car Other" at bounding box center [299, 129] width 77 height 11
click at [261, 124] on select "Select Real Estate Car Other" at bounding box center [299, 129] width 77 height 11
click at [159, 67] on textarea at bounding box center [135, 59] width 77 height 19
click at [320, 165] on button "Save & Close" at bounding box center [319, 168] width 36 height 11
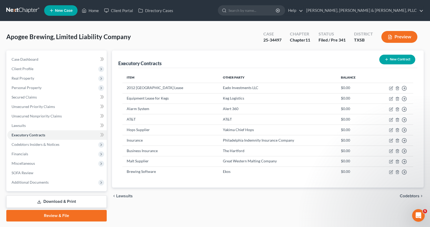
click at [61, 205] on link "Download & Print" at bounding box center [56, 202] width 100 height 12
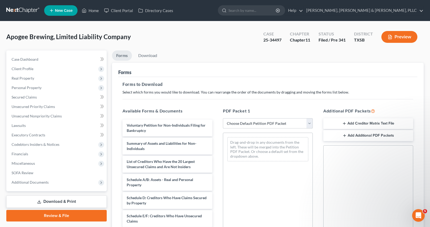
click at [264, 128] on select "Choose Default Petition PDF Packet Complete Bankruptcy Petition (all forms and …" at bounding box center [268, 123] width 90 height 11
click at [223, 118] on select "Choose Default Petition PDF Packet Complete Bankruptcy Petition (all forms and …" at bounding box center [268, 123] width 90 height 11
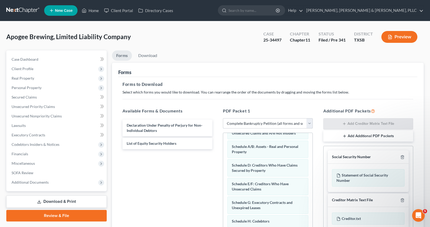
scroll to position [98, 0]
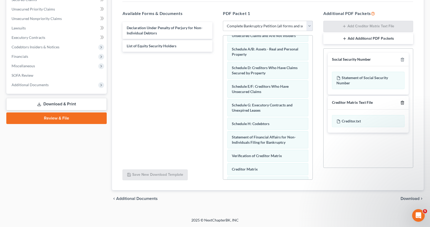
click at [404, 103] on icon "button" at bounding box center [403, 103] width 4 height 4
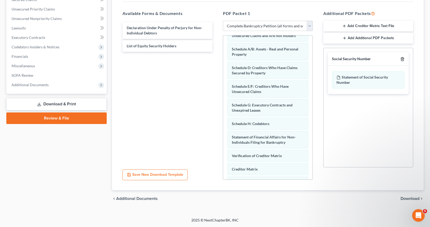
click at [401, 60] on icon "button" at bounding box center [402, 58] width 2 height 3
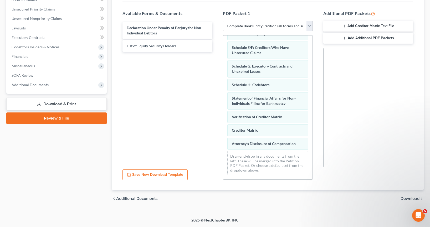
click at [411, 198] on span "Download" at bounding box center [410, 199] width 19 height 4
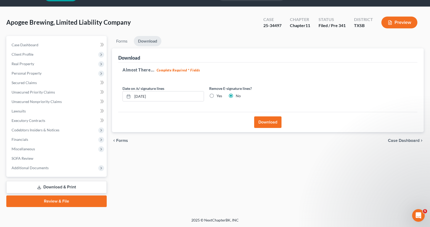
click at [274, 124] on button "Download" at bounding box center [267, 123] width 27 height 12
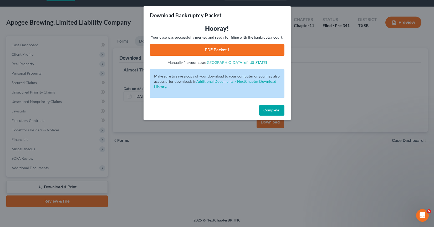
click at [213, 51] on link "PDF Packet 1" at bounding box center [217, 50] width 135 height 12
click at [280, 112] on span "Complete!" at bounding box center [272, 110] width 17 height 4
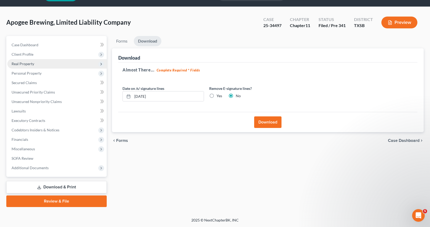
click at [45, 68] on span "Real Property" at bounding box center [56, 63] width 99 height 9
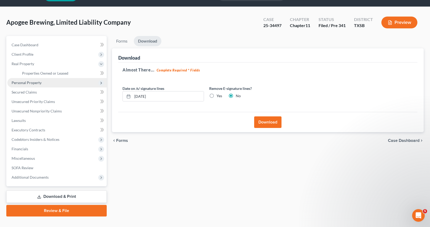
click at [54, 80] on span "Personal Property" at bounding box center [56, 82] width 99 height 9
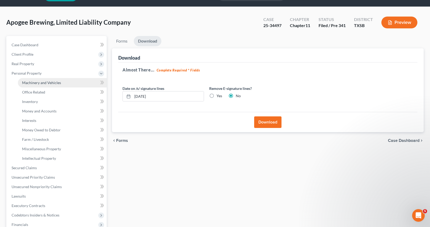
click at [58, 83] on span "Machinery and Vehicles" at bounding box center [41, 83] width 39 height 4
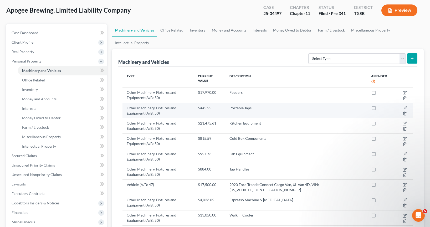
scroll to position [26, 0]
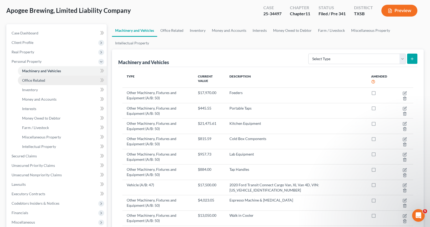
click at [78, 85] on link "Office Related" at bounding box center [62, 80] width 89 height 9
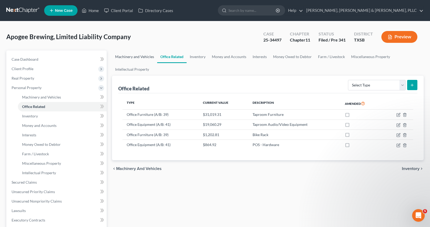
click at [142, 60] on link "Machinery and Vehicles" at bounding box center [134, 57] width 45 height 13
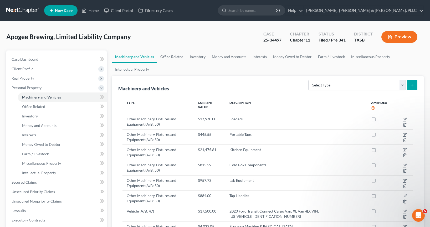
click at [163, 56] on link "Office Related" at bounding box center [171, 57] width 29 height 13
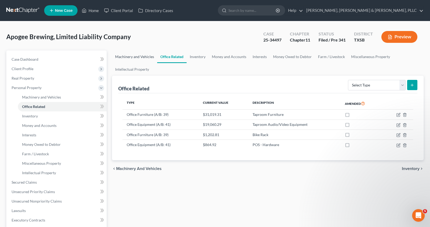
click at [142, 56] on link "Machinery and Vehicles" at bounding box center [134, 57] width 45 height 13
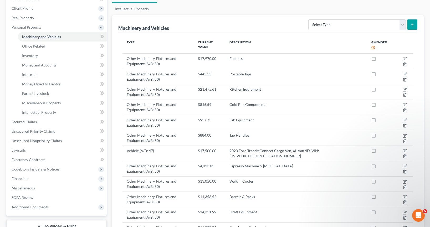
scroll to position [53, 0]
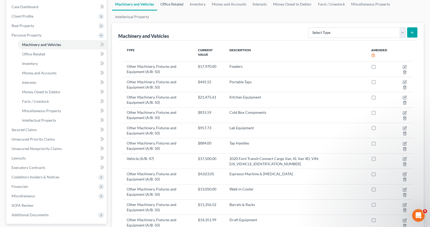
click at [180, 6] on link "Office Related" at bounding box center [171, 4] width 29 height 13
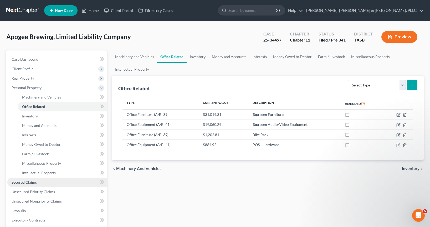
click at [34, 183] on span "Secured Claims" at bounding box center [24, 182] width 25 height 4
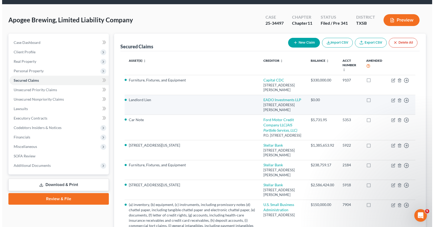
scroll to position [26, 0]
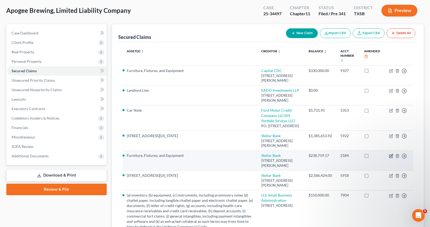
click at [391, 157] on icon "button" at bounding box center [392, 155] width 2 height 2
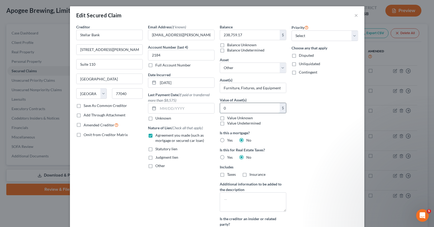
click at [248, 109] on input "0" at bounding box center [250, 108] width 60 height 10
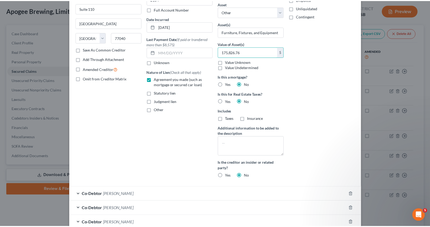
scroll to position [103, 0]
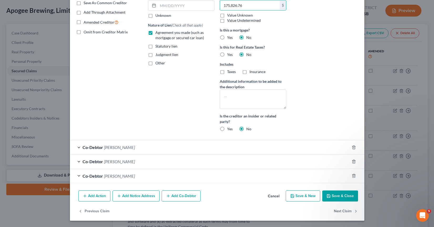
click at [348, 197] on button "Save & Close" at bounding box center [341, 196] width 36 height 11
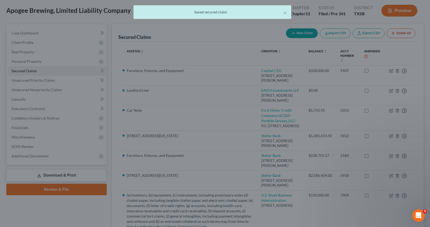
scroll to position [0, 0]
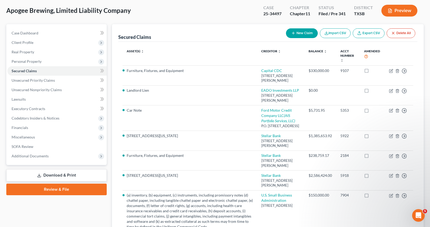
click at [54, 177] on link "Download & Print" at bounding box center [56, 175] width 100 height 12
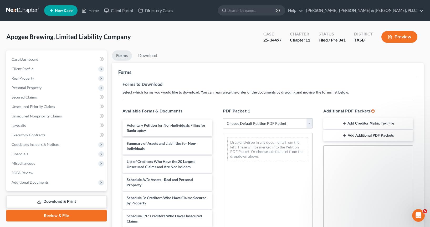
drag, startPoint x: 248, startPoint y: 124, endPoint x: 249, endPoint y: 128, distance: 4.5
click at [248, 124] on select "Choose Default Petition PDF Packet Complete Bankruptcy Petition (all forms and …" at bounding box center [268, 123] width 90 height 11
click at [223, 118] on select "Choose Default Petition PDF Packet Complete Bankruptcy Petition (all forms and …" at bounding box center [268, 123] width 90 height 11
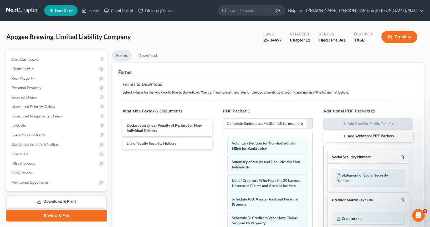
click at [405, 157] on icon "button" at bounding box center [403, 157] width 4 height 4
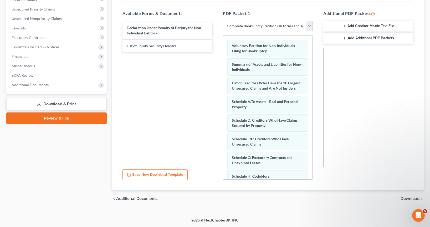
click at [406, 199] on span "Download" at bounding box center [410, 199] width 19 height 4
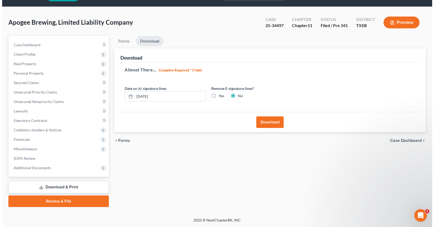
scroll to position [14, 0]
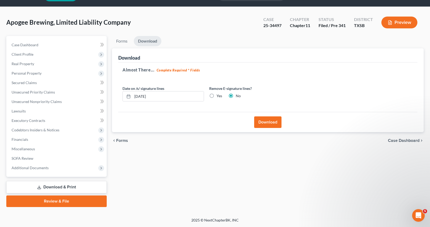
click at [264, 126] on button "Download" at bounding box center [267, 123] width 27 height 12
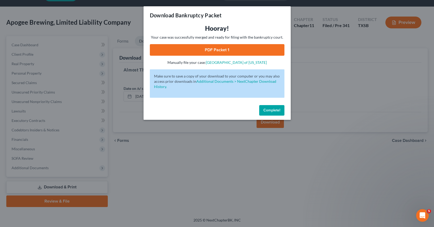
click at [219, 52] on link "PDF Packet 1" at bounding box center [217, 50] width 135 height 12
